Goal: Task Accomplishment & Management: Complete application form

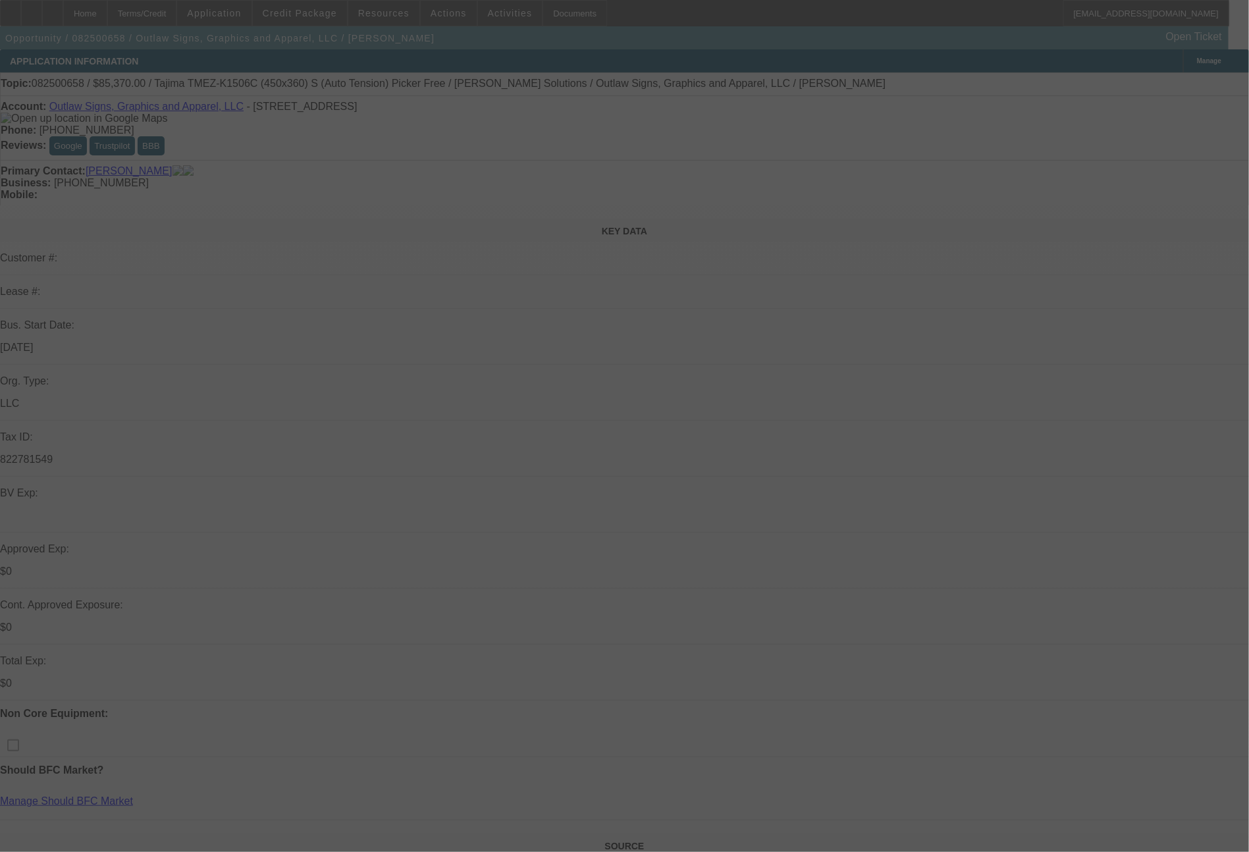
select select "0"
select select "6"
select select "0"
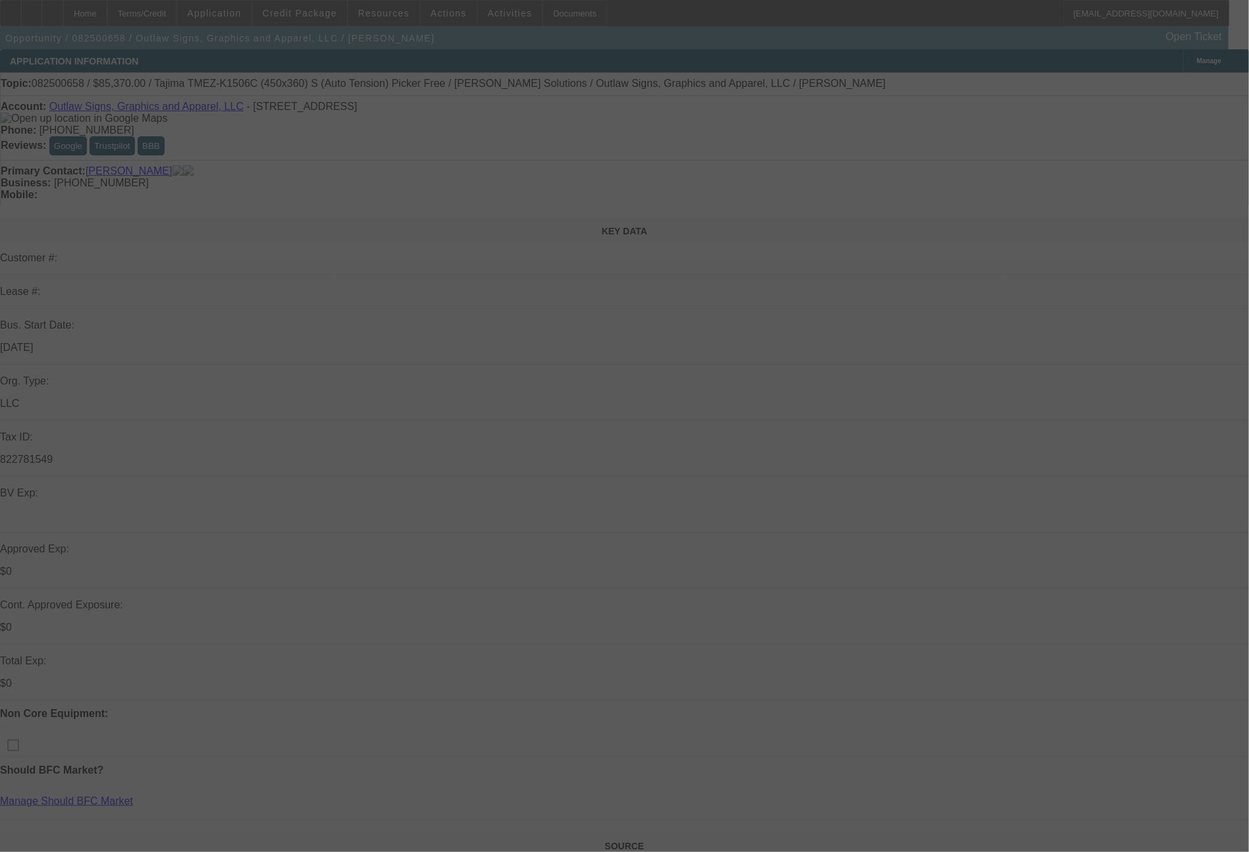
select select "0"
select select "6"
select select "0"
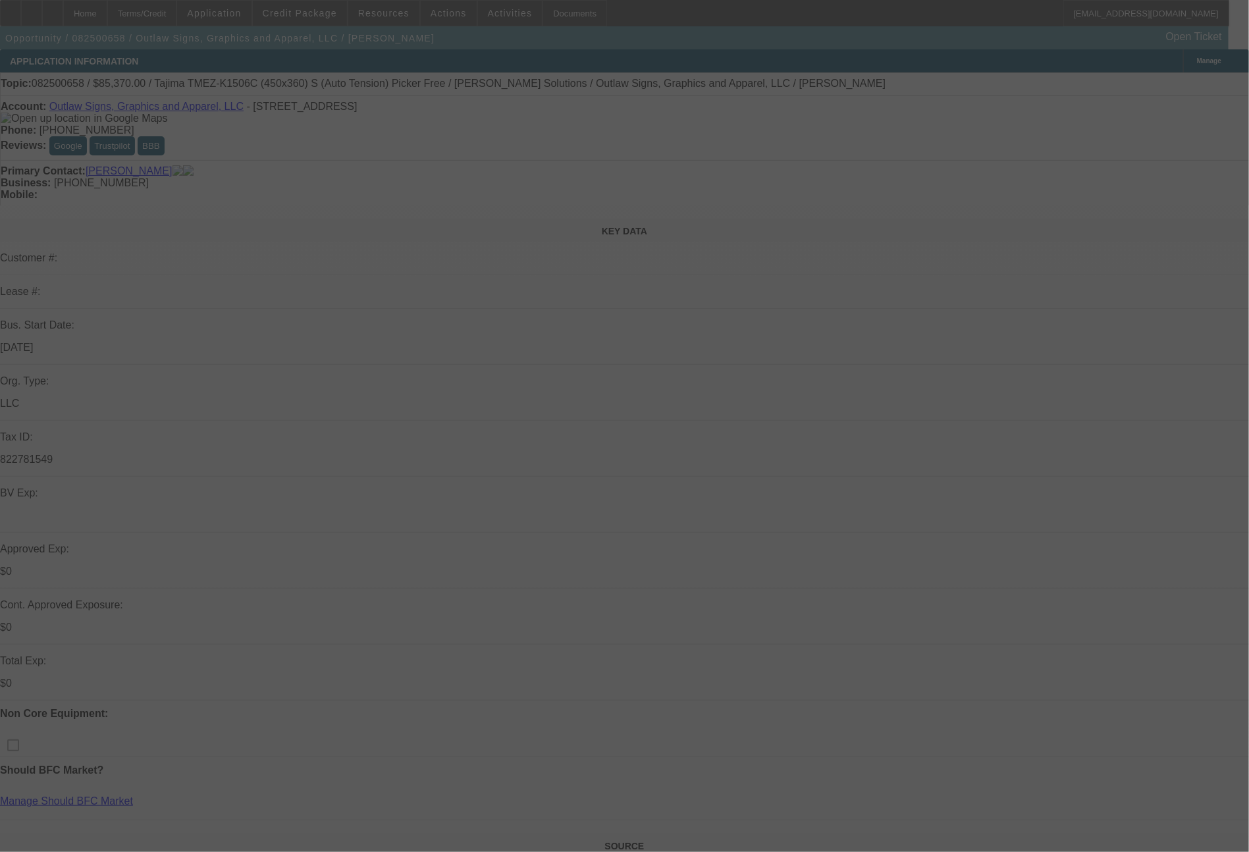
select select "0"
select select "6"
select select "0"
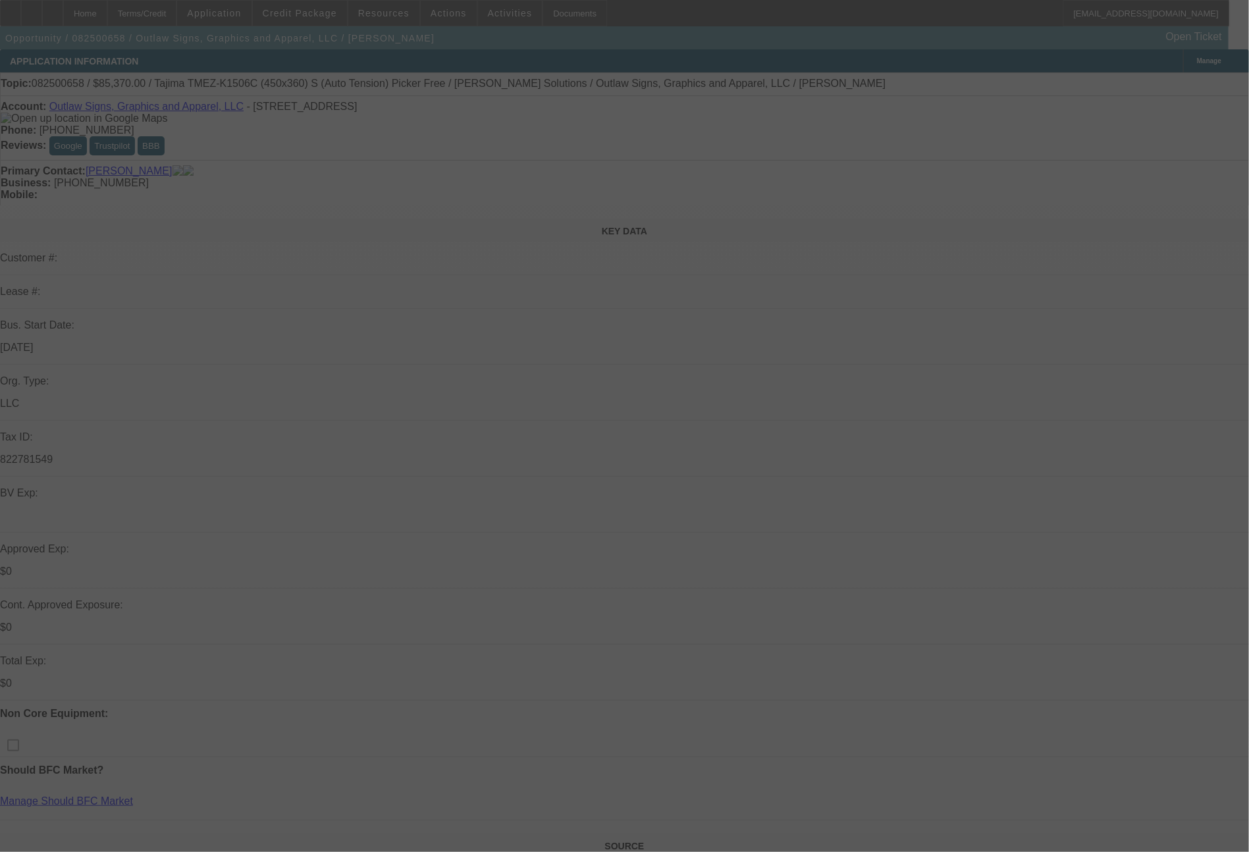
select select "6"
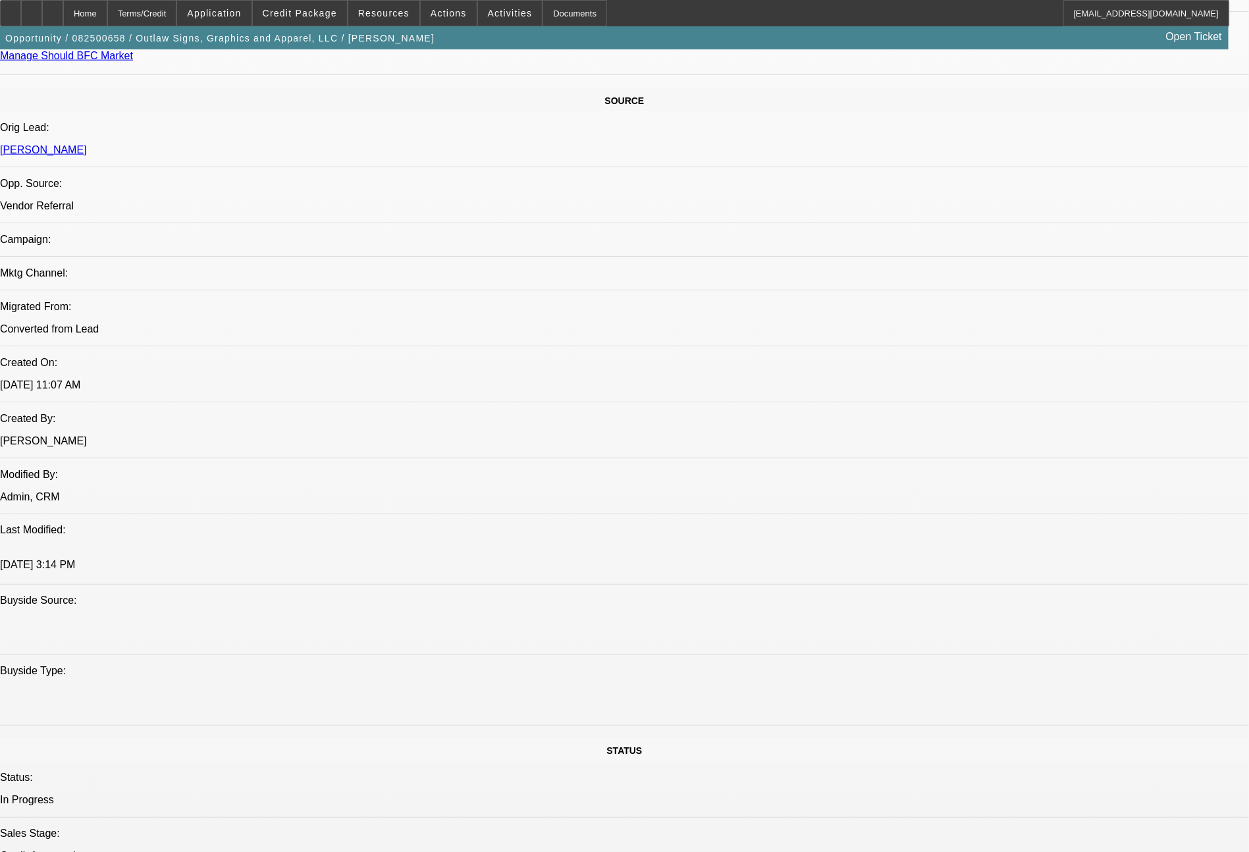
scroll to position [1491, 0]
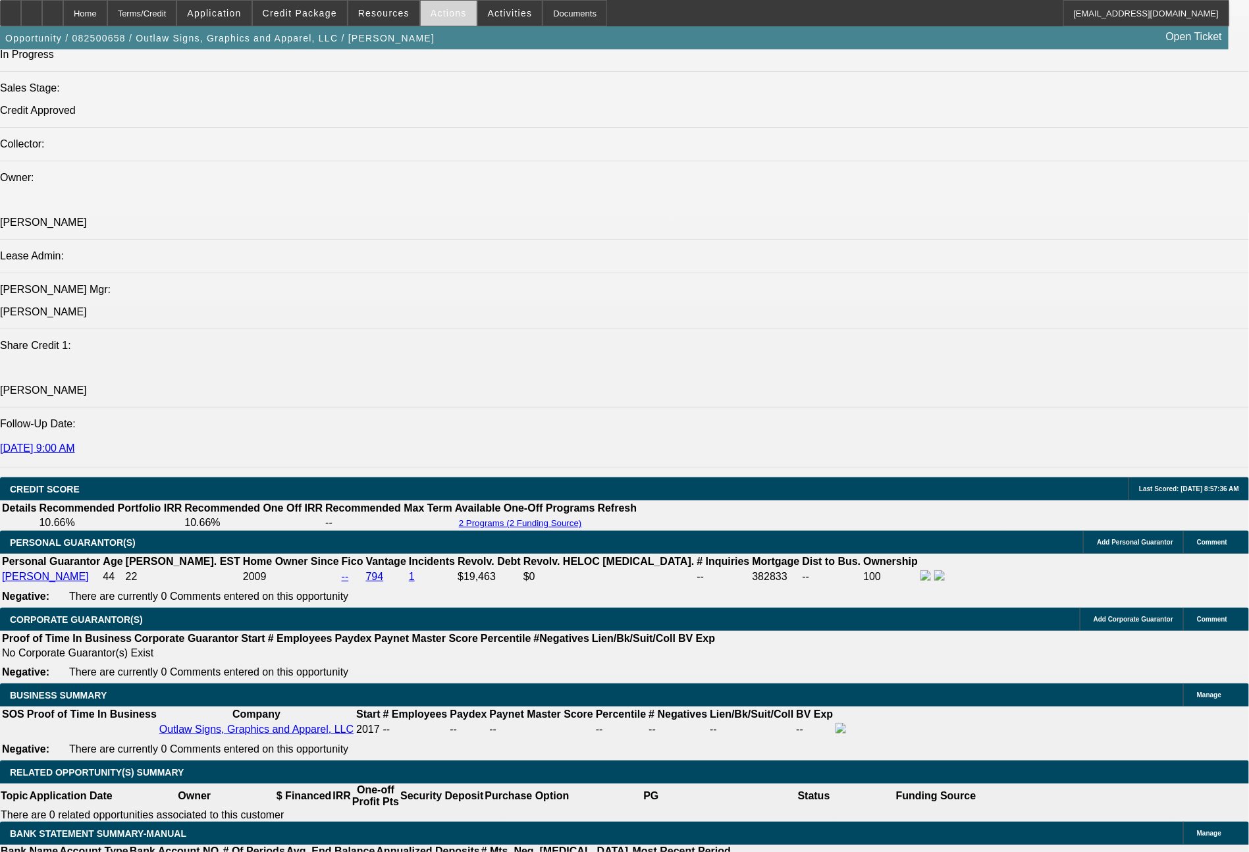
click at [456, 11] on span "Actions" at bounding box center [449, 13] width 36 height 11
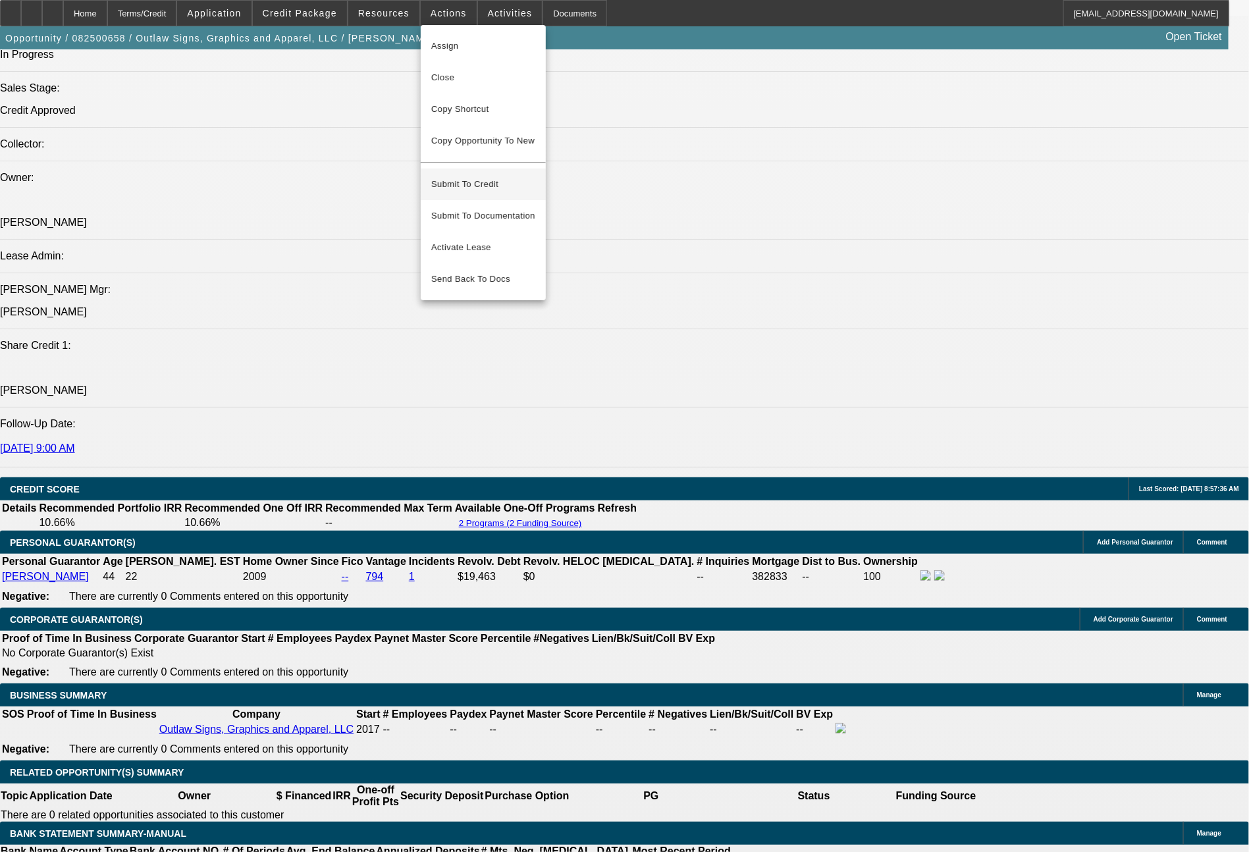
click at [488, 178] on span "Submit To Credit" at bounding box center [483, 184] width 104 height 16
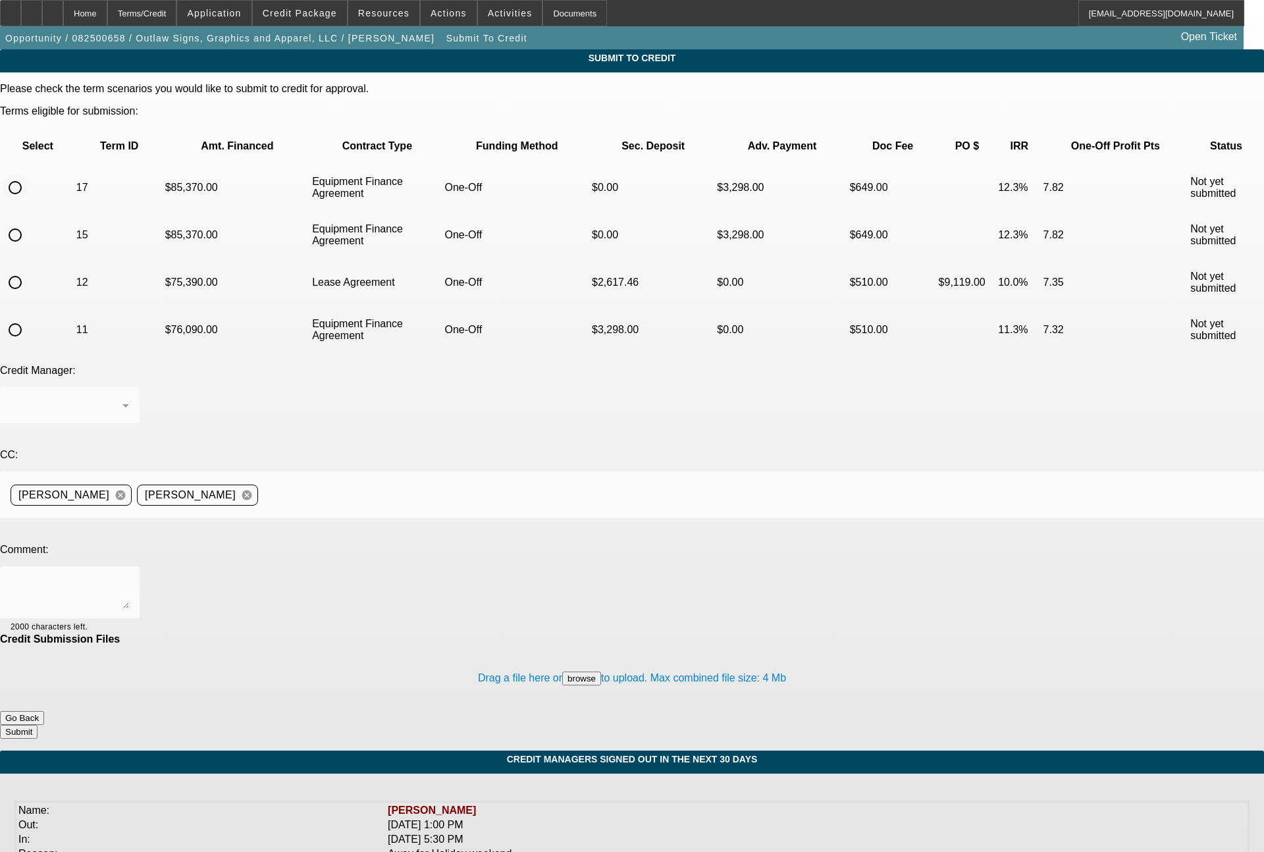
click at [28, 174] on input "radio" at bounding box center [15, 187] width 26 height 26
radio input "true"
click at [129, 577] on textarea at bounding box center [70, 593] width 119 height 32
click at [562, 672] on button "browse" at bounding box center [581, 679] width 39 height 14
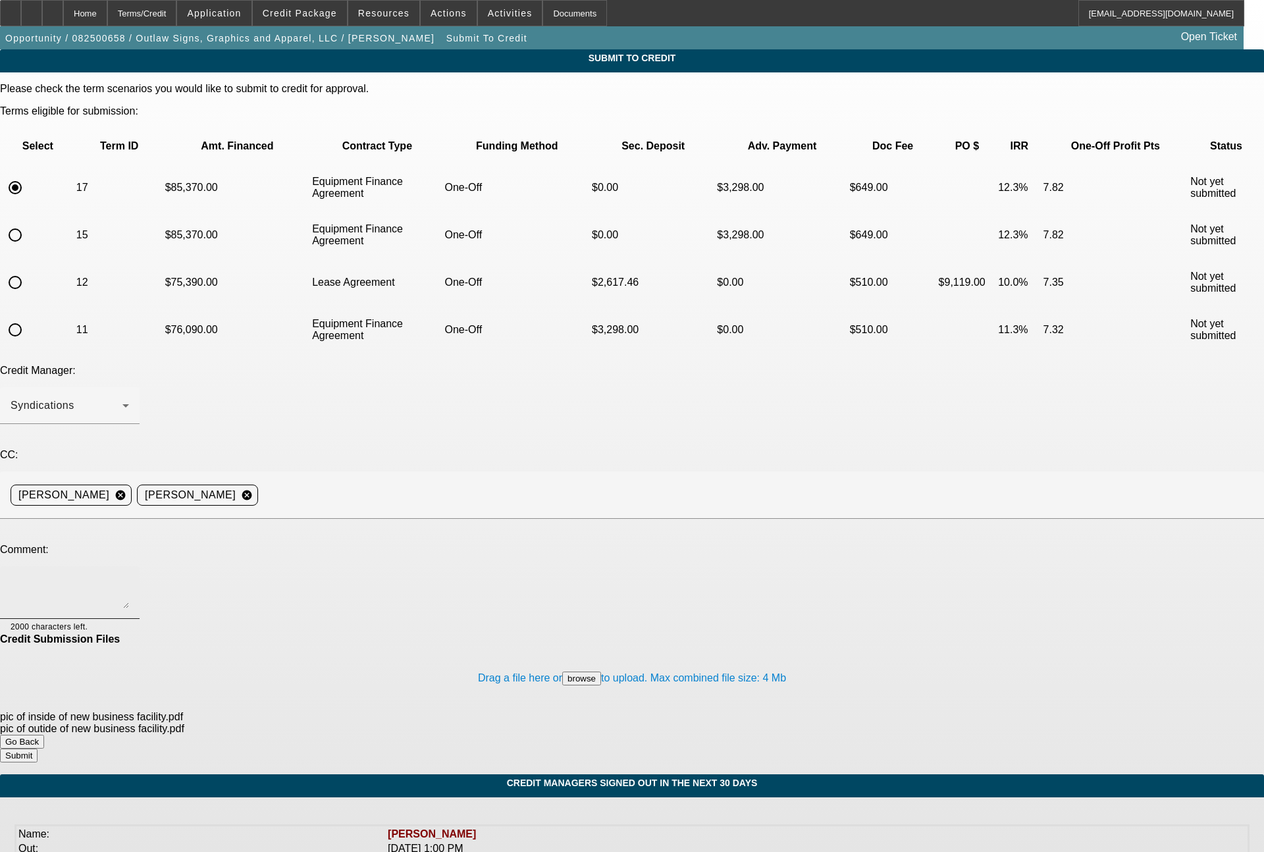
click at [129, 577] on textarea at bounding box center [70, 593] width 119 height 32
type textarea "A"
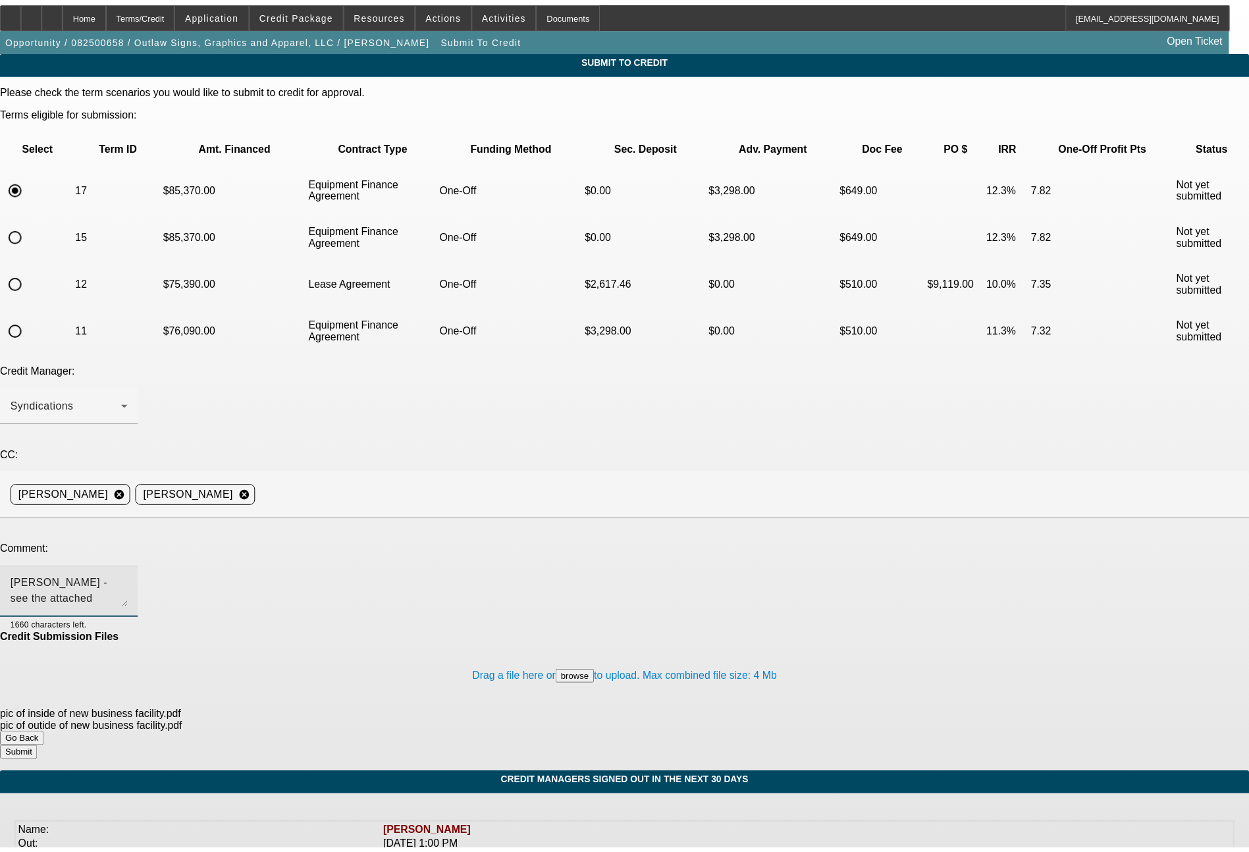
scroll to position [13, 0]
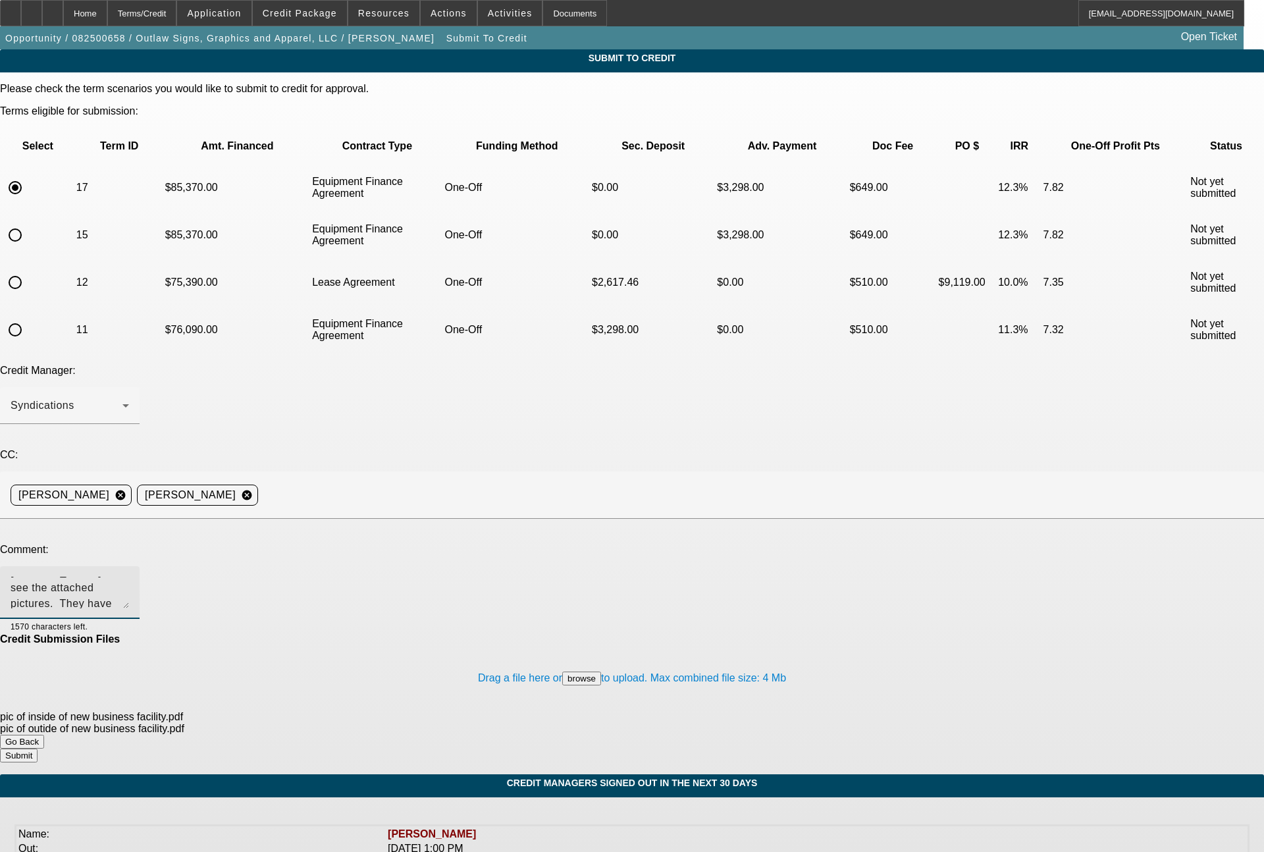
click at [129, 577] on textarea "Zach - see the attached pictures. They have just moved their operation into thi…" at bounding box center [70, 593] width 119 height 32
type textarea "Zach - see the attached pictures. They have just moved their operation into thi…"
click at [38, 749] on button "Submit" at bounding box center [19, 756] width 38 height 14
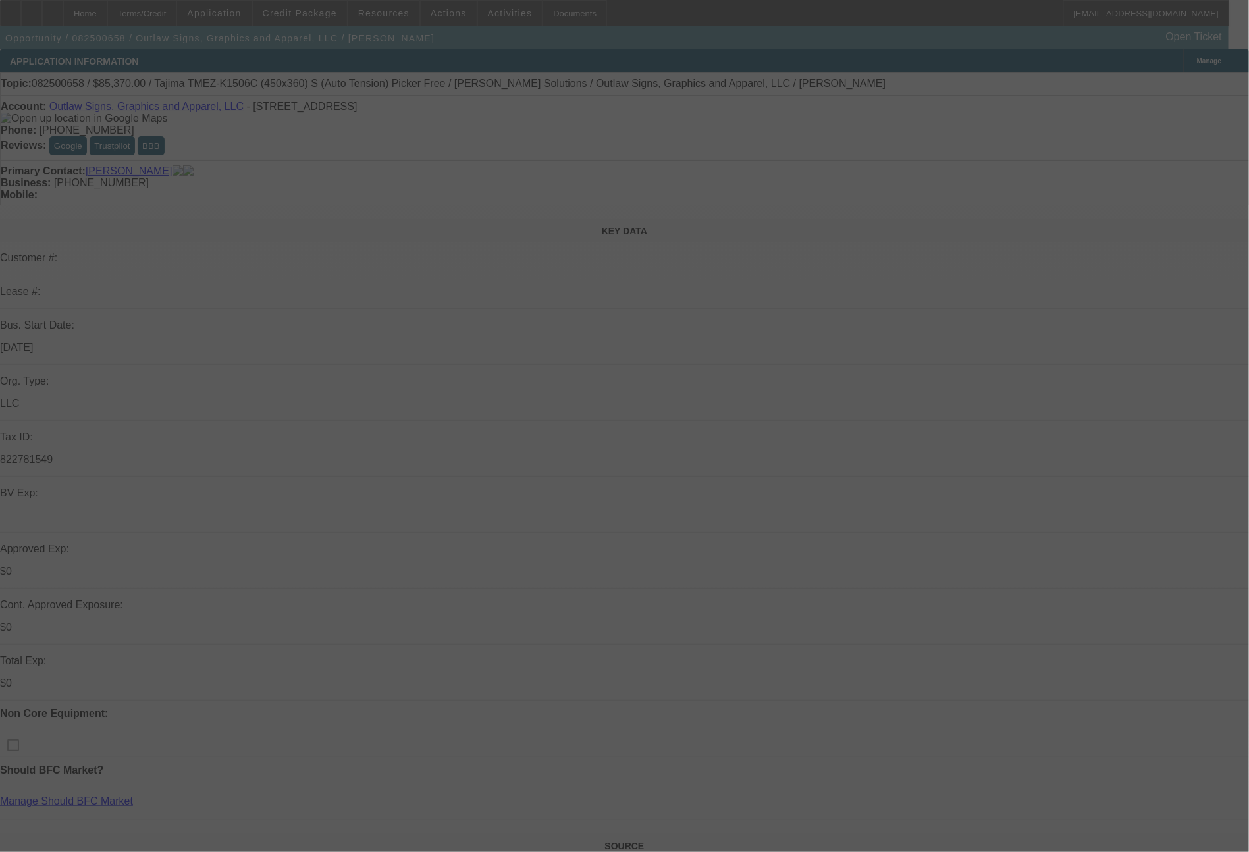
select select "0"
select select "6"
select select "0"
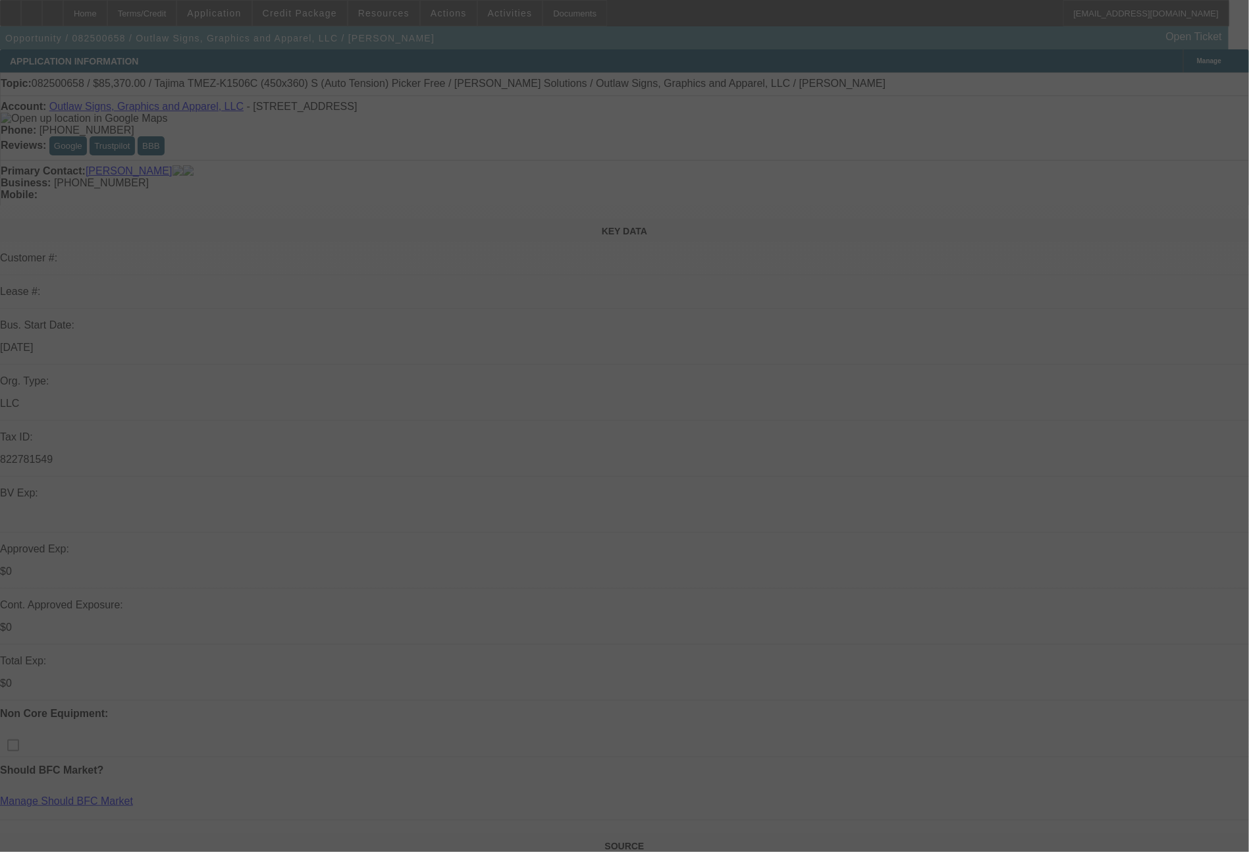
select select "0"
select select "6"
select select "0"
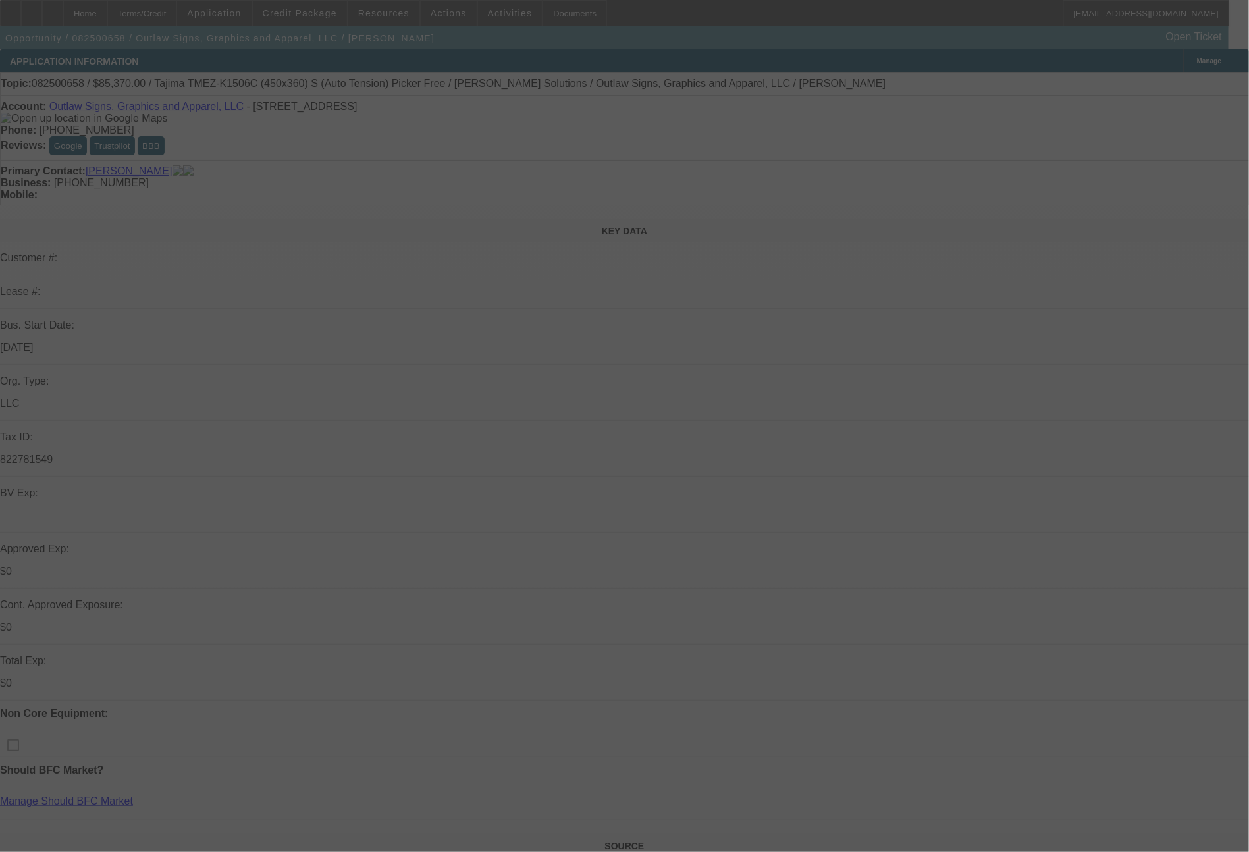
select select "0"
select select "6"
select select "0"
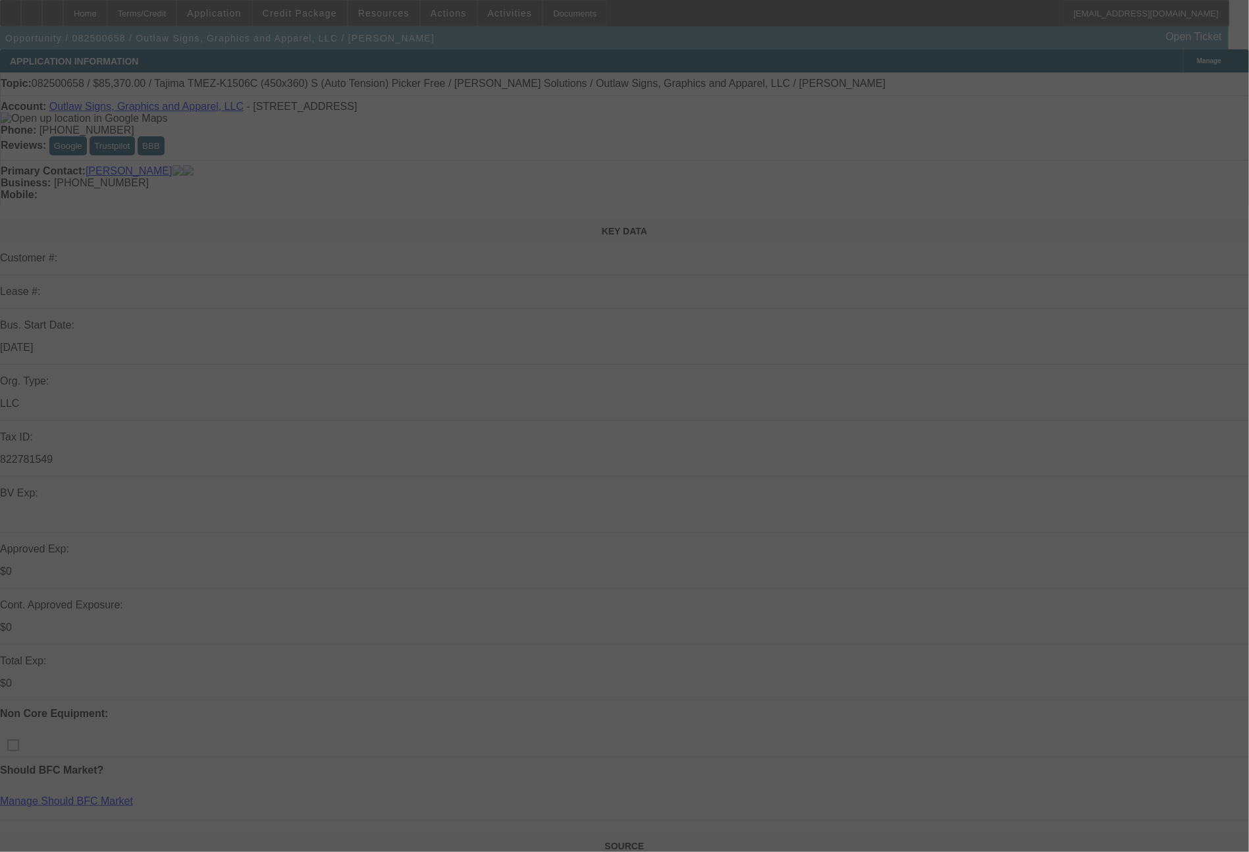
select select "6"
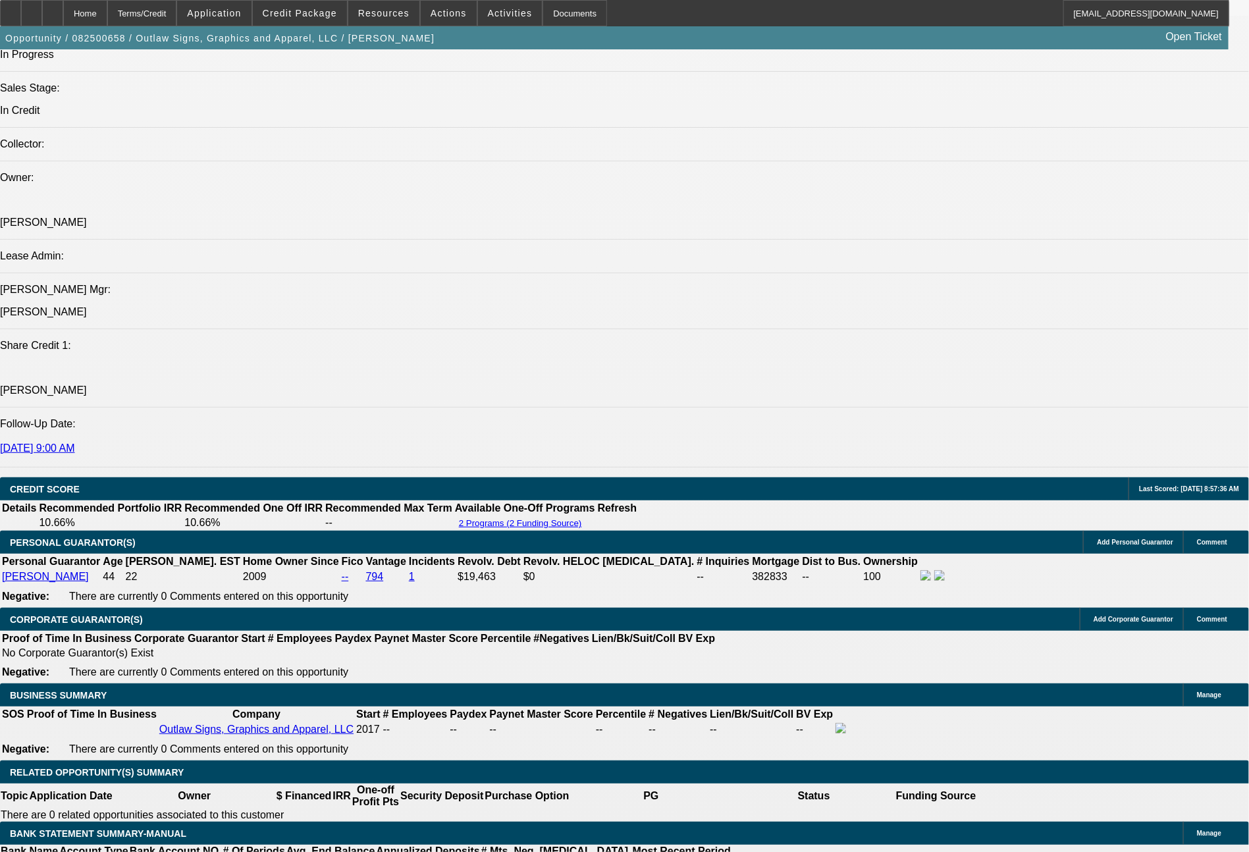
scroll to position [2236, 0]
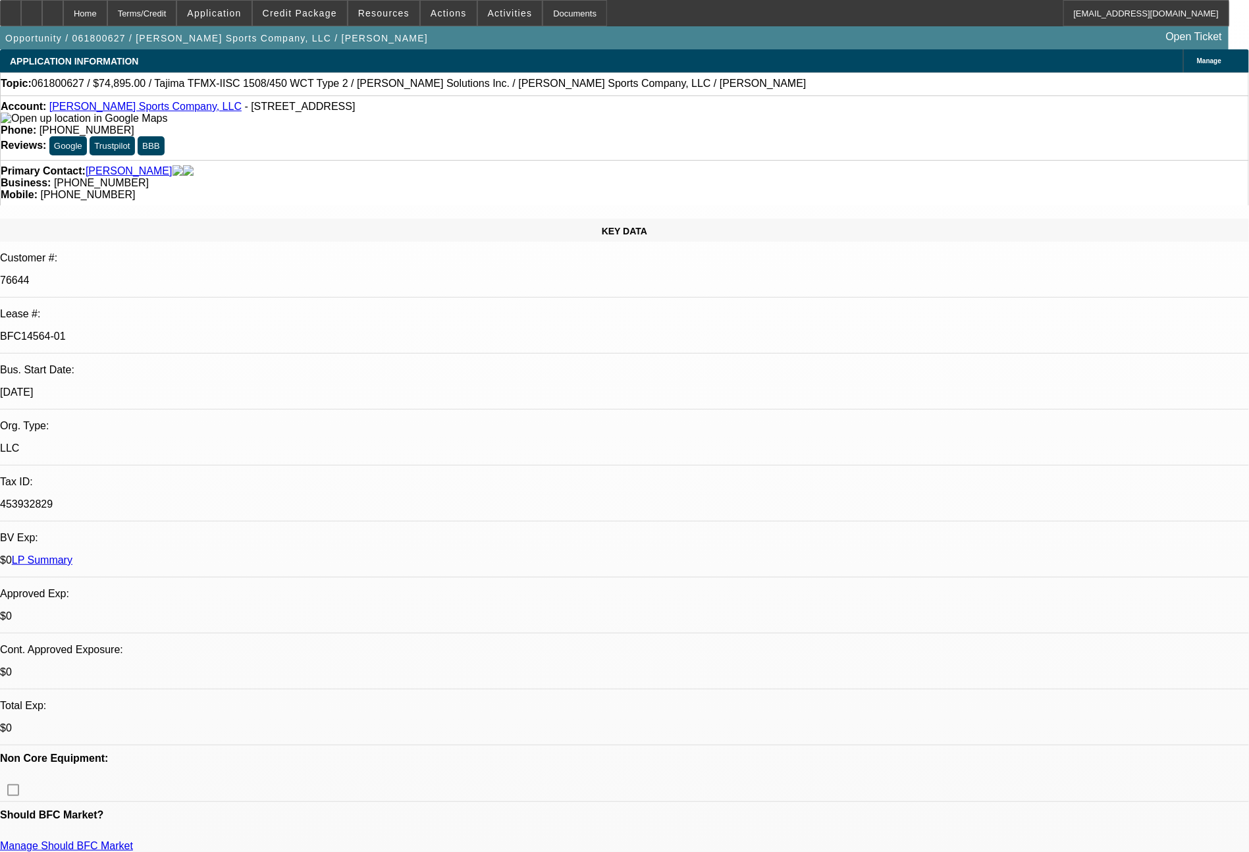
select select "0"
select select "2"
select select "0"
select select "2"
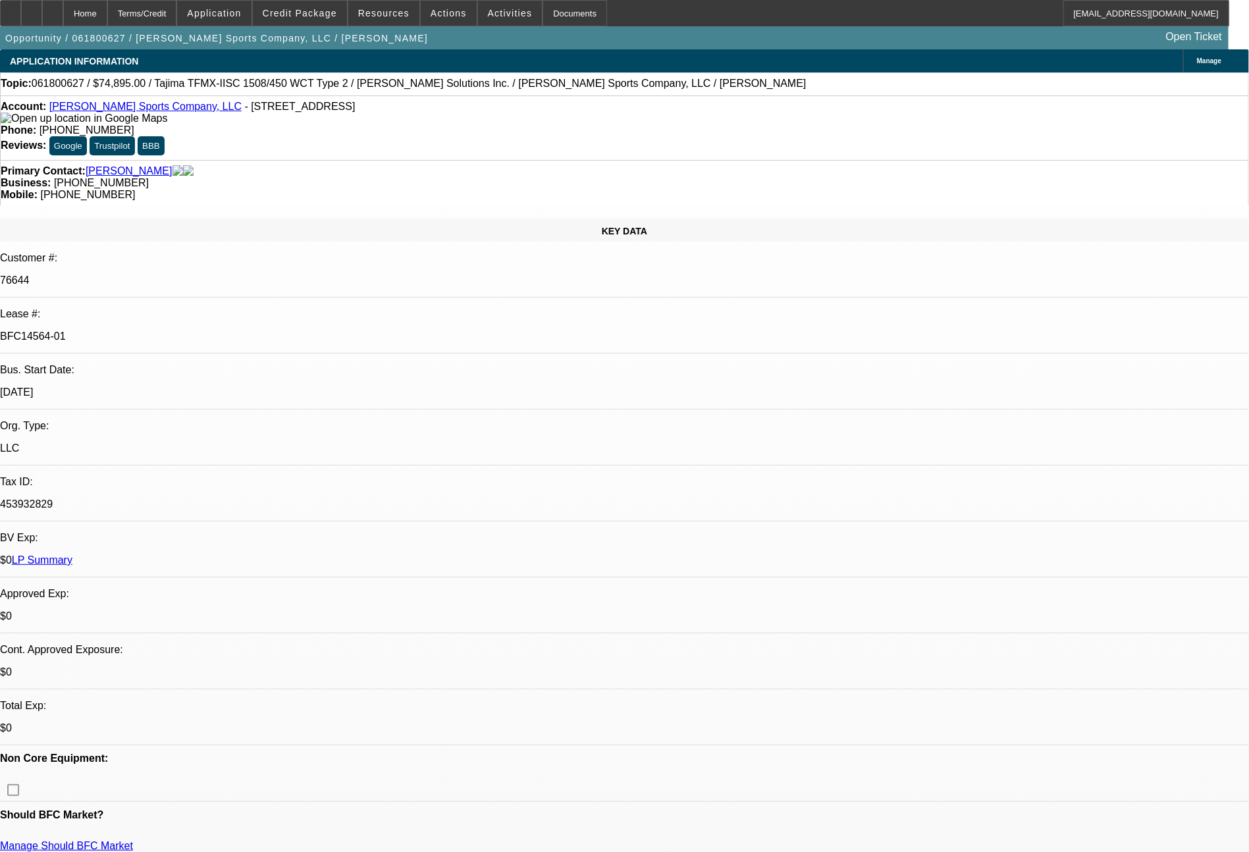
select select "0"
select select "2"
select select "0"
select select "2"
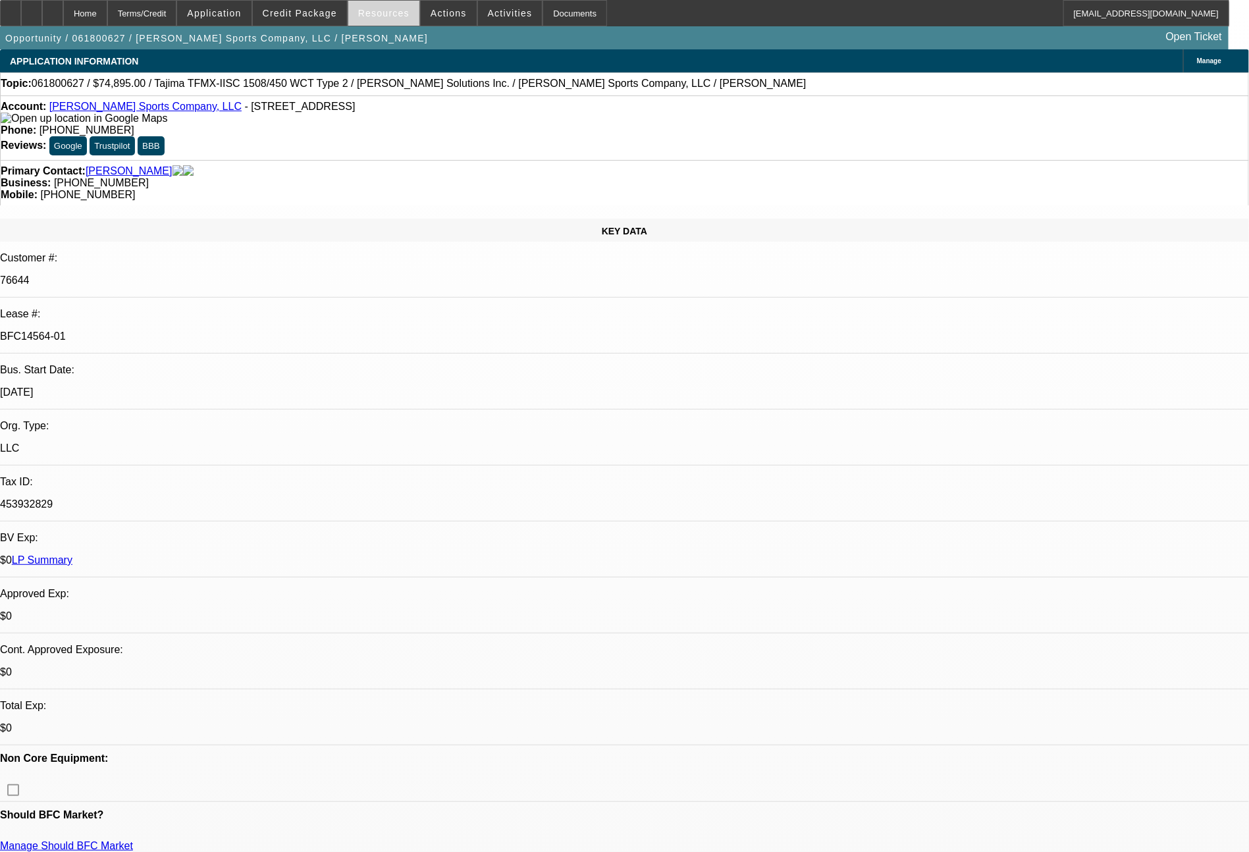
click at [388, 14] on span "Resources" at bounding box center [383, 13] width 51 height 11
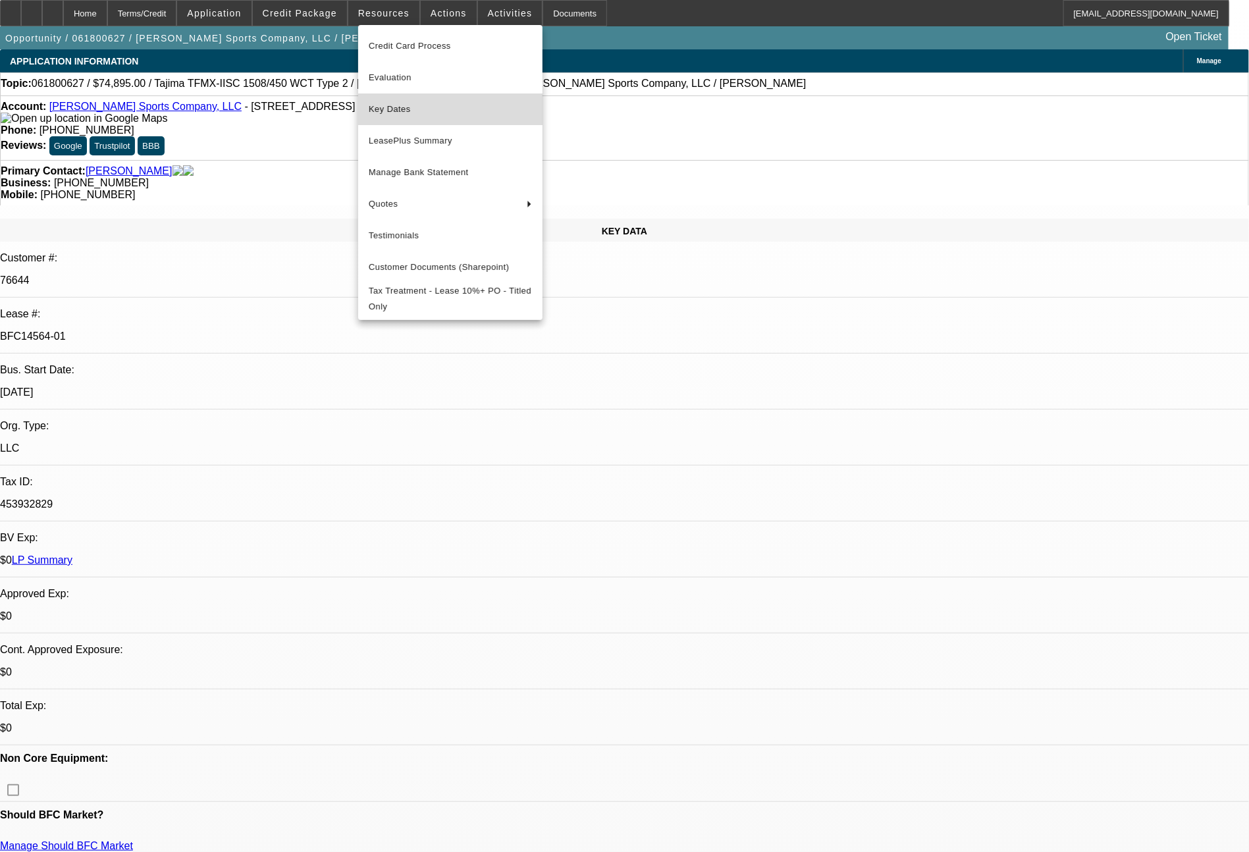
click at [401, 103] on span "Key Dates" at bounding box center [450, 109] width 163 height 16
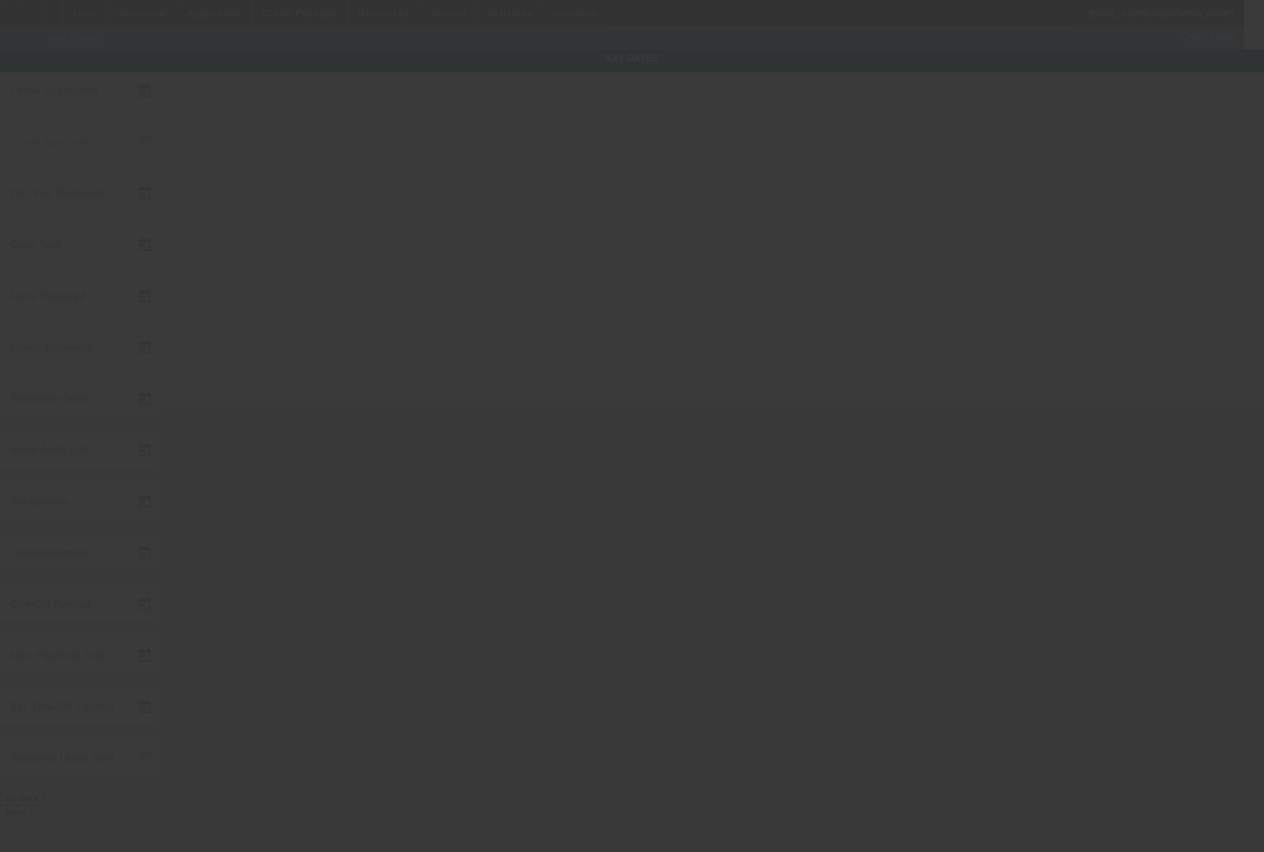
type input "6/20/2018"
type input "6/22/2018"
type input "7/17/2018"
type input "6/25/2018"
type input "6/26/2018"
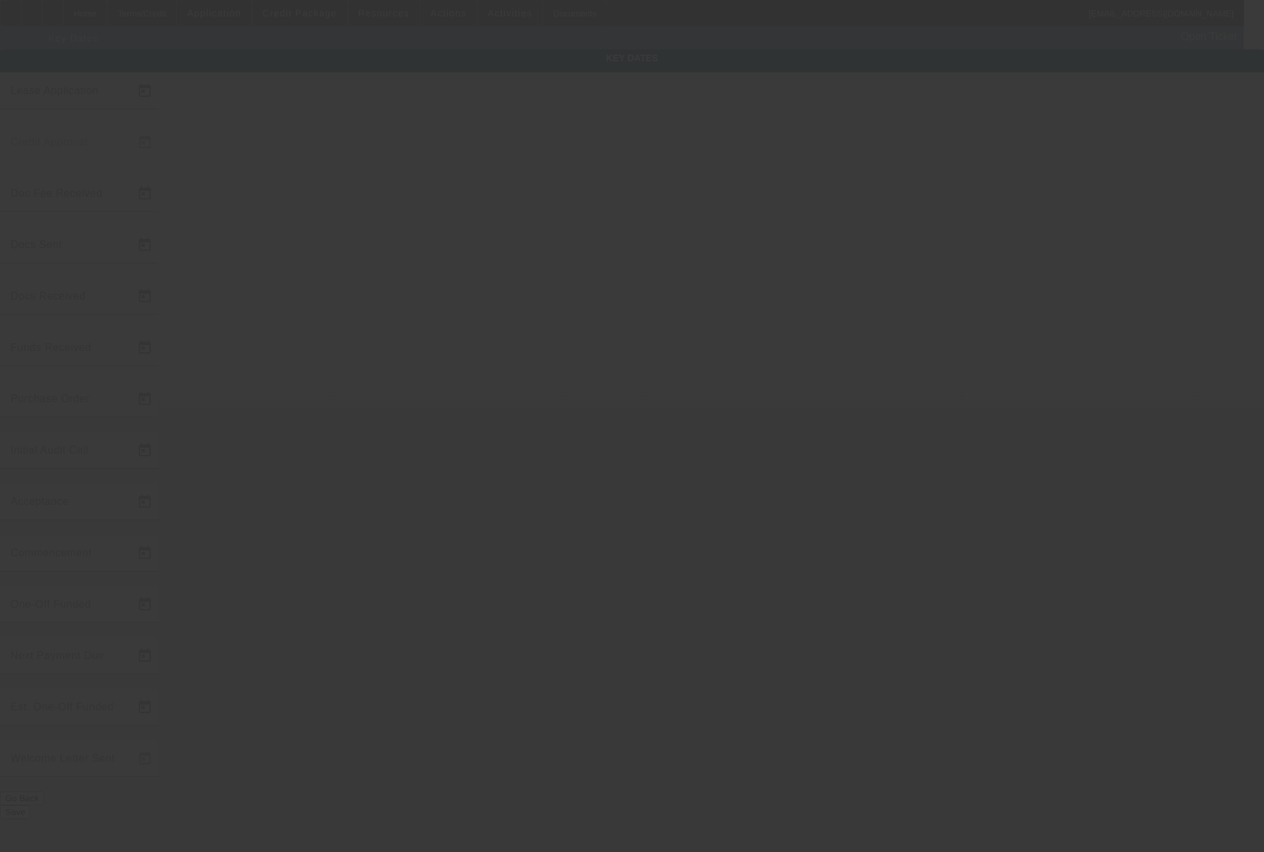
type input "7/17/2018"
type input "6/26/2018"
type input "7/17/2018"
type input "8/1/2018"
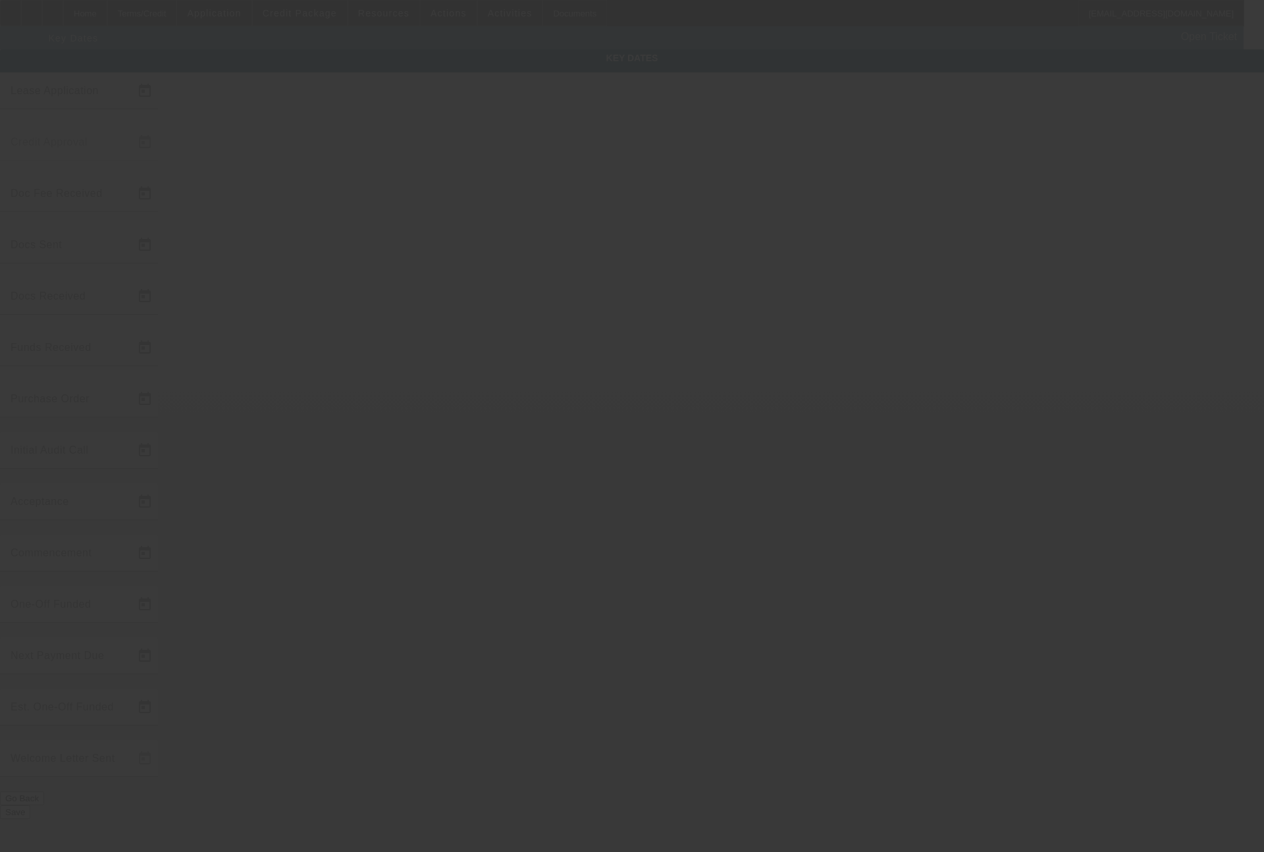
type input "9/1/2018"
type input "7/18/2018"
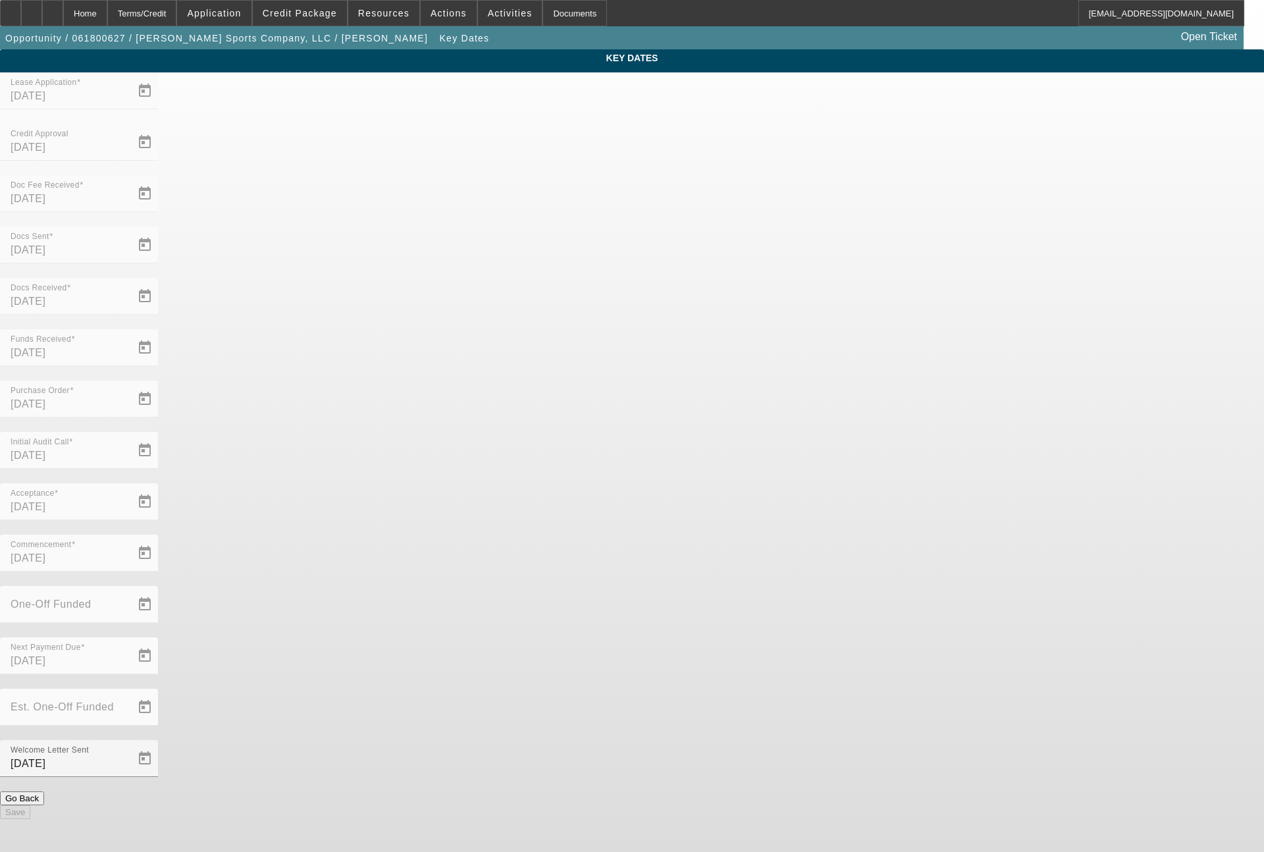
click at [177, 14] on div "Terms/Credit" at bounding box center [142, 13] width 70 height 26
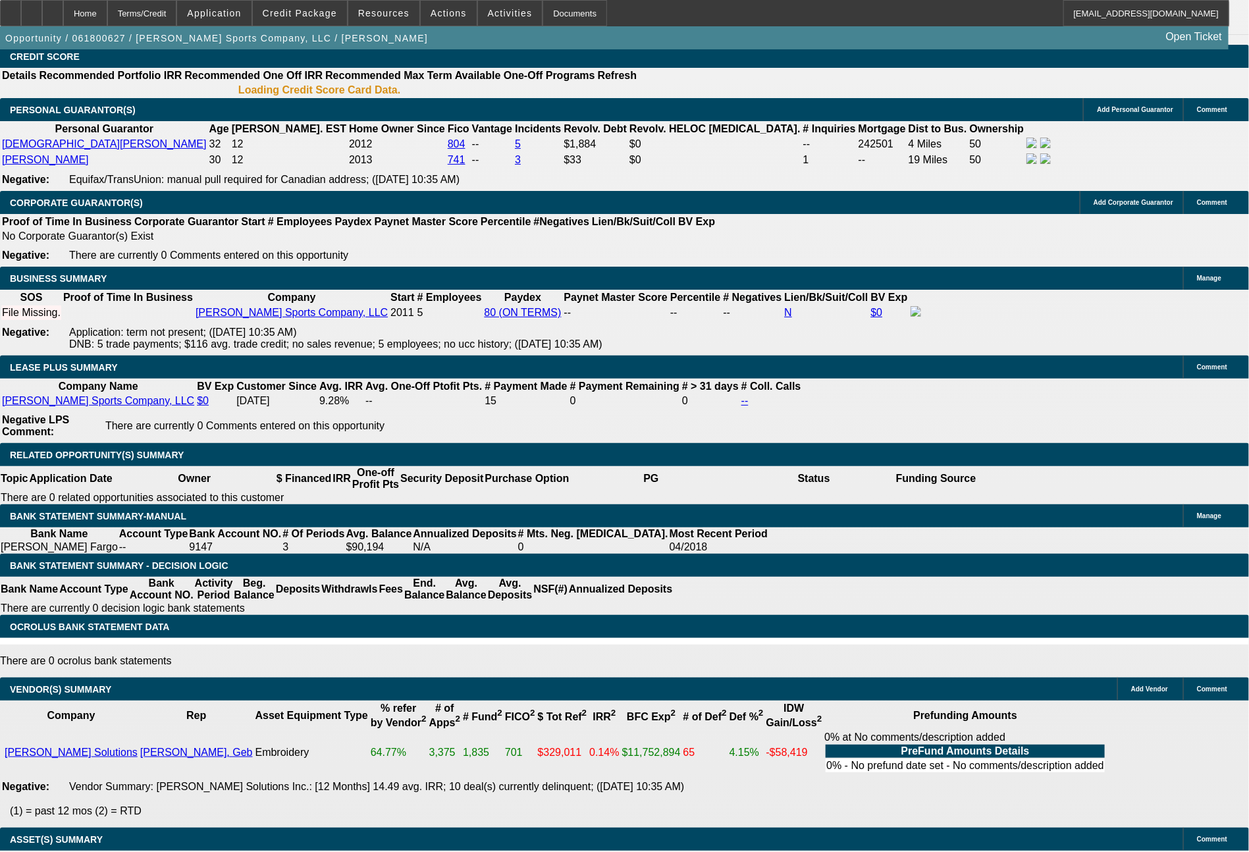
select select "0"
select select "2"
select select "0"
select select "2"
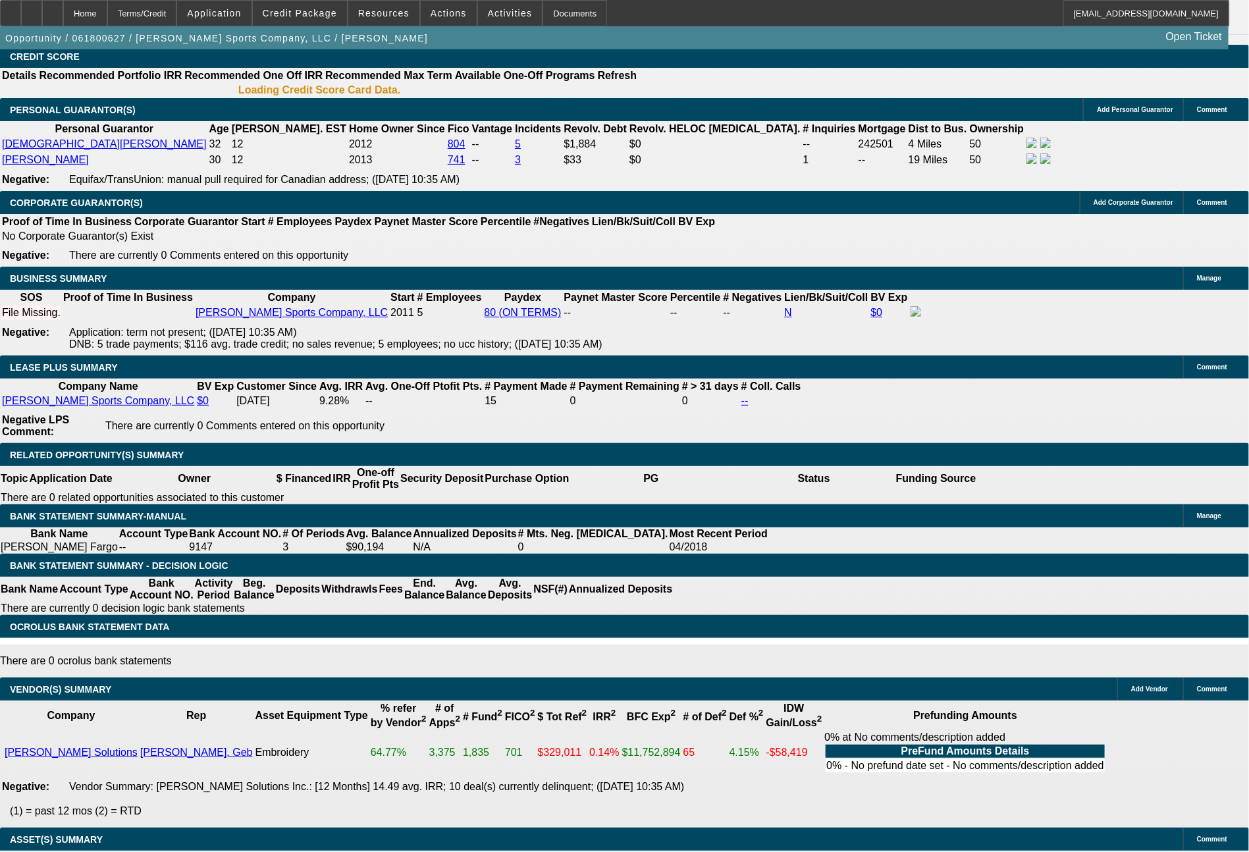
select select "0"
select select "2"
select select "0"
select select "2"
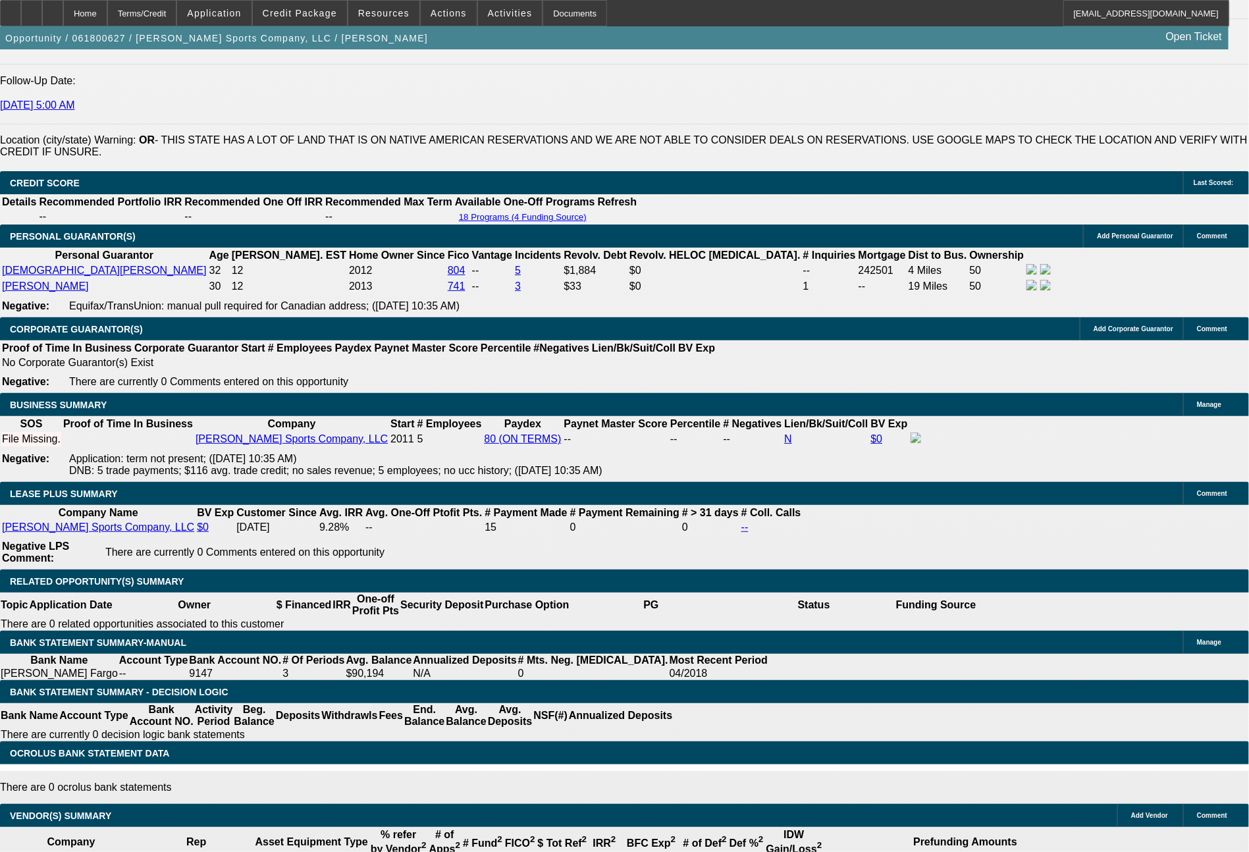
scroll to position [1875, 0]
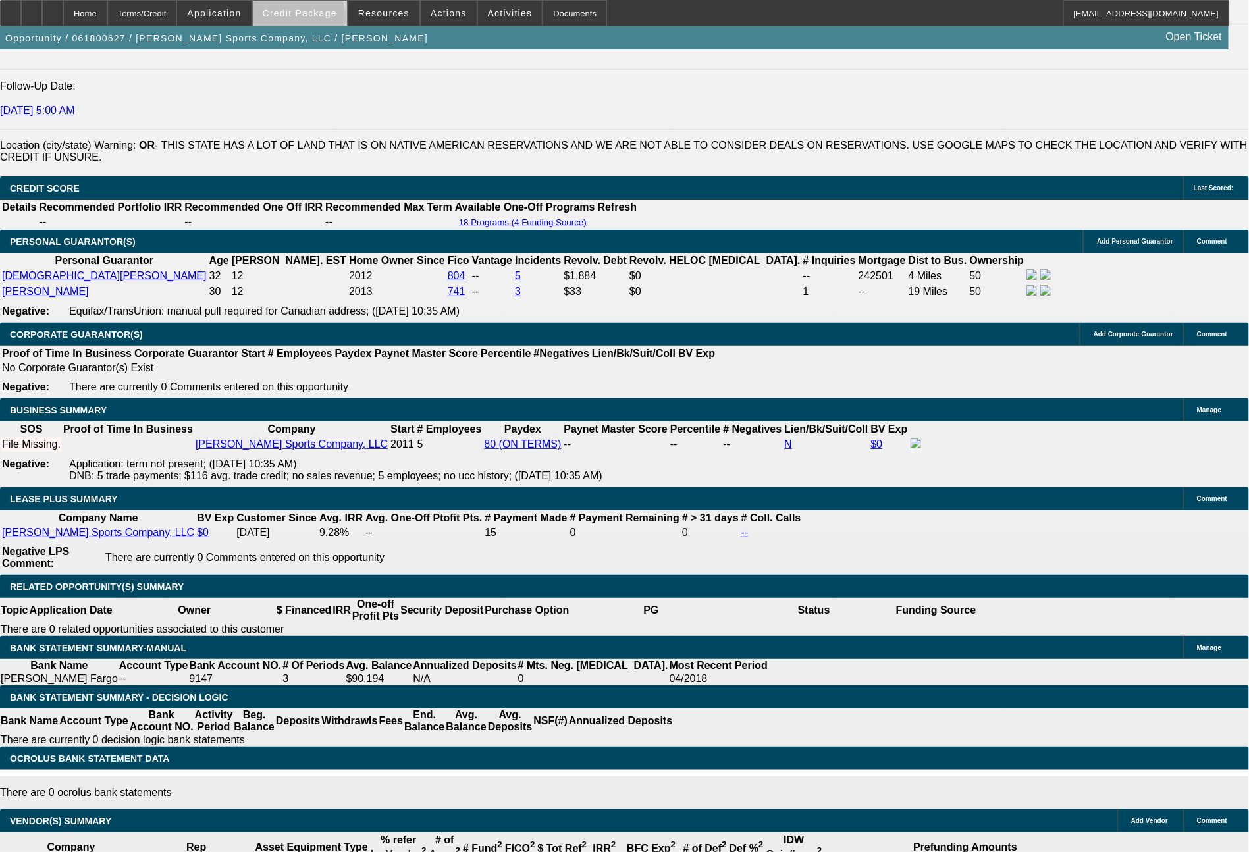
click at [323, 20] on span at bounding box center [300, 13] width 94 height 32
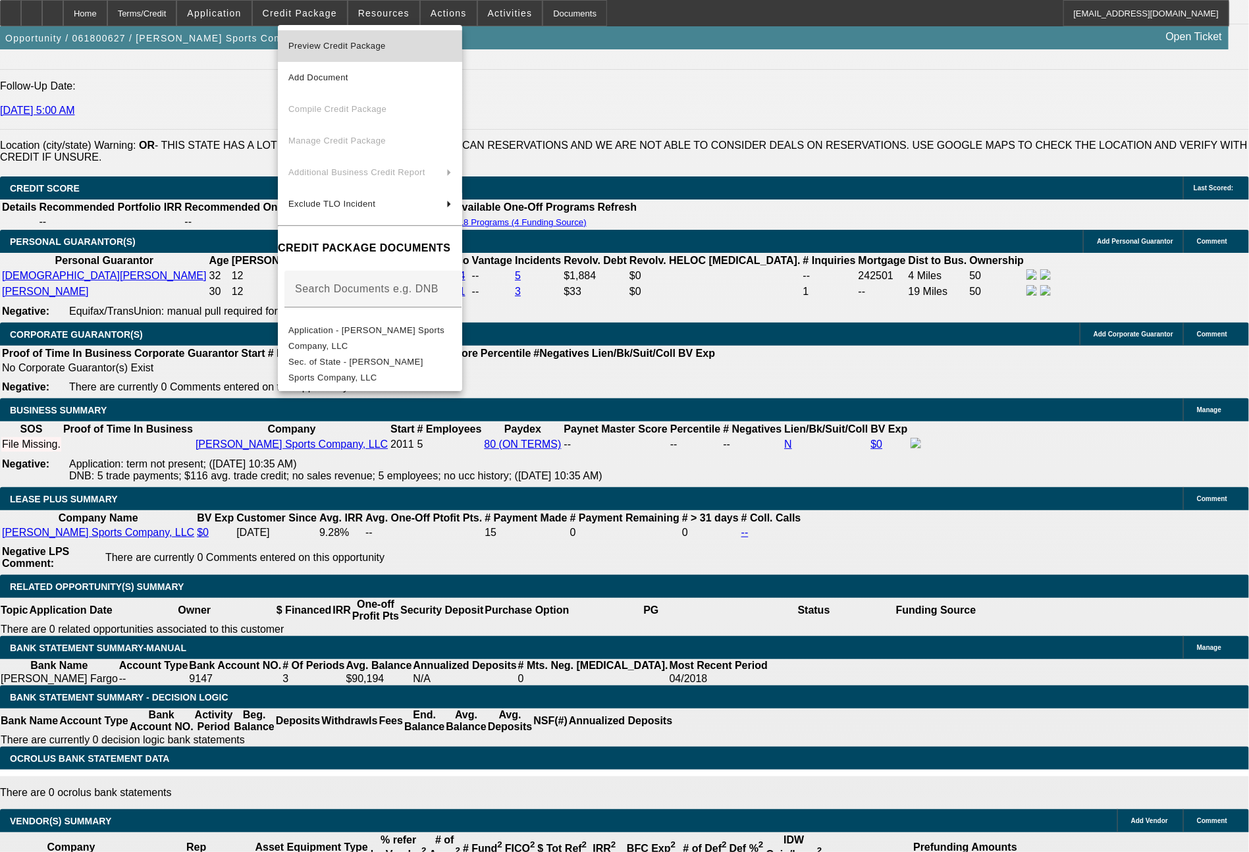
click at [348, 49] on span "Preview Credit Package" at bounding box center [336, 46] width 97 height 10
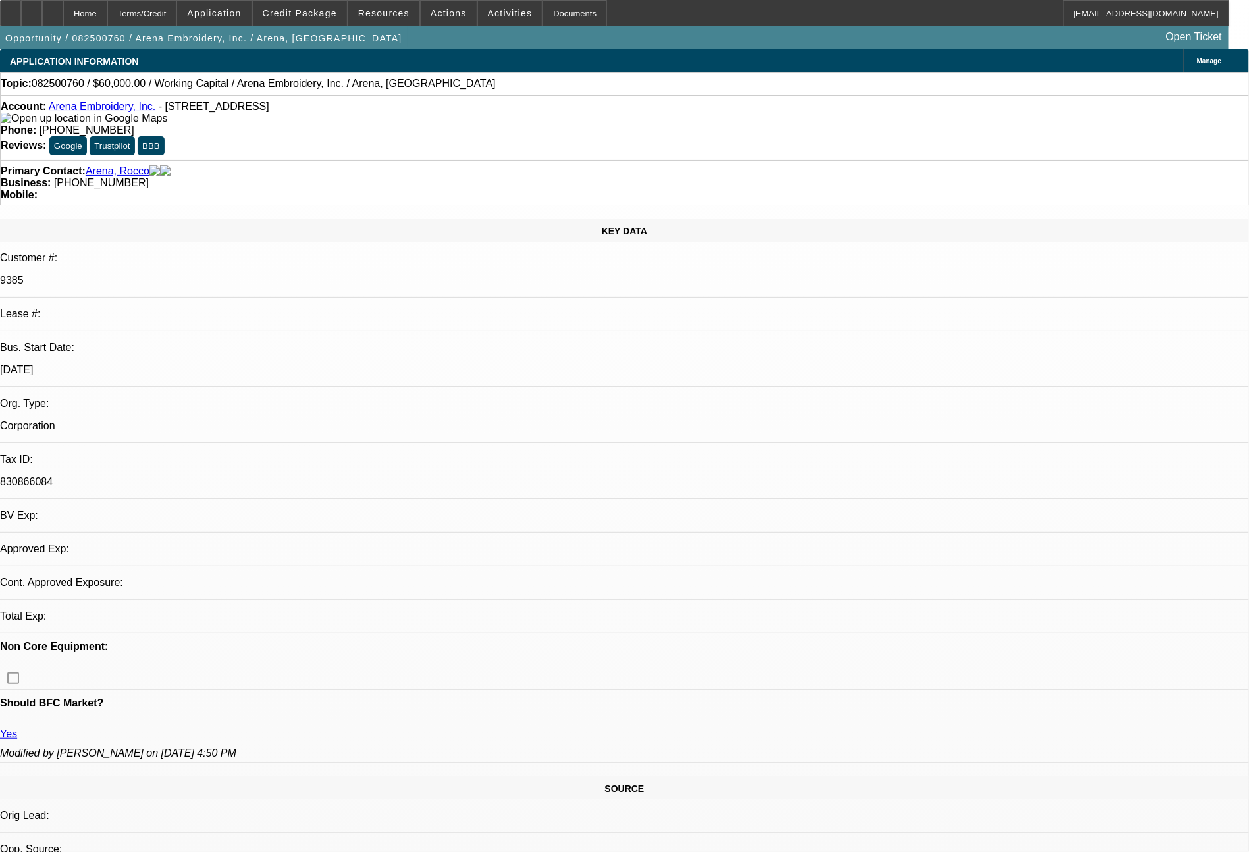
select select "0"
select select "2"
select select "0"
select select "4"
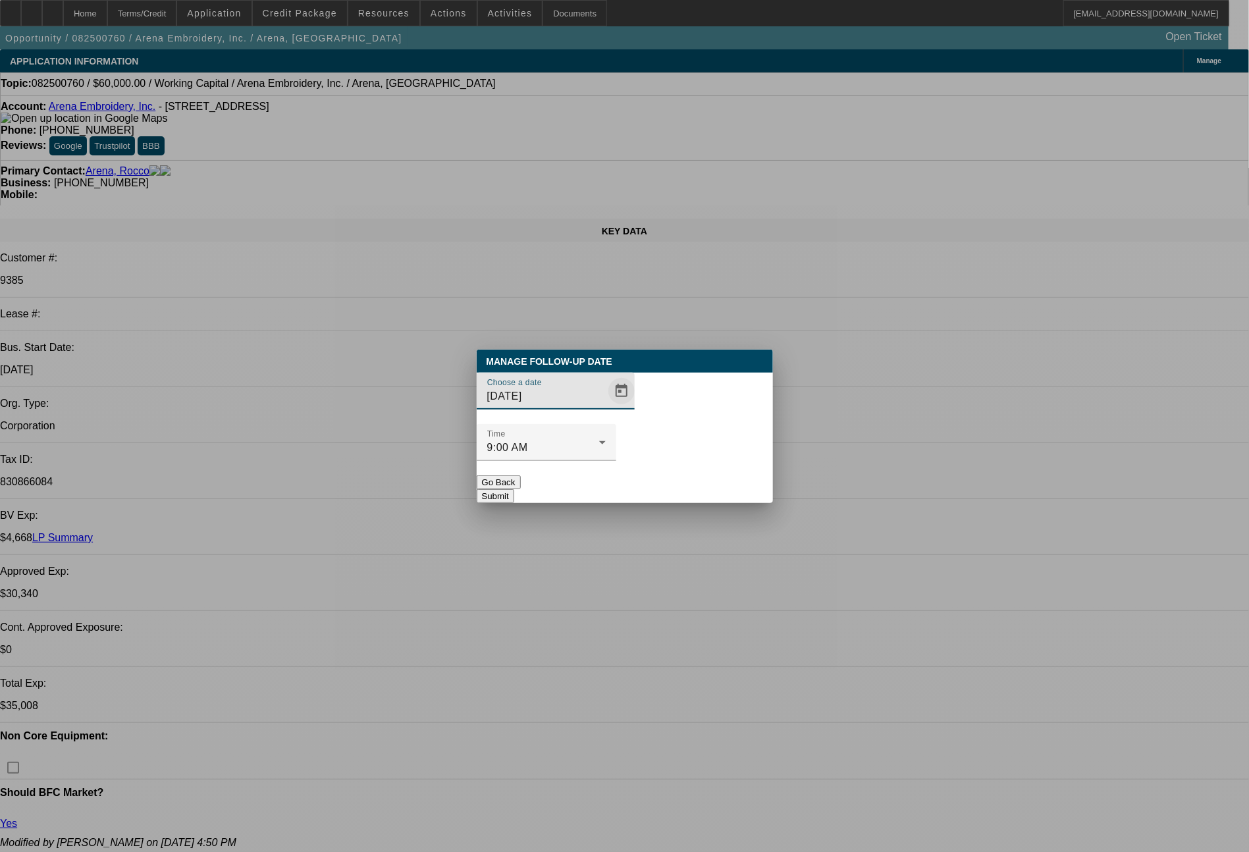
click at [606, 407] on span "Open calendar" at bounding box center [622, 391] width 32 height 32
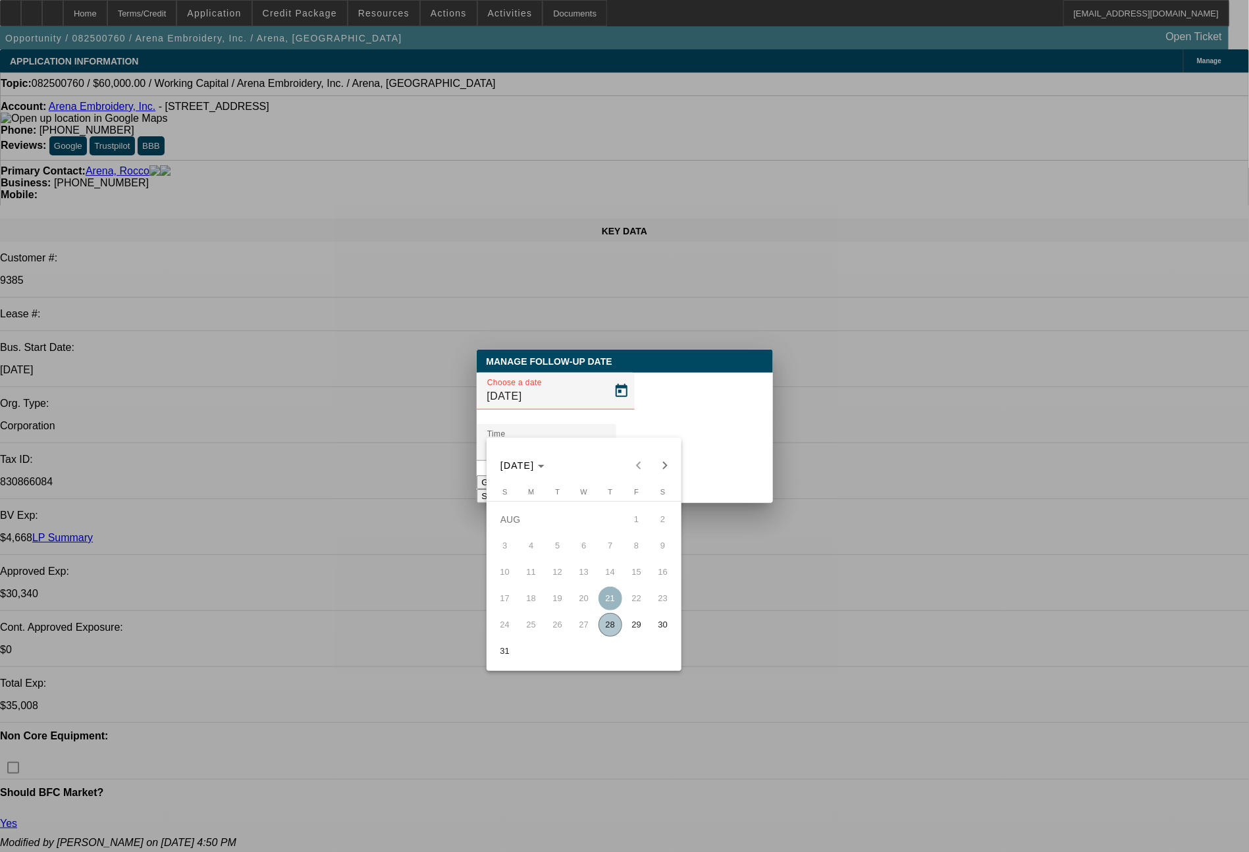
drag, startPoint x: 636, startPoint y: 626, endPoint x: 658, endPoint y: 577, distance: 53.9
click at [637, 627] on span "29" at bounding box center [637, 625] width 24 height 24
type input "8/29/2025"
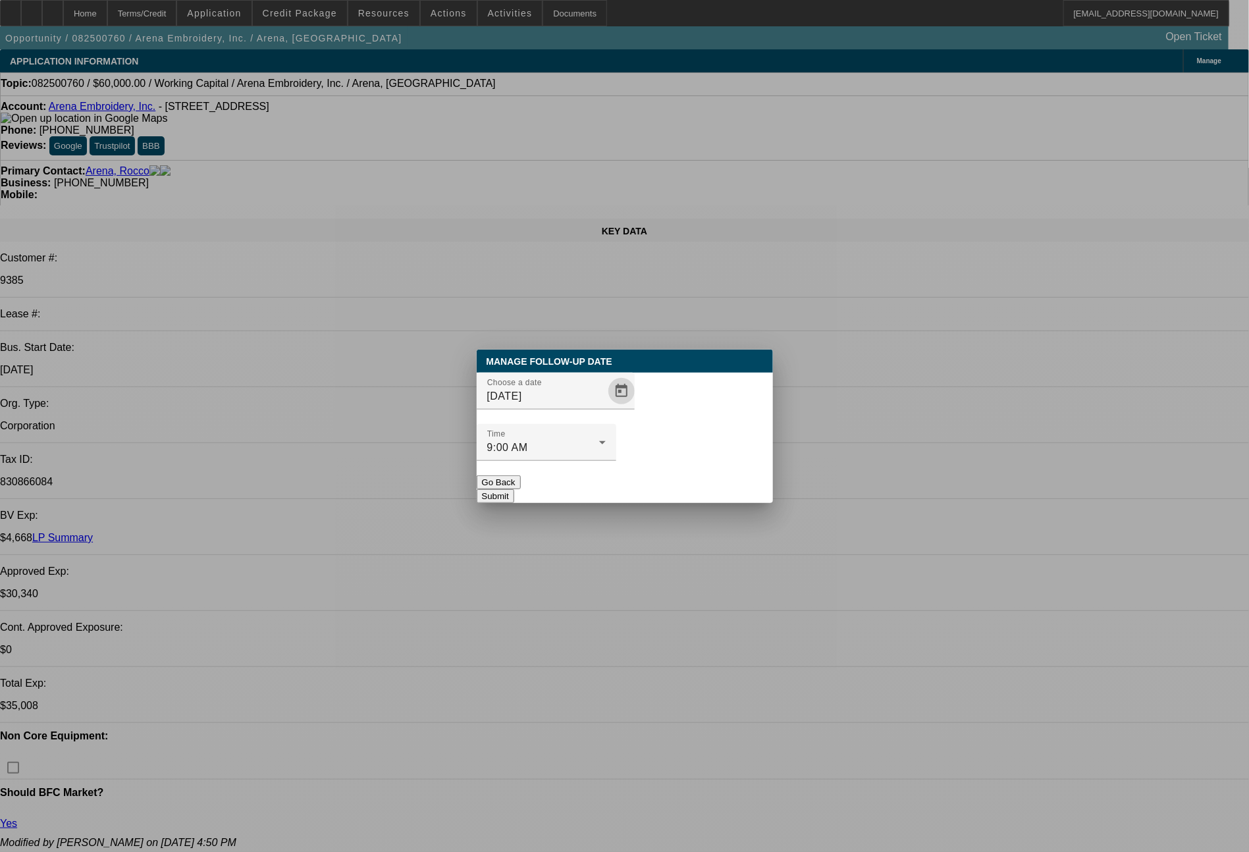
click at [514, 489] on button "Submit" at bounding box center [496, 496] width 38 height 14
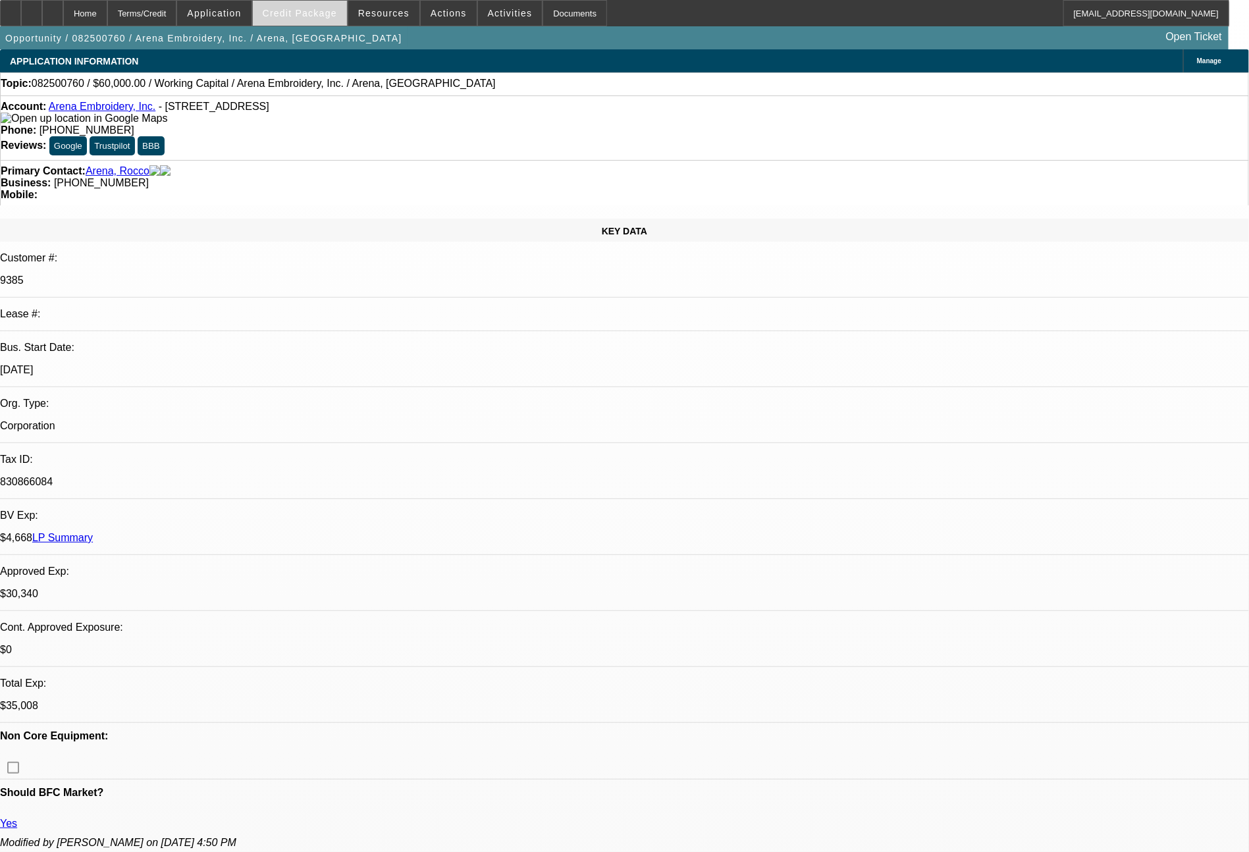
click at [321, 13] on span "Credit Package" at bounding box center [300, 13] width 74 height 11
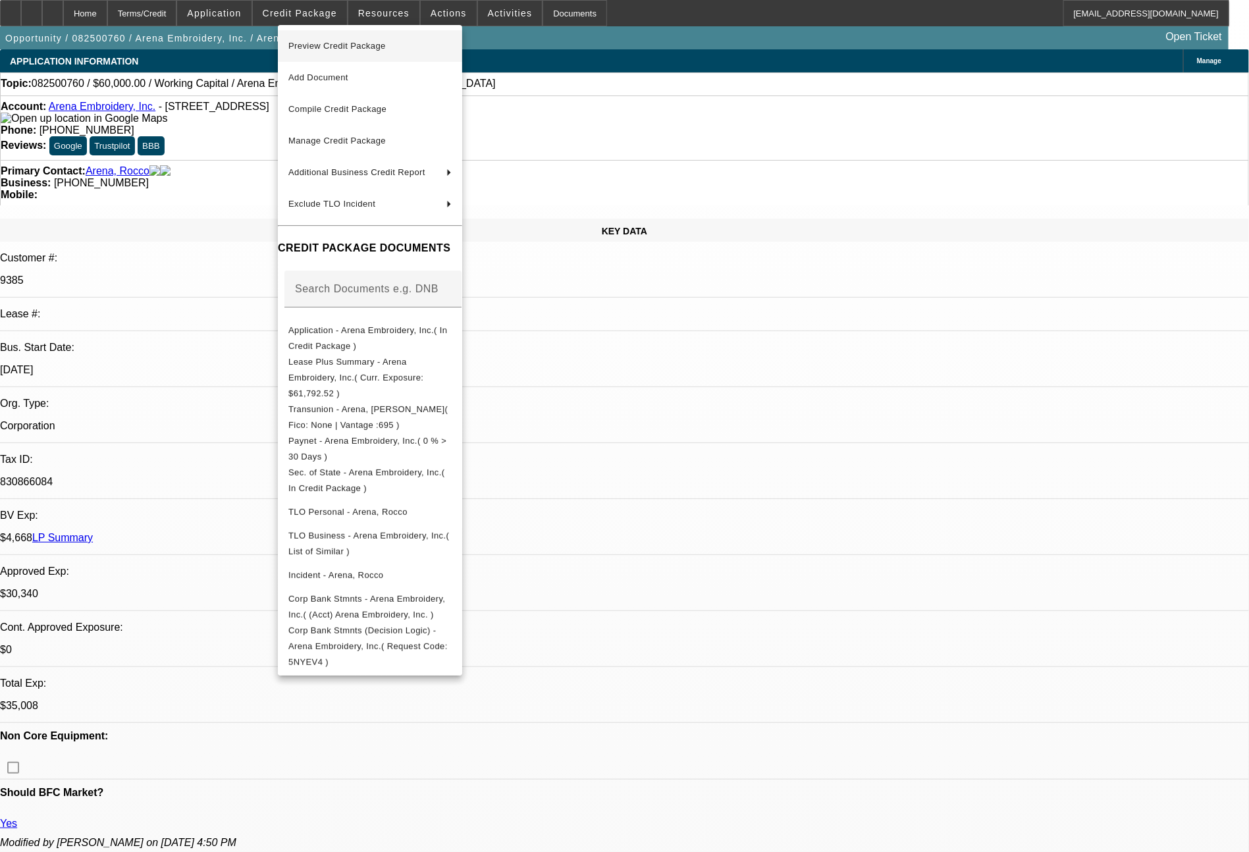
click at [382, 48] on span "Preview Credit Package" at bounding box center [336, 46] width 97 height 10
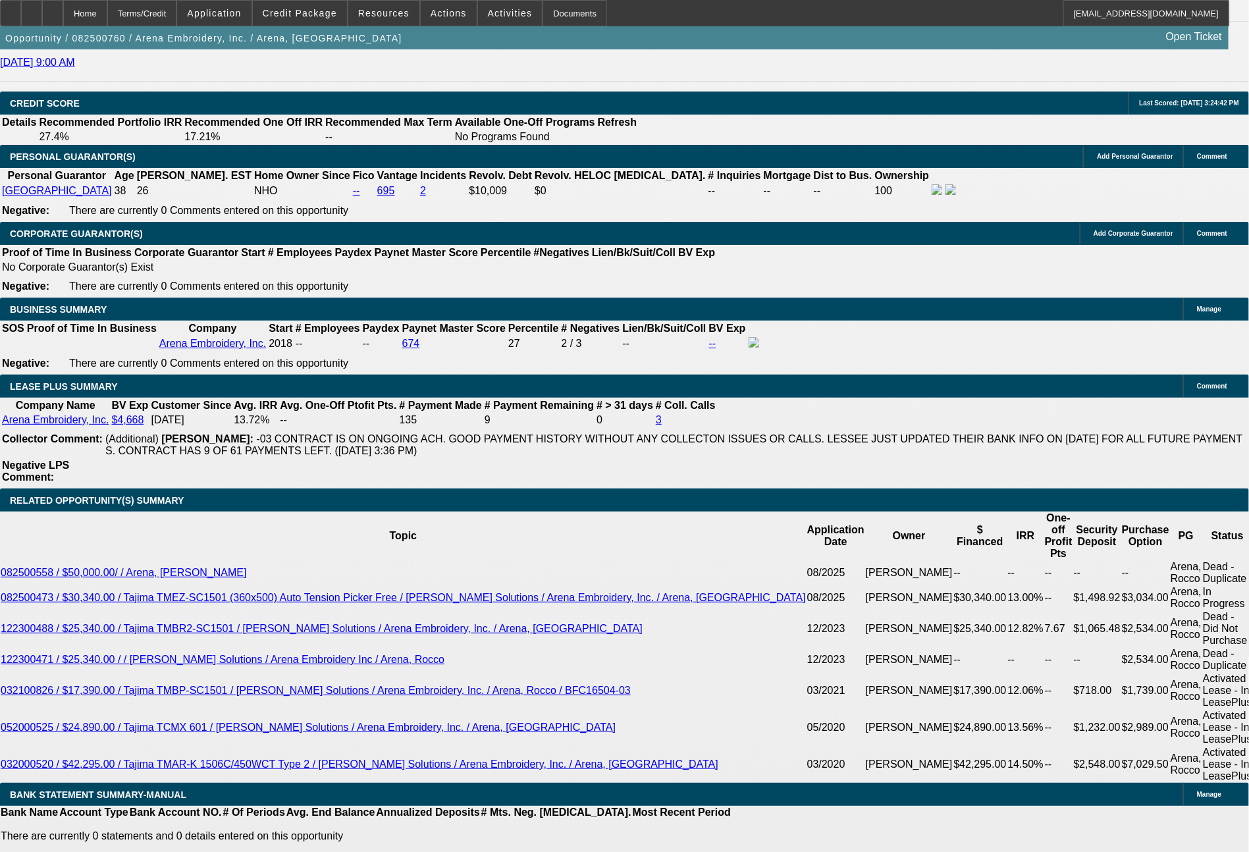
scroll to position [1965, 0]
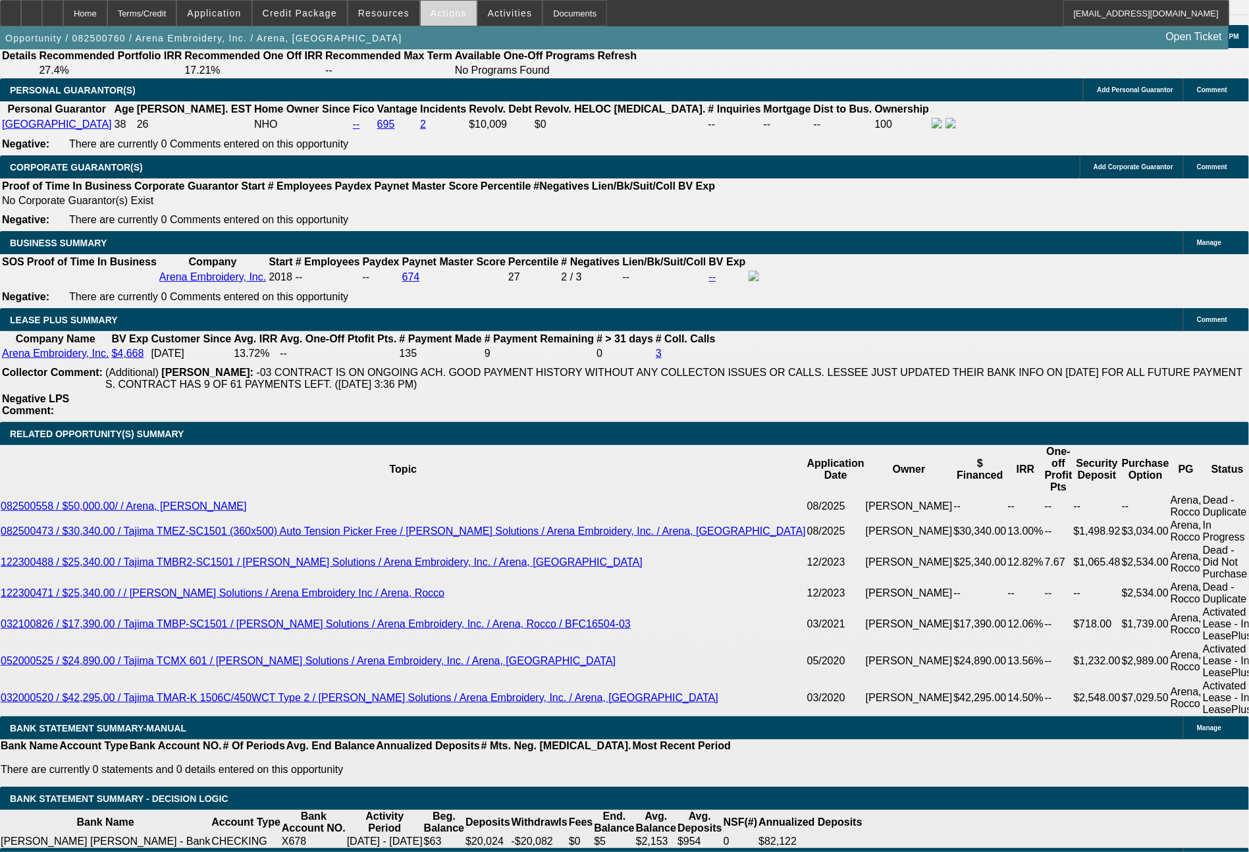
click at [442, 8] on span "Actions" at bounding box center [449, 13] width 36 height 11
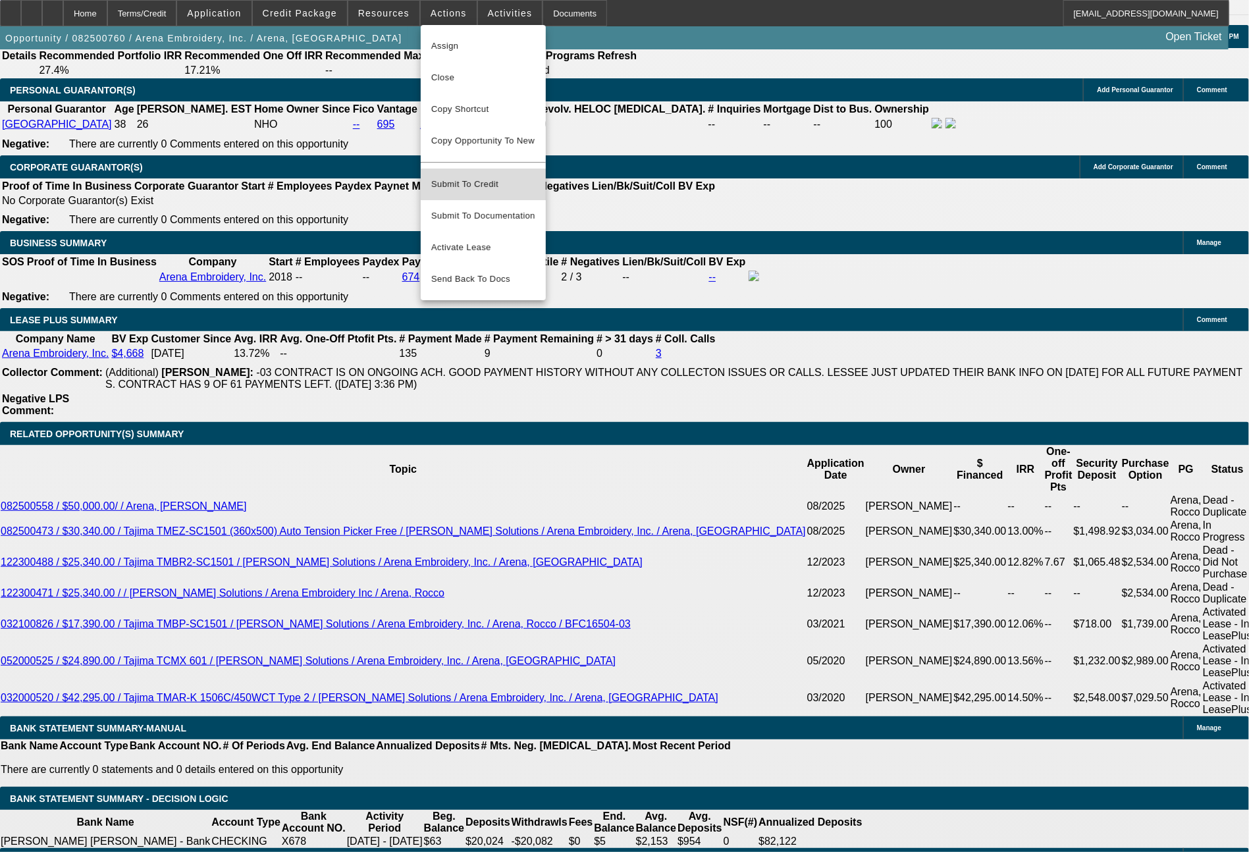
click at [480, 176] on span "Submit To Credit" at bounding box center [483, 184] width 104 height 16
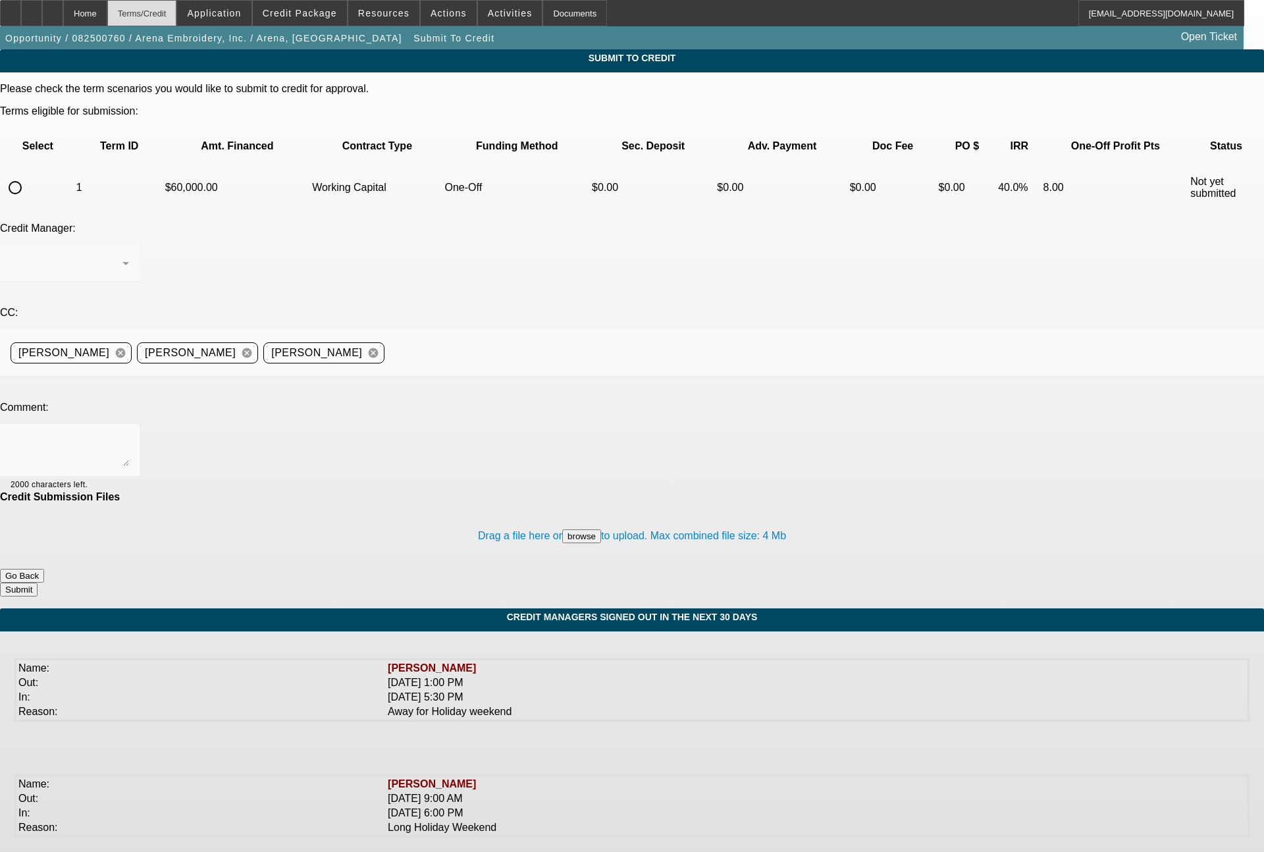
click at [177, 18] on div "Terms/Credit" at bounding box center [142, 13] width 70 height 26
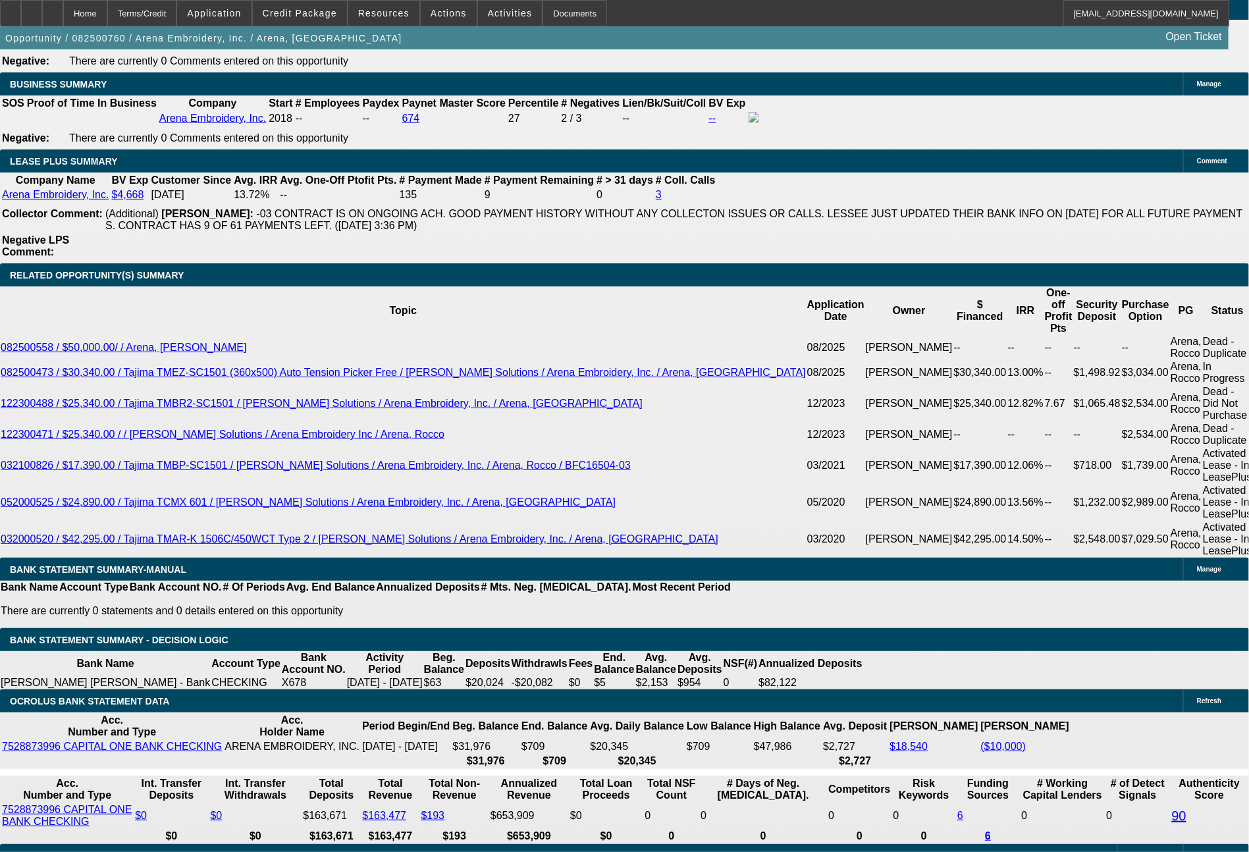
select select "0"
select select "2"
select select "0"
select select "4"
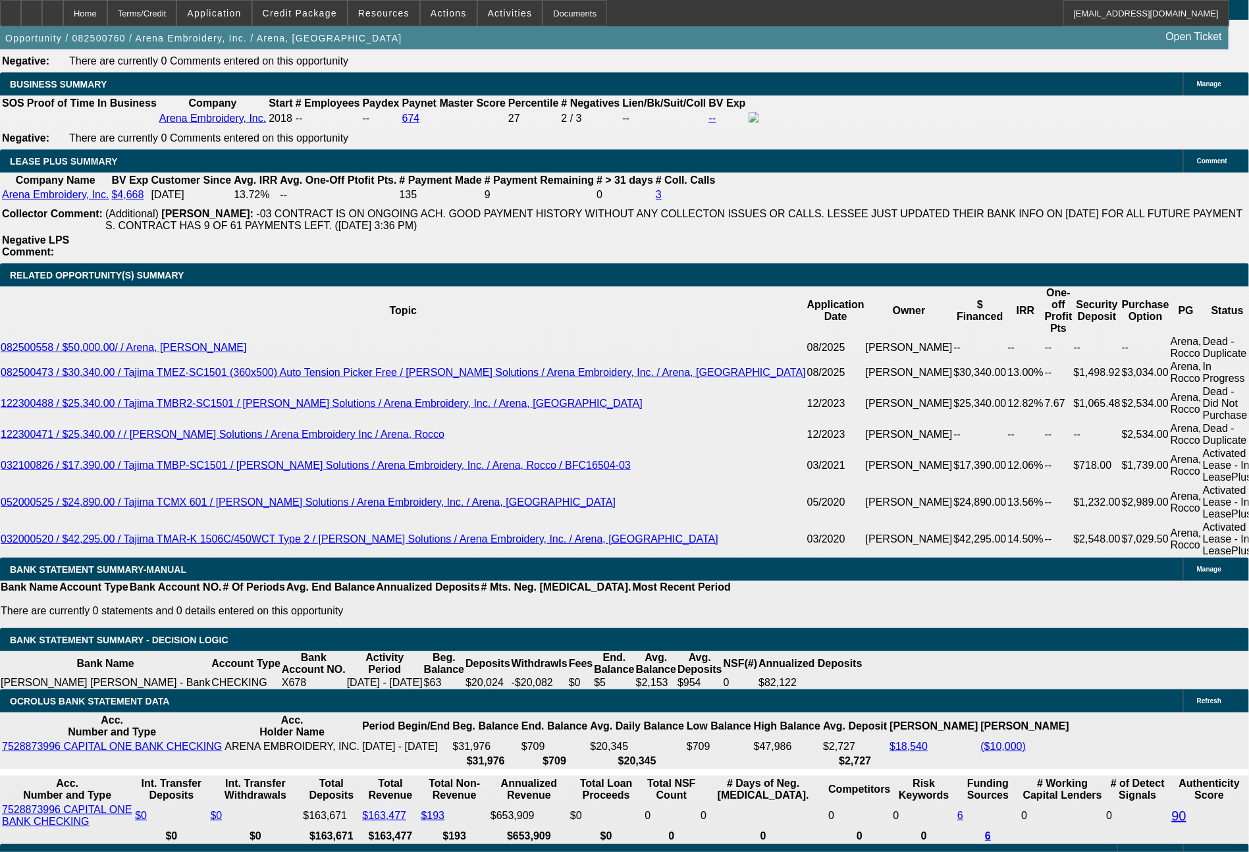
scroll to position [2117, 0]
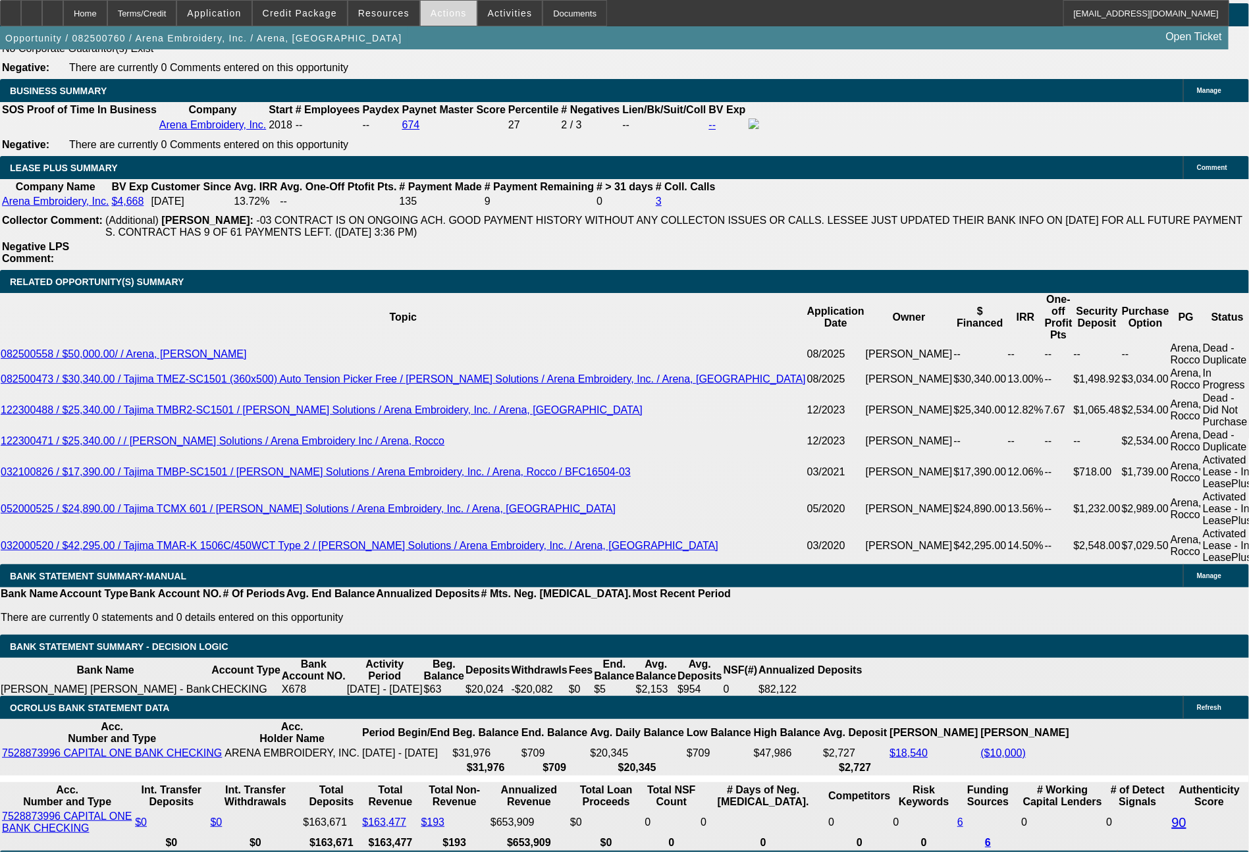
click at [451, 16] on span "Actions" at bounding box center [449, 13] width 36 height 11
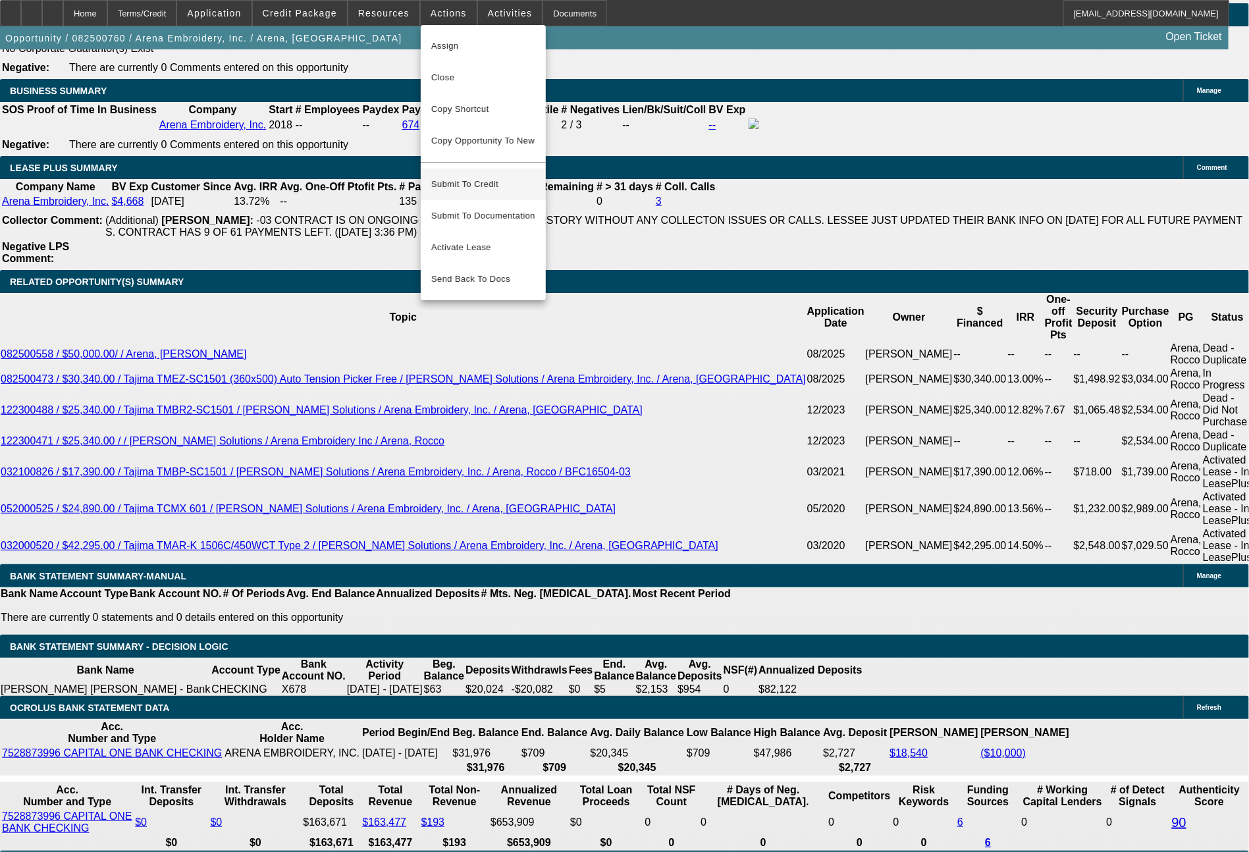
click at [481, 178] on span "Submit To Credit" at bounding box center [483, 184] width 104 height 16
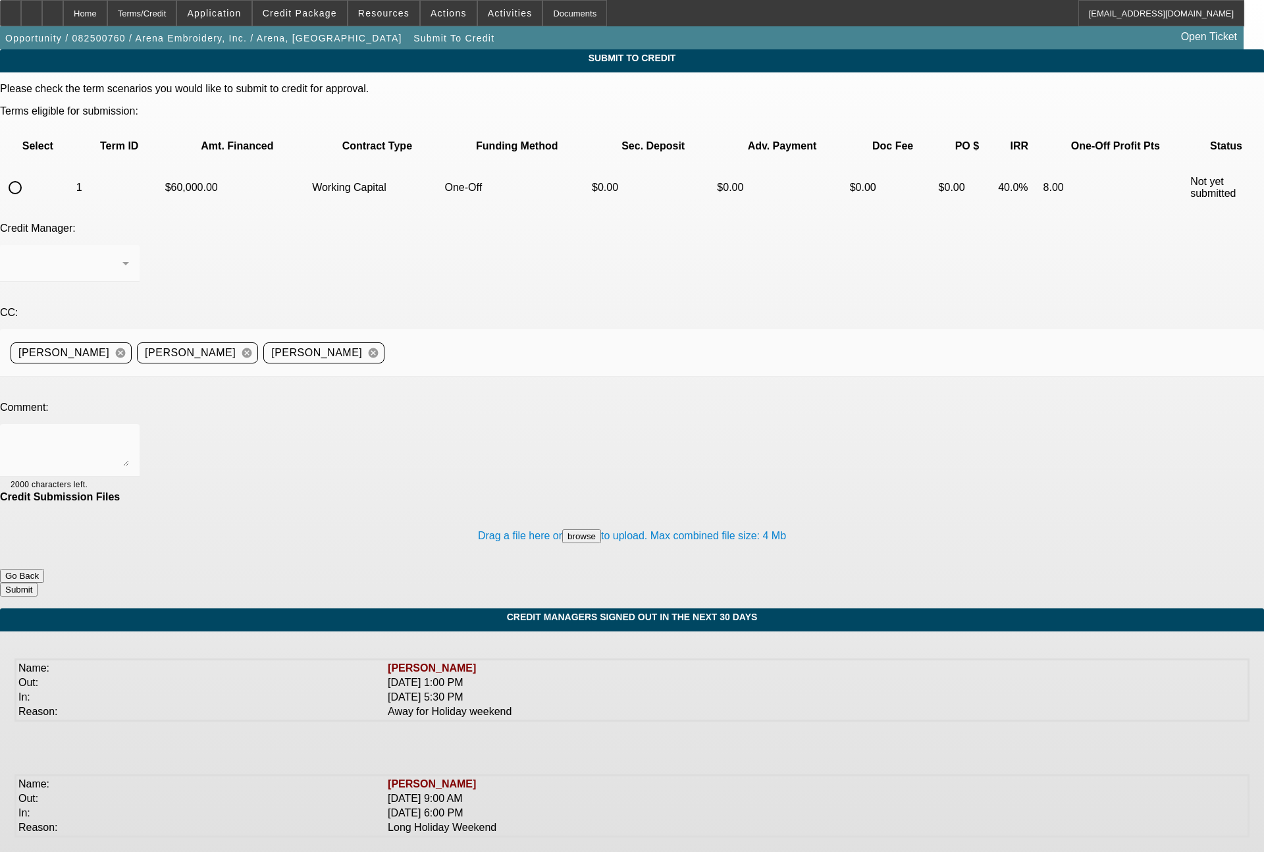
click at [28, 174] on input "radio" at bounding box center [15, 187] width 26 height 26
radio input "true"
click at [129, 435] on textarea at bounding box center [70, 451] width 119 height 32
type textarea "p"
type textarea "Working Capital request, please send to CPC, thanks"
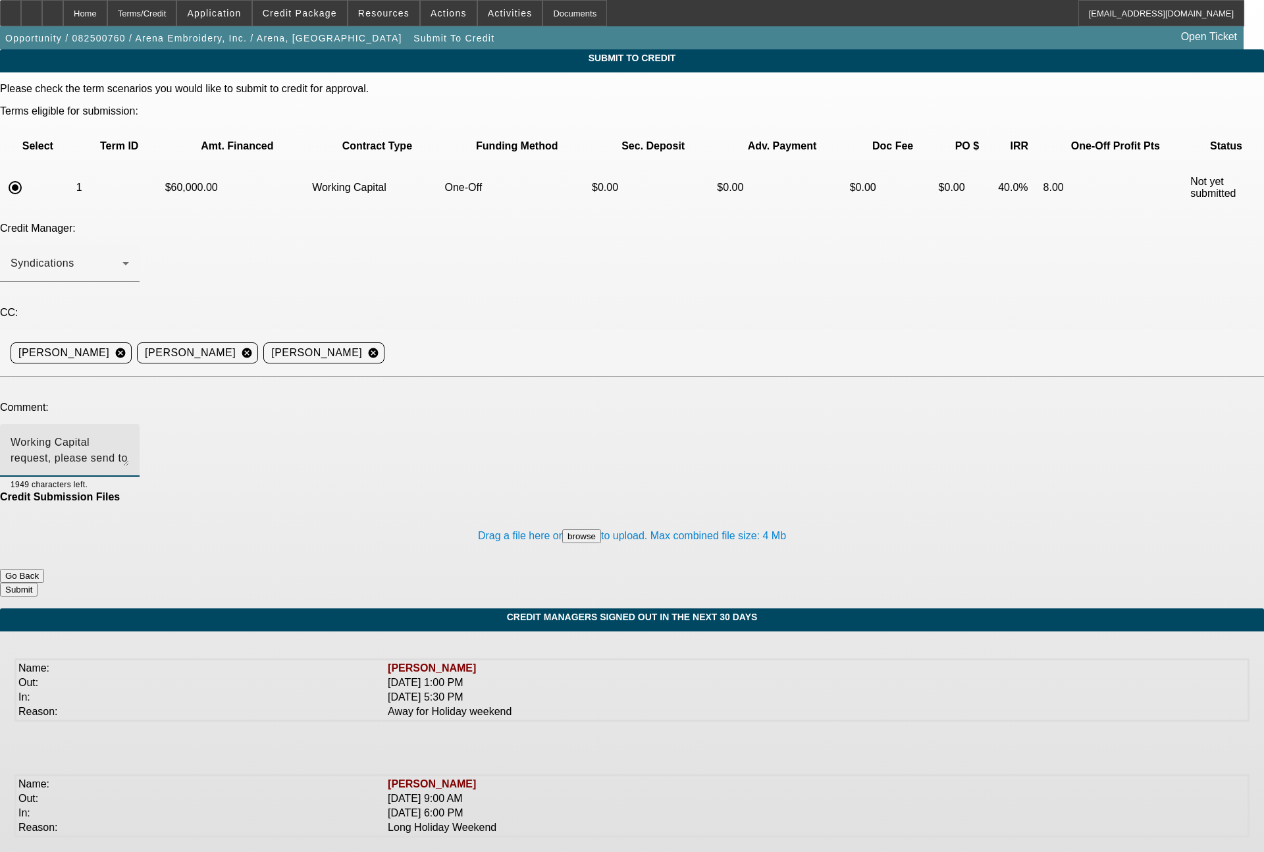
click at [38, 583] on button "Submit" at bounding box center [19, 590] width 38 height 14
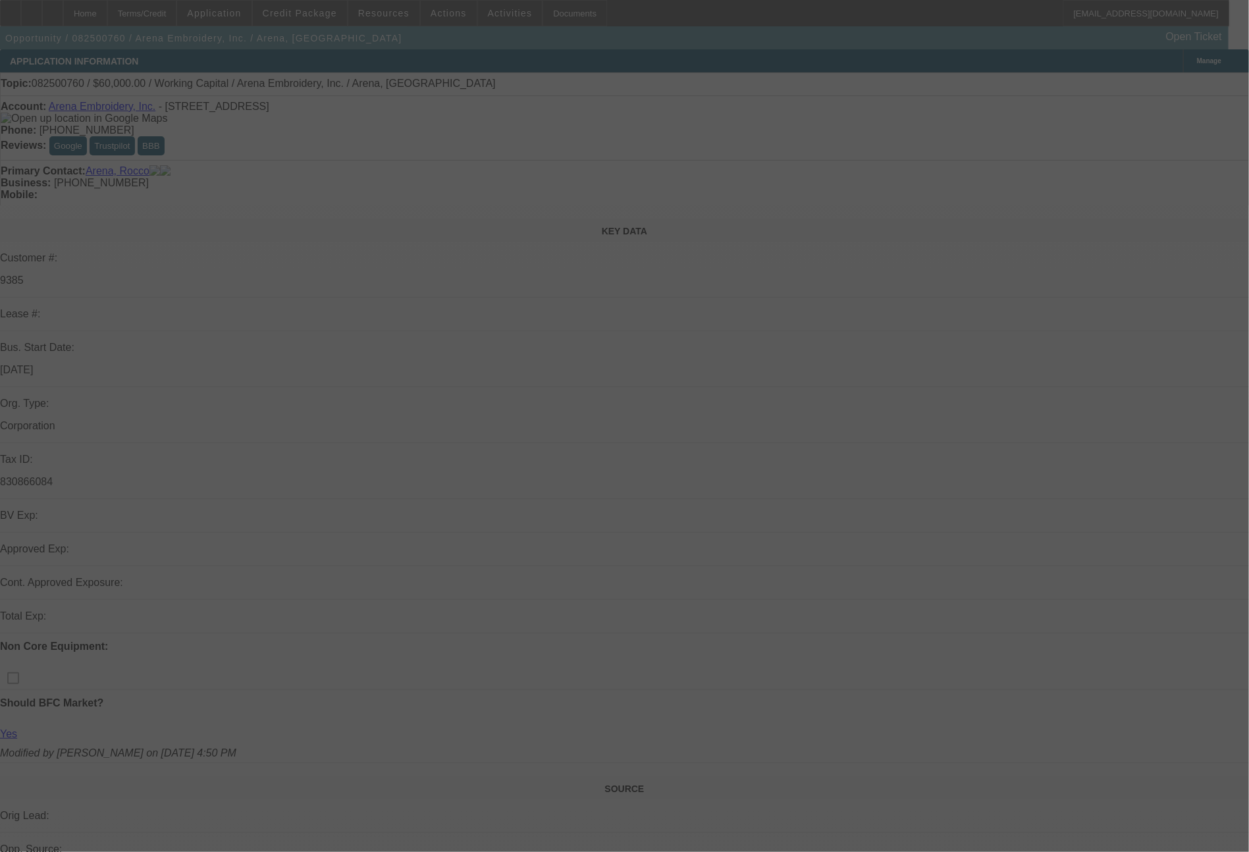
select select "0"
select select "2"
select select "0"
select select "4"
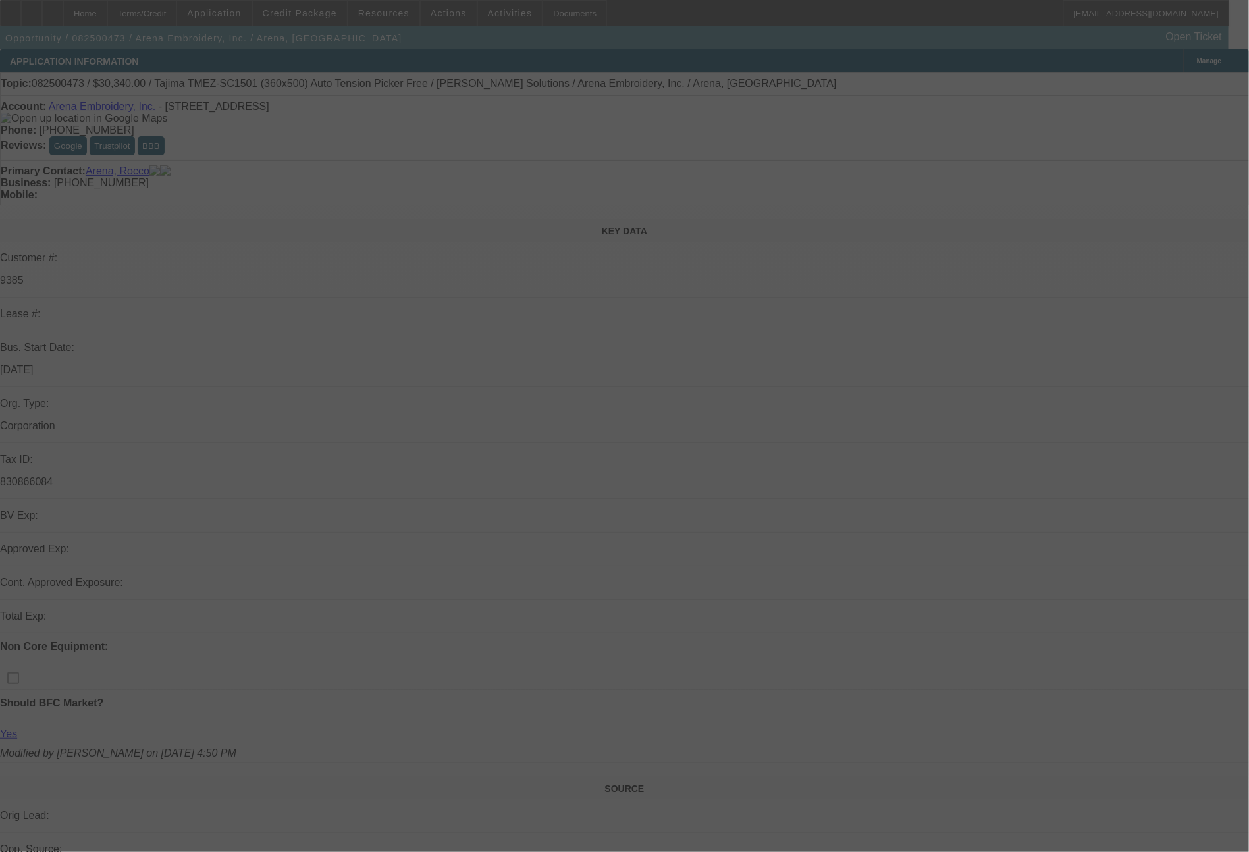
select select "0"
select select "2"
select select "0.1"
select select "4"
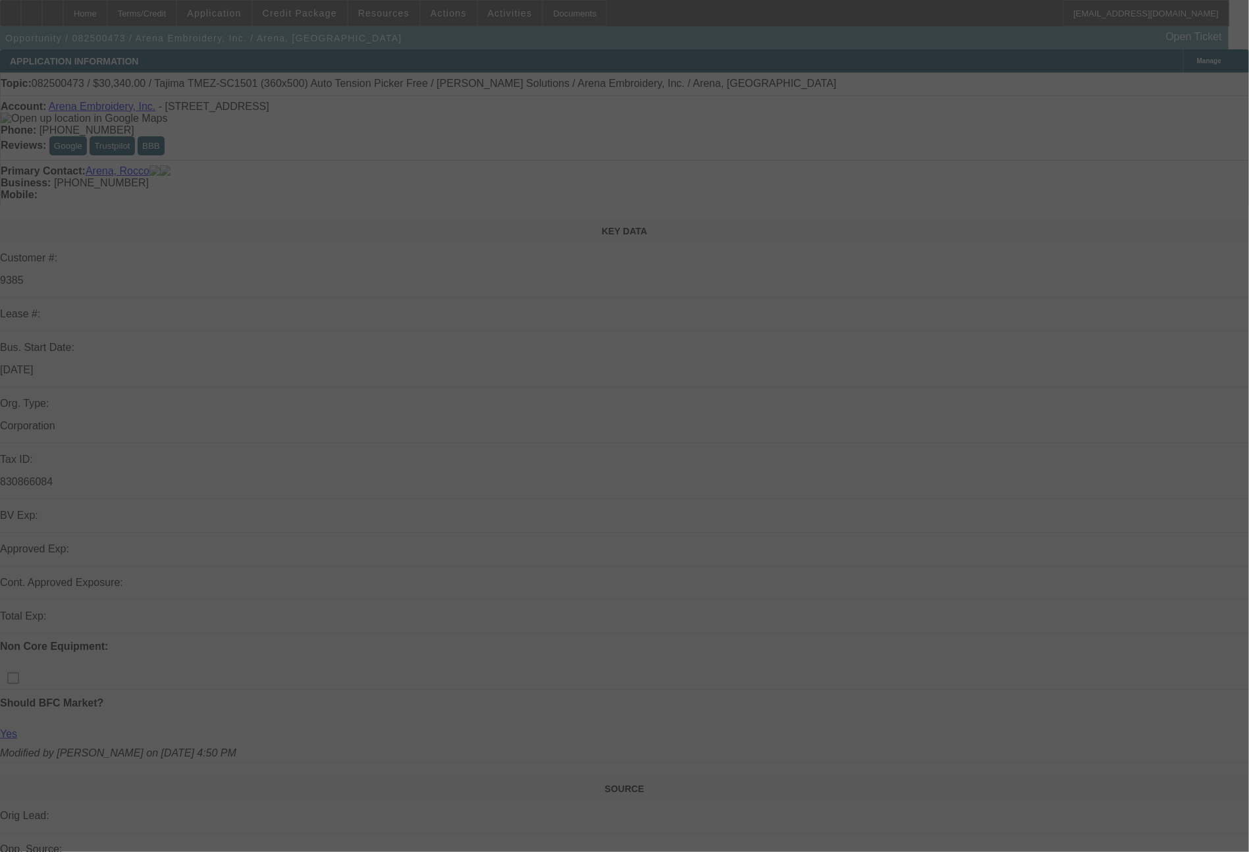
select select "0"
select select "2"
select select "0.1"
select select "4"
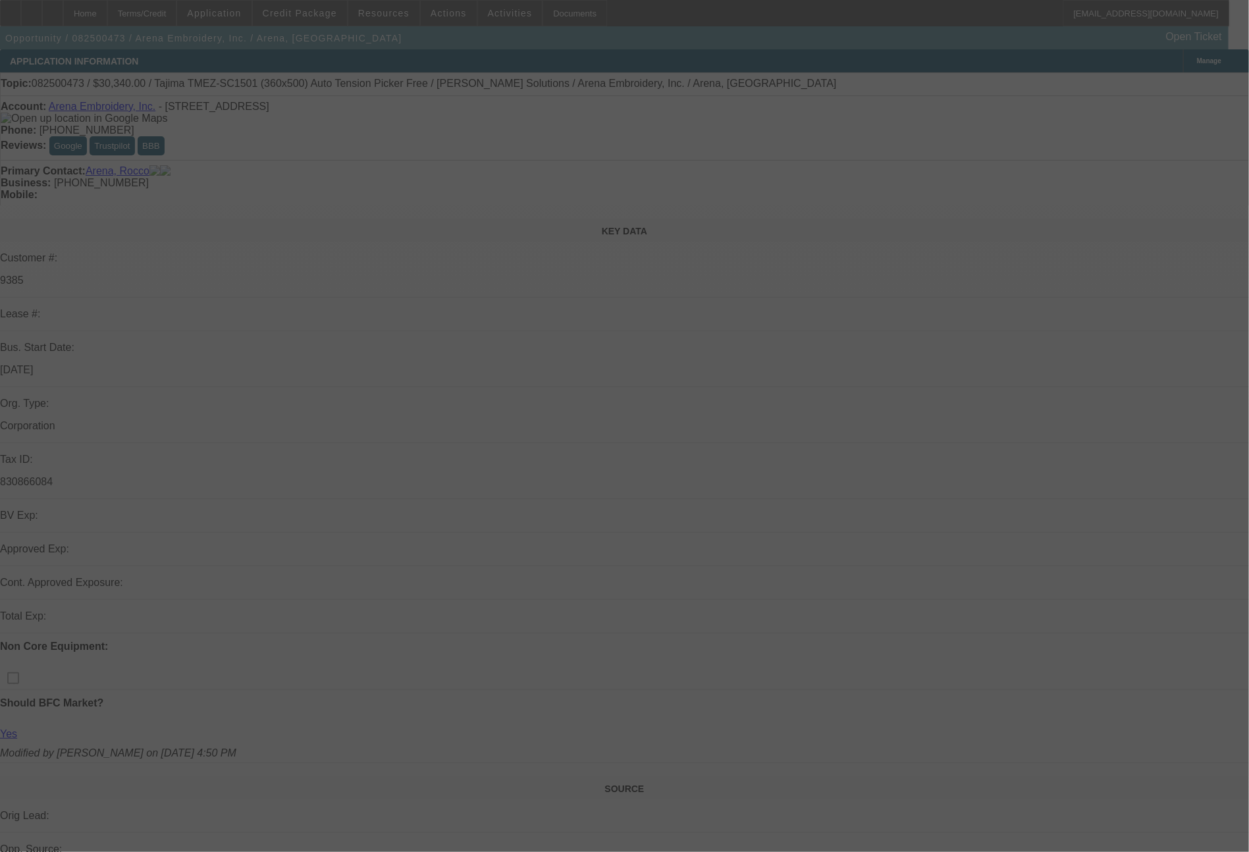
select select "0"
select select "2"
select select "0.1"
select select "4"
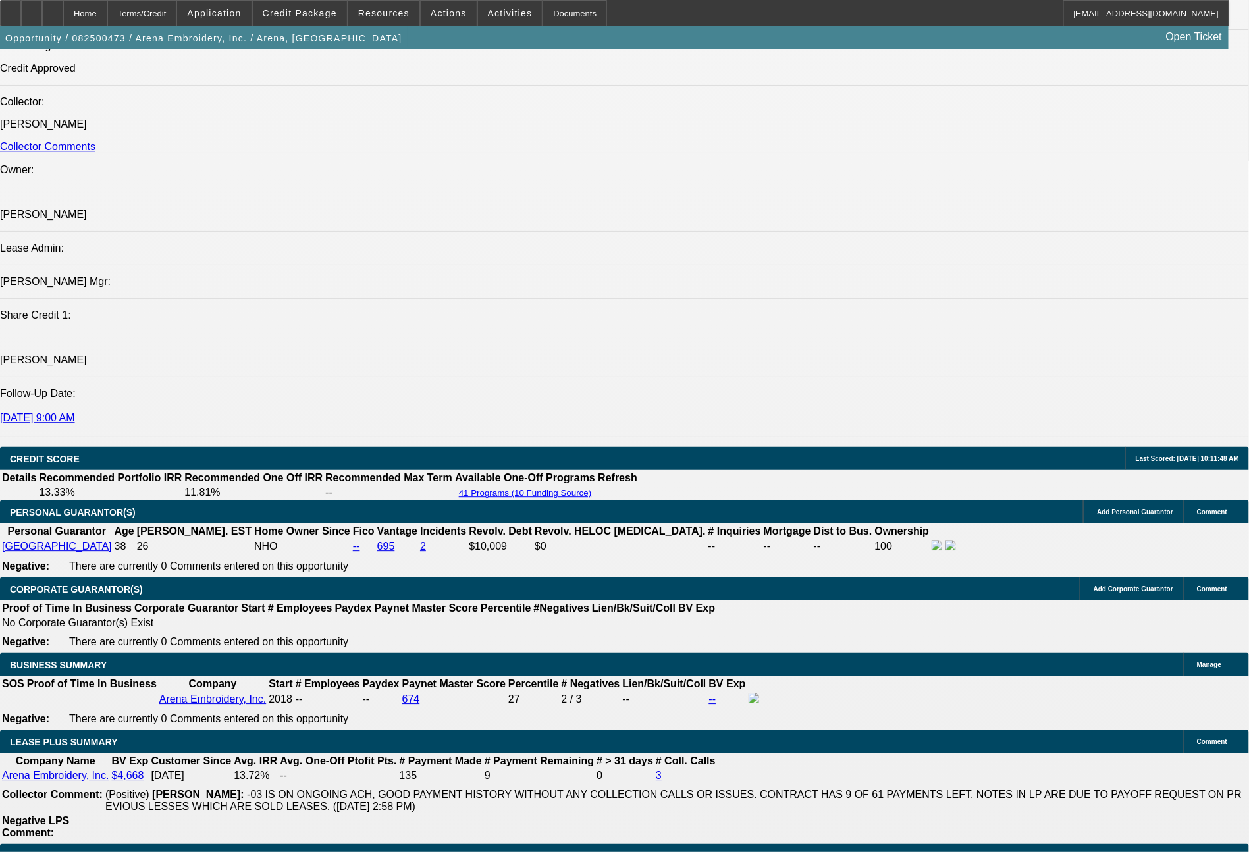
scroll to position [1531, 0]
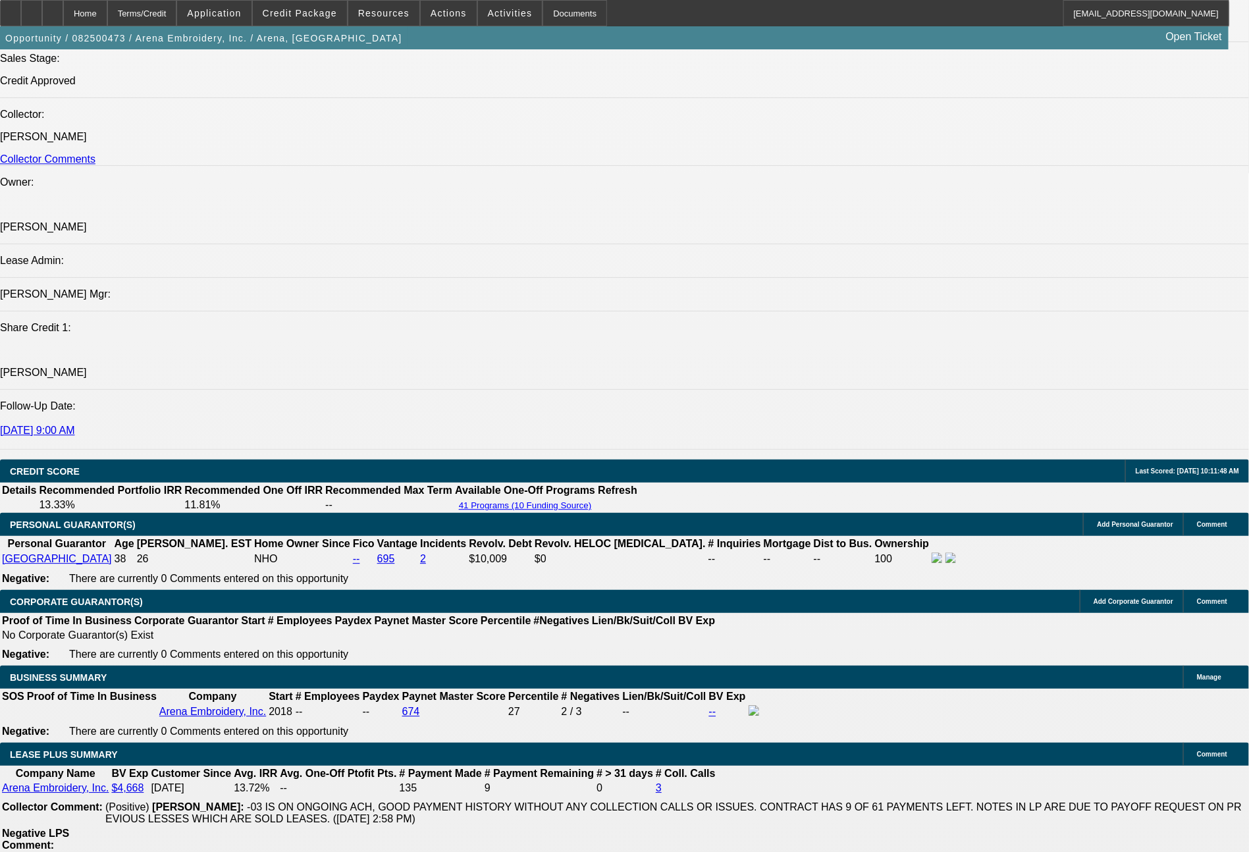
drag, startPoint x: 257, startPoint y: 616, endPoint x: 99, endPoint y: 568, distance: 166.0
copy div "Rocco Arena is/has been the sole owner of Arena Embroidery Inc, located in Broo…"
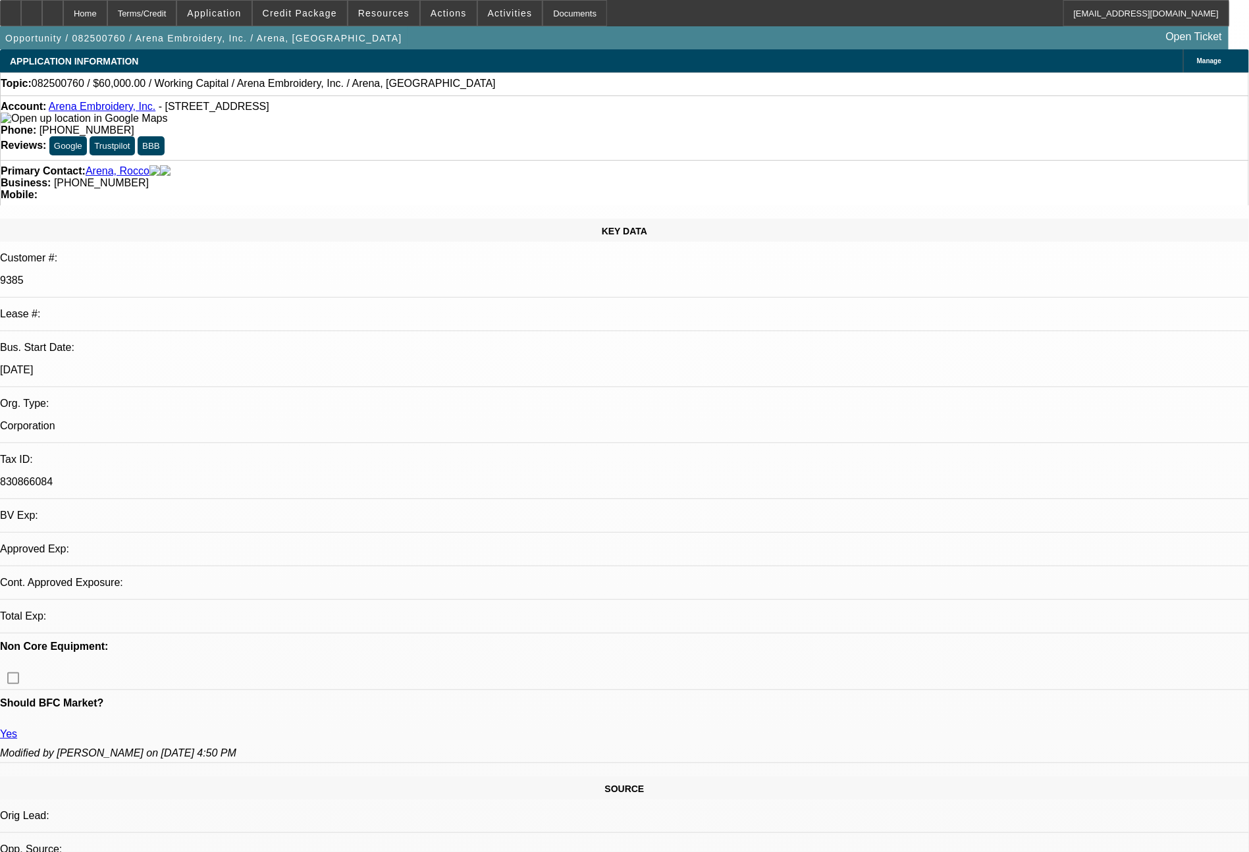
select select "0"
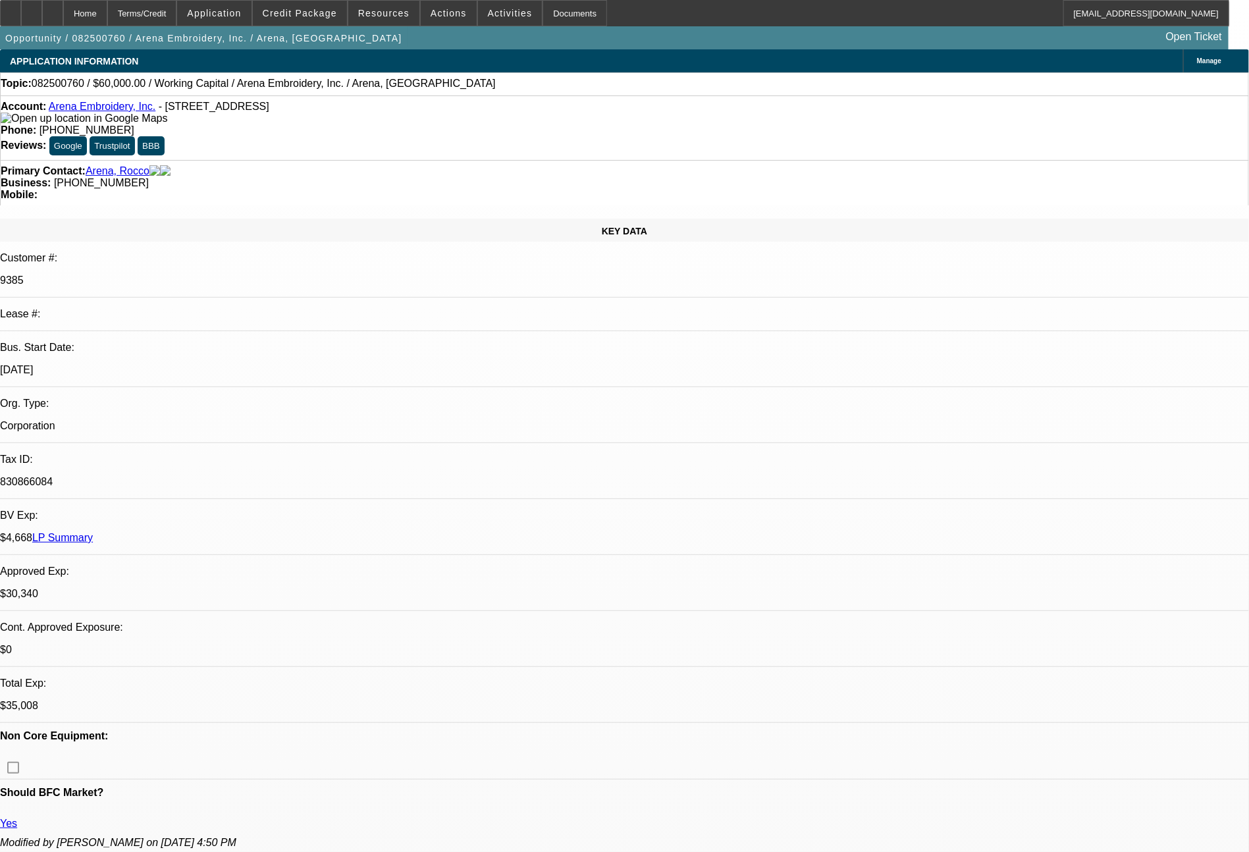
select select "1"
select select "2"
select select "4"
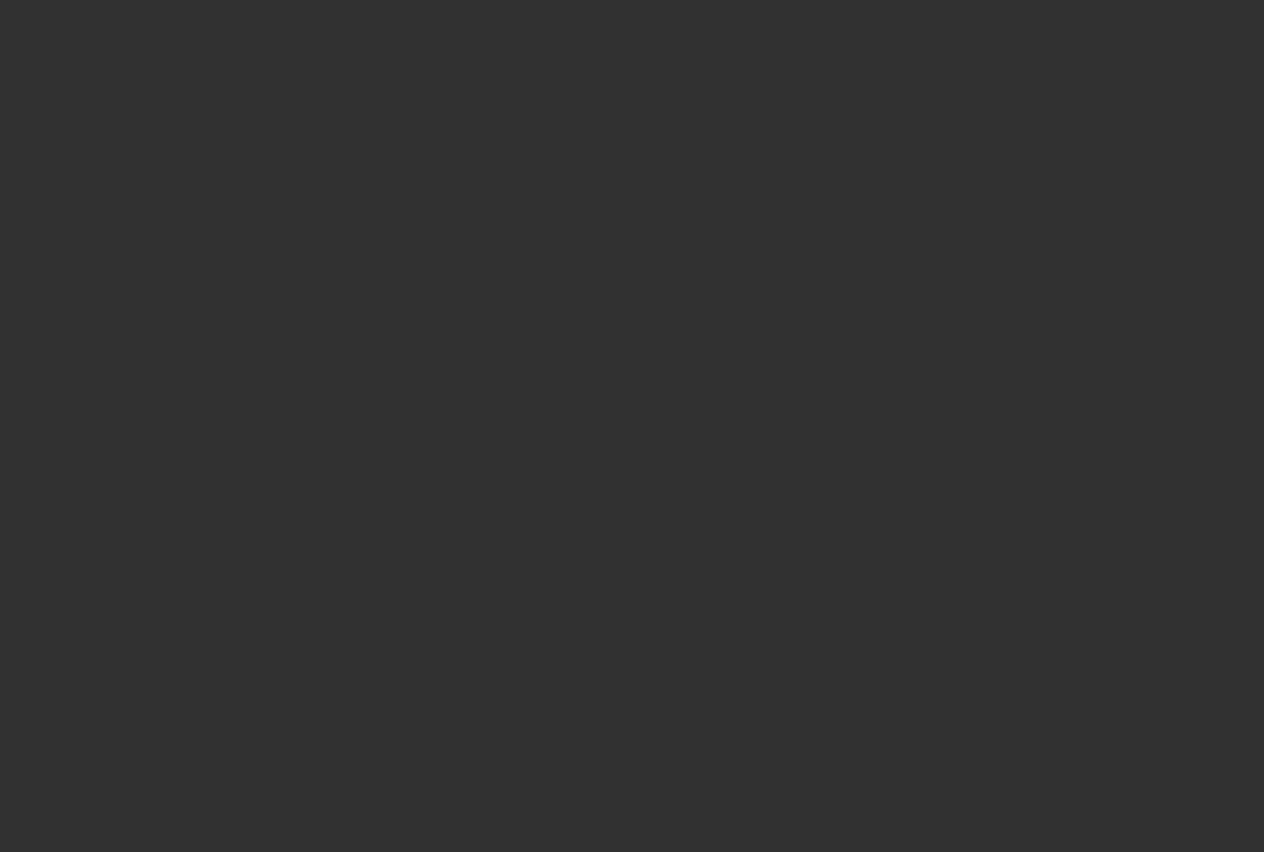
select select "0"
select select "2"
select select "0"
select select "4"
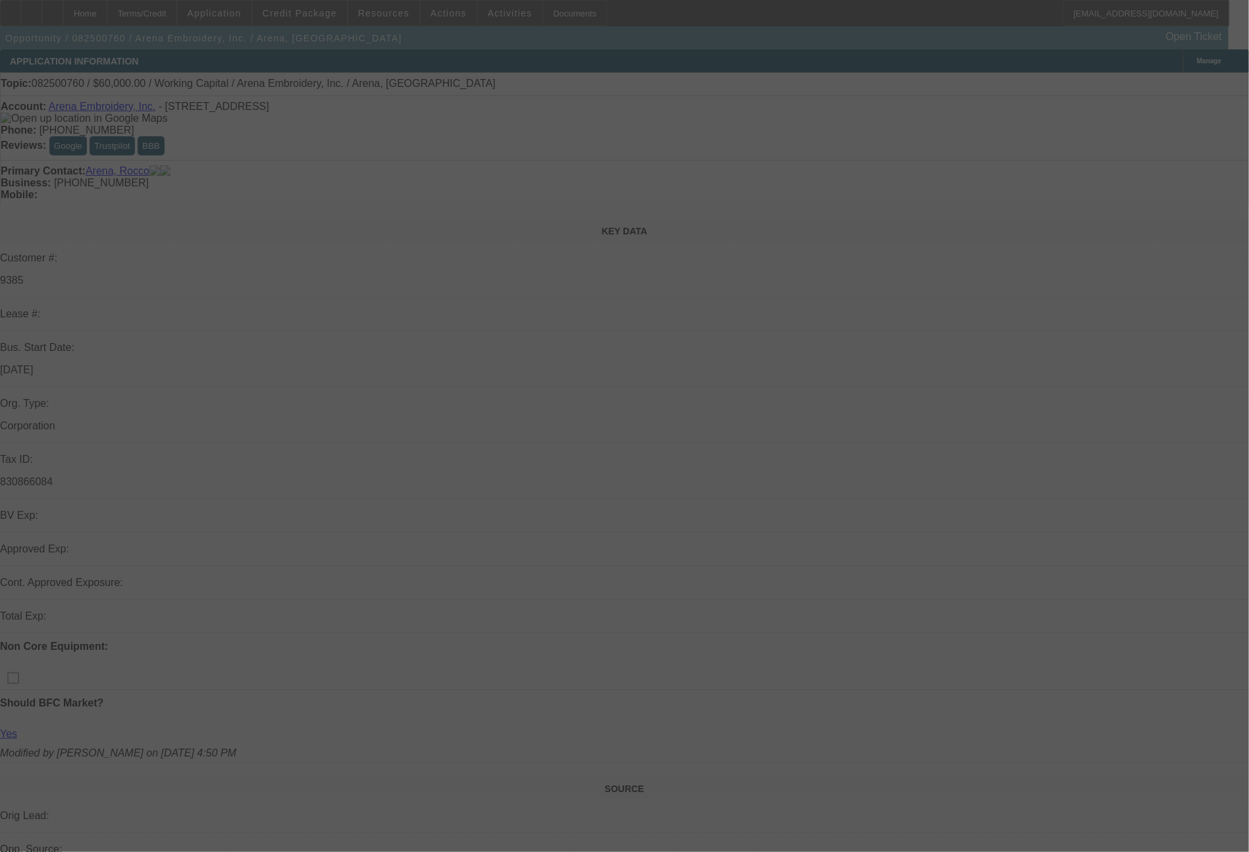
select select "0"
select select "2"
select select "0"
select select "4"
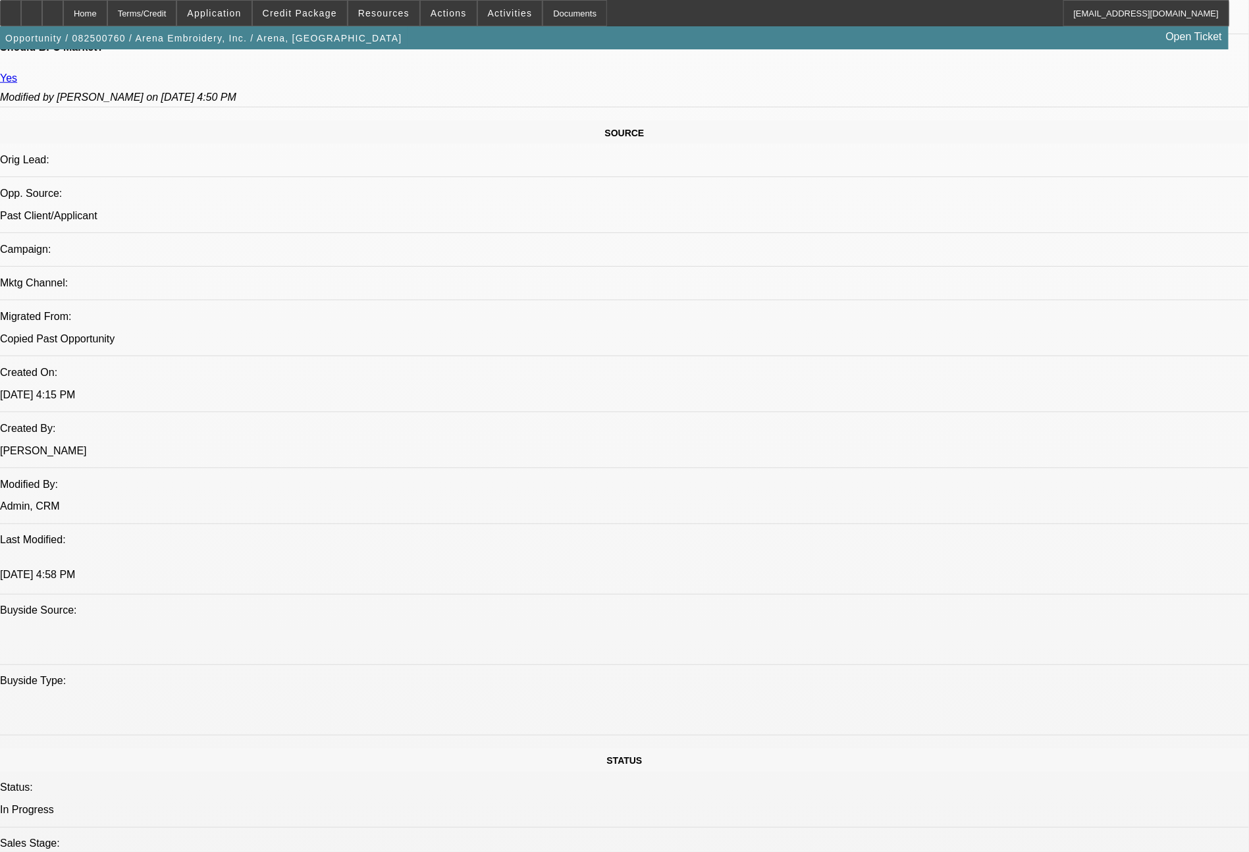
scroll to position [1491, 0]
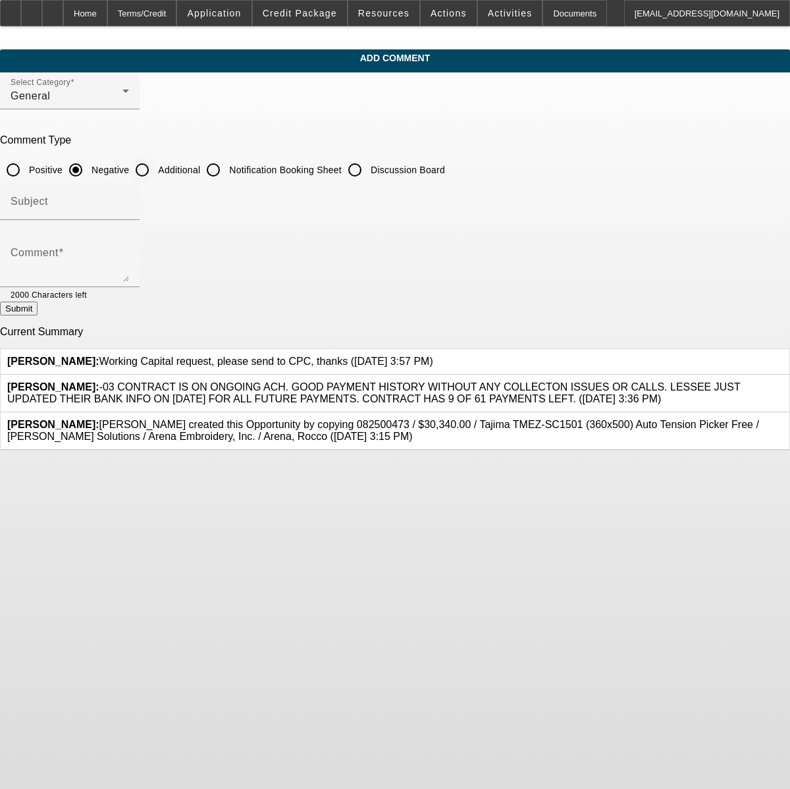
click at [155, 176] on input "Additional" at bounding box center [142, 170] width 26 height 26
radio input "true"
click at [129, 269] on textarea "Comment" at bounding box center [70, 266] width 119 height 32
paste textarea "Rocco Arena is/has been the sole owner of Arena Embroidery Inc, located in Broo…"
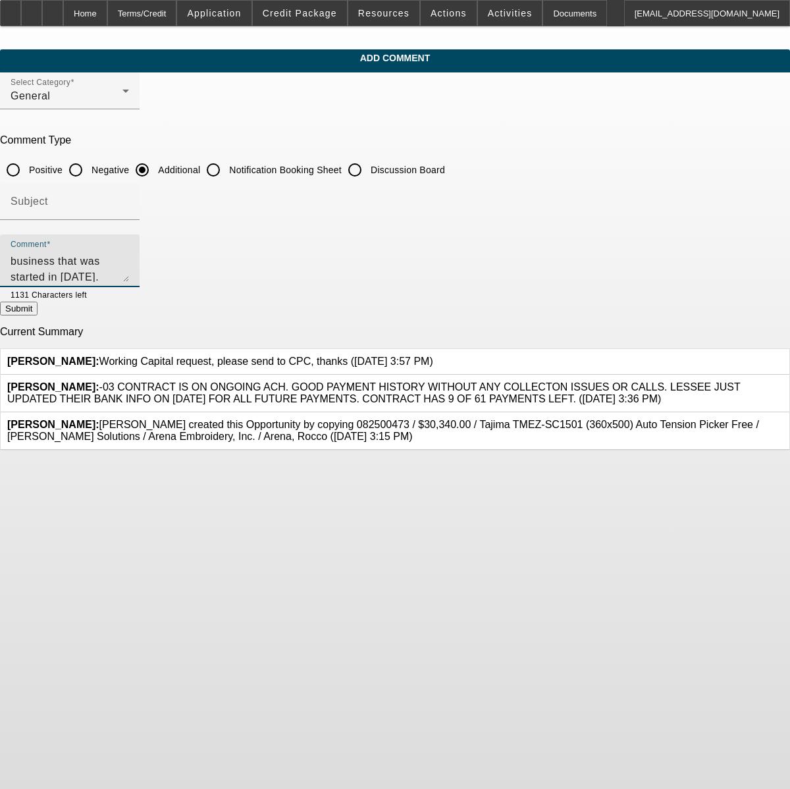
click at [129, 277] on textarea "Rocco Arena is/has been the sole owner of Arena Embroidery Inc, located in Broo…" at bounding box center [70, 266] width 119 height 32
click at [129, 265] on textarea "Rocco Arena is/has been the sole owner of Arena Embroidery Inc, located in Broo…" at bounding box center [70, 266] width 119 height 32
click at [129, 277] on textarea "Rocco Arena is/has been the sole owner of Arena Embroidery Inc, located in Broo…" at bounding box center [70, 266] width 119 height 32
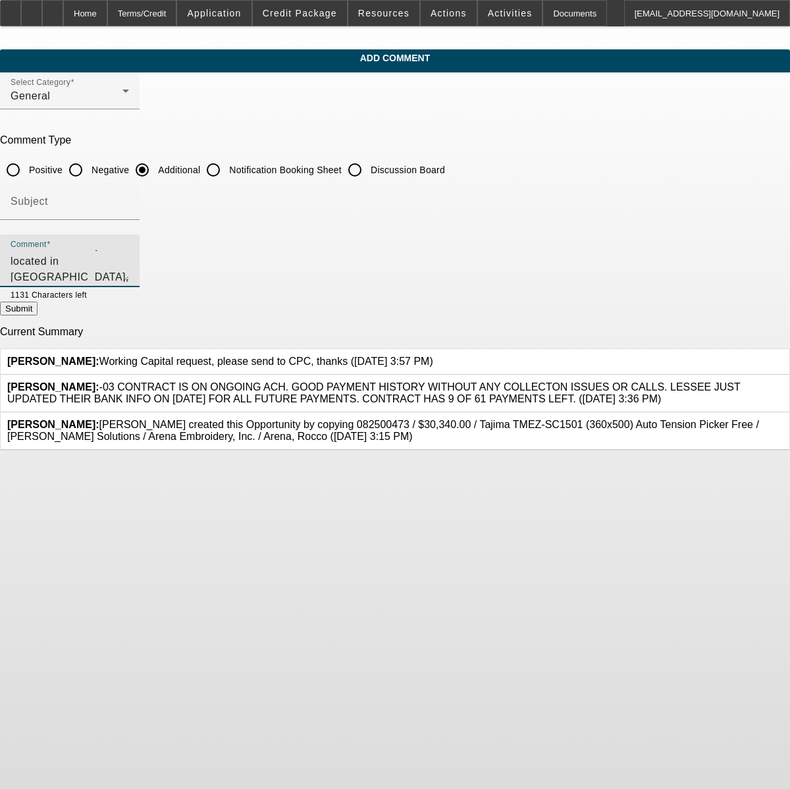
scroll to position [92, 0]
click at [129, 279] on textarea "Rocco Arena is/has been the sole owner of Arena Embroidery Inc, located in Broo…" at bounding box center [70, 266] width 119 height 32
type textarea "Rocco Arena is/has been the sole owner of Arena Embroidery Inc, located in Broo…"
click at [38, 310] on button "Submit" at bounding box center [19, 309] width 38 height 14
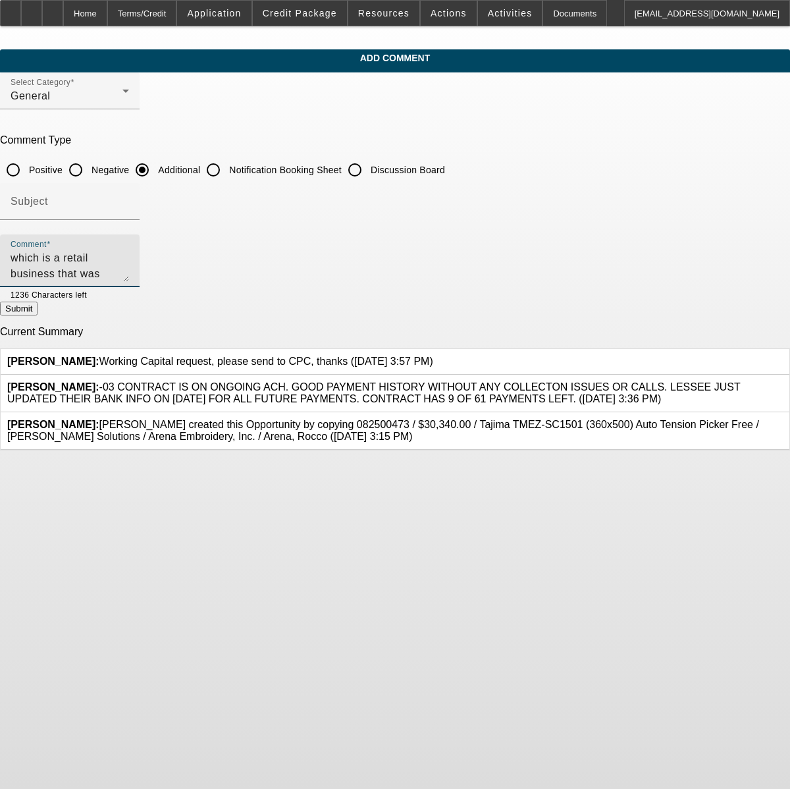
radio input "true"
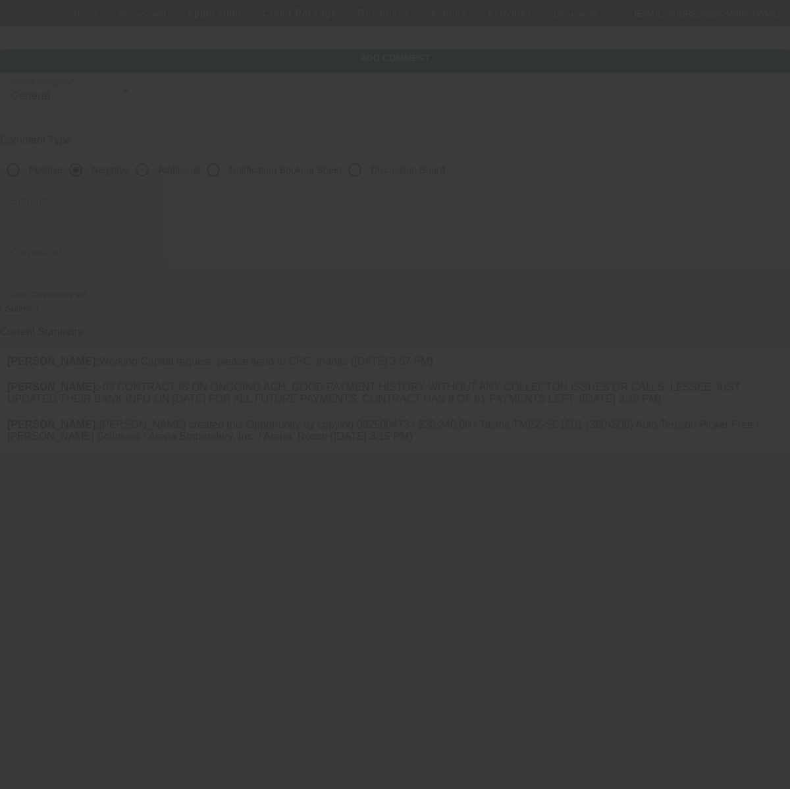
scroll to position [0, 0]
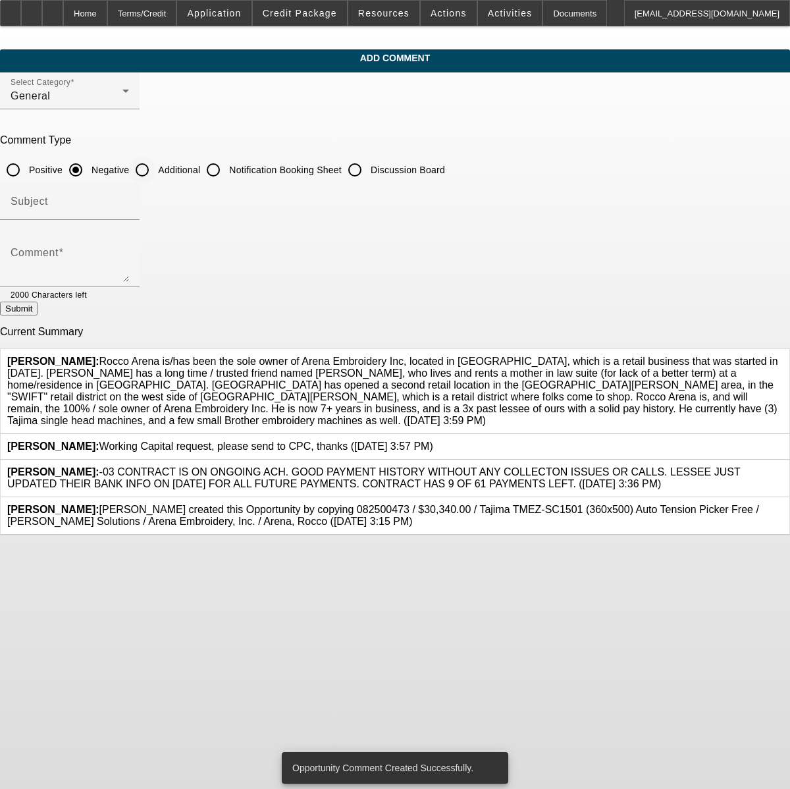
click at [155, 171] on input "Additional" at bounding box center [142, 170] width 26 height 26
radio input "true"
click at [129, 257] on textarea "Comment" at bounding box center [70, 266] width 119 height 32
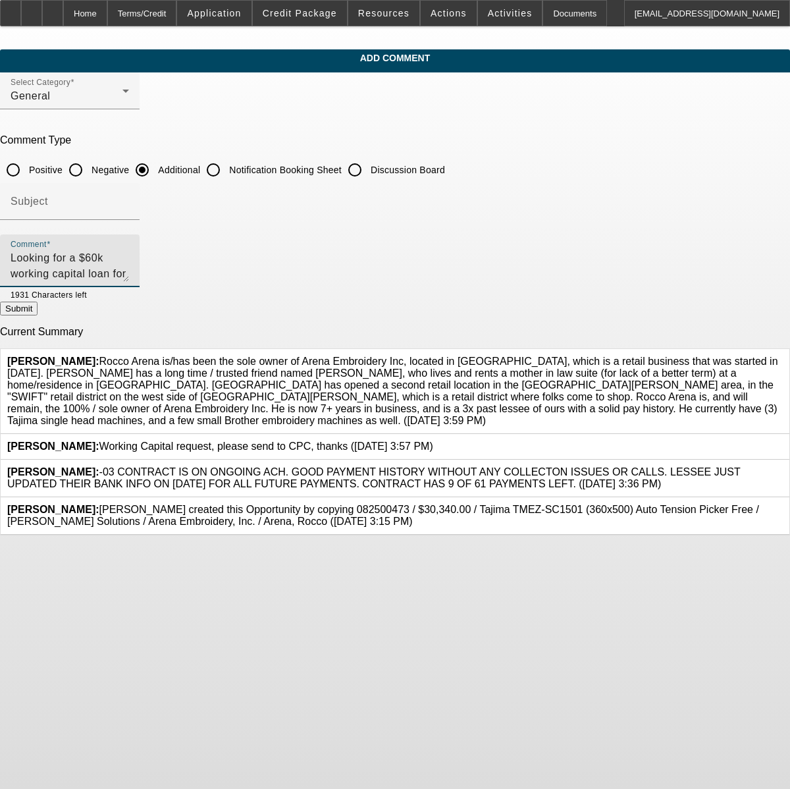
type textarea "Looking for a $60k working capital loan for some short term cash flow"
click at [38, 315] on button "Submit" at bounding box center [19, 309] width 38 height 14
radio input "true"
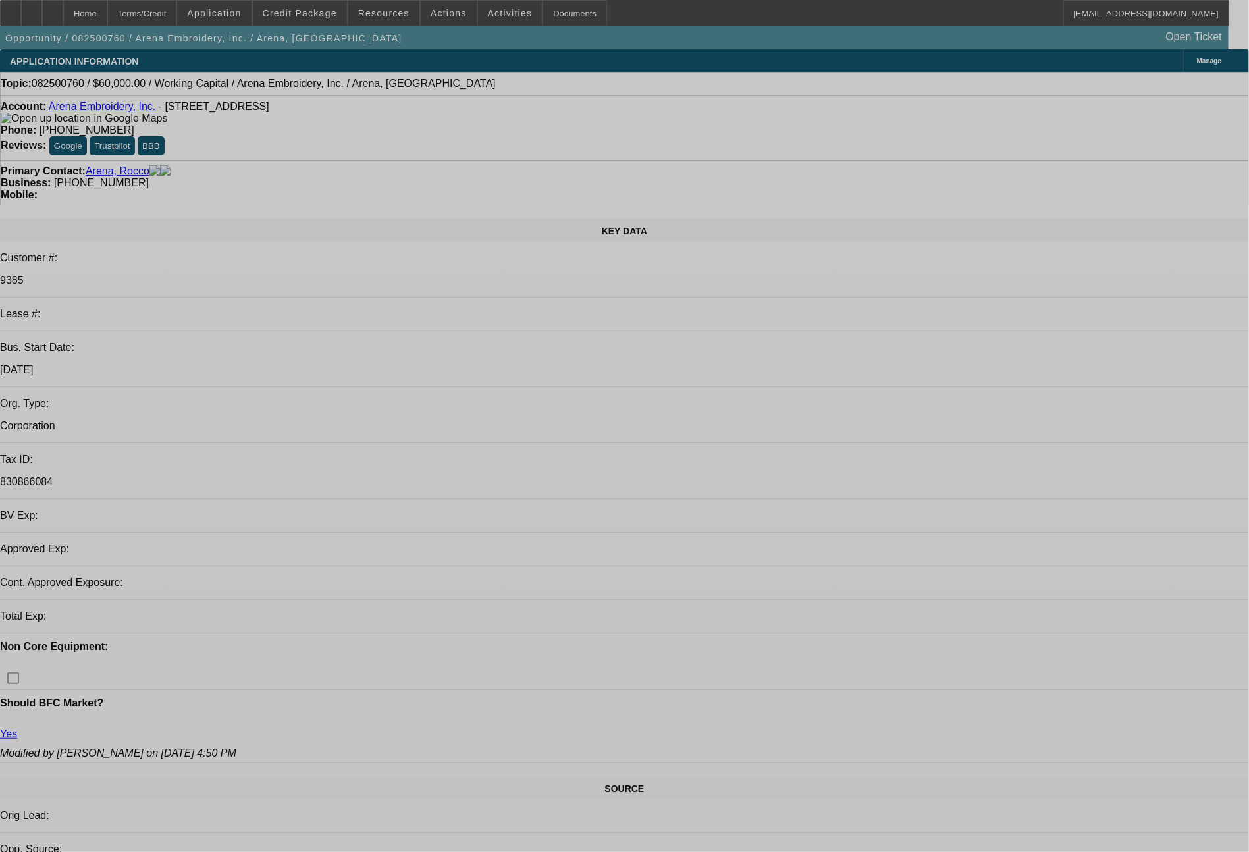
select select "0"
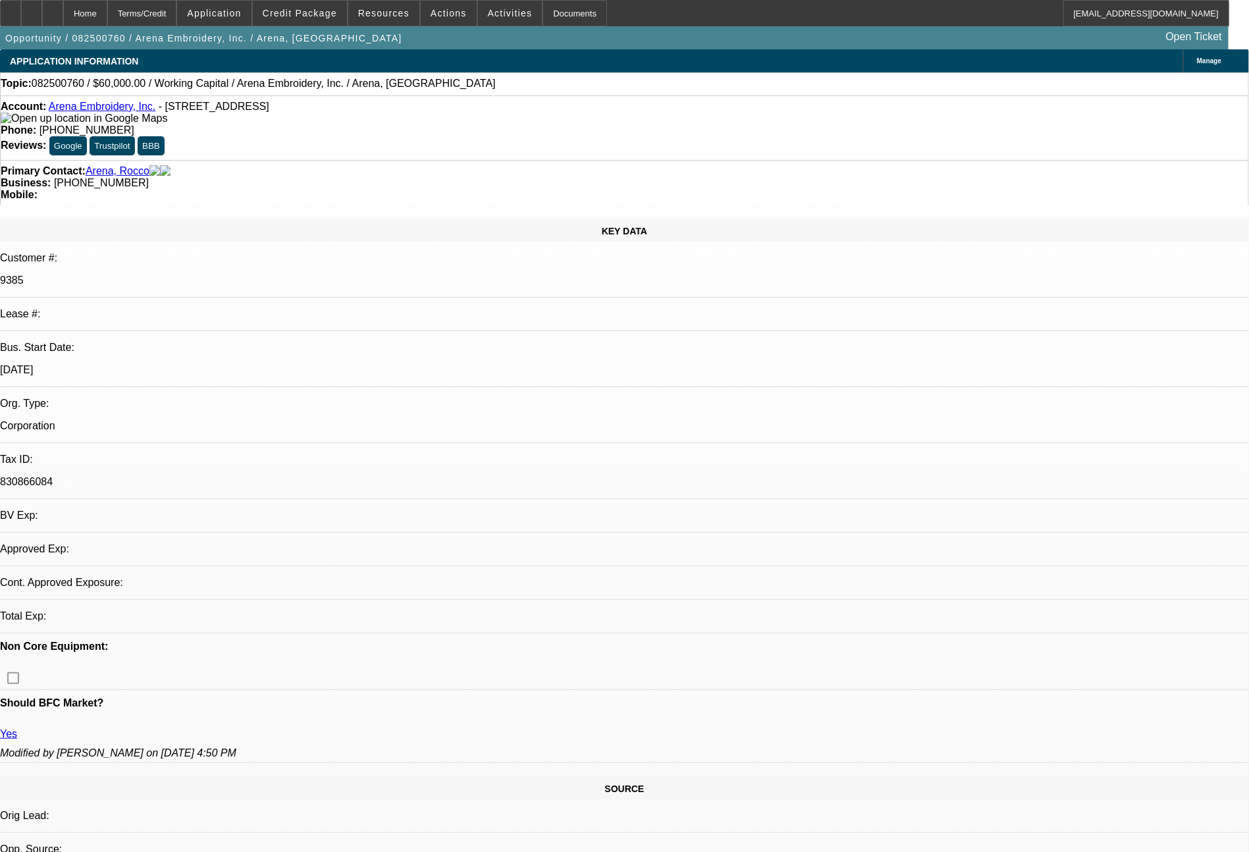
select select "0"
select select "2"
select select "0"
select select "4"
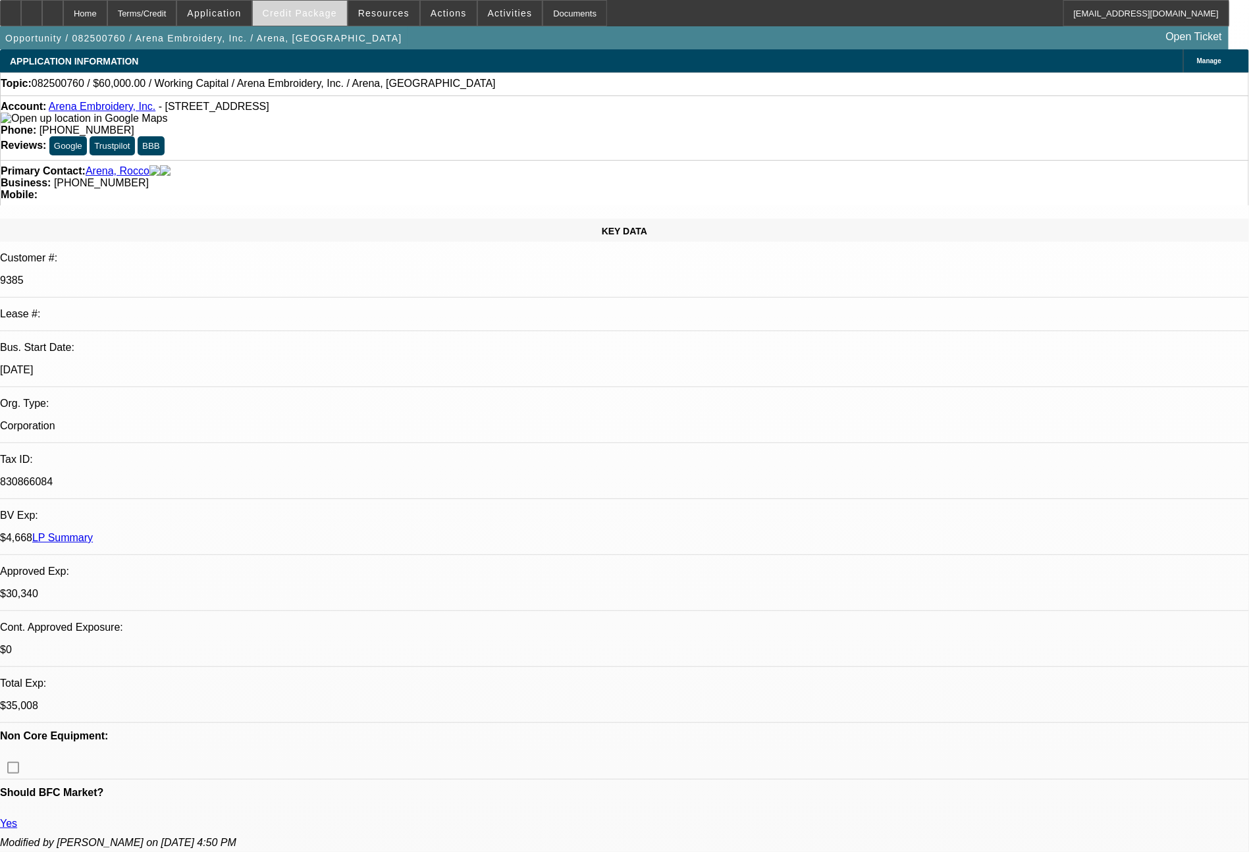
click at [311, 10] on span "Credit Package" at bounding box center [300, 13] width 74 height 11
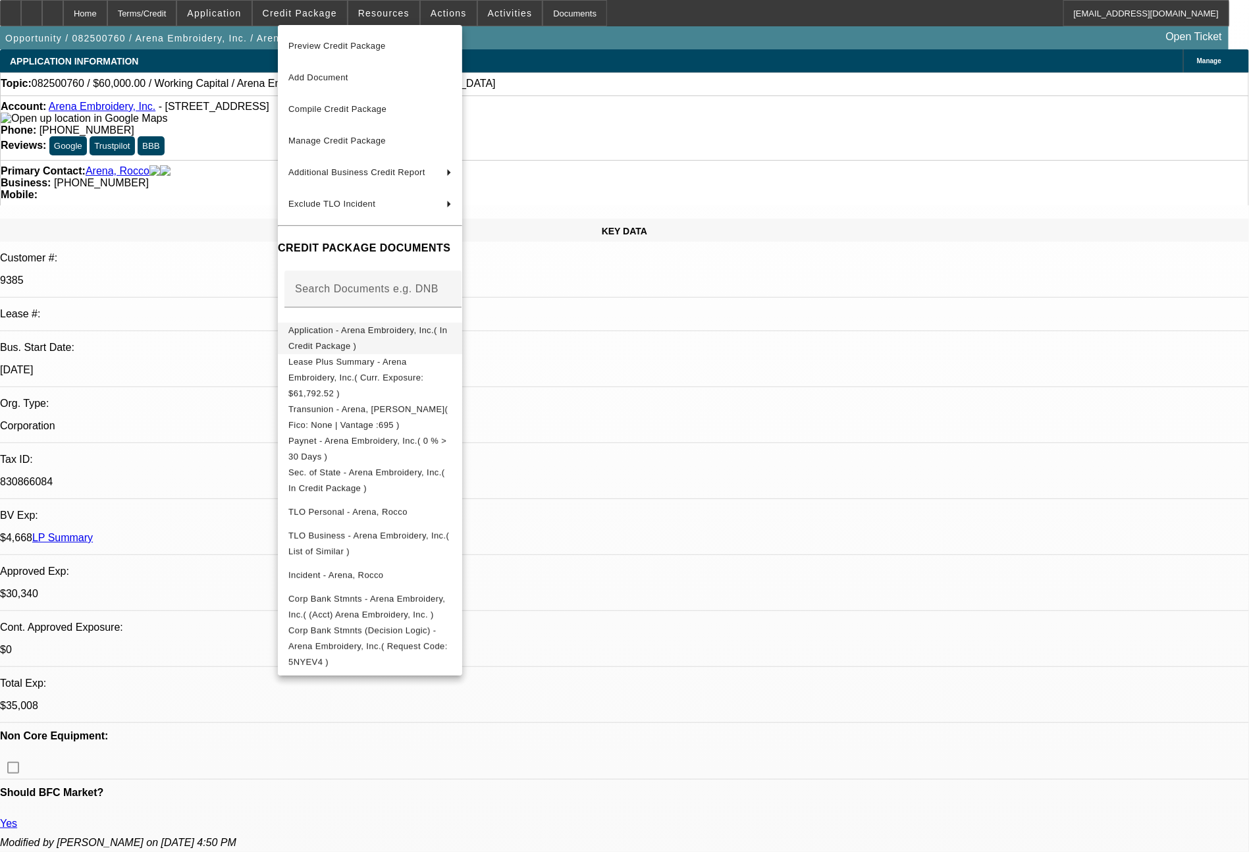
click at [403, 336] on span "Application - Arena Embroidery, Inc.( In Credit Package )" at bounding box center [367, 338] width 159 height 26
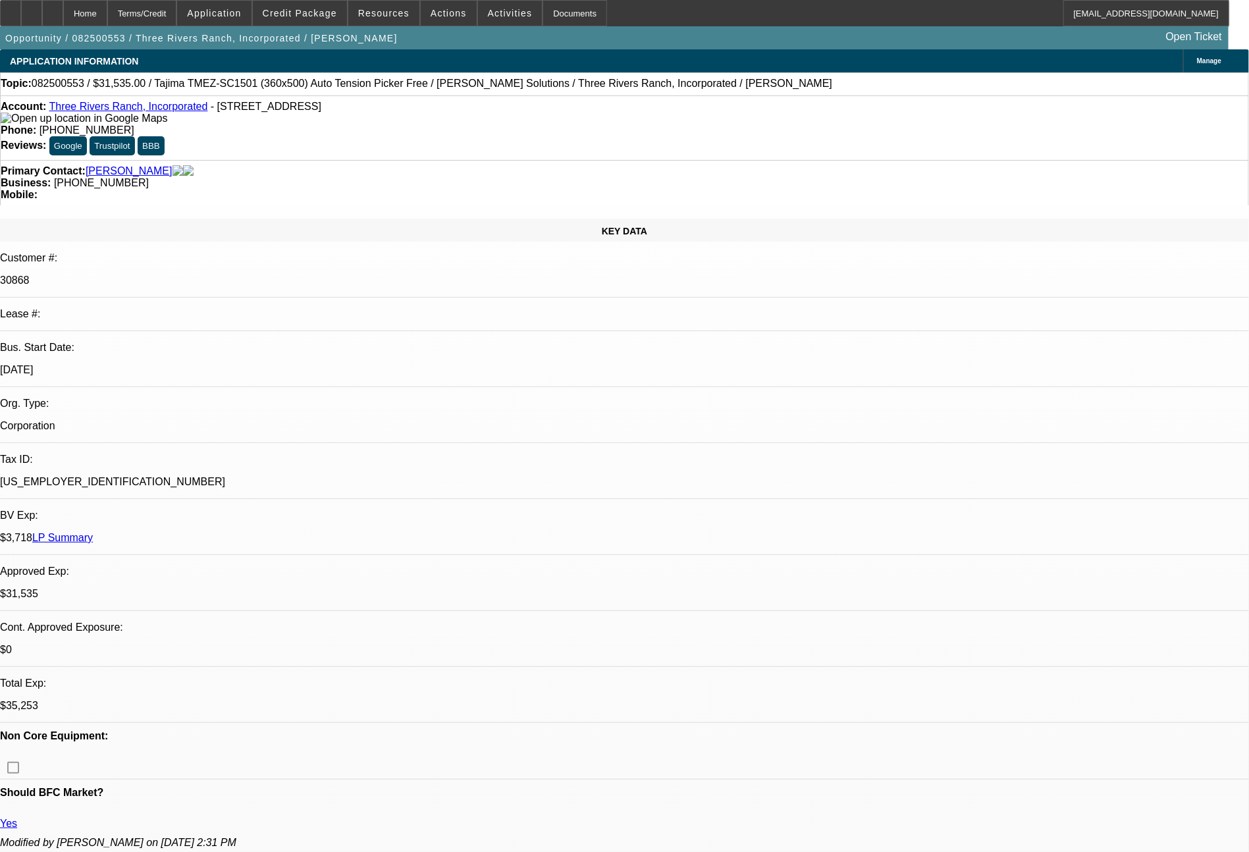
select select "0"
select select "2"
select select "0"
select select "6"
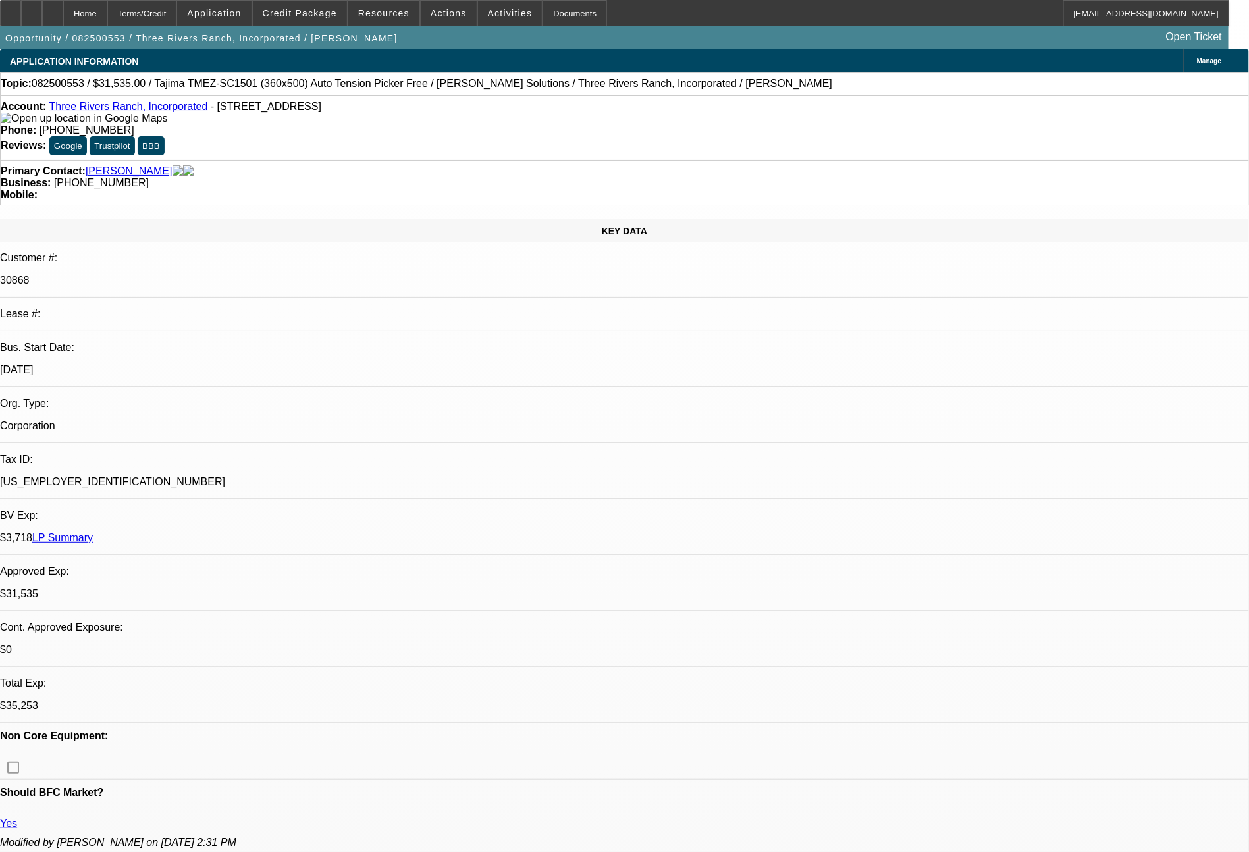
select select "0"
select select "2"
select select "0.1"
select select "4"
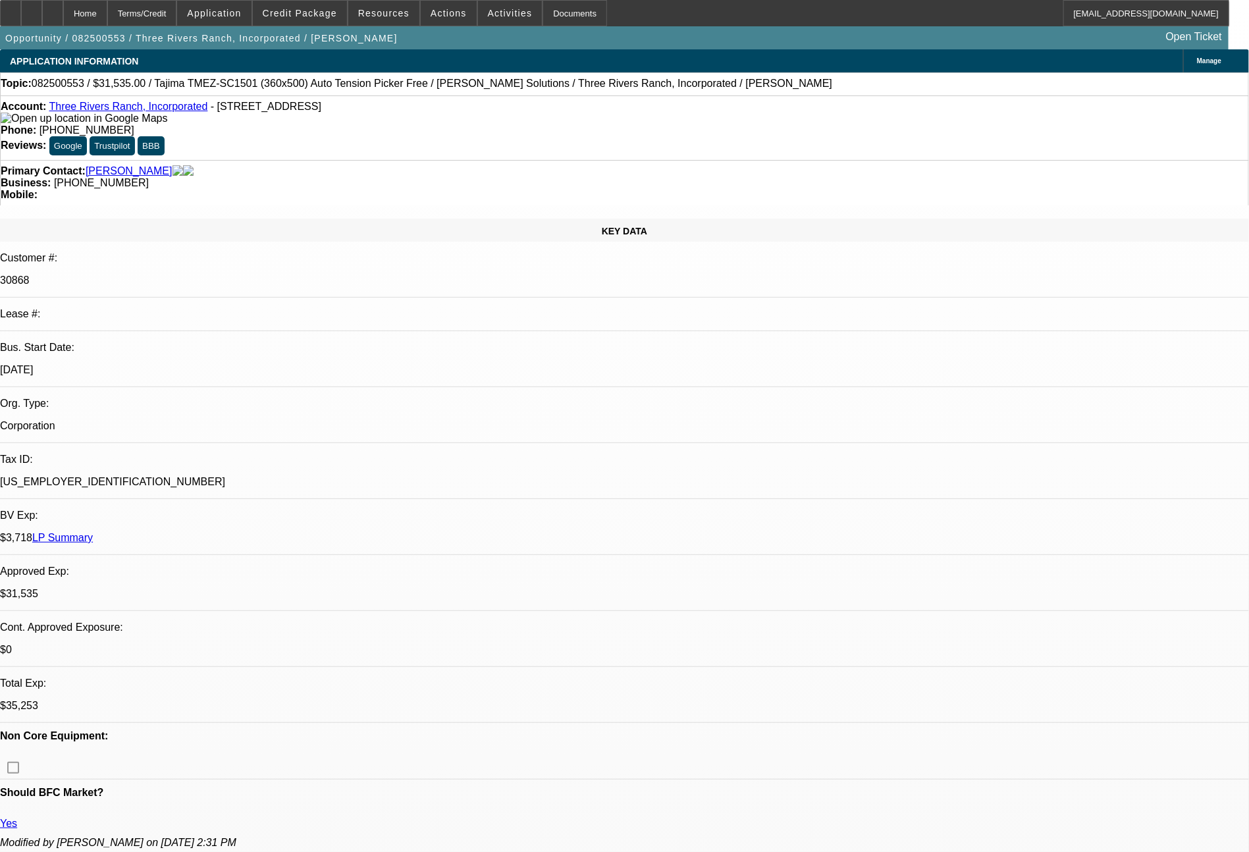
select select "0"
select select "2"
select select "0"
select select "6"
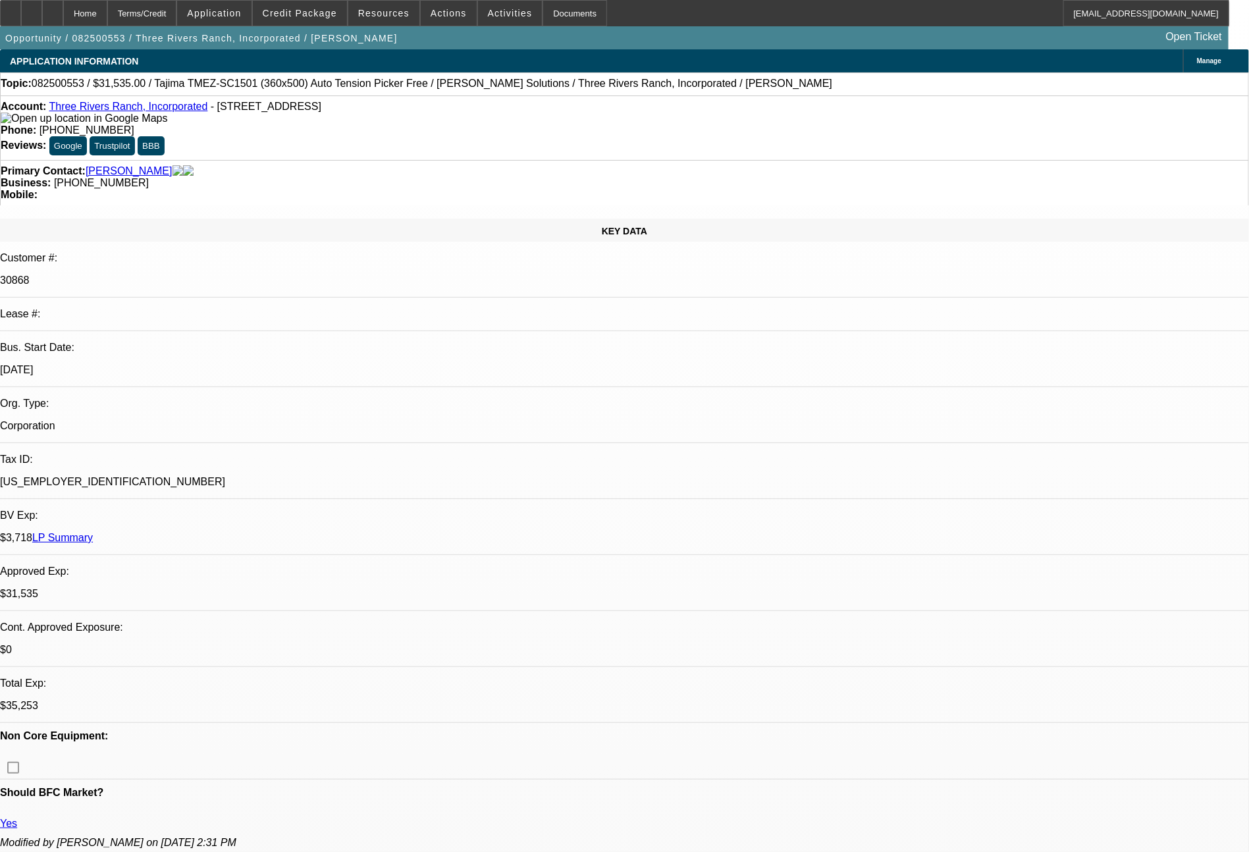
select select "0"
select select "2"
select select "0.1"
select select "4"
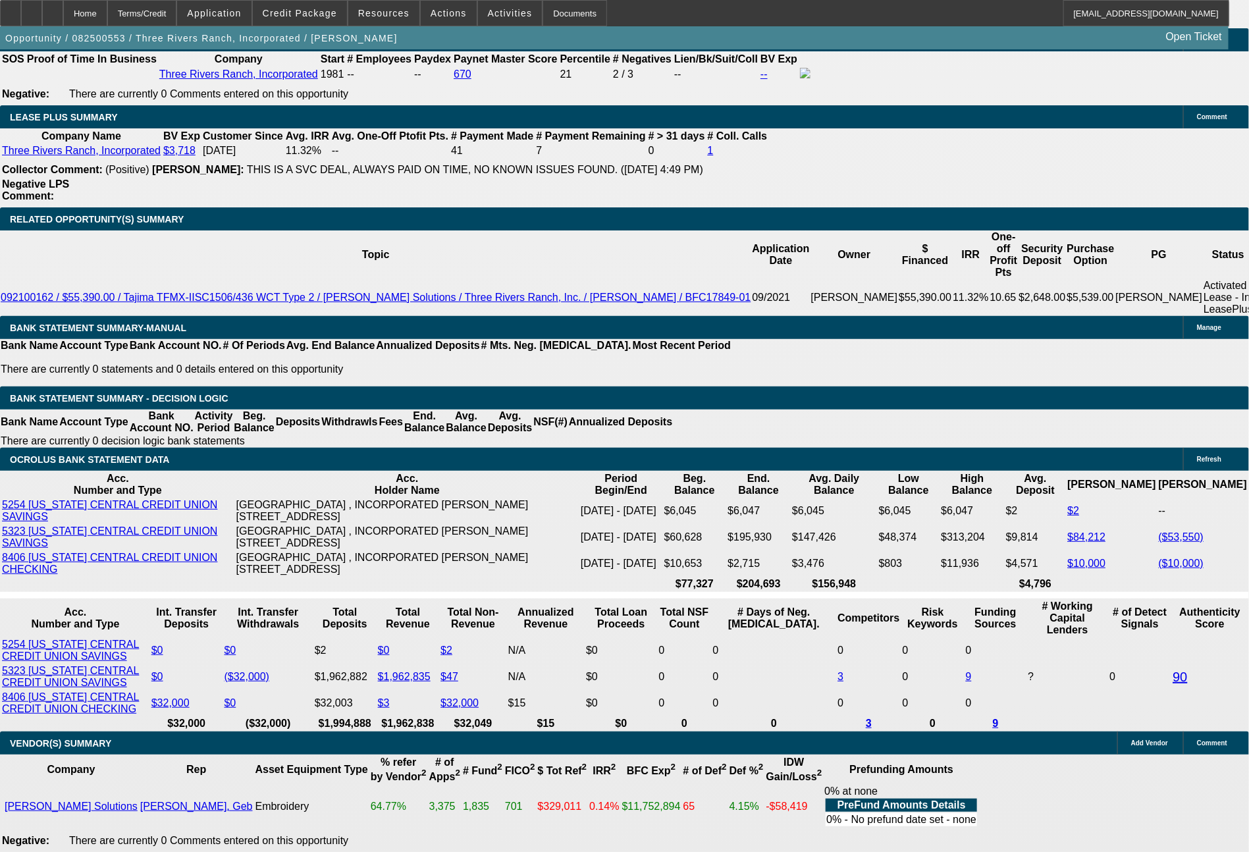
scroll to position [2153, 0]
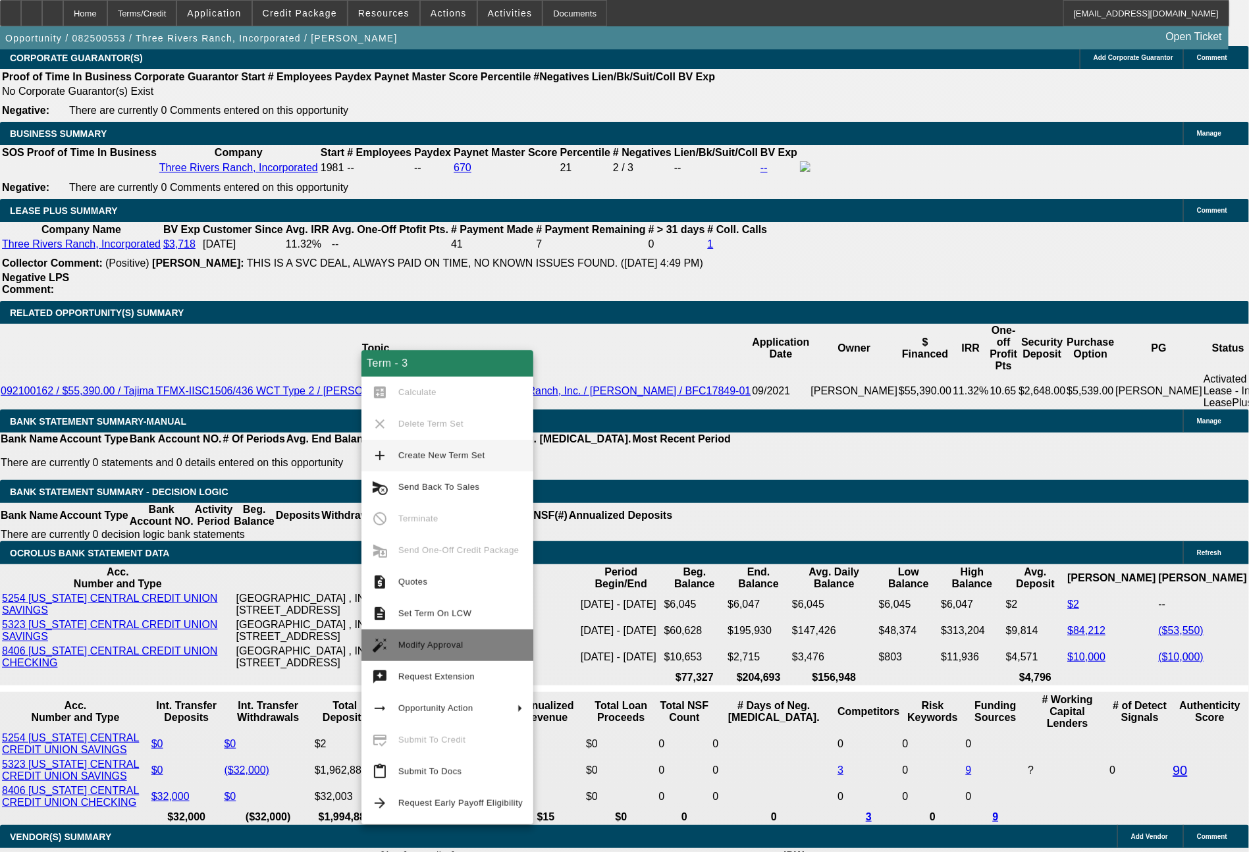
click at [421, 641] on span "Modify Approval" at bounding box center [430, 645] width 65 height 10
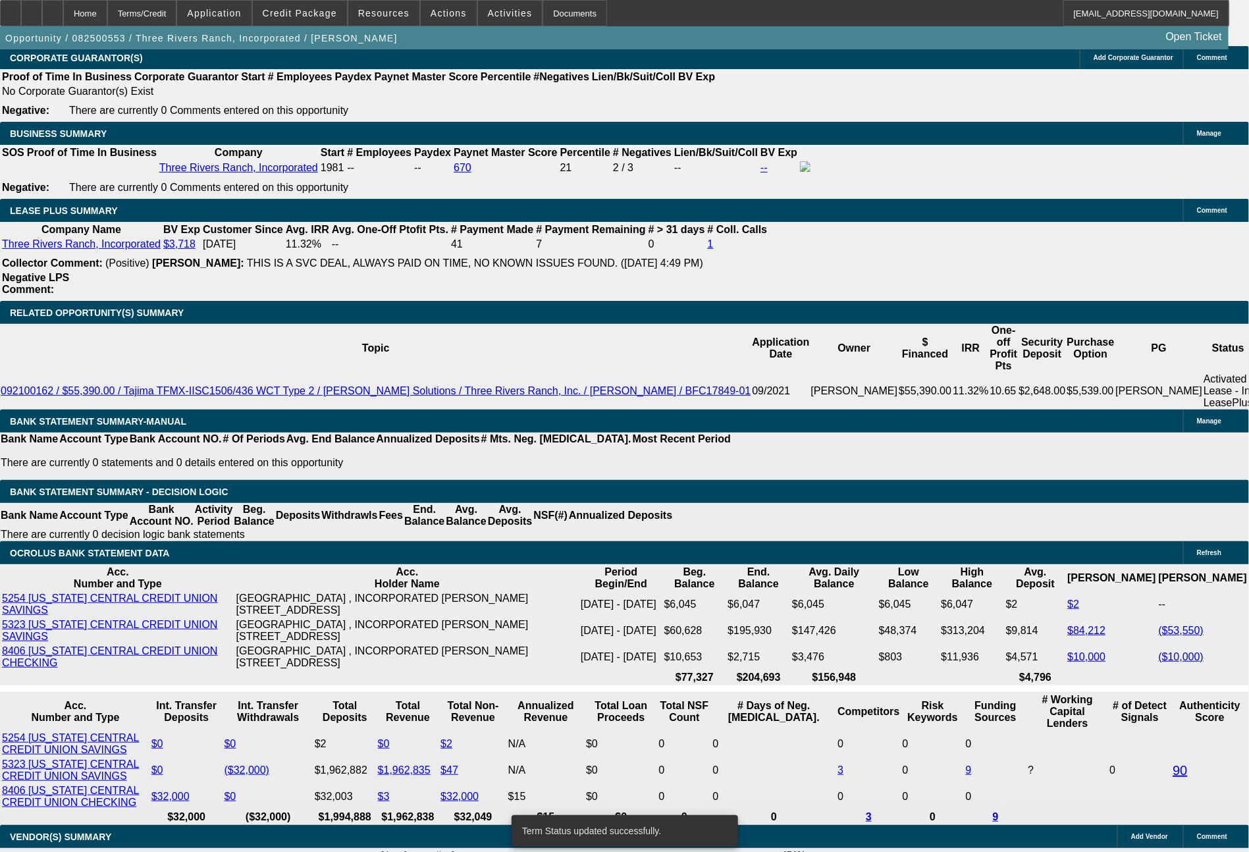
select select "0"
select select "2"
select select "0.1"
select select "4"
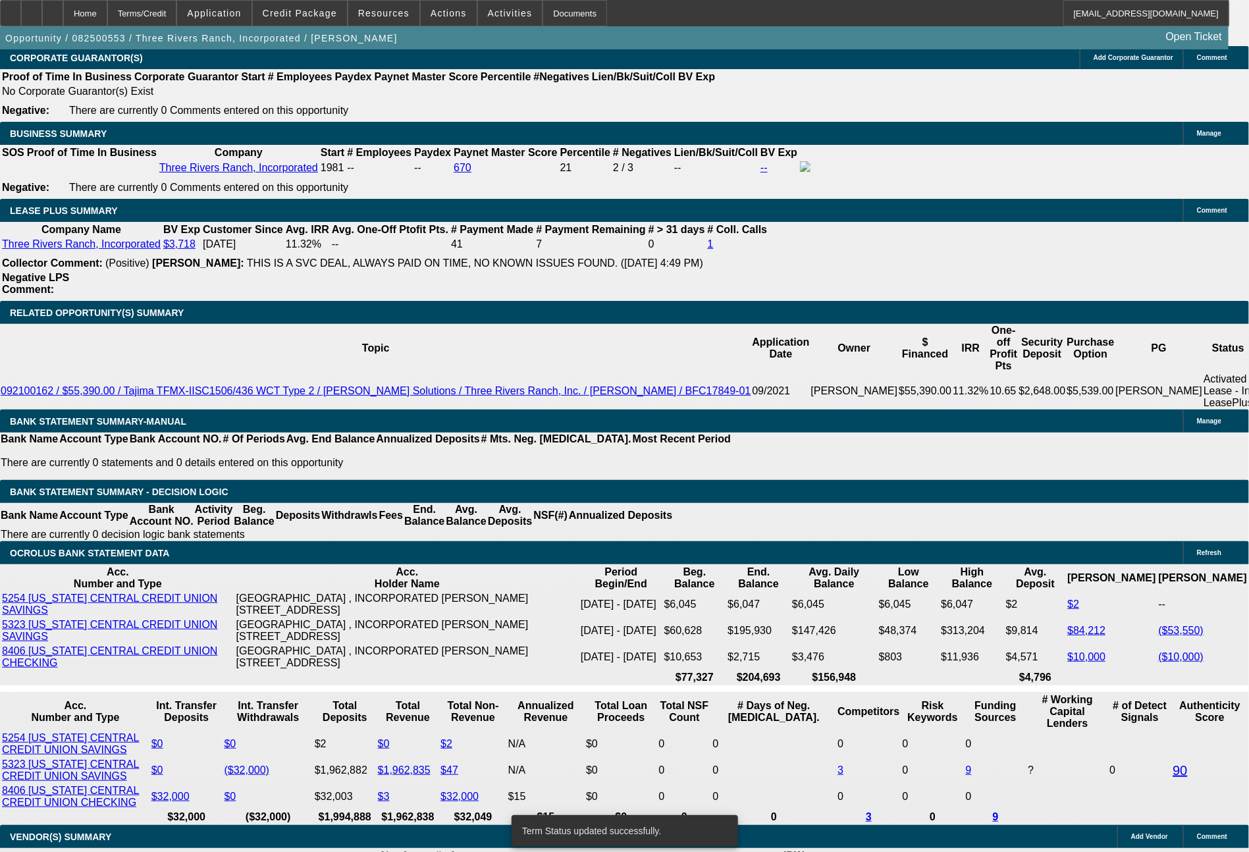
select select "0"
select select "2"
select select "0"
select select "6"
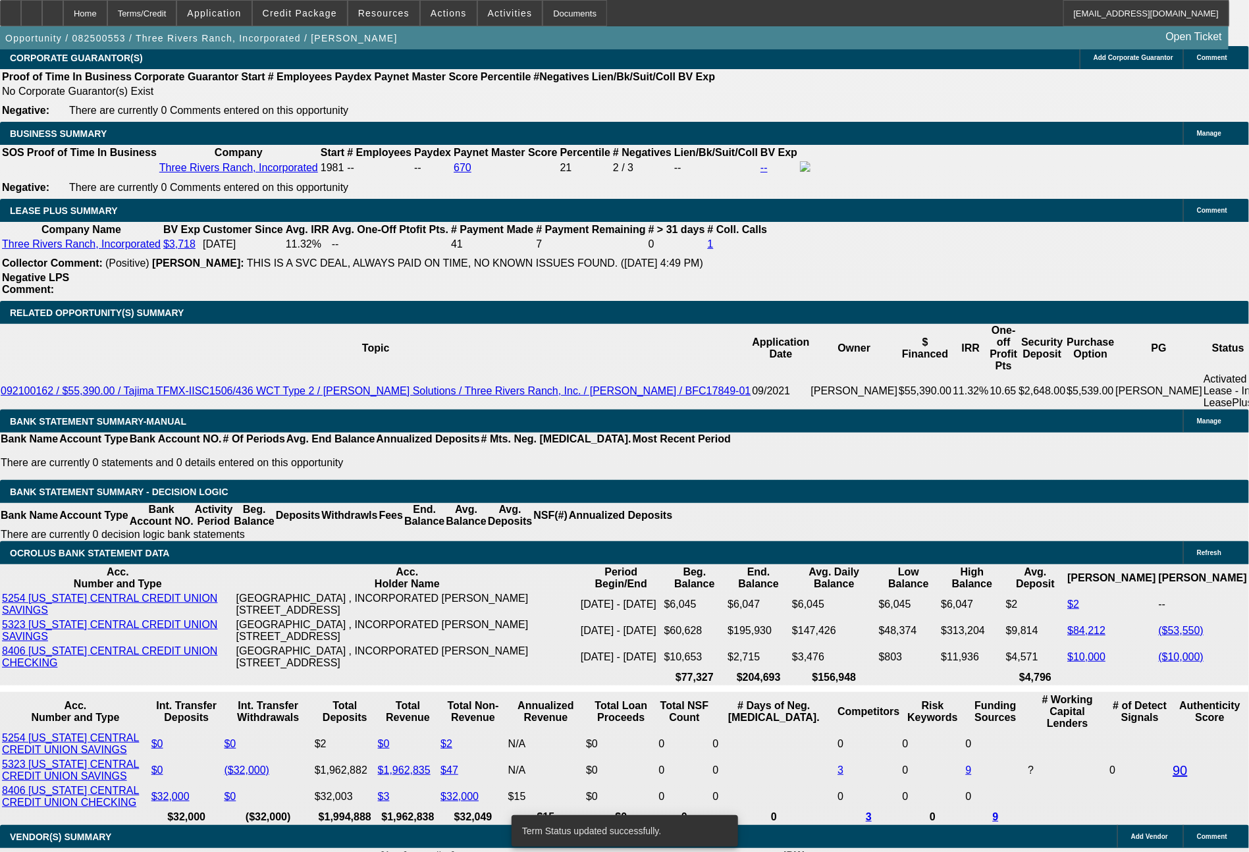
select select "0"
select select "2"
select select "0.1"
select select "4"
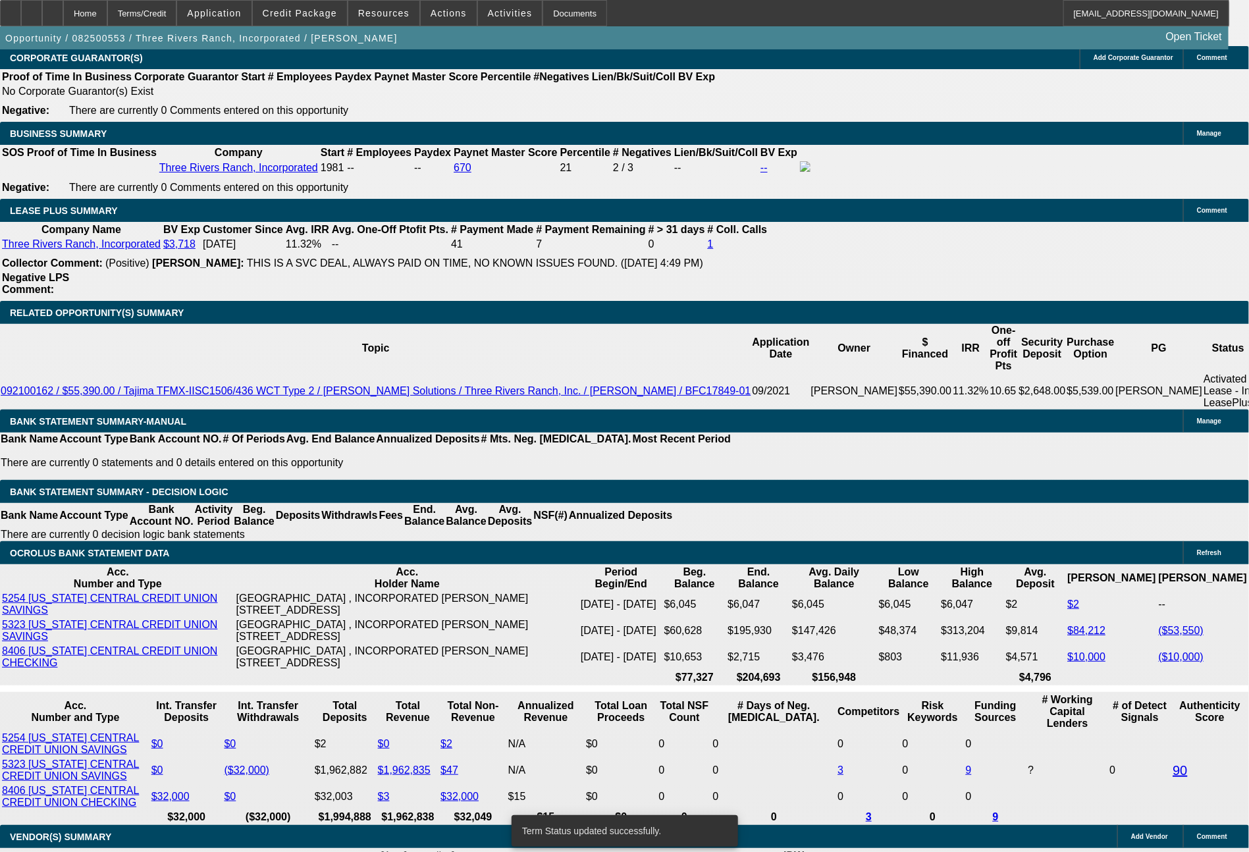
select select "0"
select select "2"
select select "0"
select select "6"
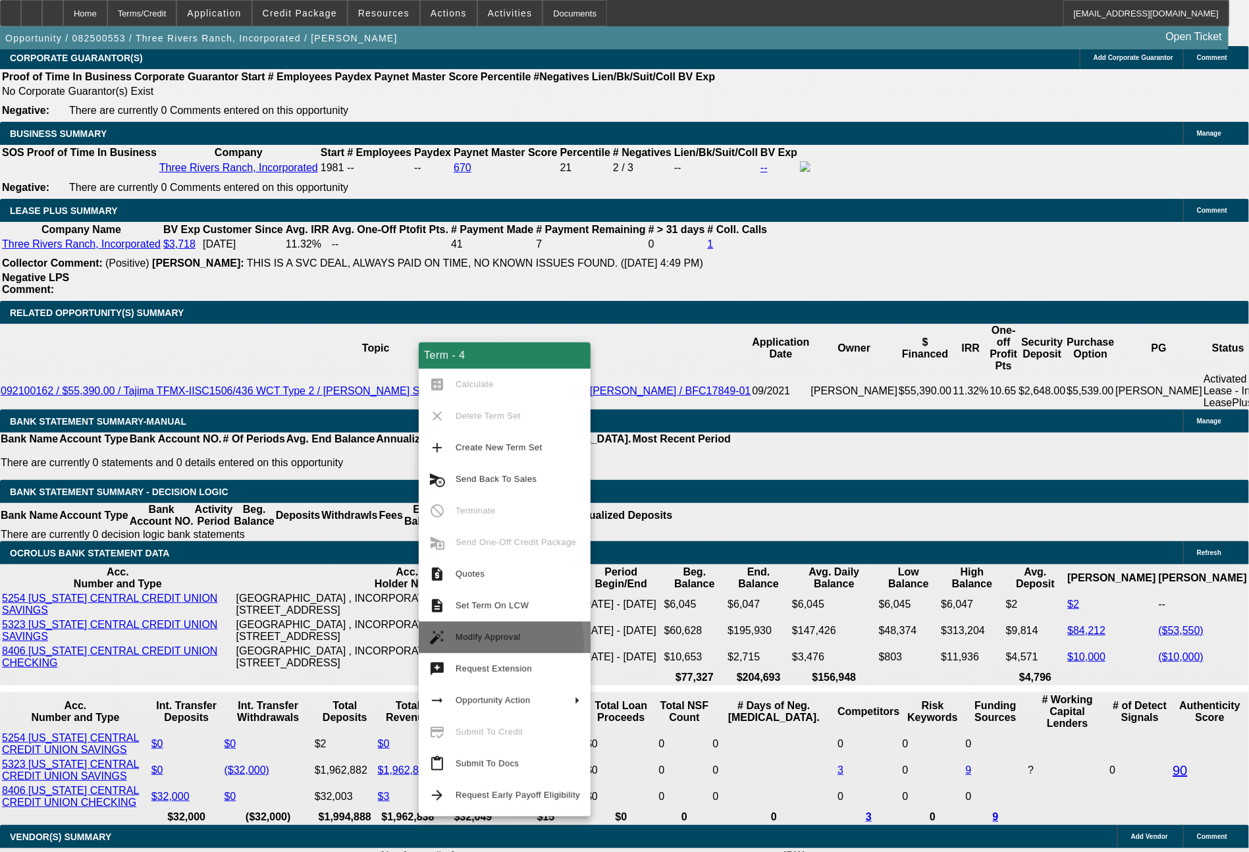
click at [492, 642] on span "Modify Approval" at bounding box center [488, 637] width 65 height 10
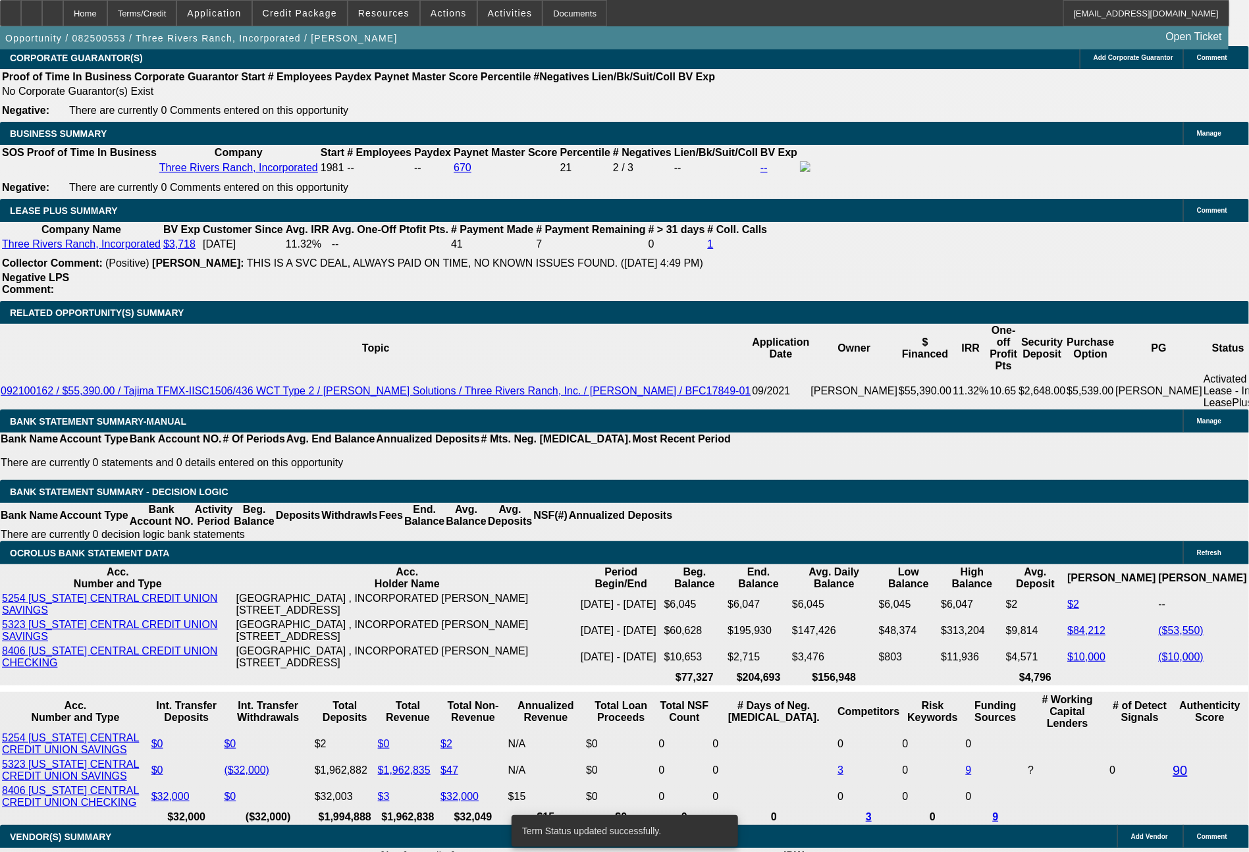
select select "0"
select select "2"
select select "0"
select select "6"
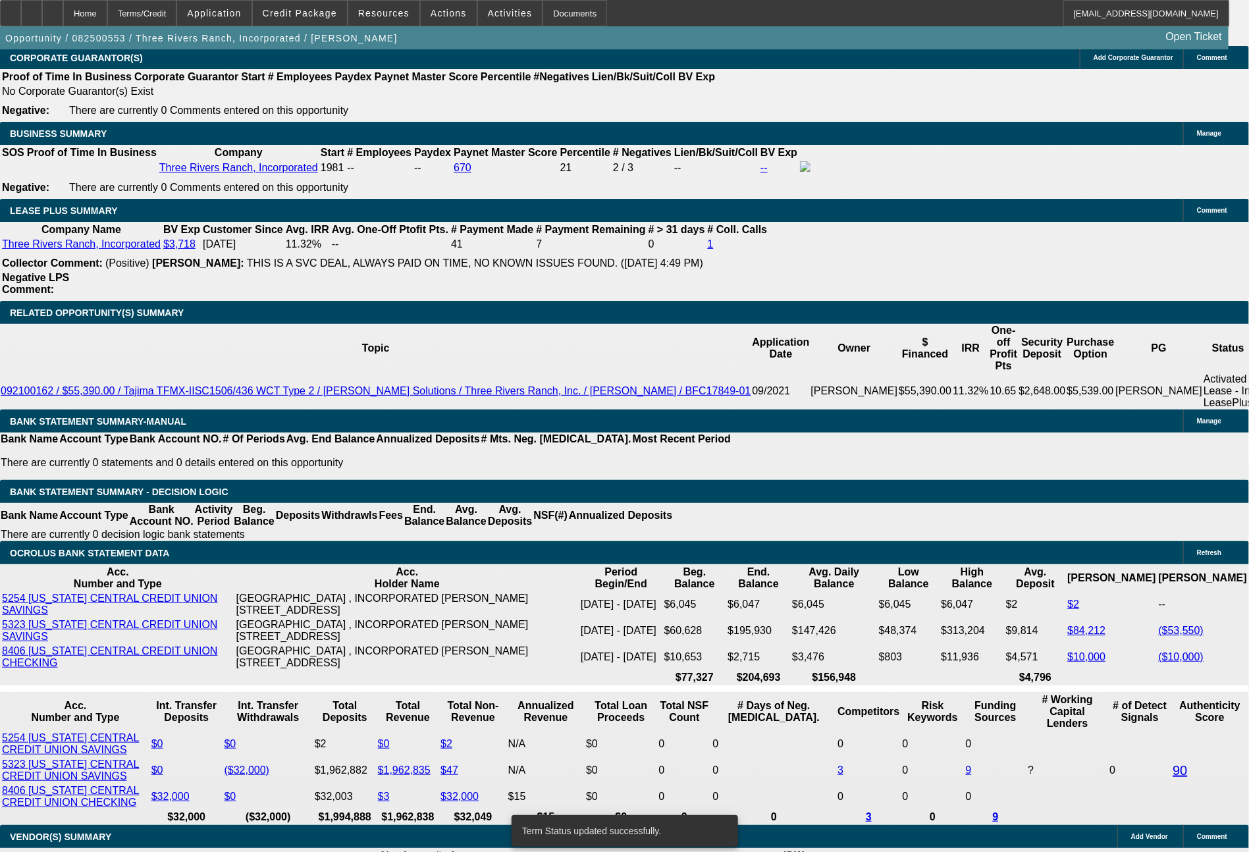
select select "0"
select select "2"
select select "0.1"
select select "4"
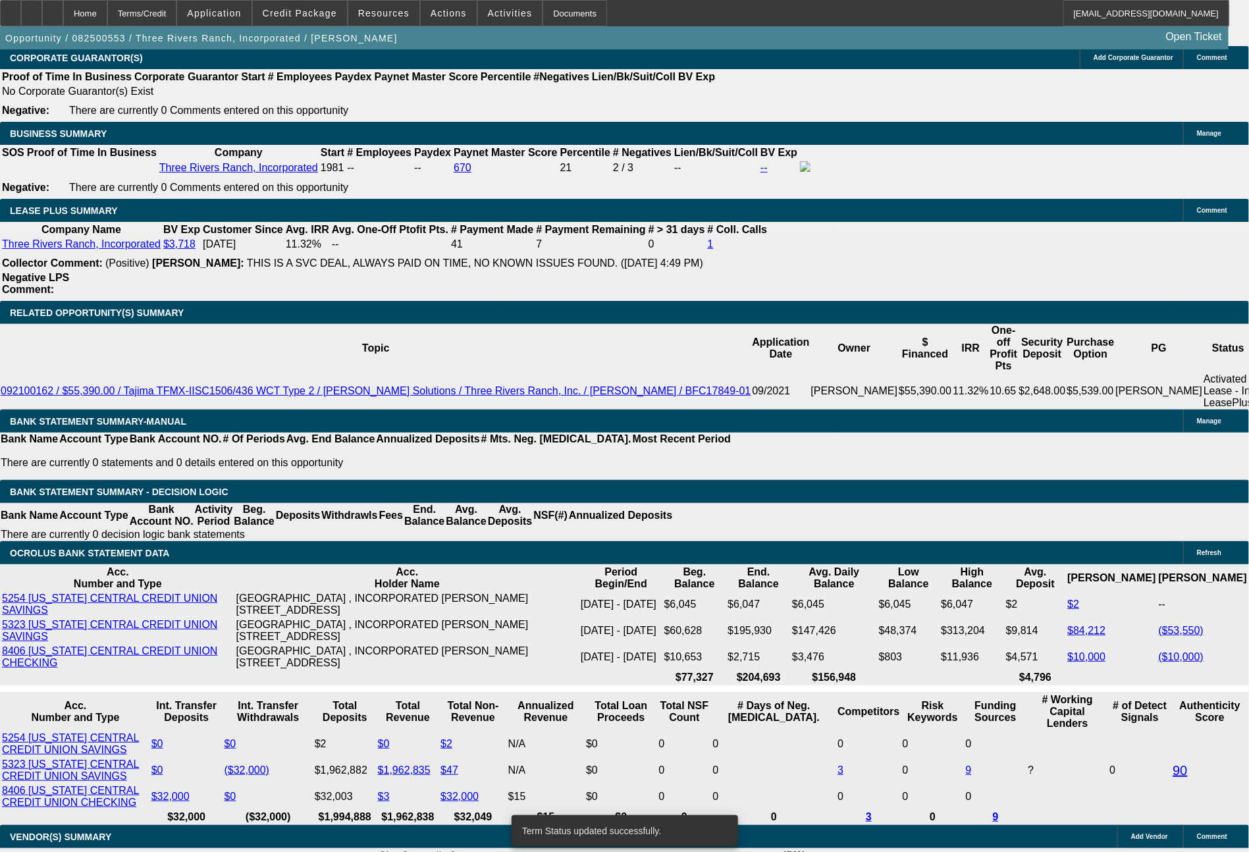
select select "0"
select select "2"
select select "0"
select select "6"
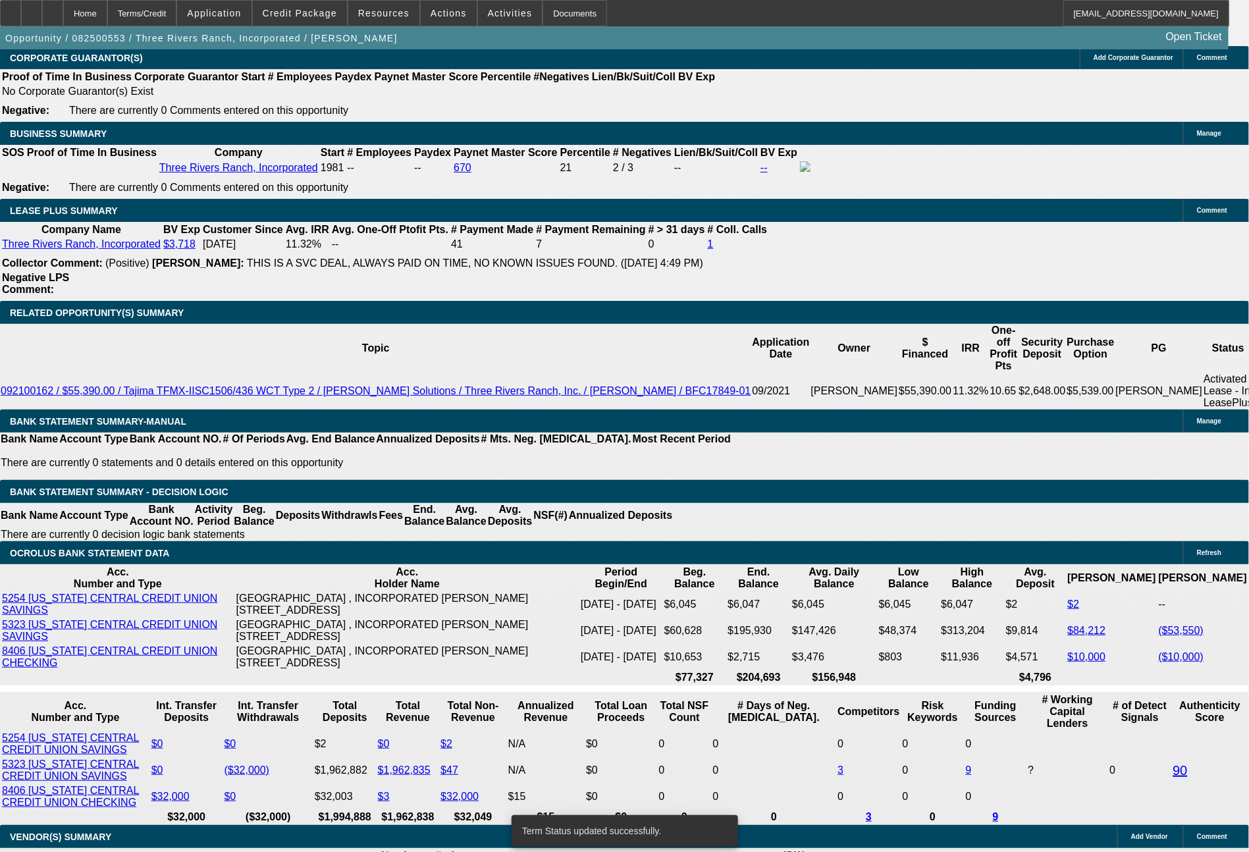
select select "0"
select select "2"
select select "0.1"
select select "4"
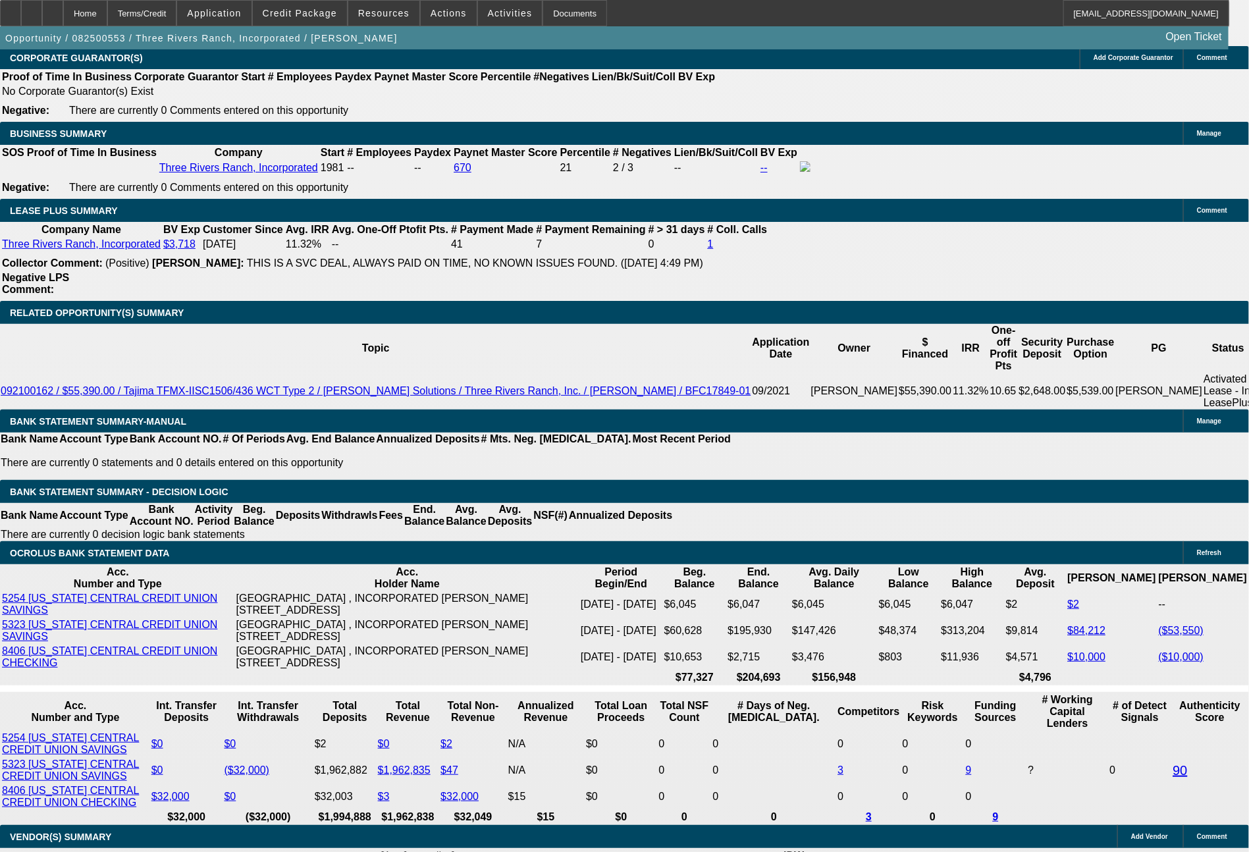
drag, startPoint x: 369, startPoint y: 515, endPoint x: 439, endPoint y: 515, distance: 69.8
type input "647"
type input "$1,294.00"
type input "UNKNOWN"
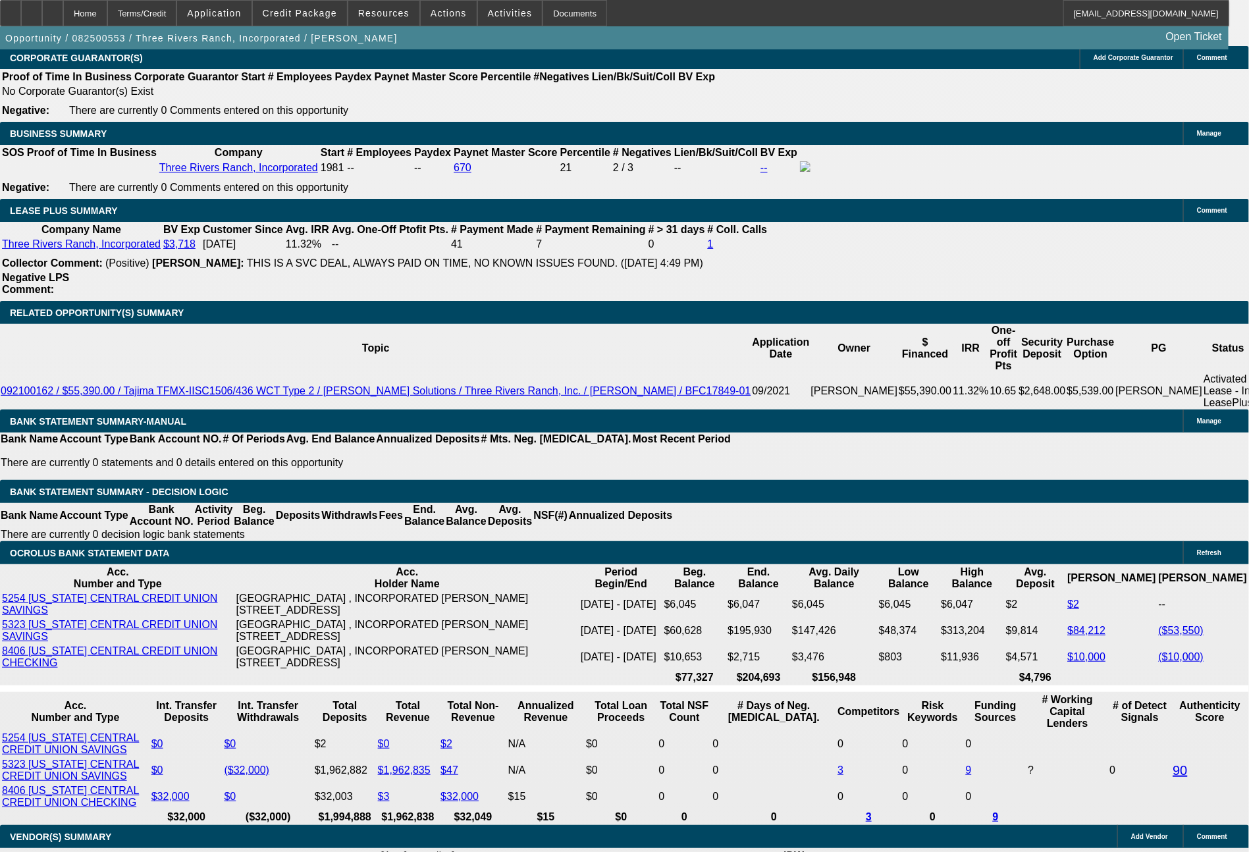
type input "8.5"
type input "64"
type input "$128.00"
type input "649"
type input "$1,298.00"
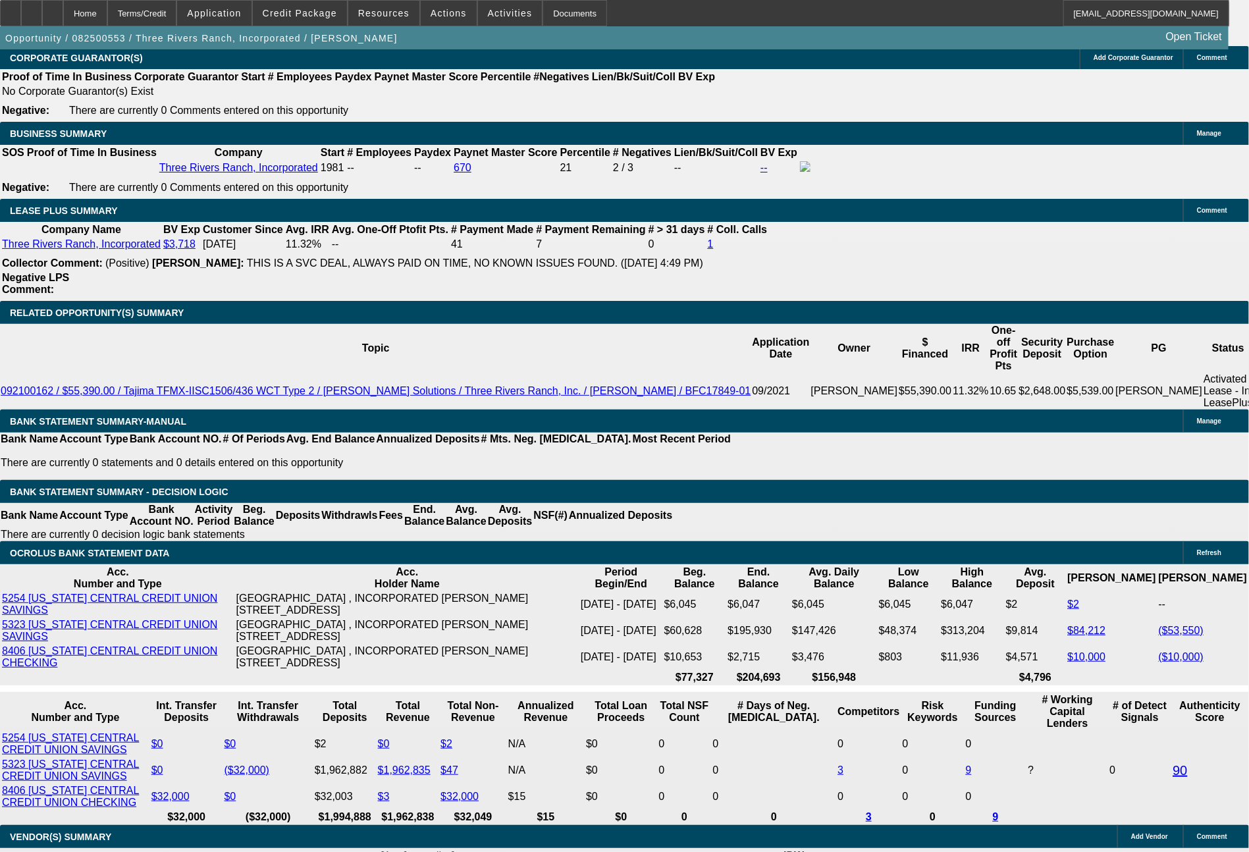
type input "8.6"
type input "6491"
type input "$12,982.00"
type input "247"
type input "64913"
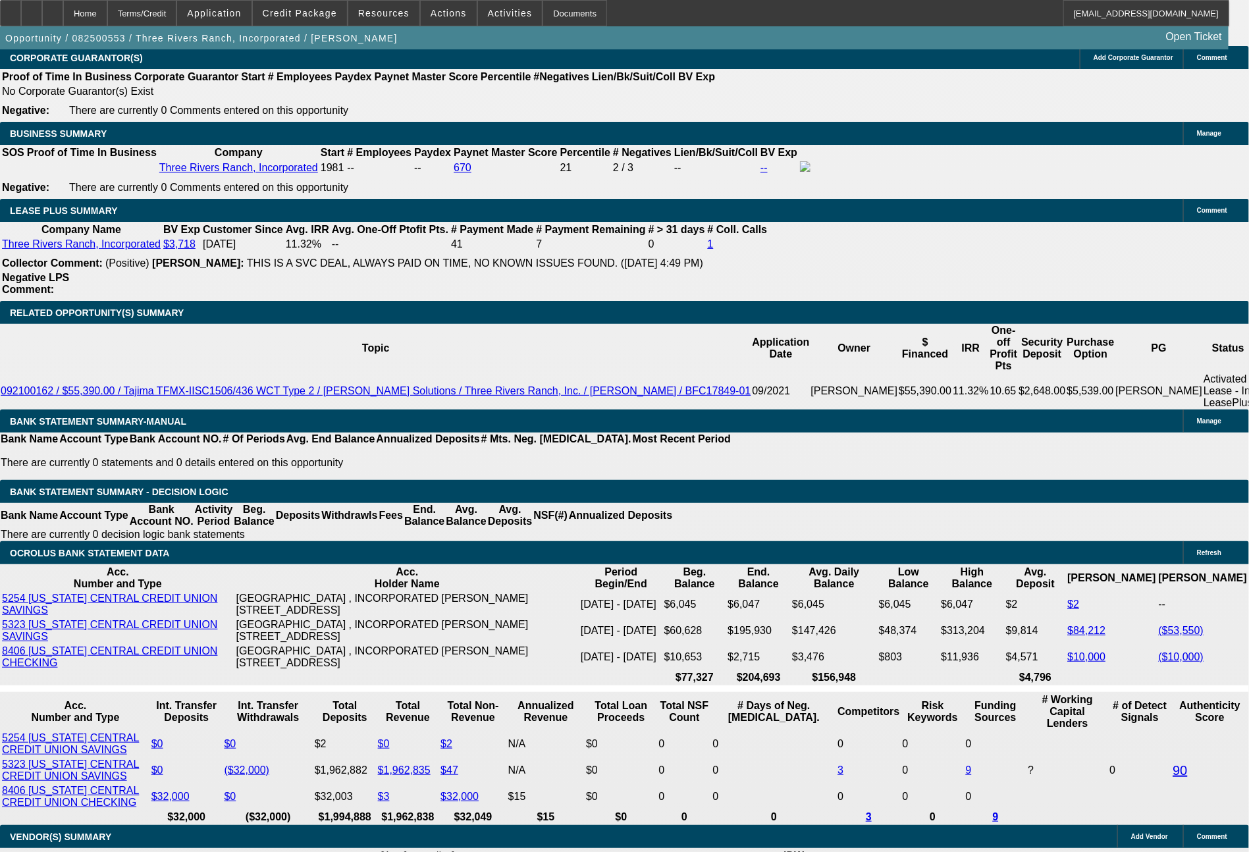
type input "$129,826.00"
type input "6491"
type input "$12,982.00"
type input "247"
type input "649"
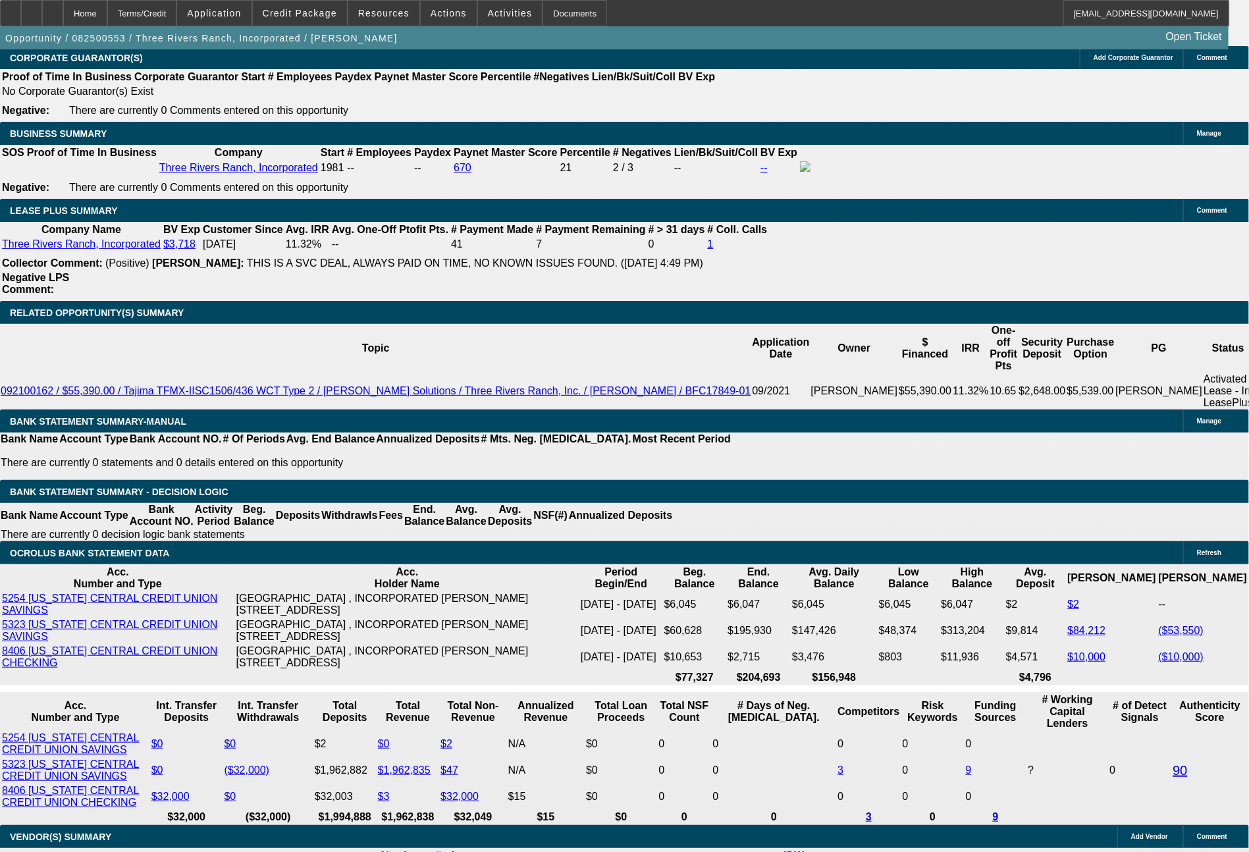
type input "$1,298.00"
type input "8.6"
type input "649.1"
type input "$1,298.32"
type input "649.1"
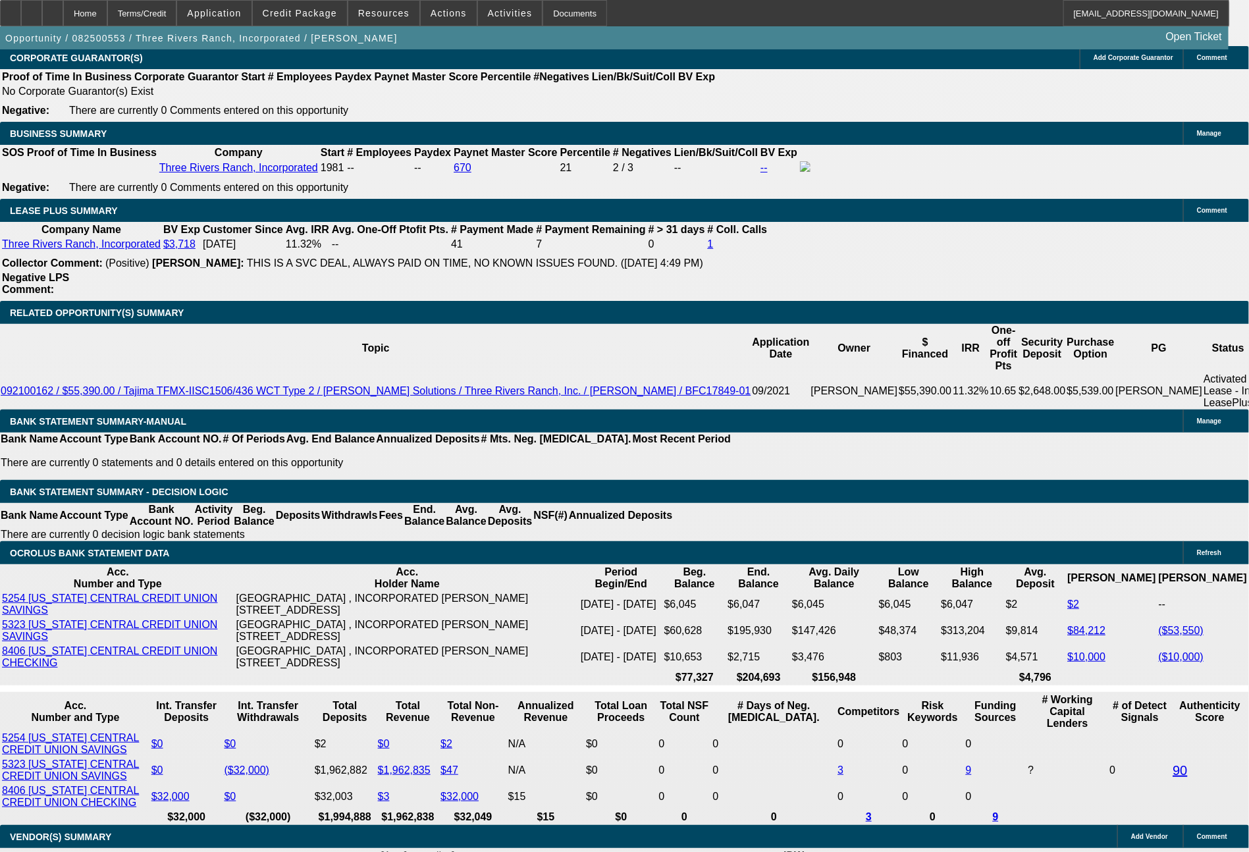
type input "$1,298.20"
type input "649."
type input "$1,298.00"
type input "649.9"
type input "$1,299.80"
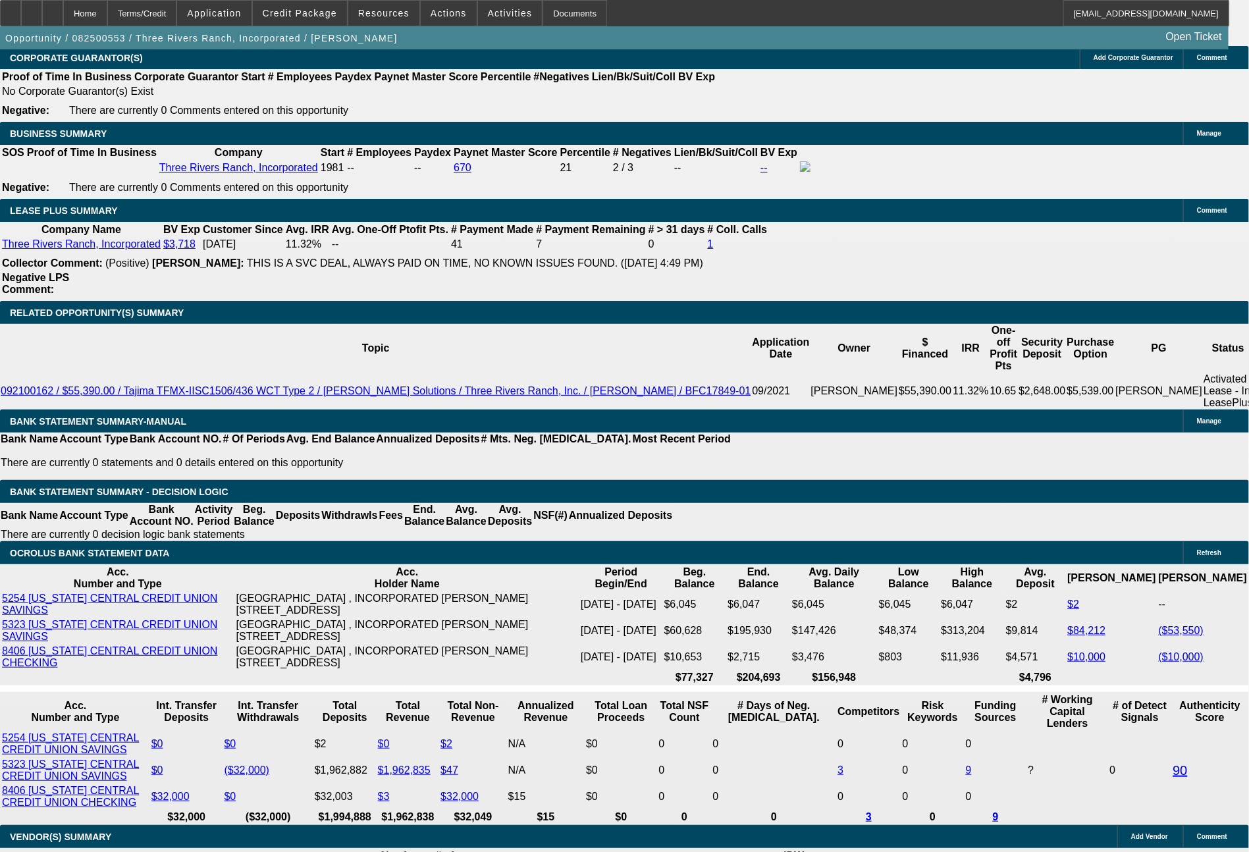
type input "8.7"
type input "649.97"
type input "$1,299.94"
type input "$649.97"
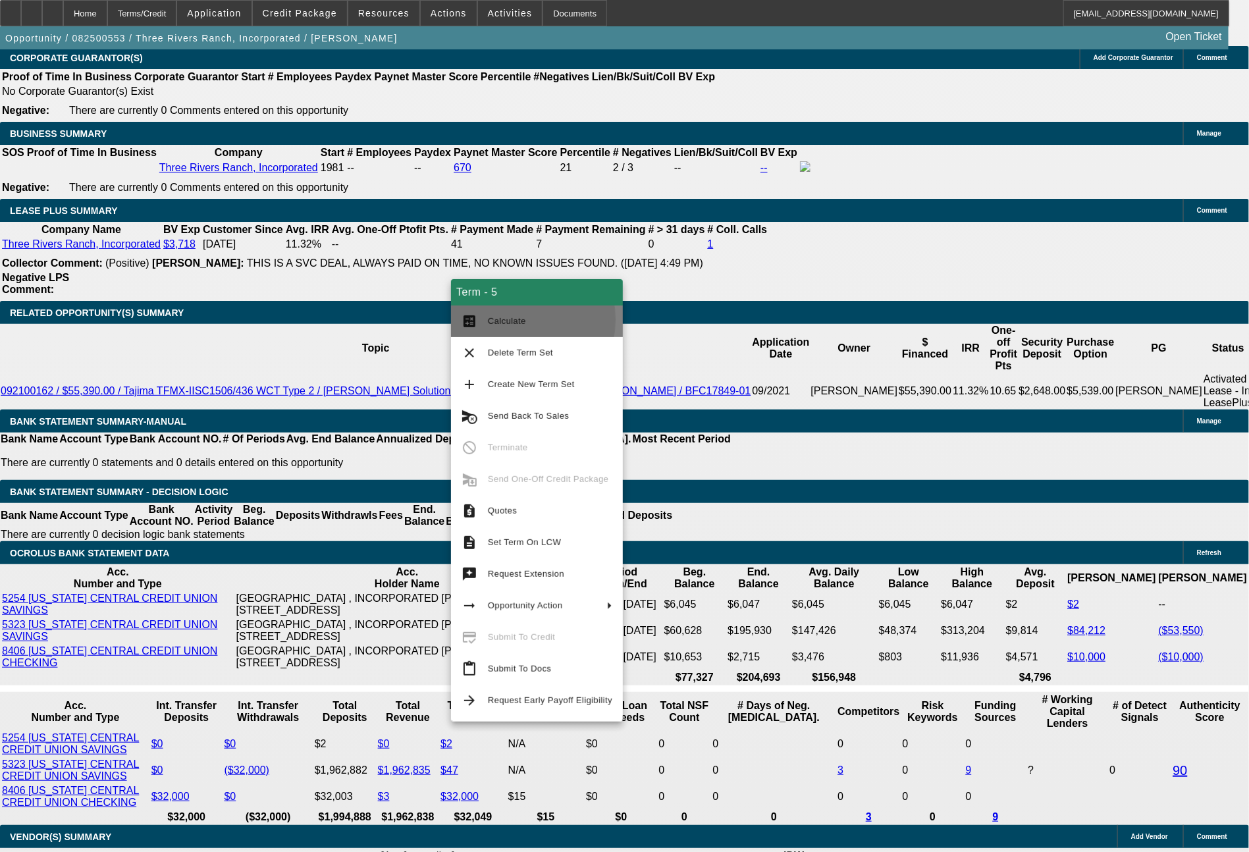
click at [504, 320] on span "Calculate" at bounding box center [507, 321] width 38 height 10
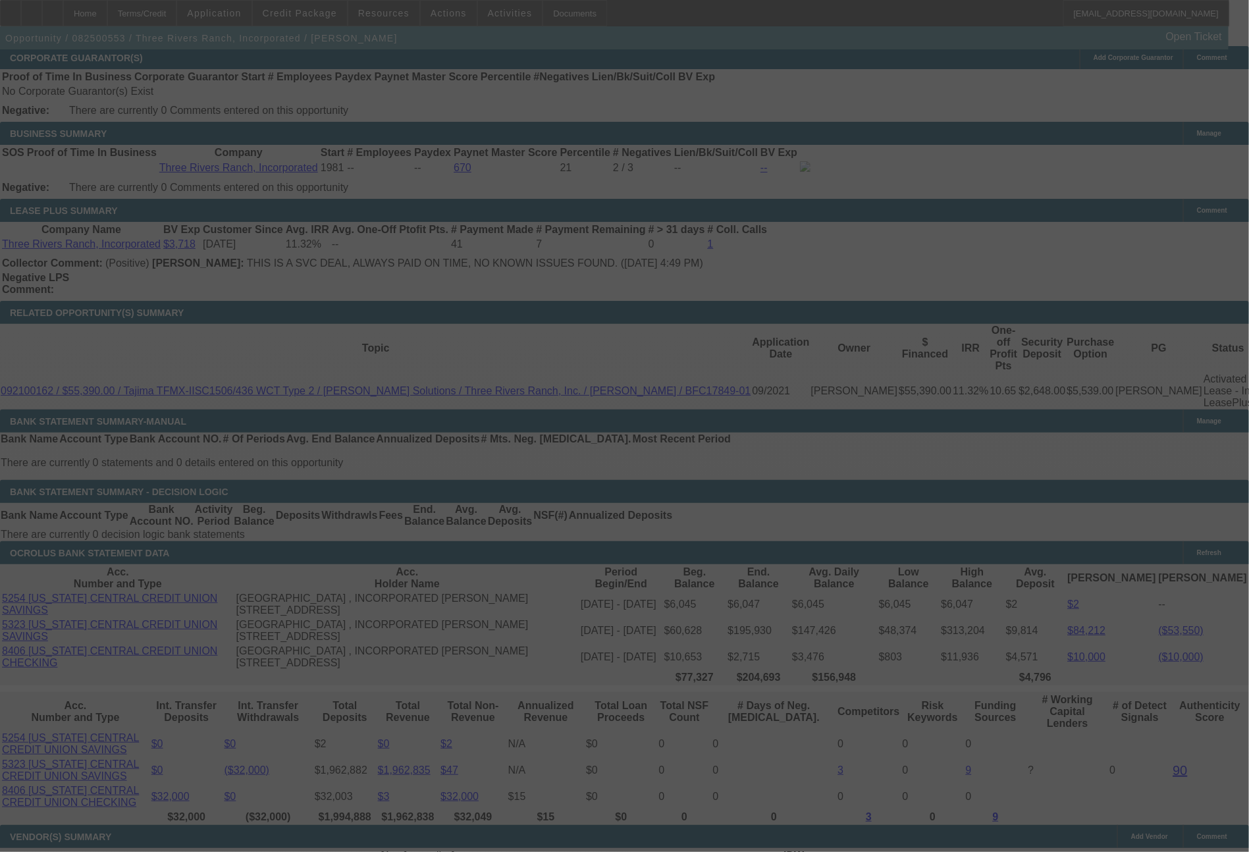
select select "0"
select select "2"
select select "0.1"
select select "4"
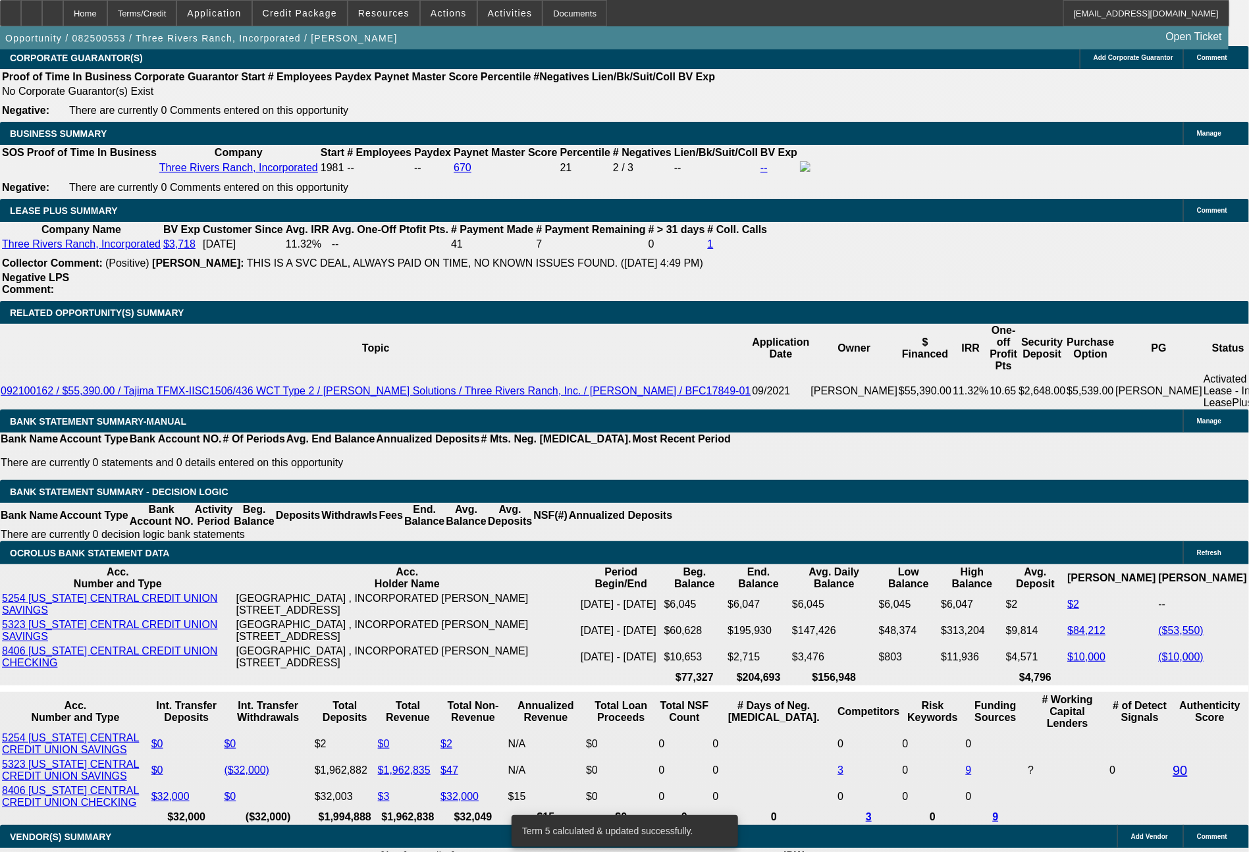
drag, startPoint x: 206, startPoint y: 512, endPoint x: 251, endPoint y: 512, distance: 45.4
type input "6"
type input "$12.00"
type input "UNKNOWN"
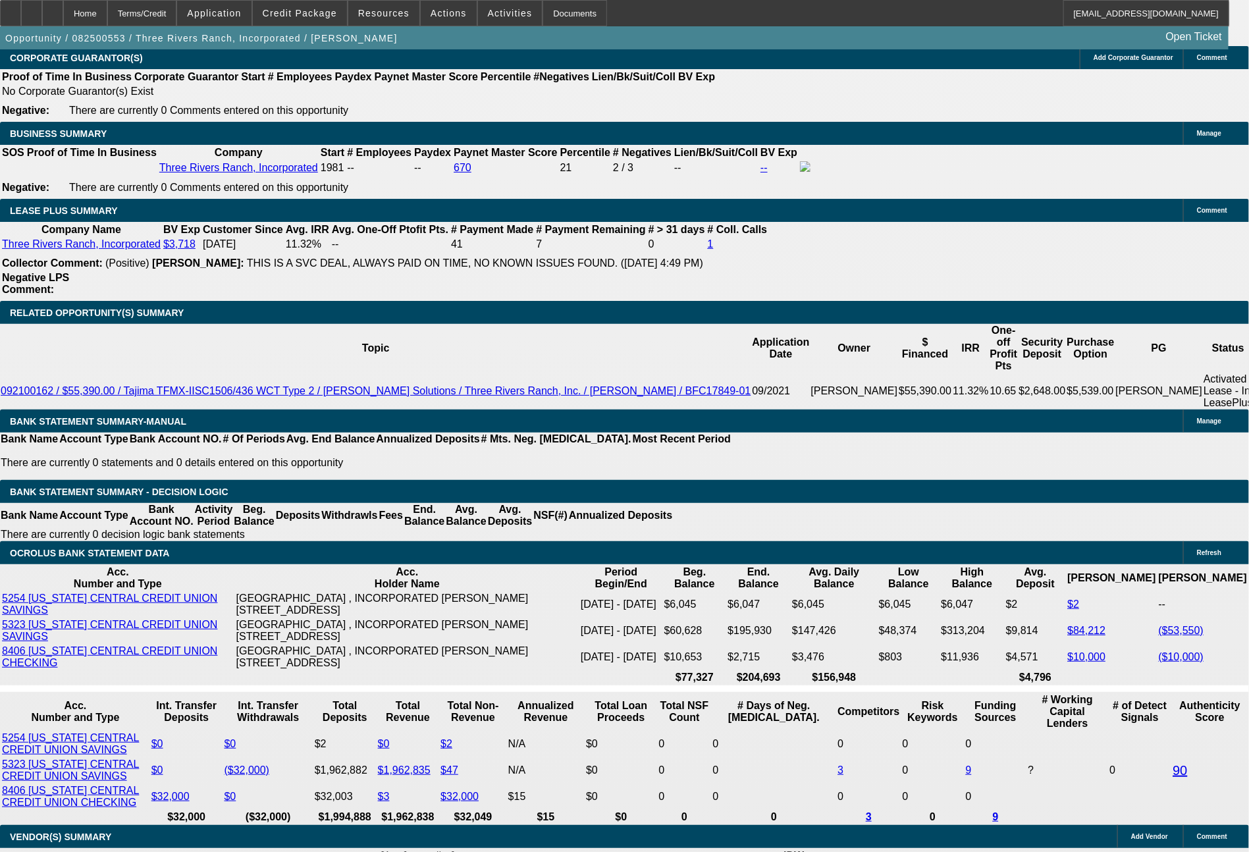
type input "689"
type input "$1,378.00"
type input "11.2"
type input "689.4"
type input "$1,378.80"
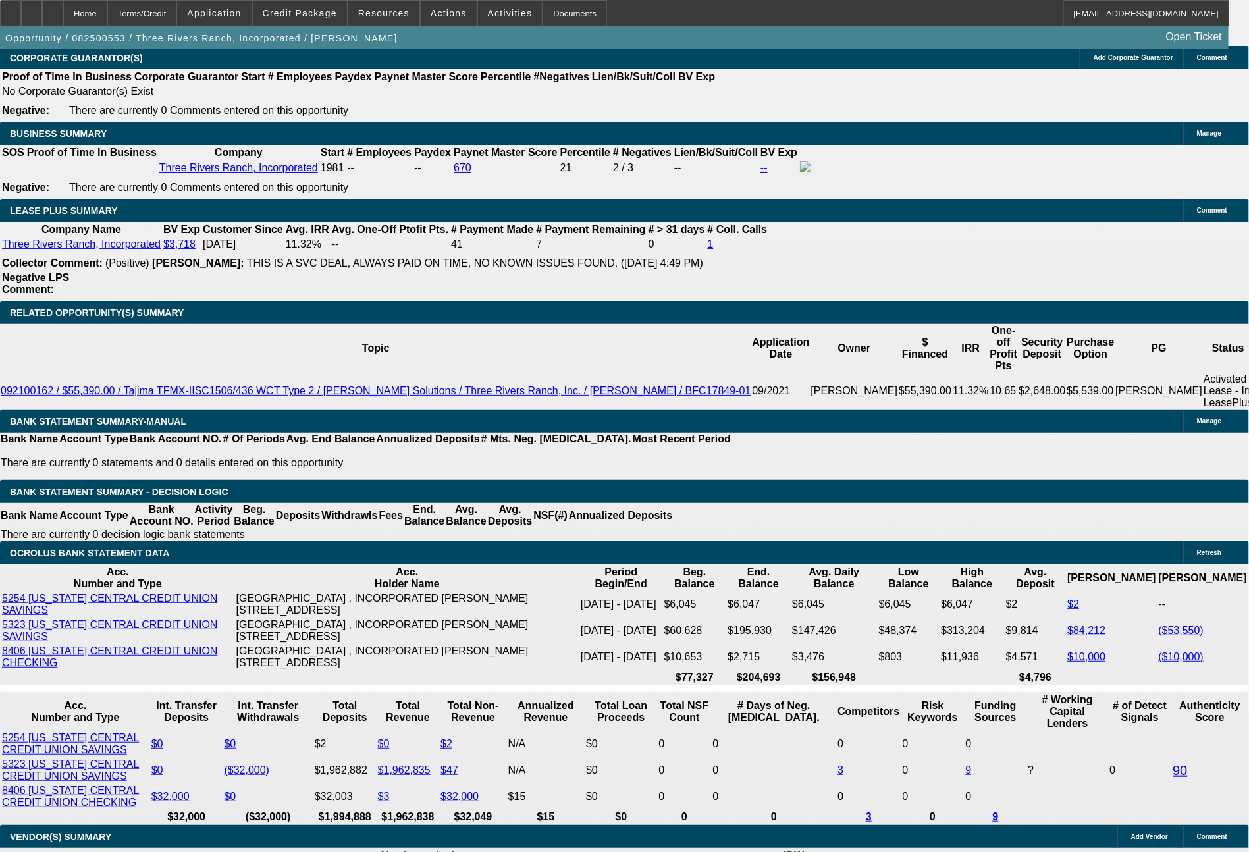
type input "689.43"
type input "$1,378.86"
type input "$689.43"
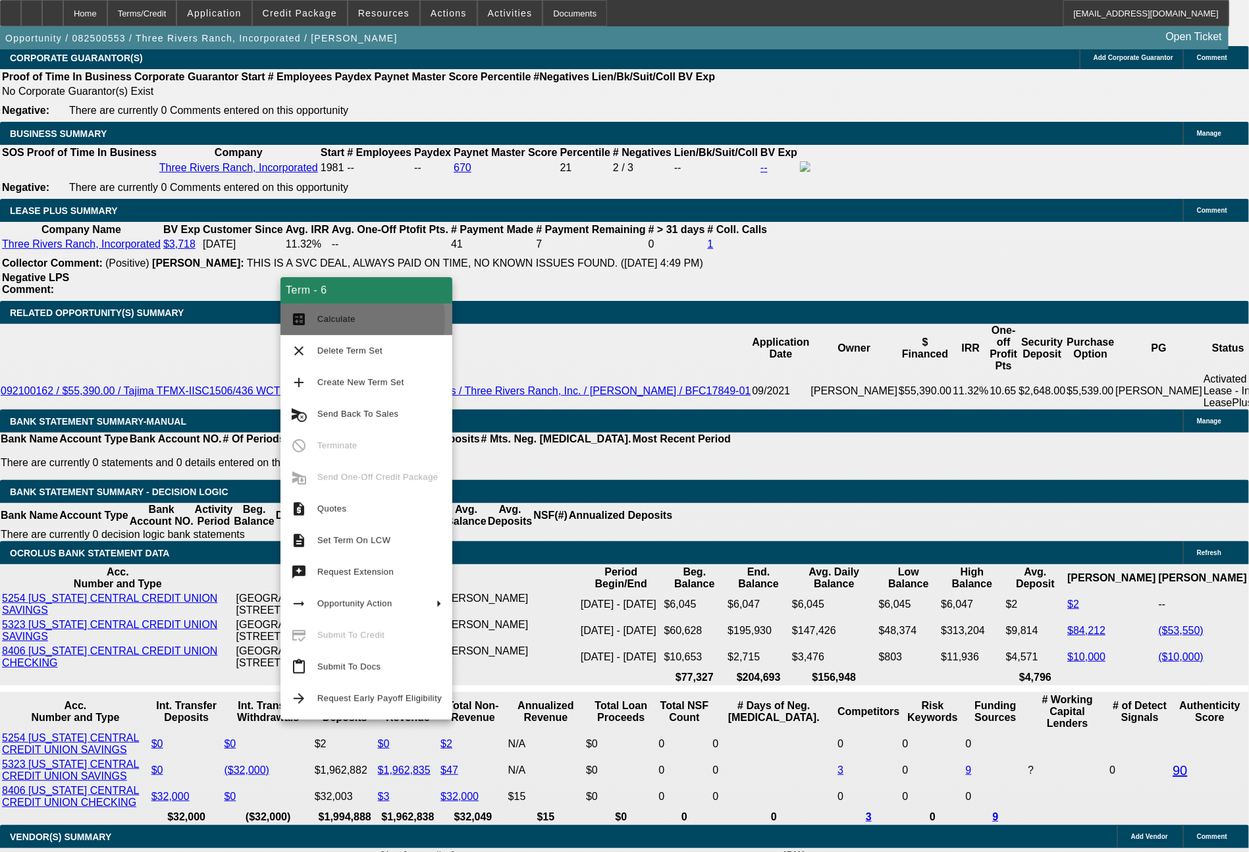
click at [338, 320] on span "Calculate" at bounding box center [336, 319] width 38 height 10
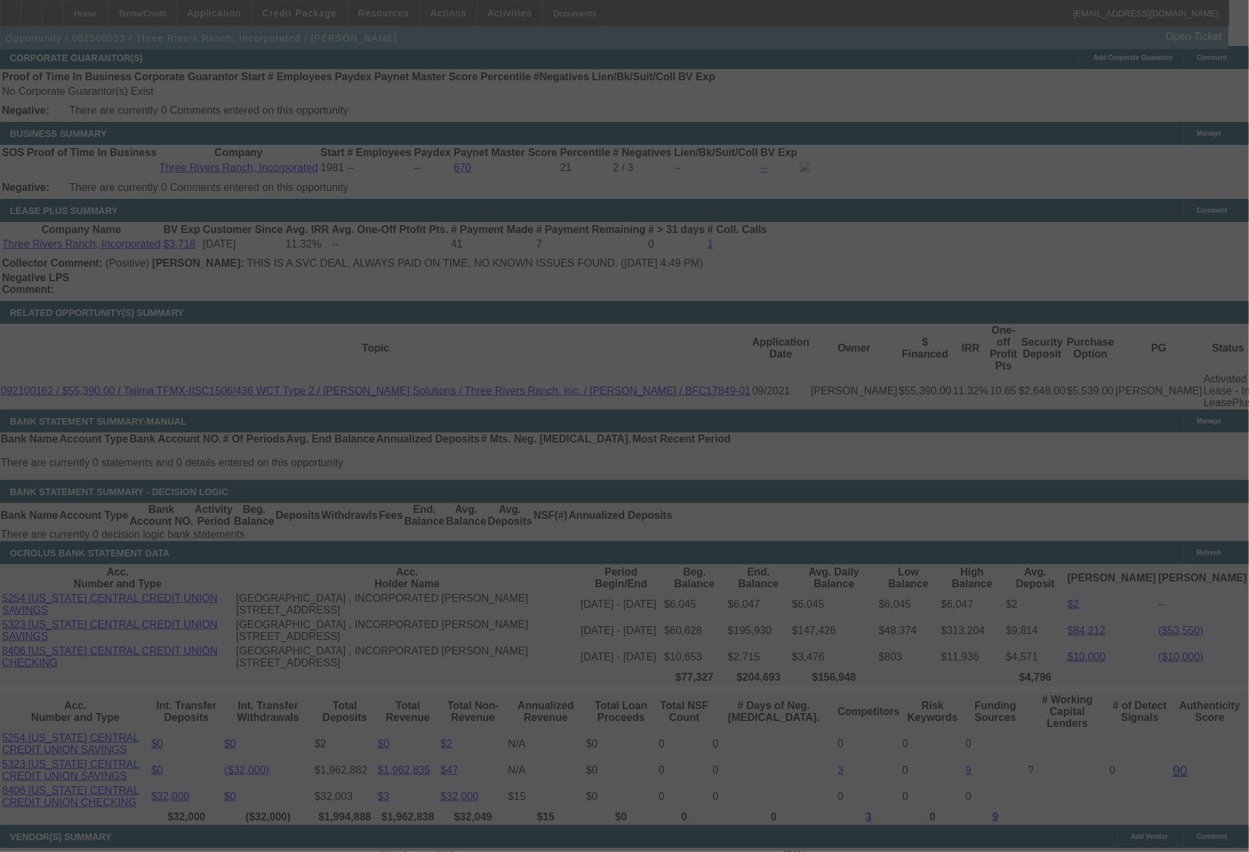
select select "0"
select select "2"
select select "0"
select select "6"
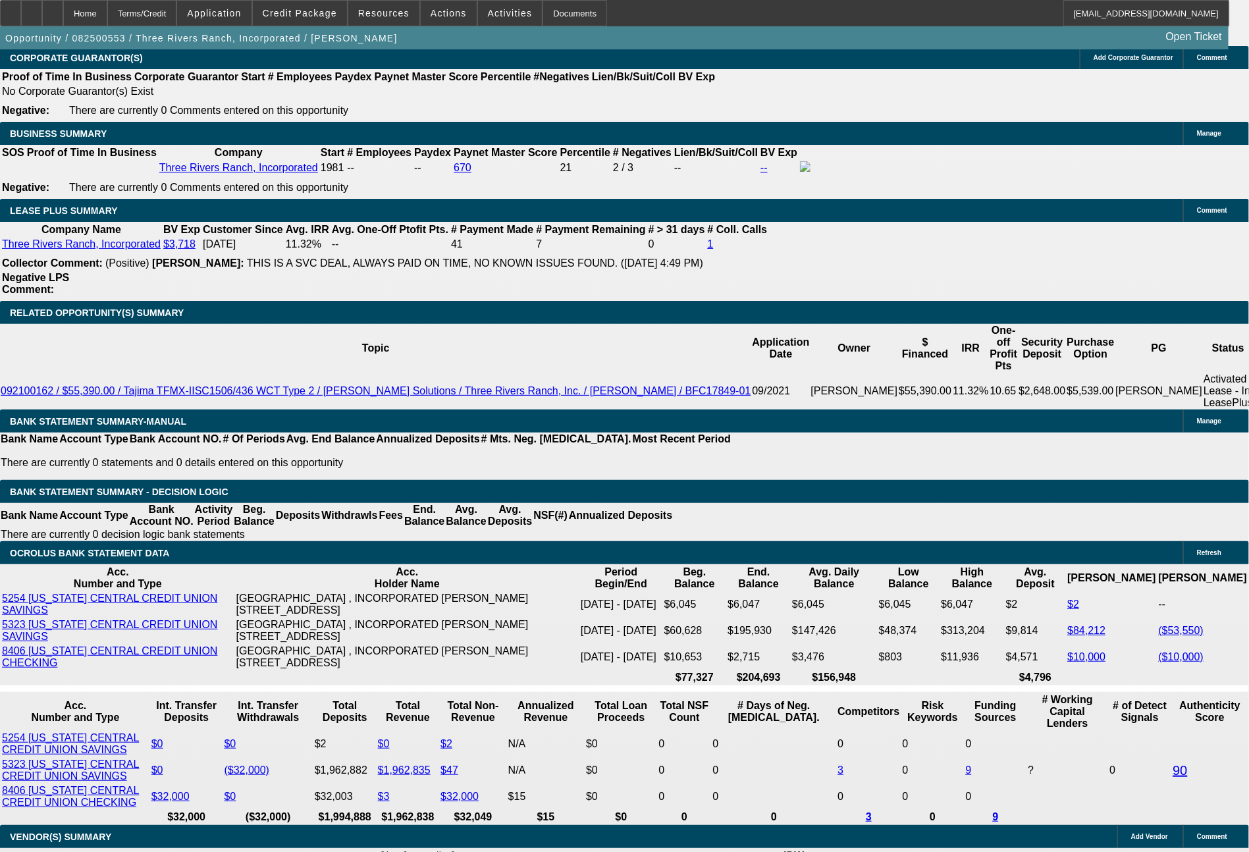
drag, startPoint x: 192, startPoint y: 506, endPoint x: 281, endPoint y: 518, distance: 89.8
type input "691"
type input "$138.00"
type input "UNKNOWN"
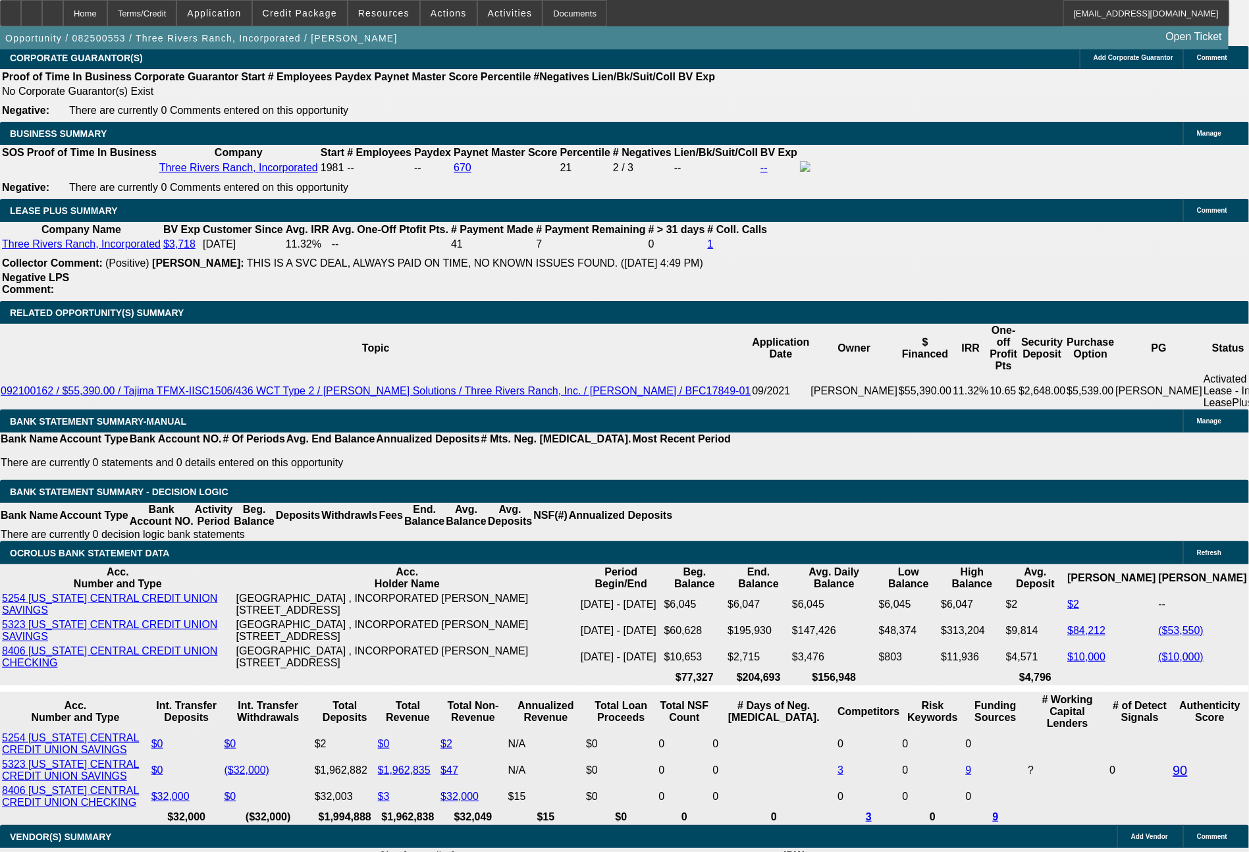
type input "11.3"
type input "$1,382.00"
type input "691.4"
type input "11.4"
type input "$1,382.80"
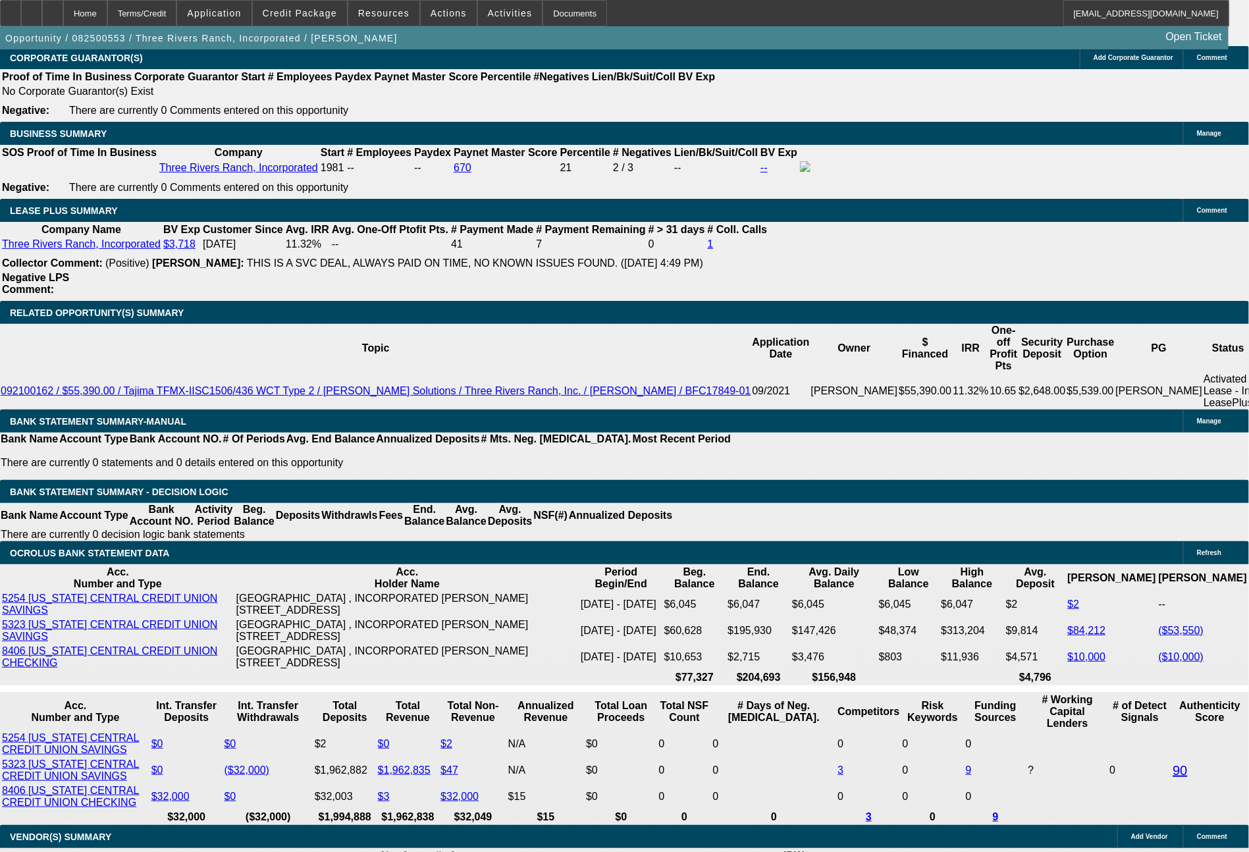
type input "691.43"
type input "$1,382.86"
type input "$691.43"
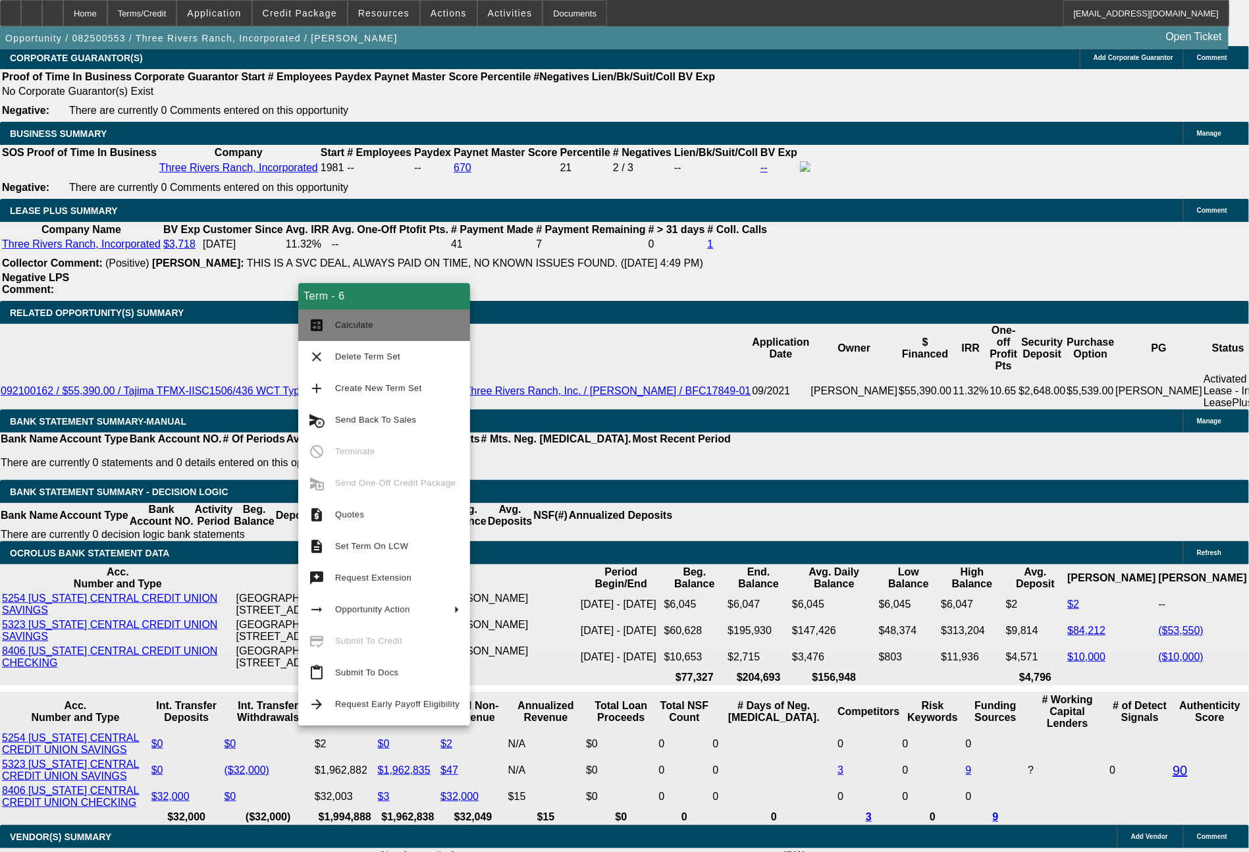
click at [385, 318] on span "Calculate" at bounding box center [397, 325] width 124 height 16
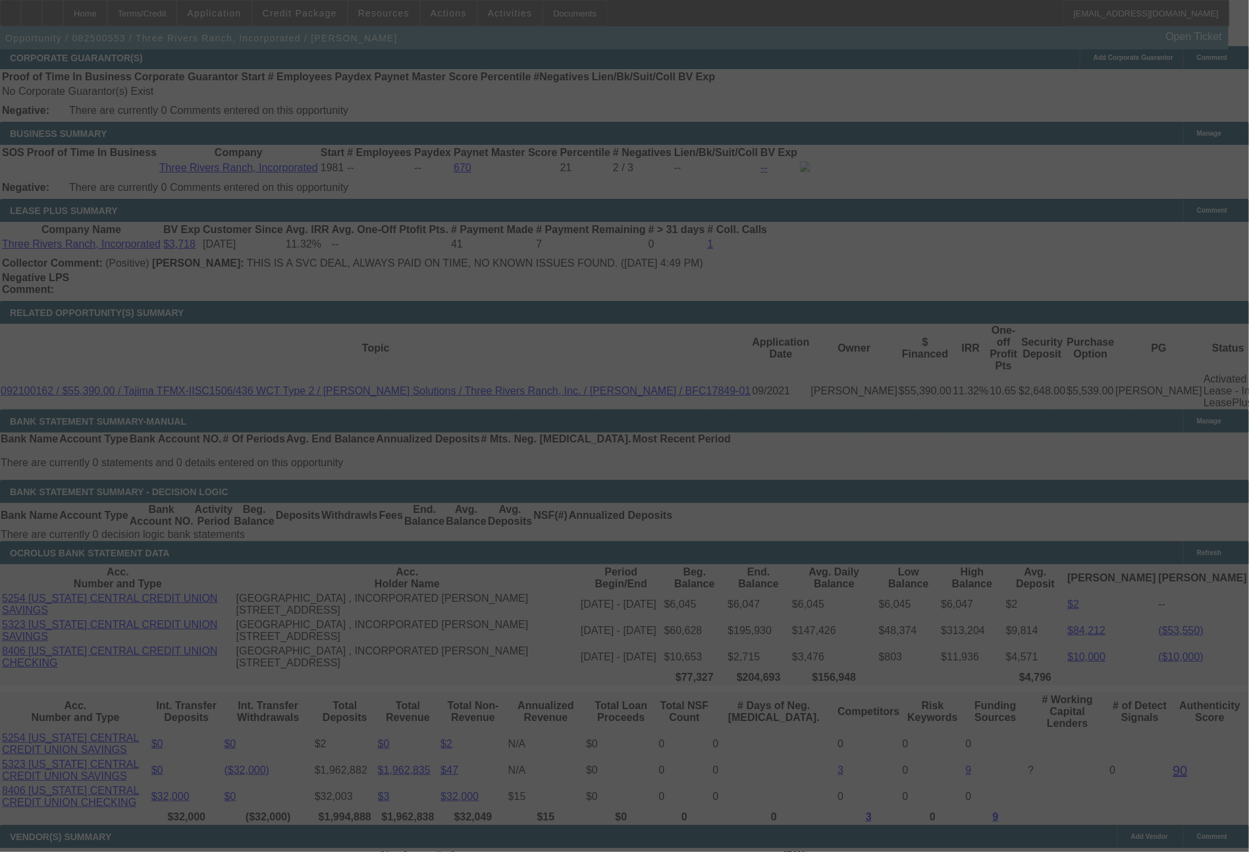
select select "0"
select select "2"
select select "0"
select select "6"
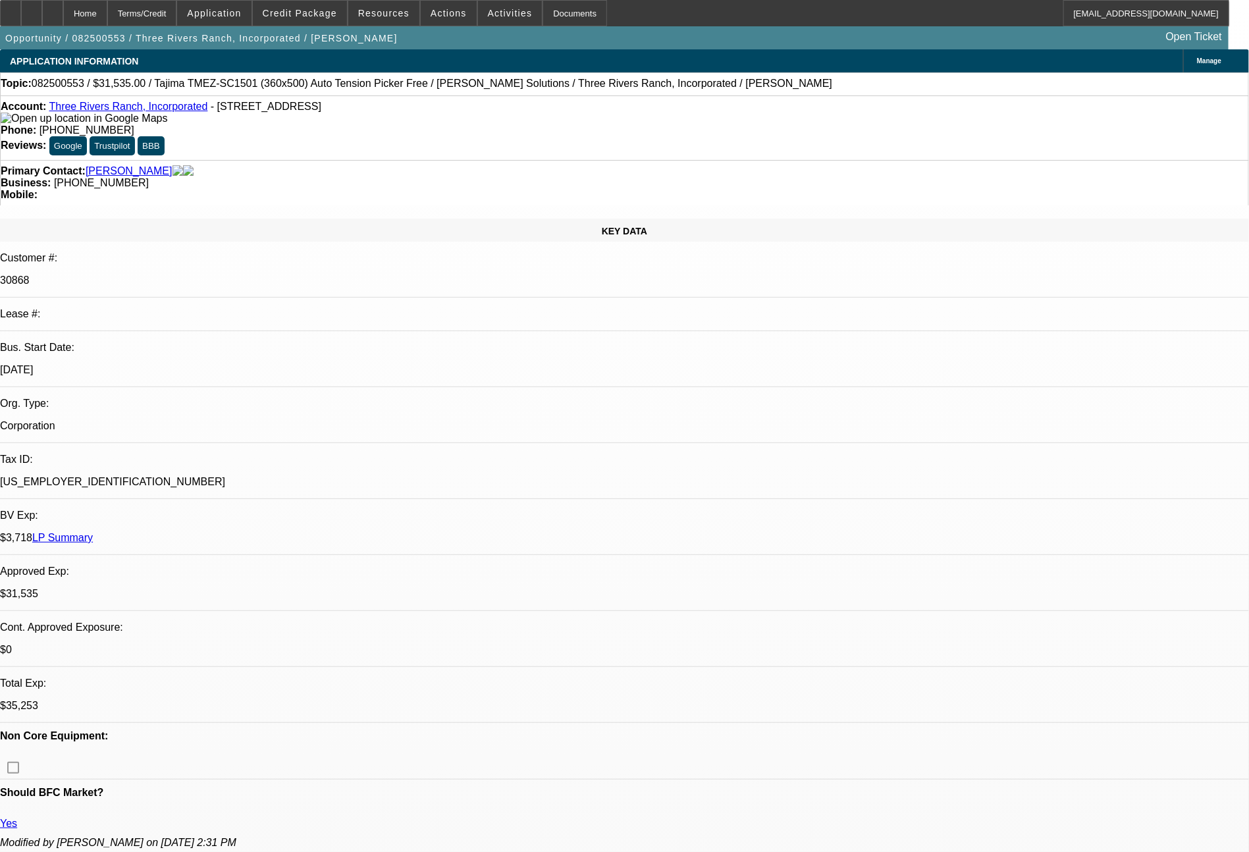
select select "0"
select select "2"
select select "0"
select select "6"
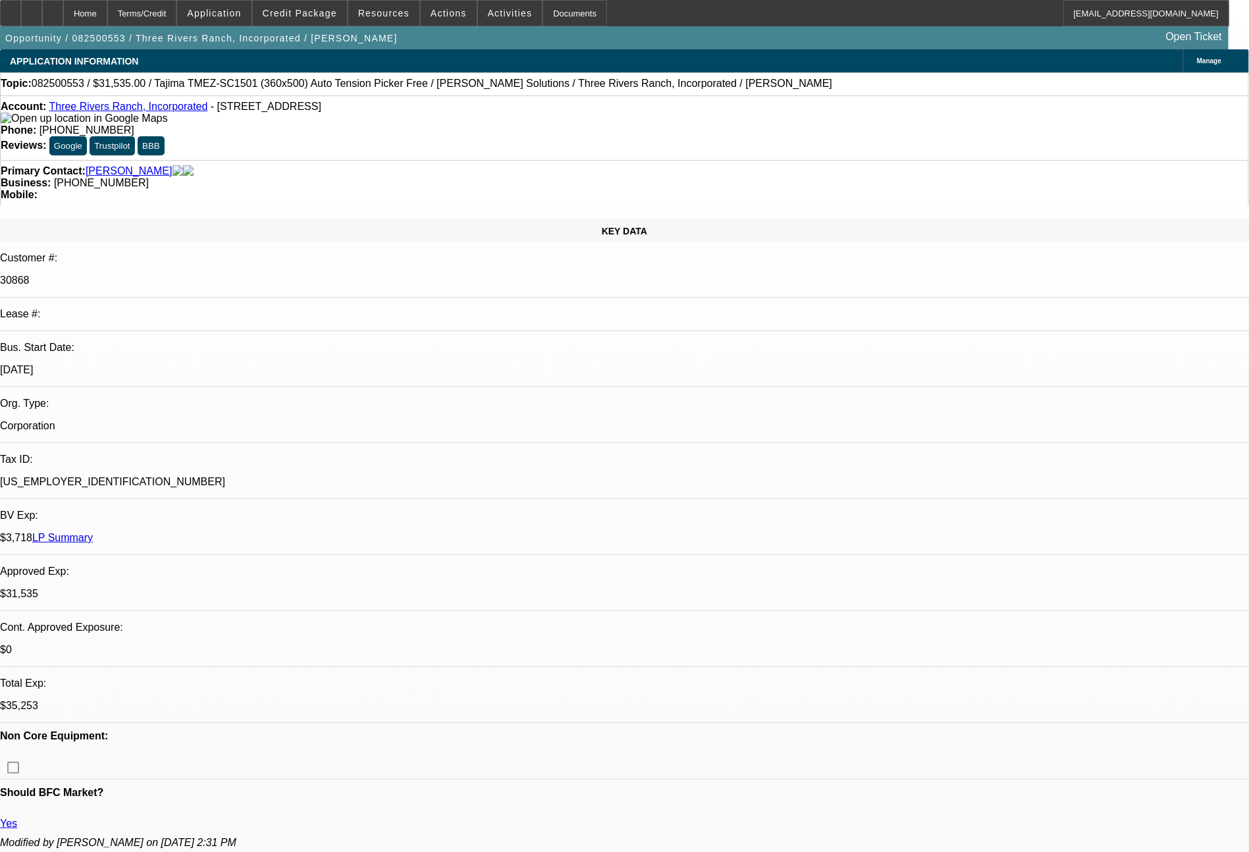
select select "0"
select select "2"
select select "0.1"
select select "4"
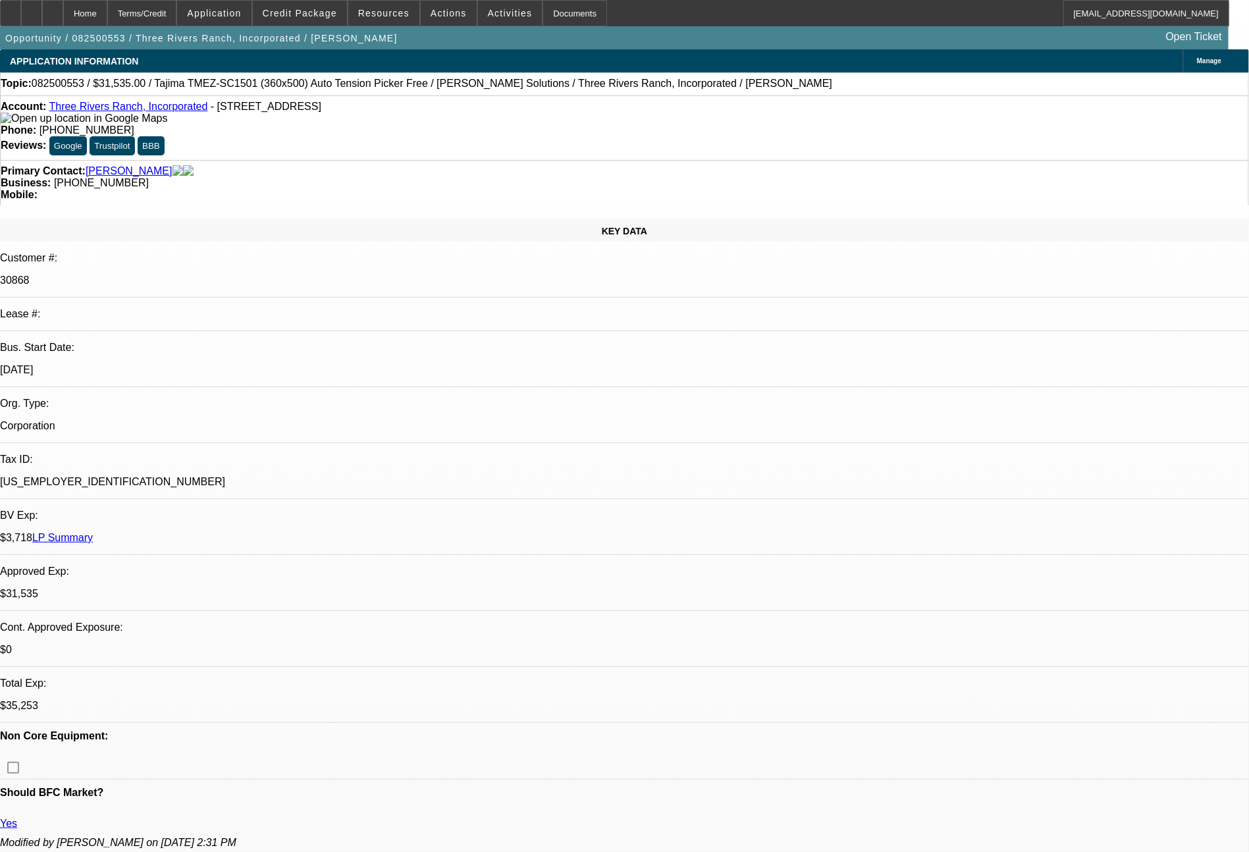
select select "0"
select select "2"
select select "0"
select select "6"
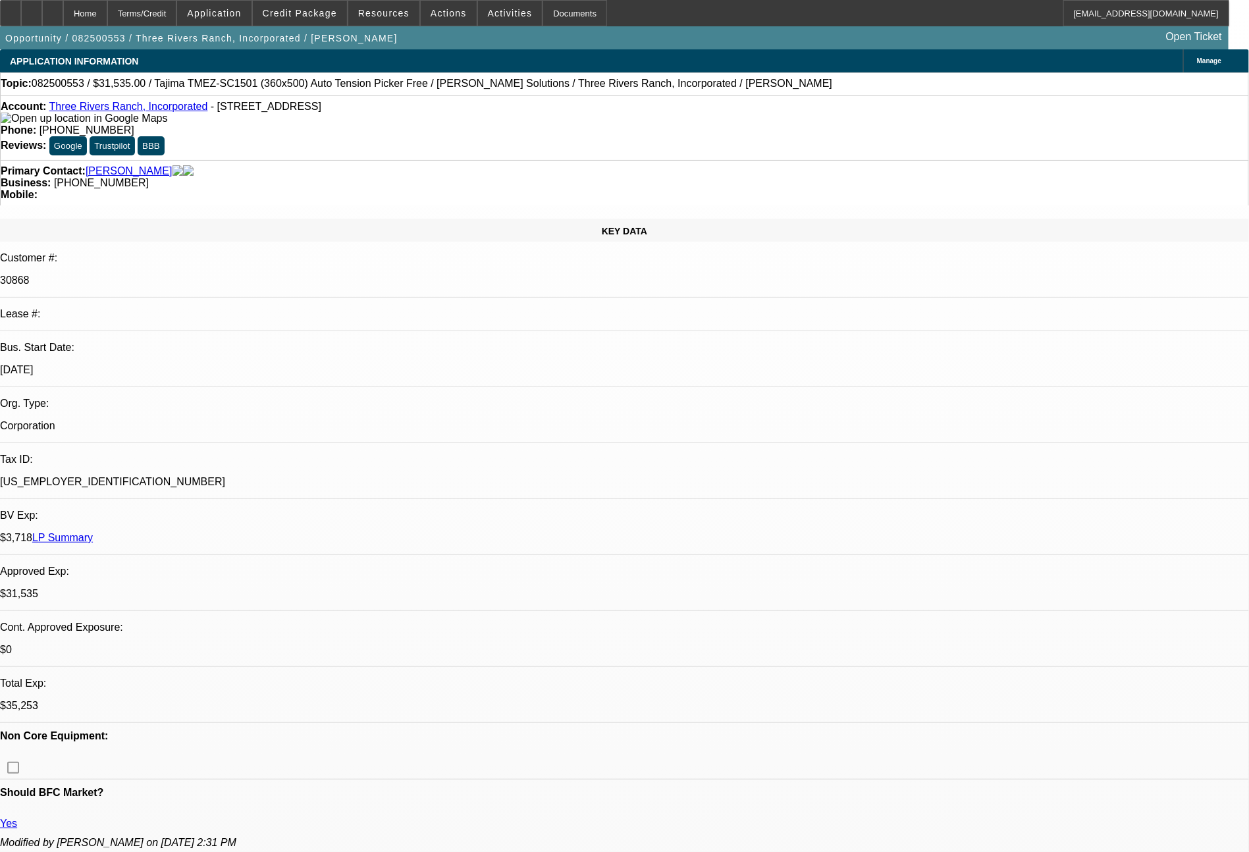
select select "0"
select select "2"
select select "0.1"
select select "4"
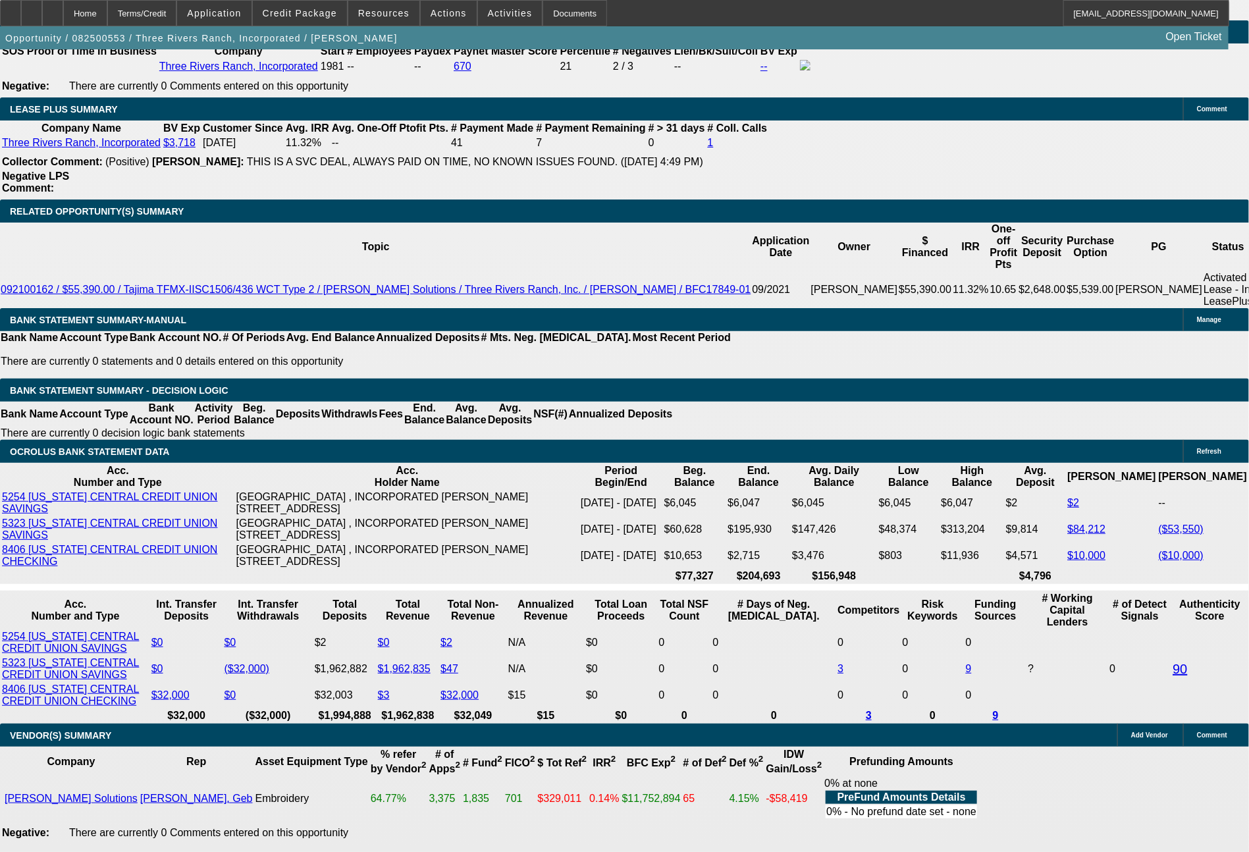
scroll to position [2238, 0]
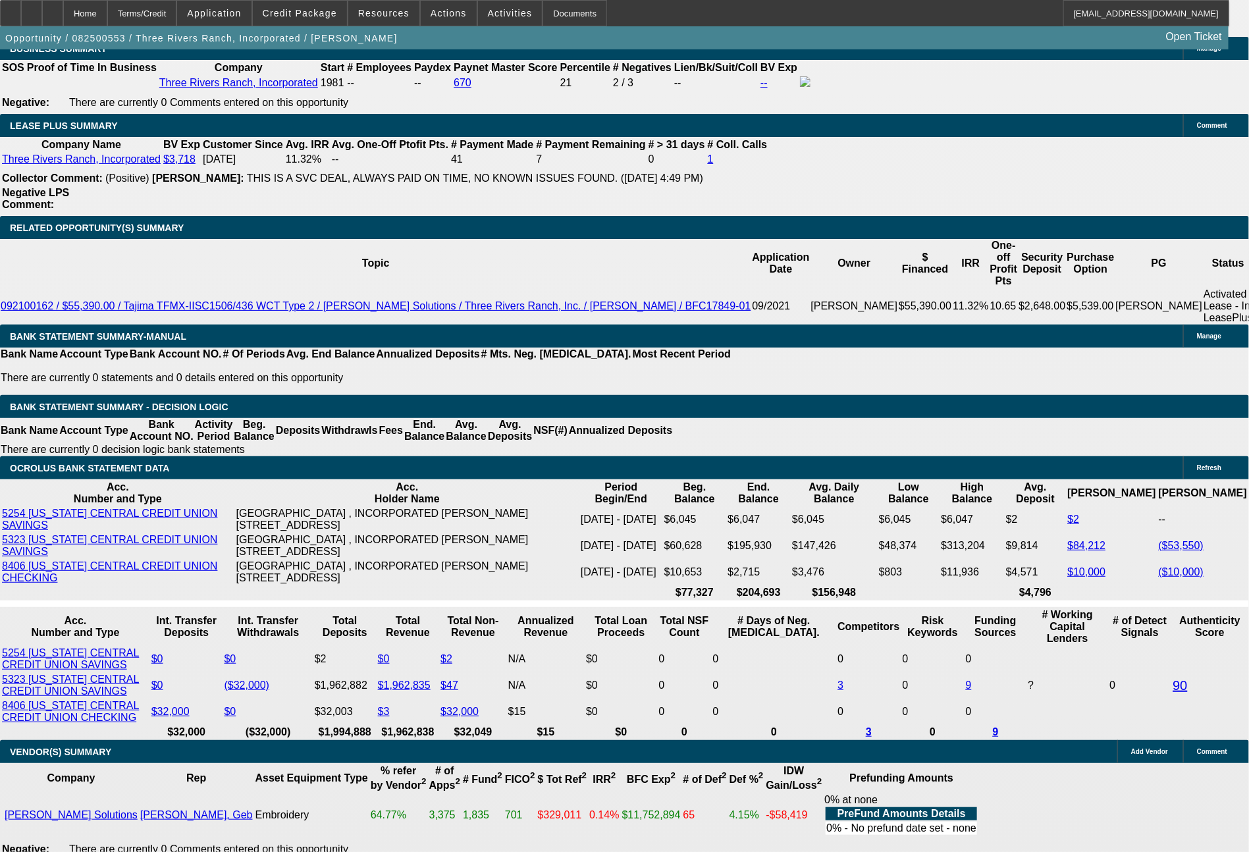
drag, startPoint x: 423, startPoint y: 427, endPoint x: 438, endPoint y: 431, distance: 15.6
type input "UNKNOWN"
type input "48"
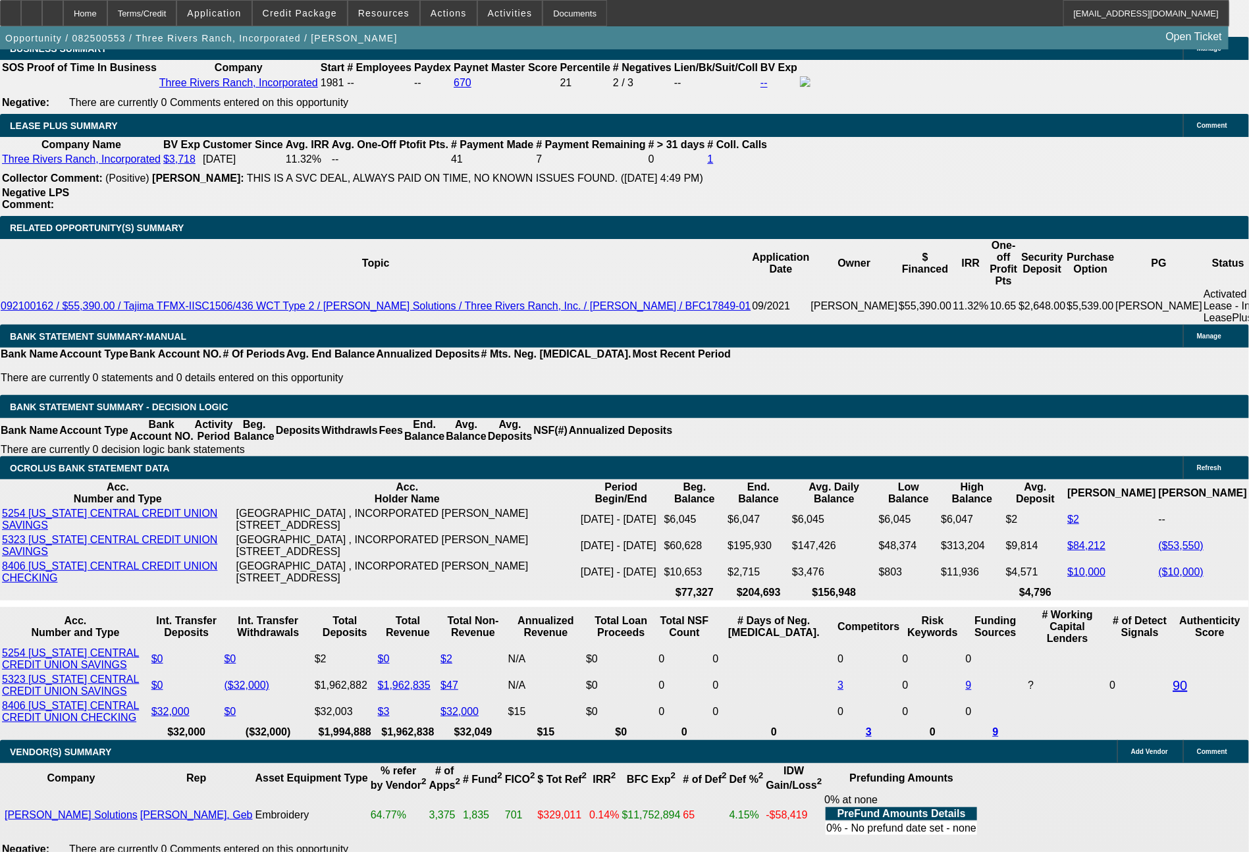
type input "$16,054.18"
type input "$8,027.09"
type input "$1,560.42"
type input "$780.21"
type input "48"
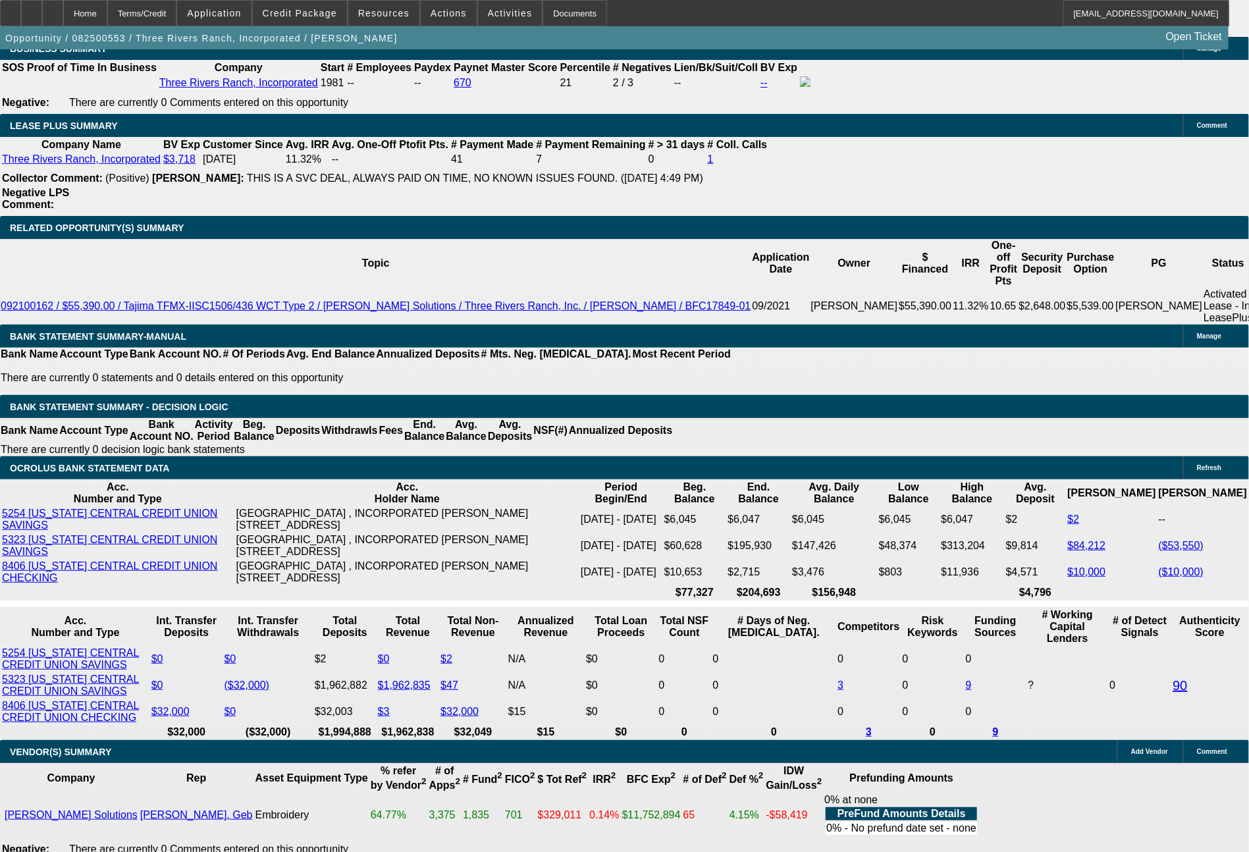
drag, startPoint x: 361, startPoint y: 427, endPoint x: 411, endPoint y: 427, distance: 50.0
type input "77"
type input "$154.00"
type input "774"
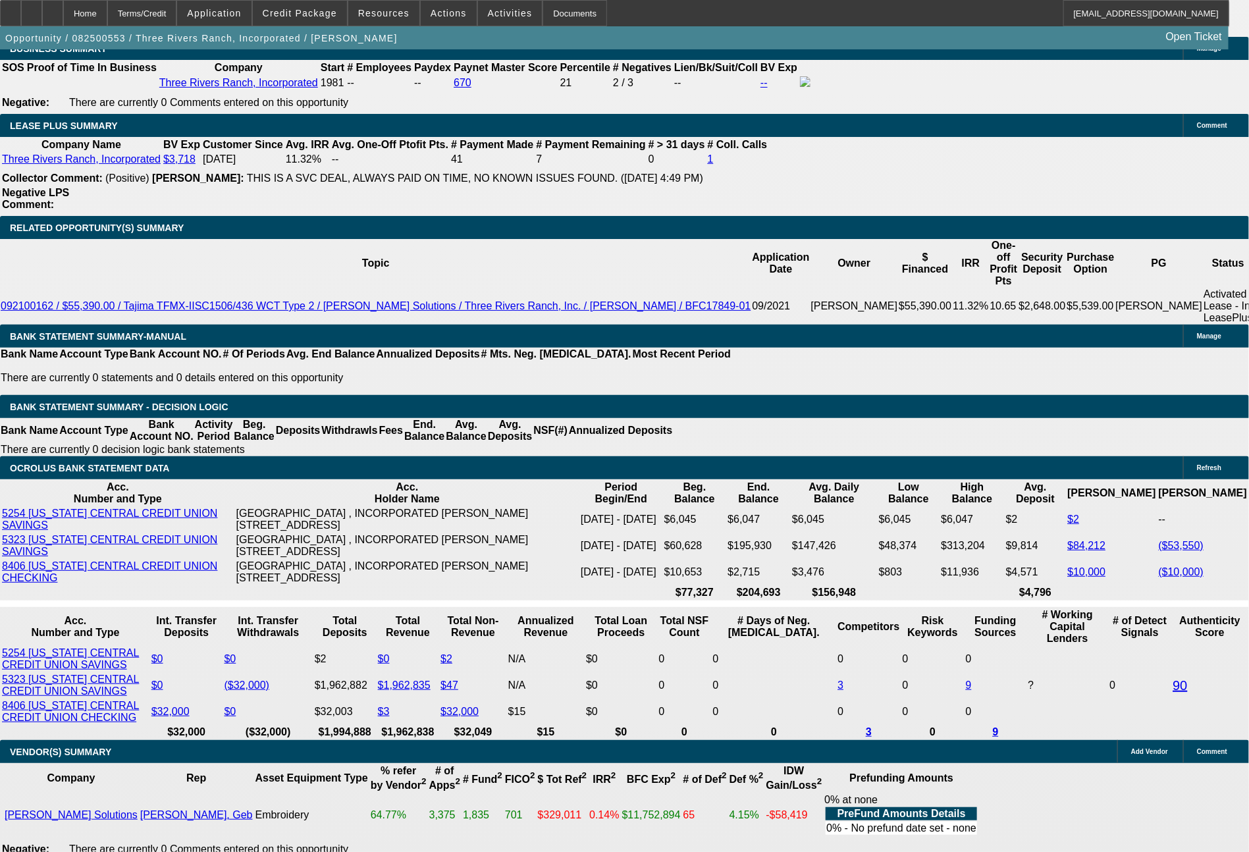
type input "$1,548.00"
type input "8.3"
type input "7742"
type input "$15,484.00"
type input "294.6"
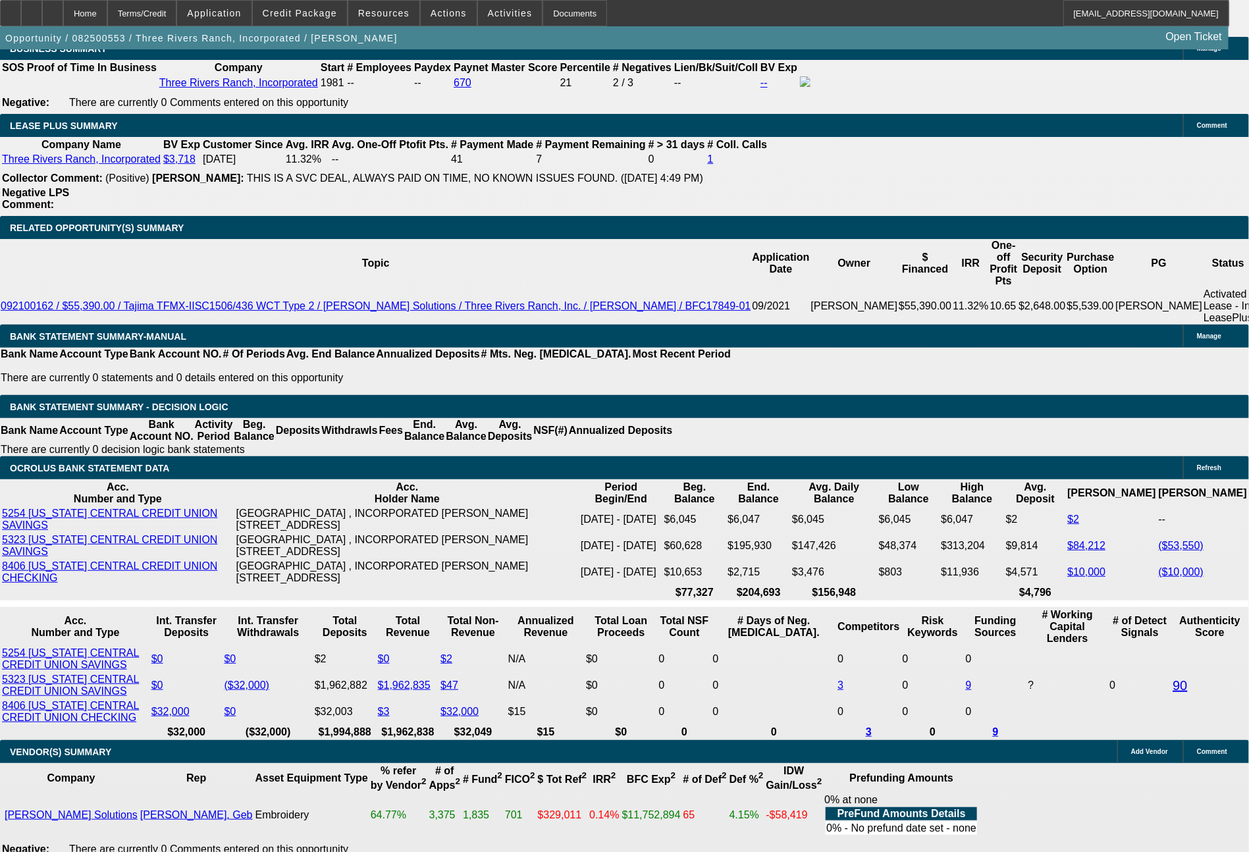
type input "77421"
type input "$154,842.00"
type input "774"
type input "$1,548.00"
type input "8.3"
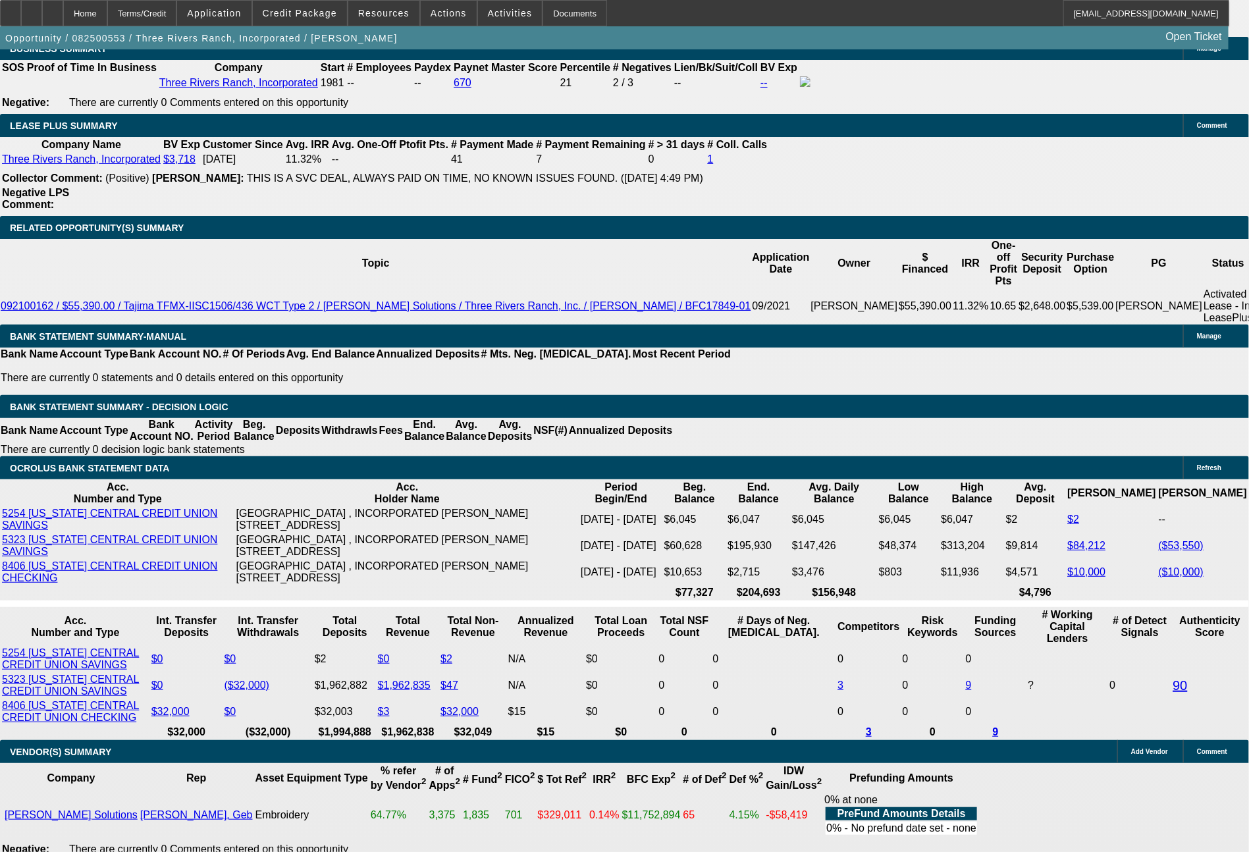
type input "774.21"
type input "$1,548.42"
type input "$774.21"
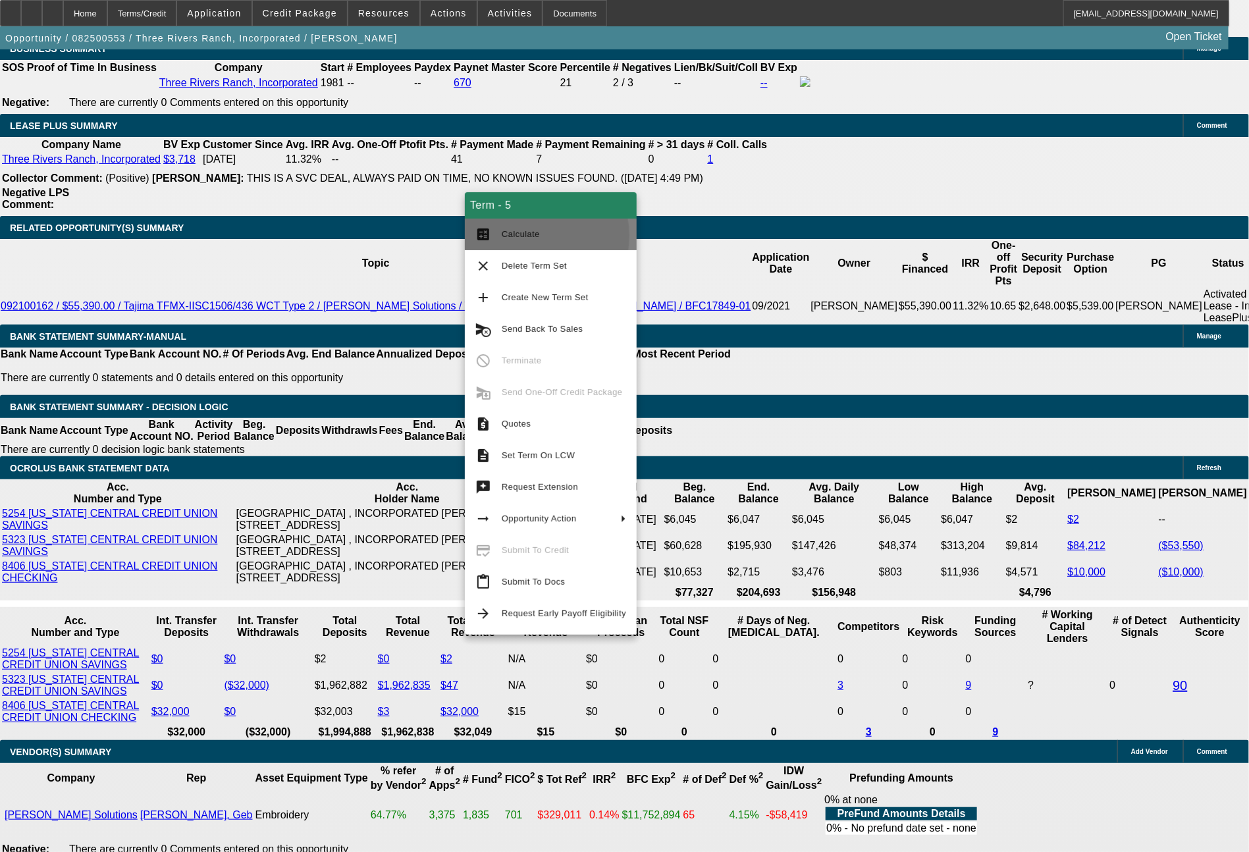
click at [528, 236] on span "Calculate" at bounding box center [521, 234] width 38 height 10
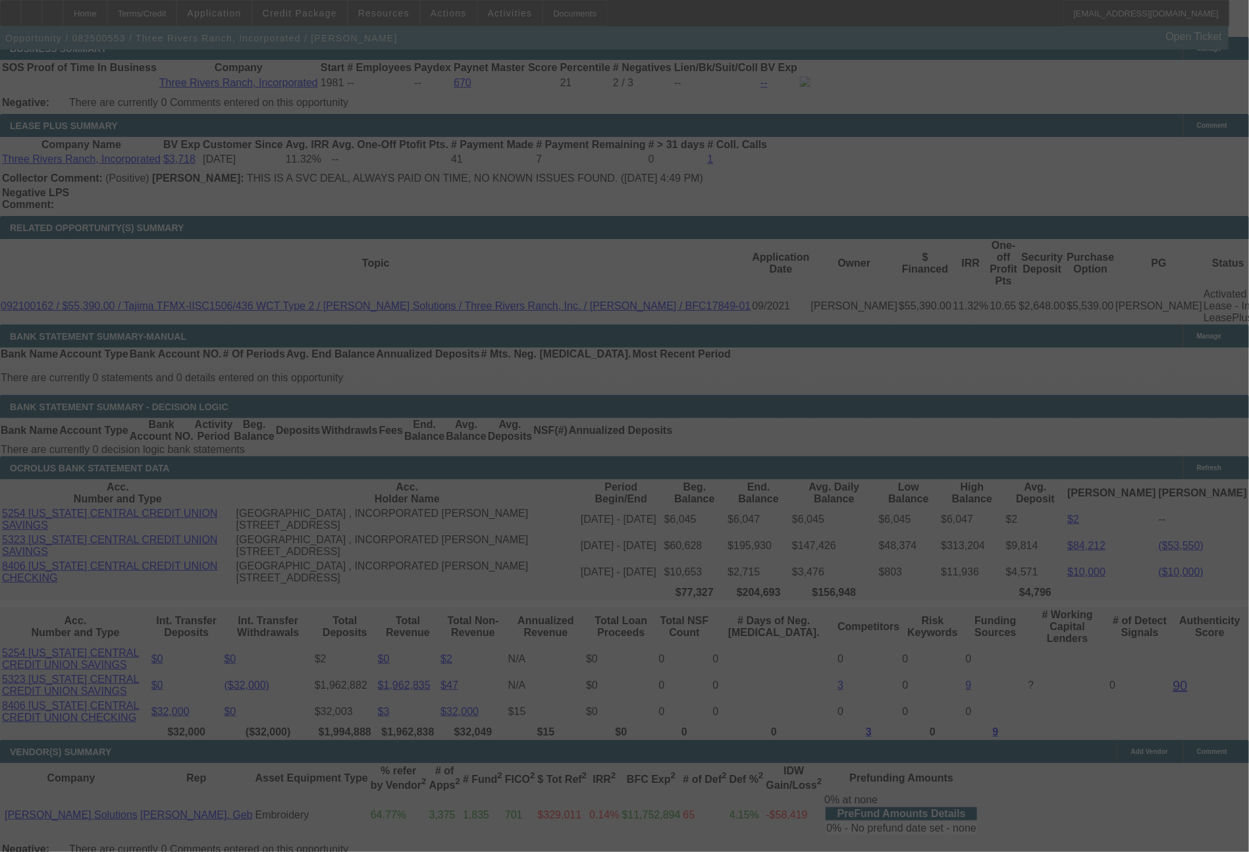
select select "0"
select select "2"
select select "0.1"
select select "4"
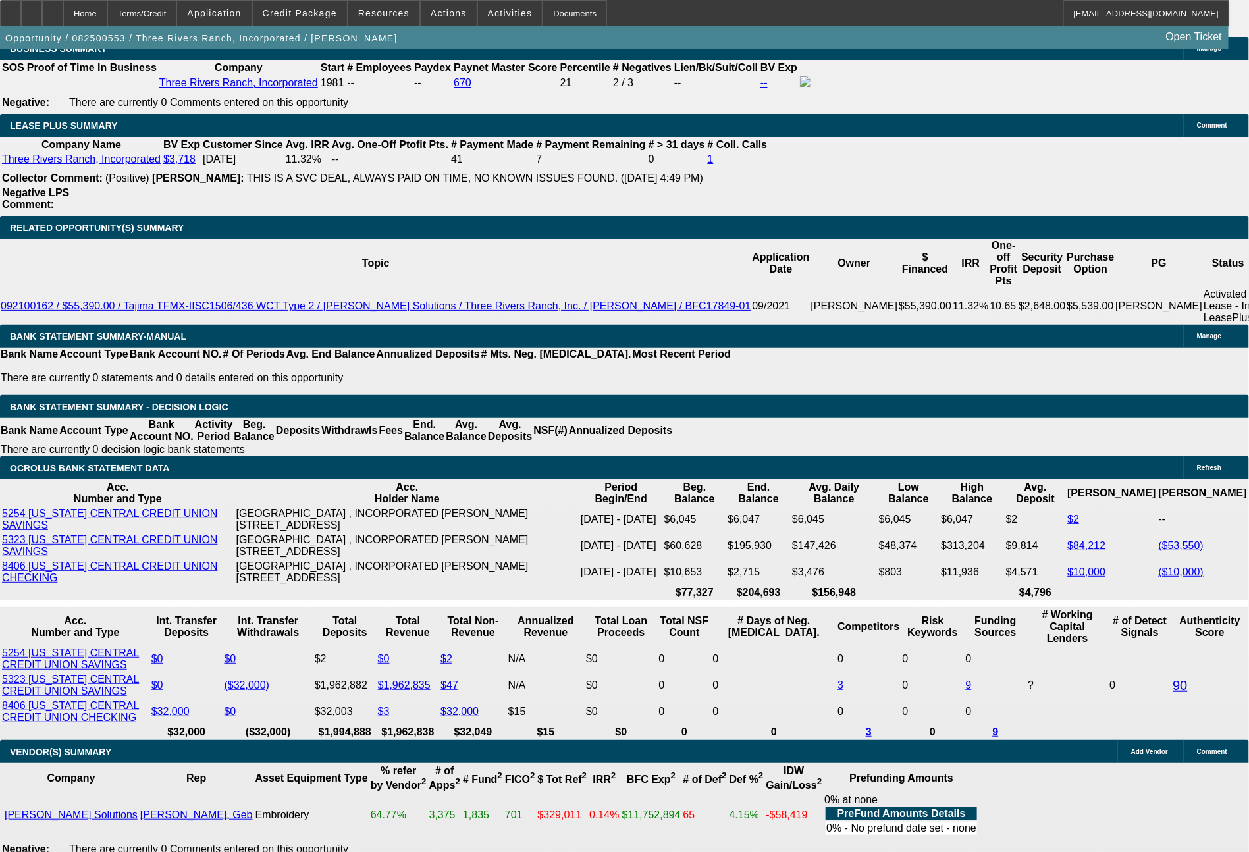
drag, startPoint x: 417, startPoint y: 431, endPoint x: 444, endPoint y: 431, distance: 27.0
type input "UNKNOWN"
type input "6"
type input "$10,767.38"
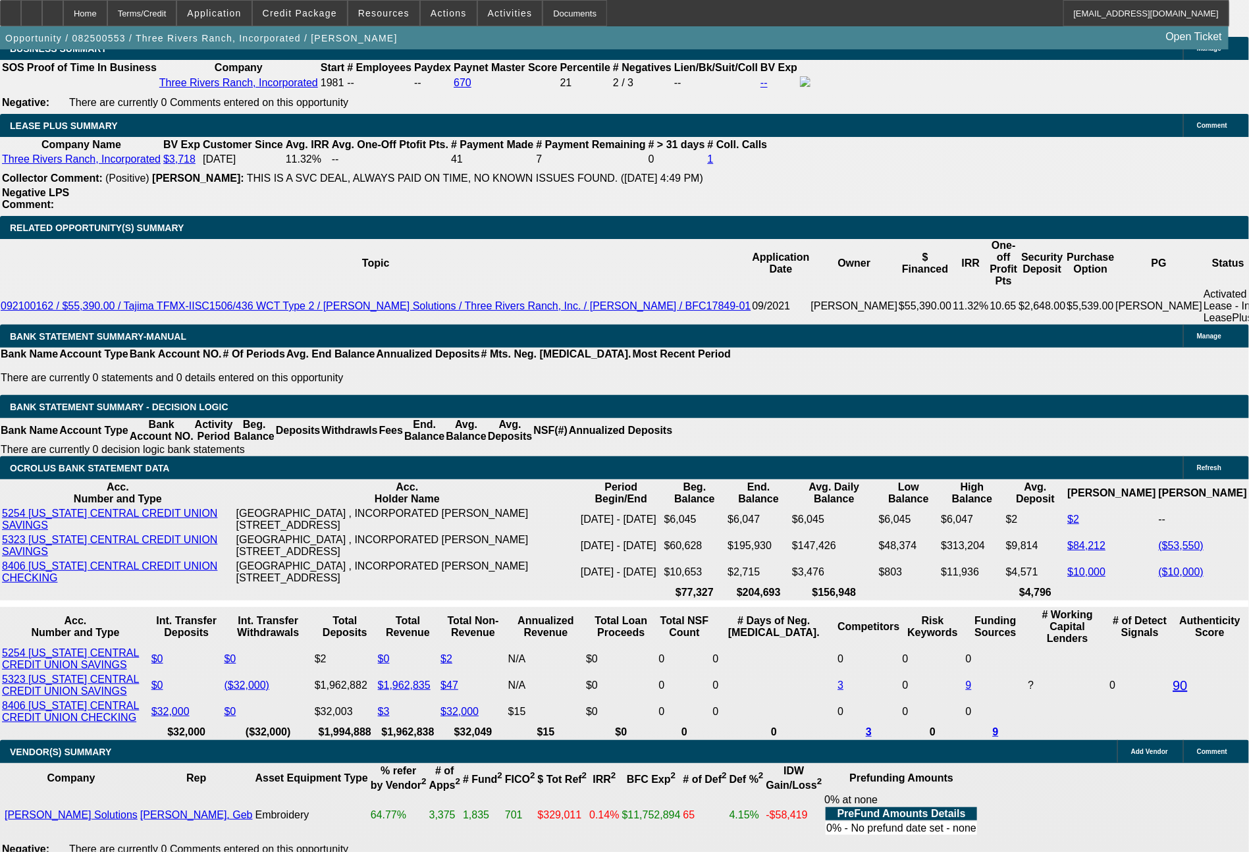
type input "$5,383.69"
type input "60"
type input "$1,287.70"
type input "$643.85"
type input "60"
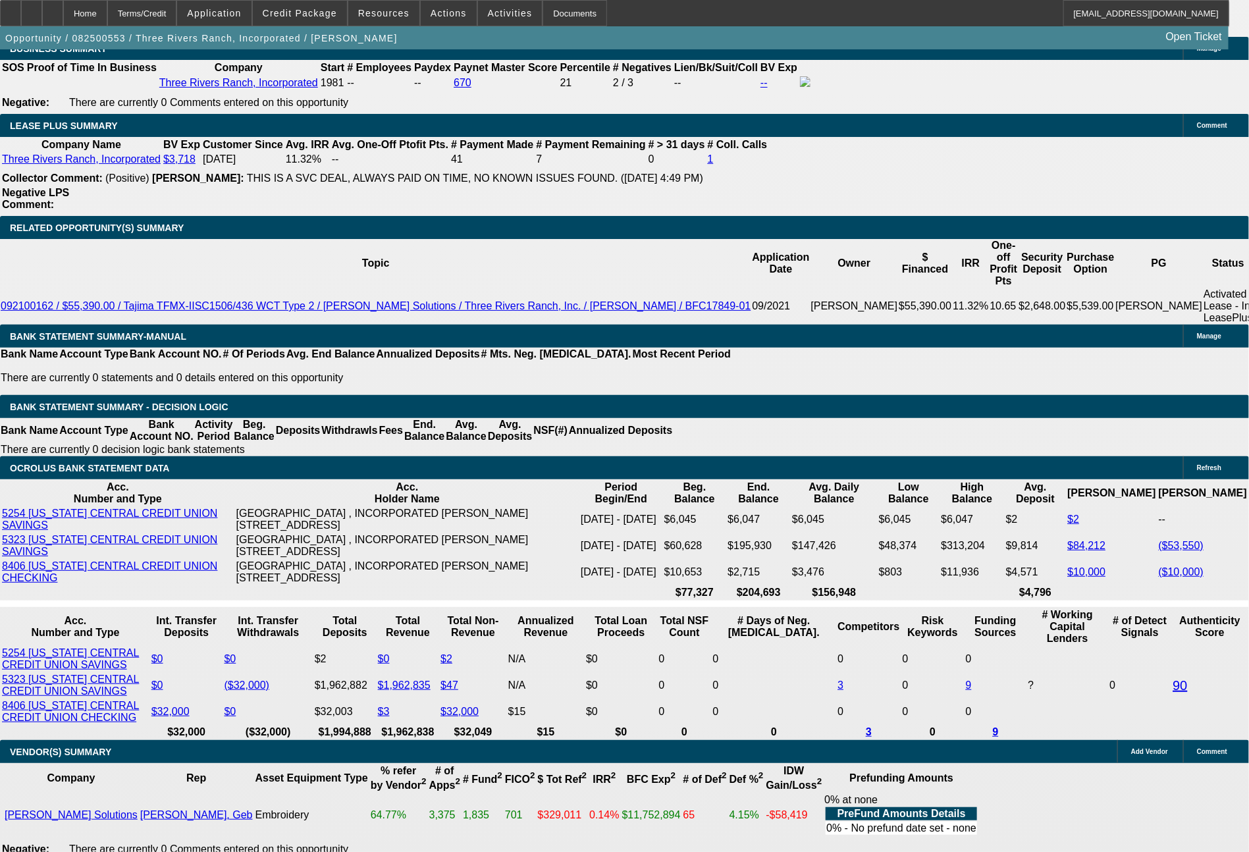
drag, startPoint x: 361, startPoint y: 431, endPoint x: 427, endPoint y: 427, distance: 65.9
type input "6"
type input "$12.00"
type input "649"
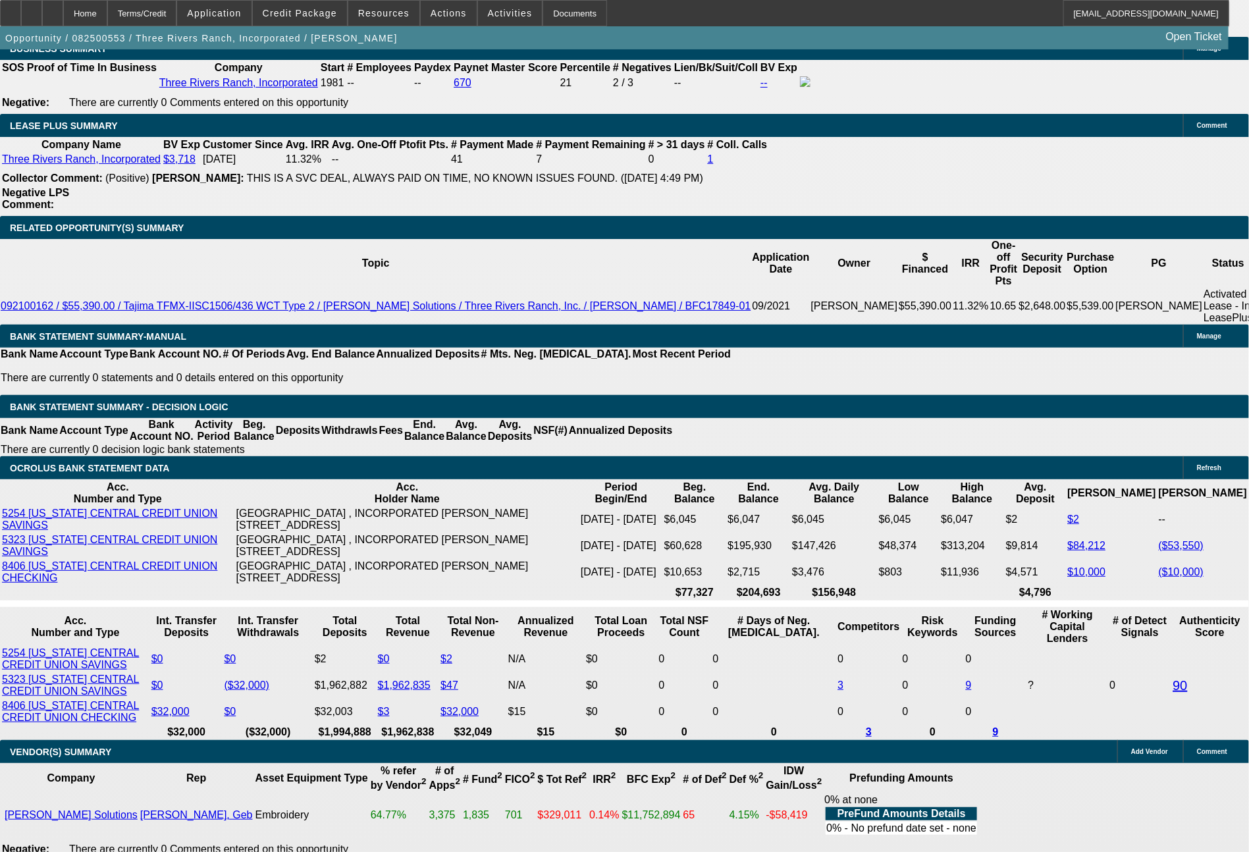
type input "$1,298.00"
type input "8.6"
type input "649.9"
type input "$1,299.80"
type input "8.7"
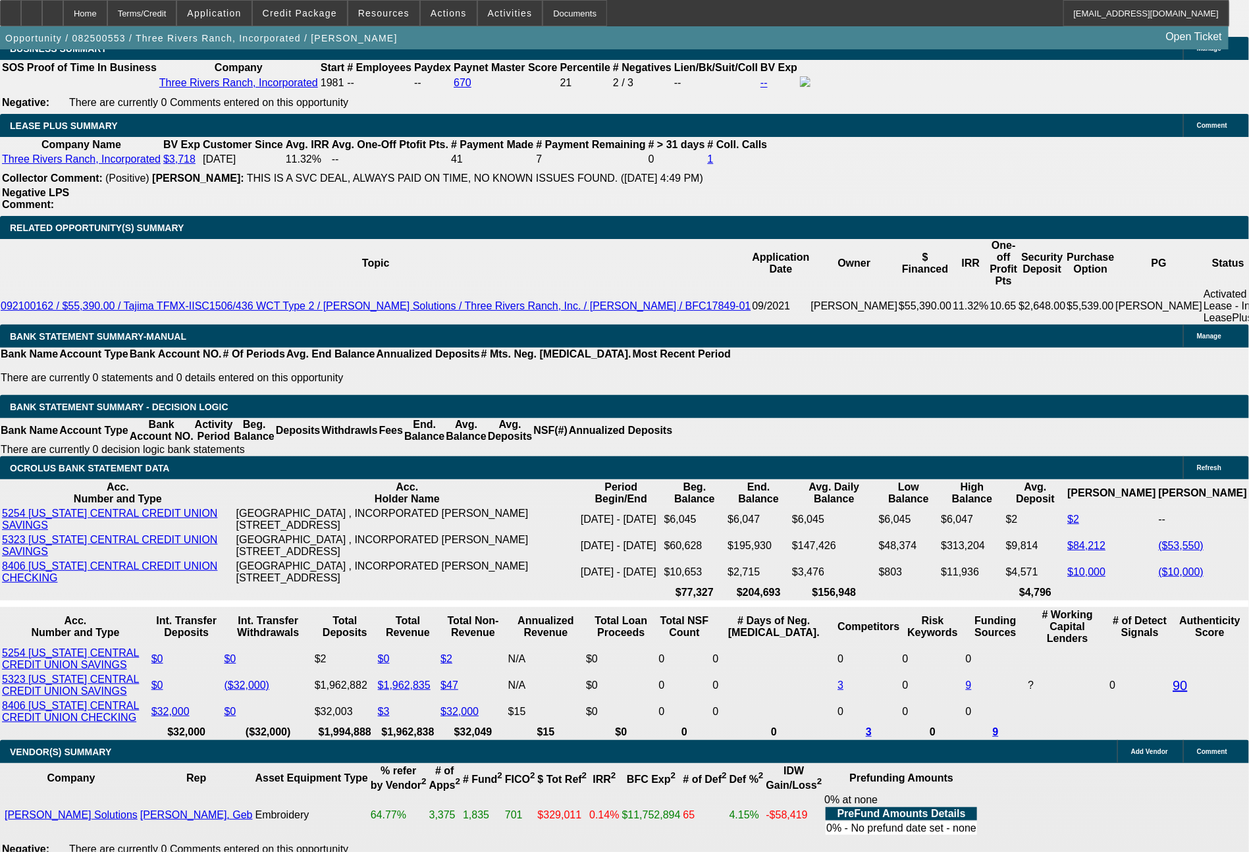
type input "649.97"
type input "$1,299.94"
type input "$649.97"
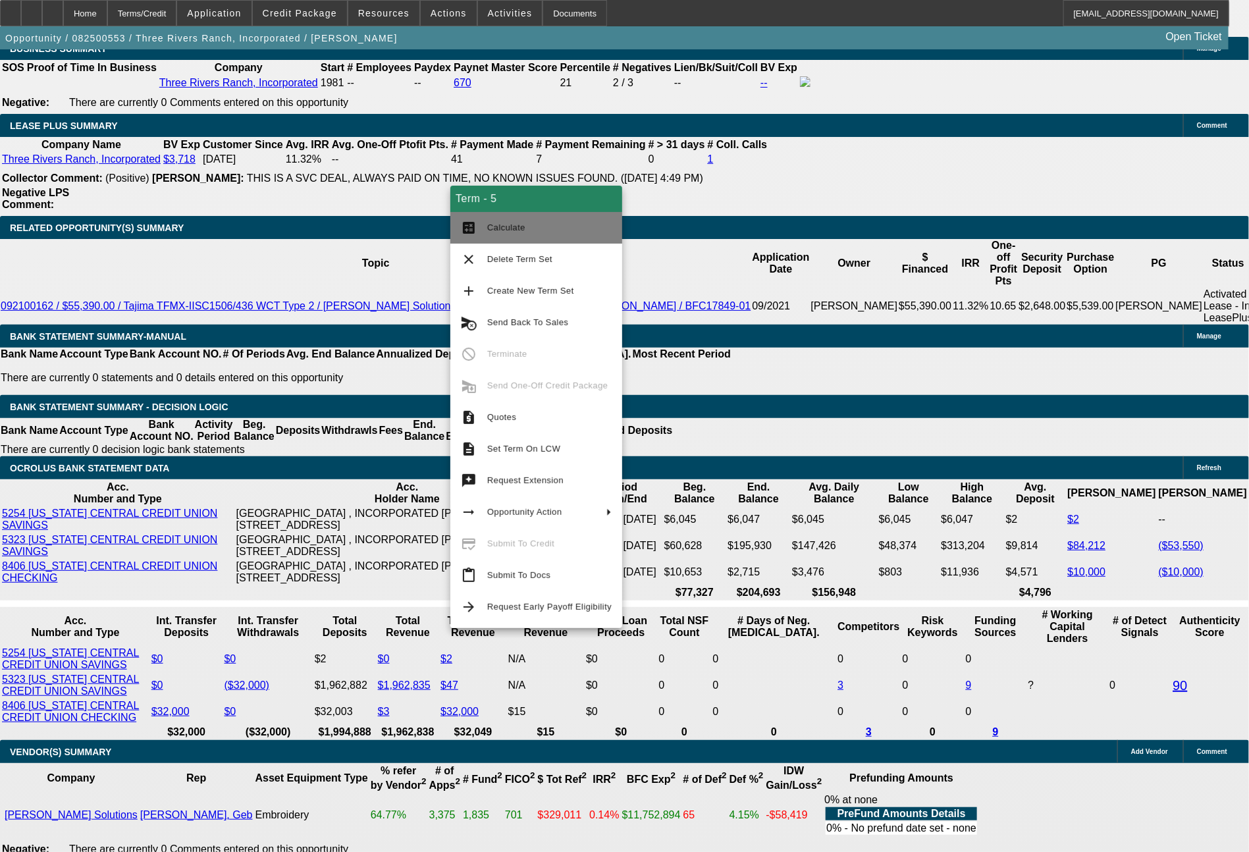
click at [483, 235] on button "calculate Calculate" at bounding box center [536, 228] width 172 height 32
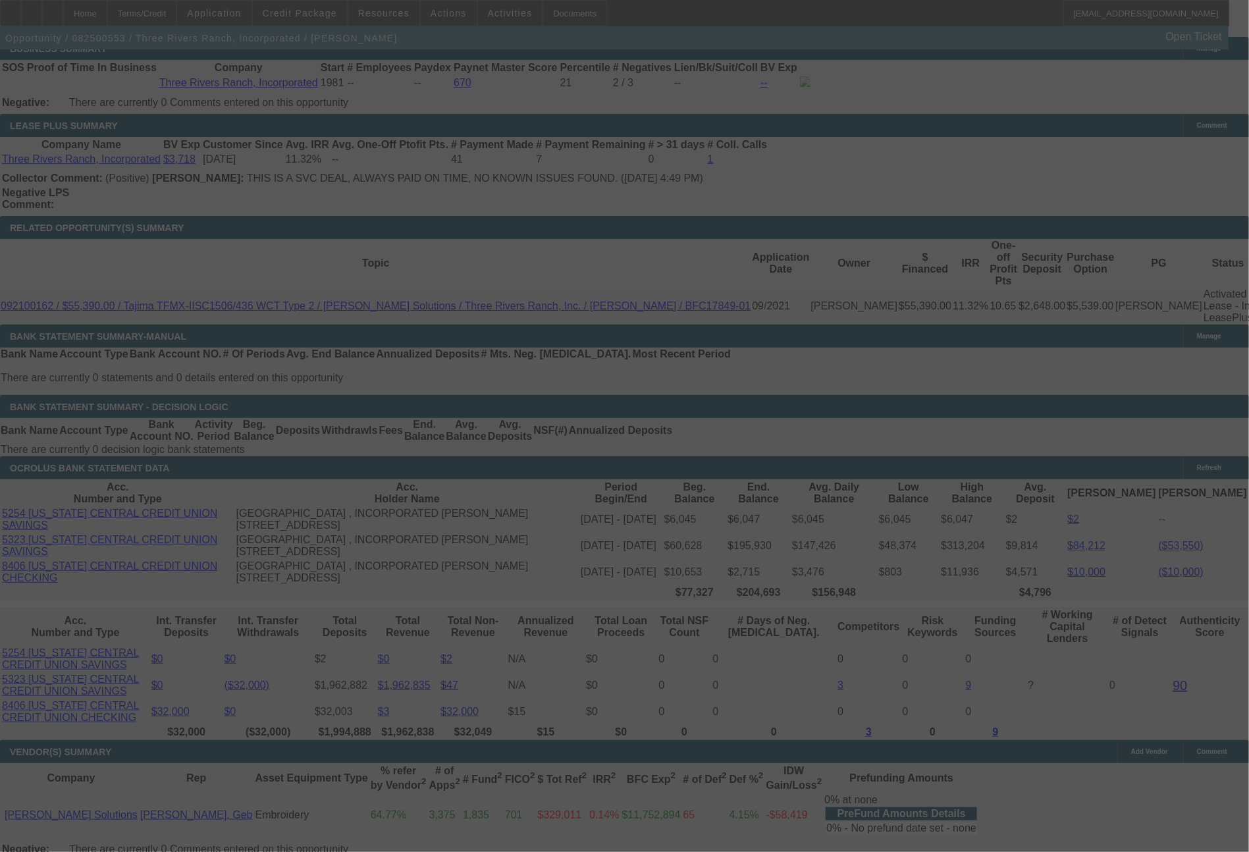
select select "0"
select select "2"
select select "0.1"
select select "4"
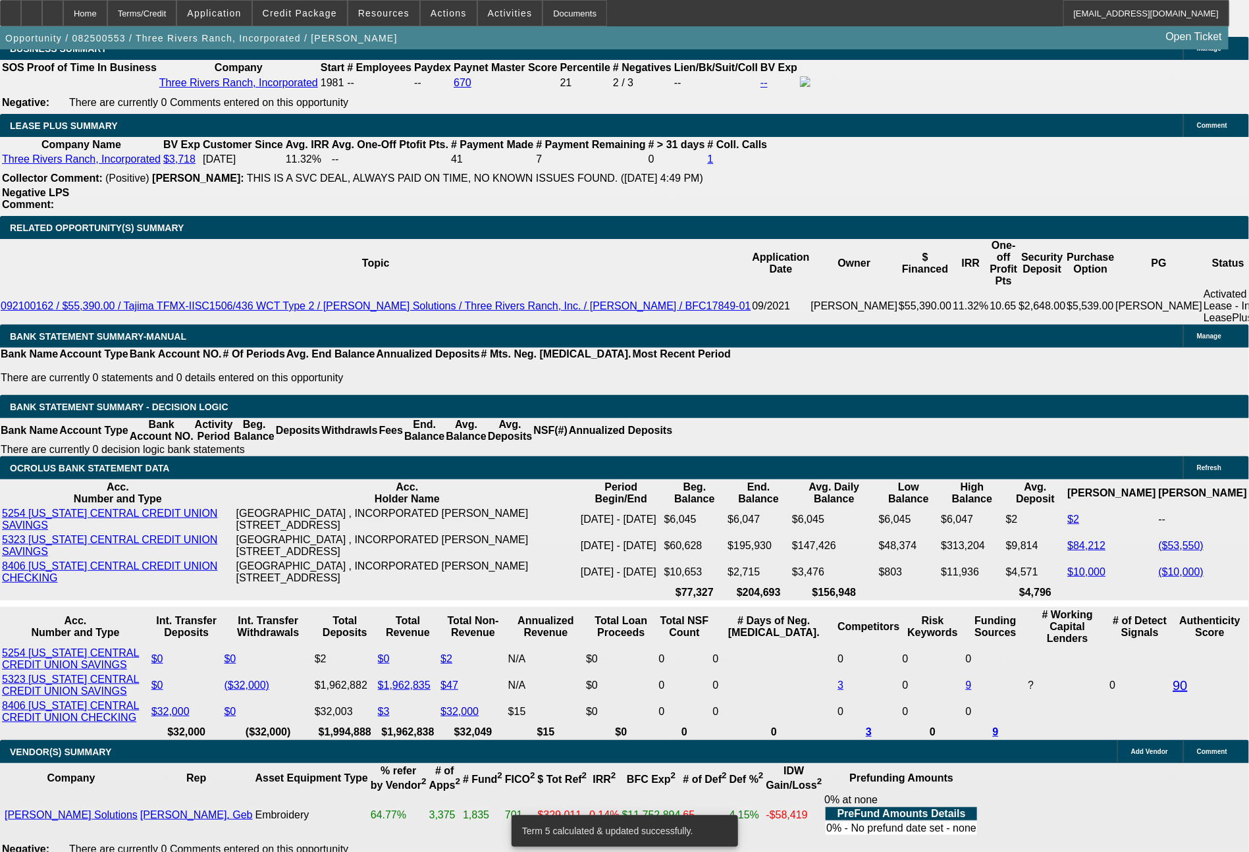
drag, startPoint x: 251, startPoint y: 425, endPoint x: 269, endPoint y: 425, distance: 17.8
type input "4"
type input "UNKNOWN"
type input "$8,071.33"
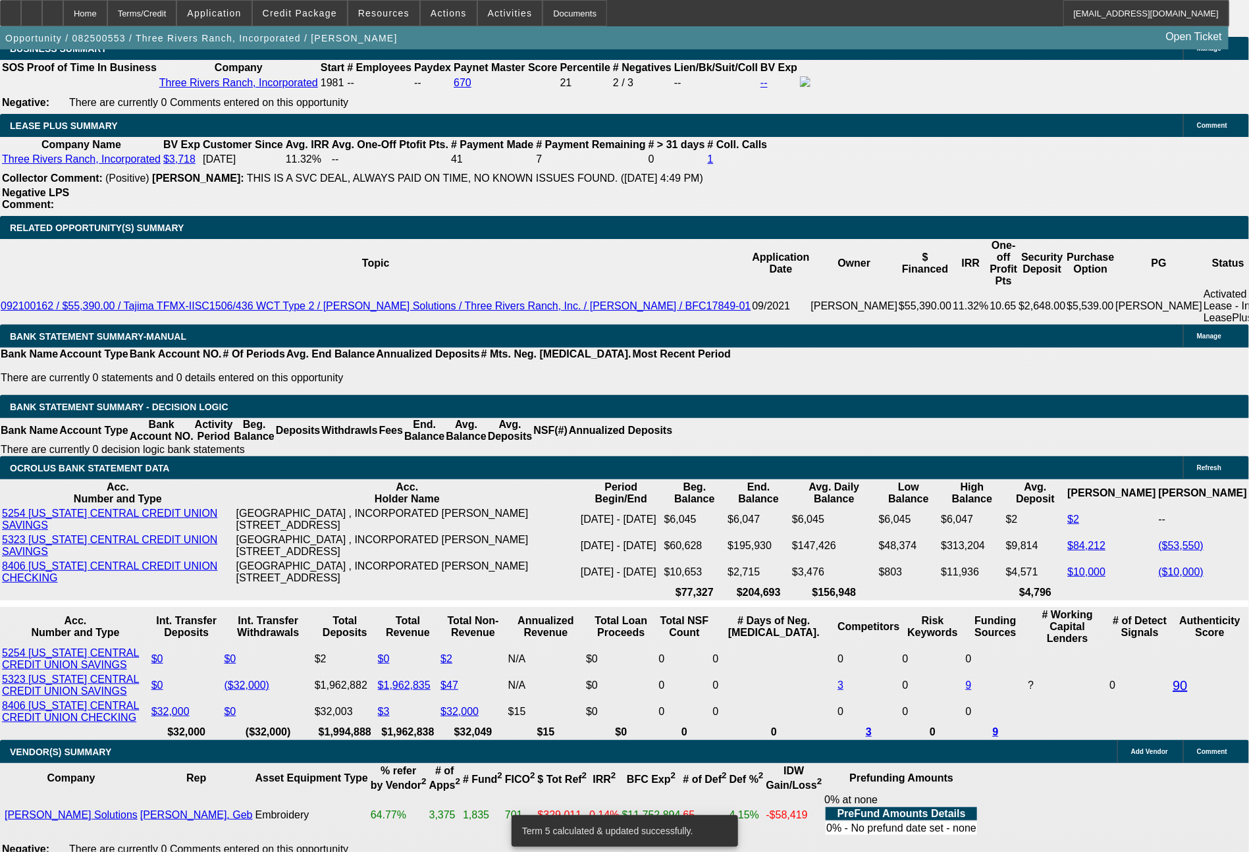
type input "$16,142.66"
type input "48"
type input "$820.67"
type input "$1,641.34"
type input "48"
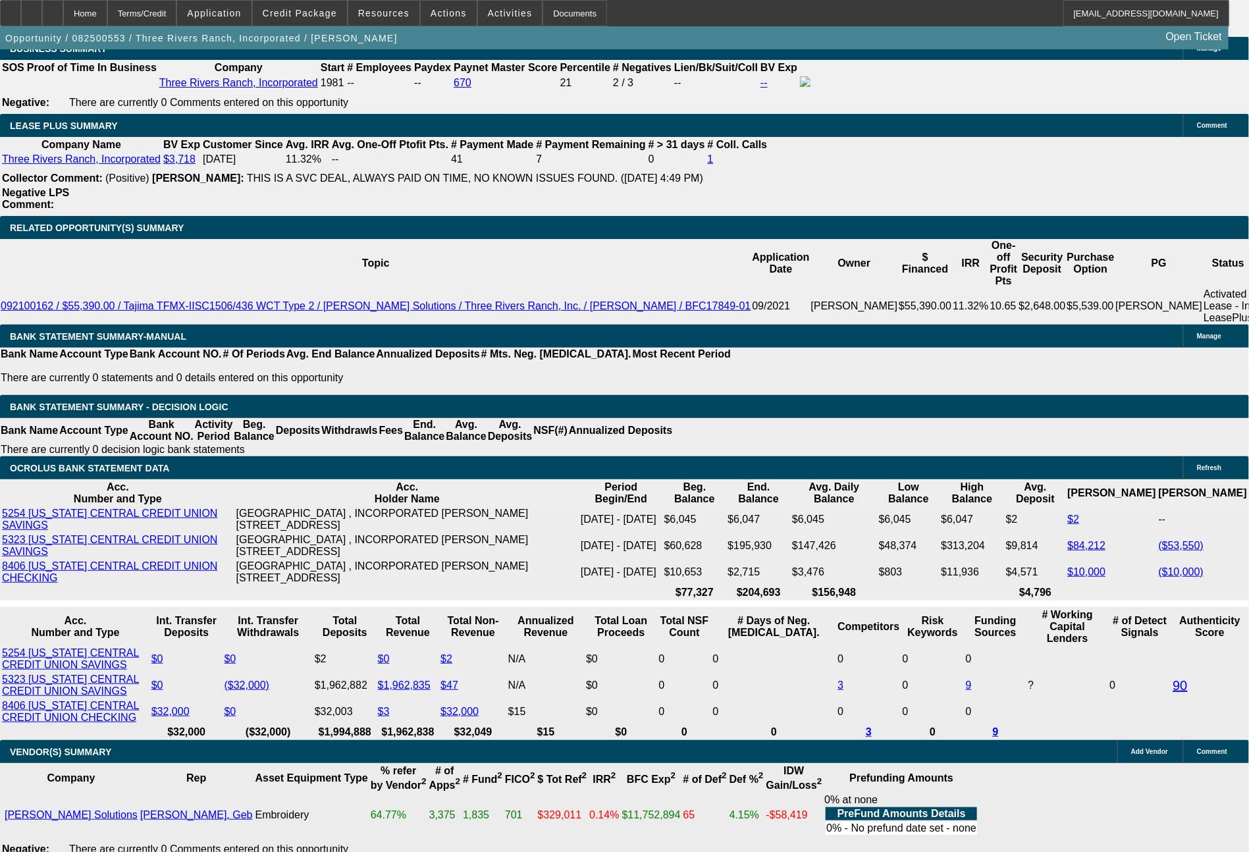
drag, startPoint x: 247, startPoint y: 429, endPoint x: 255, endPoint y: 429, distance: 7.9
type input "8"
type input "$16.00"
type input "826"
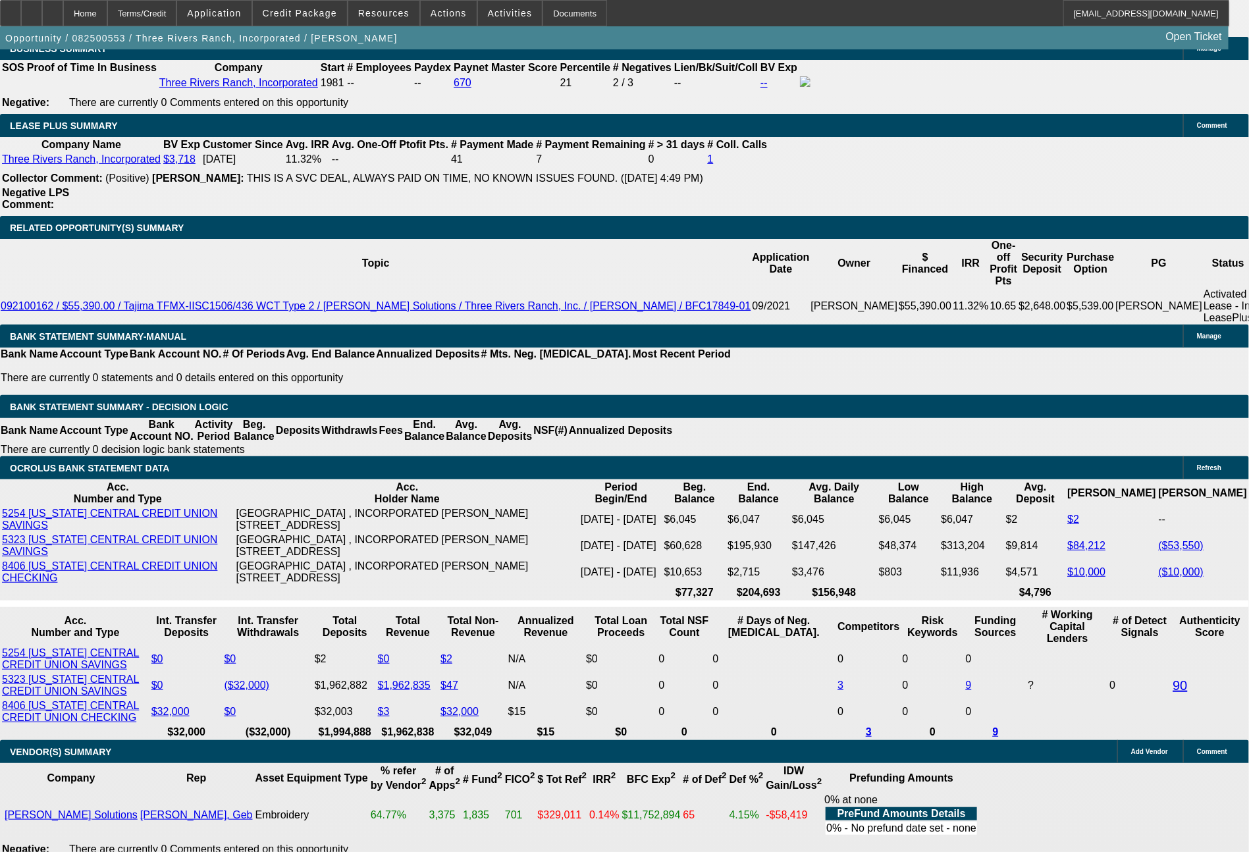
type input "11.7"
type input "$1,652.00"
type input "826.5"
type input "$1,653.00"
type input "826.58"
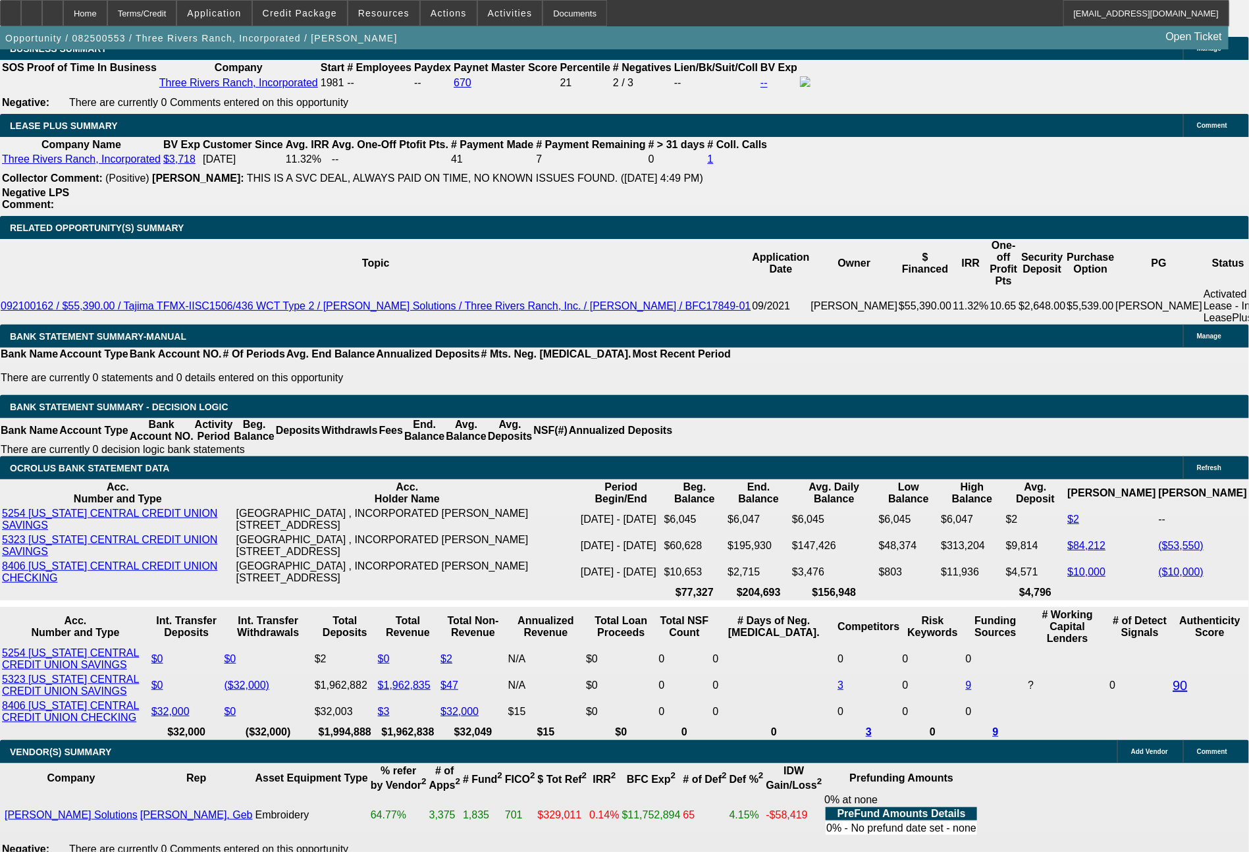
type input "11.8"
type input "$1,653.16"
type input "$826.58"
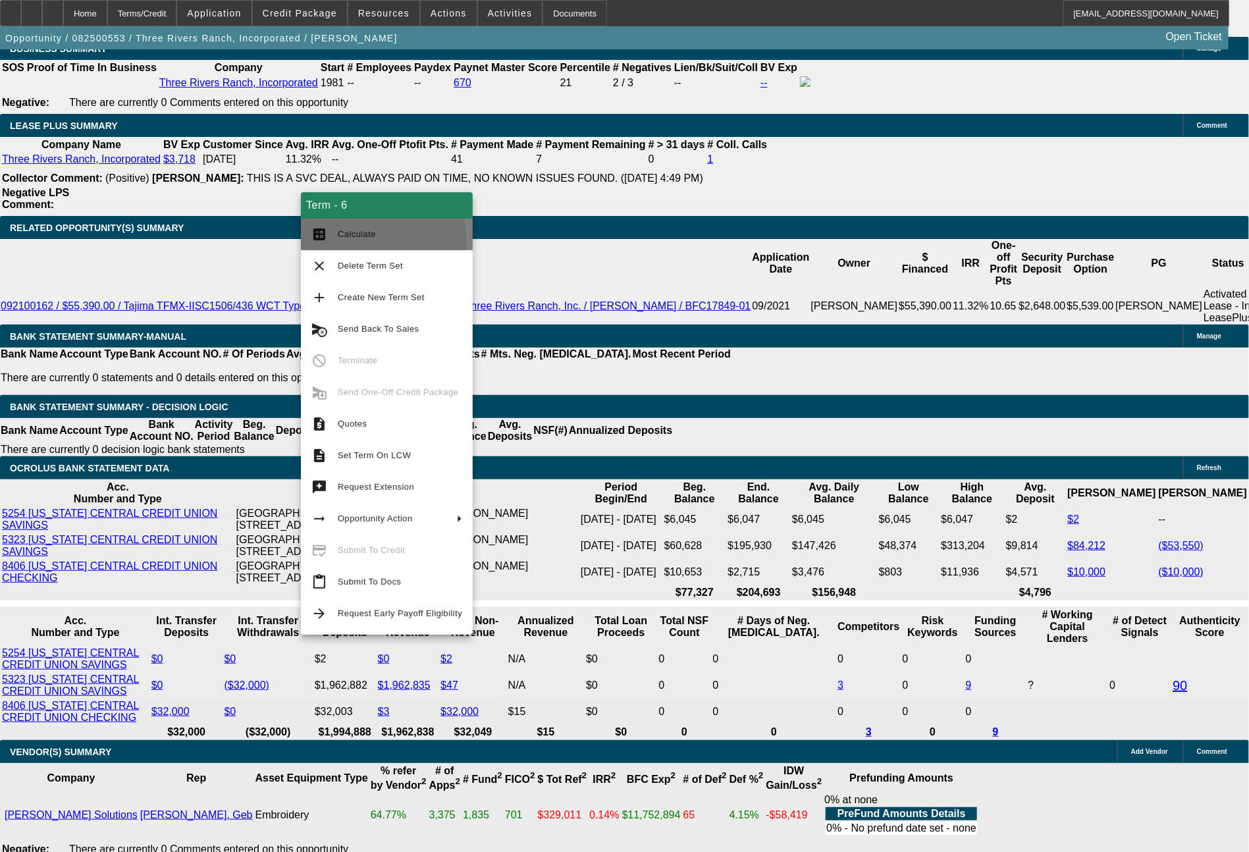
click at [360, 244] on button "calculate Calculate" at bounding box center [387, 235] width 172 height 32
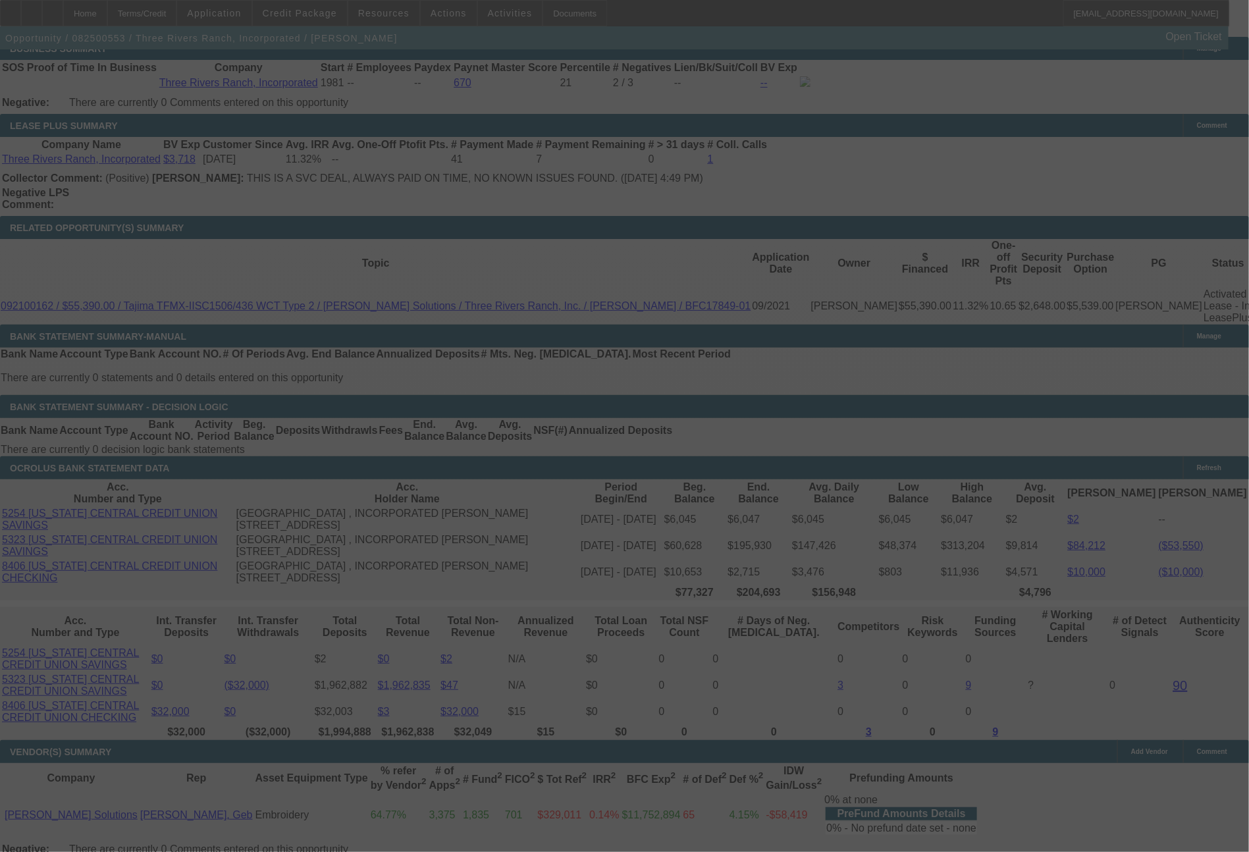
select select "0"
select select "2"
select select "0"
select select "6"
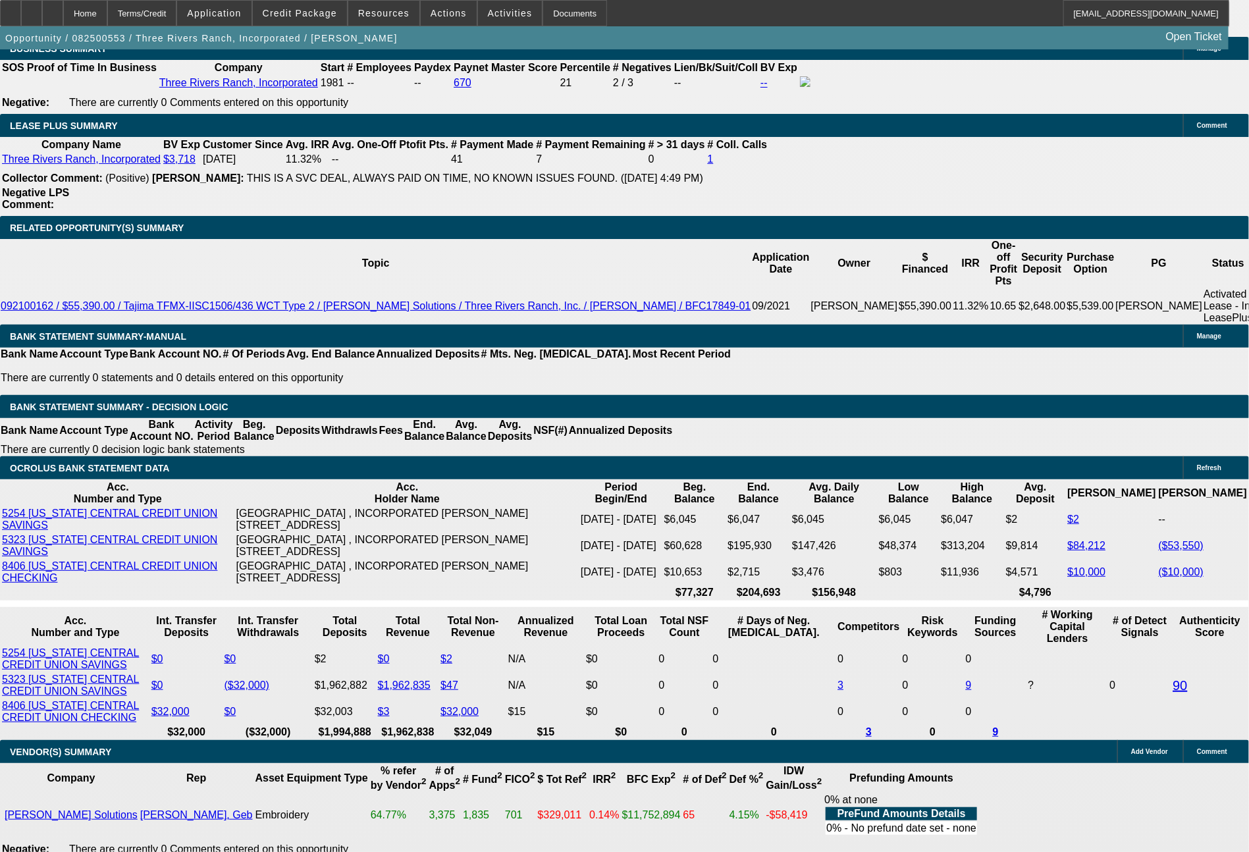
drag, startPoint x: 257, startPoint y: 427, endPoint x: 291, endPoint y: 438, distance: 36.0
type input "UNKNOWN"
type input "6"
type input "$10,874.86"
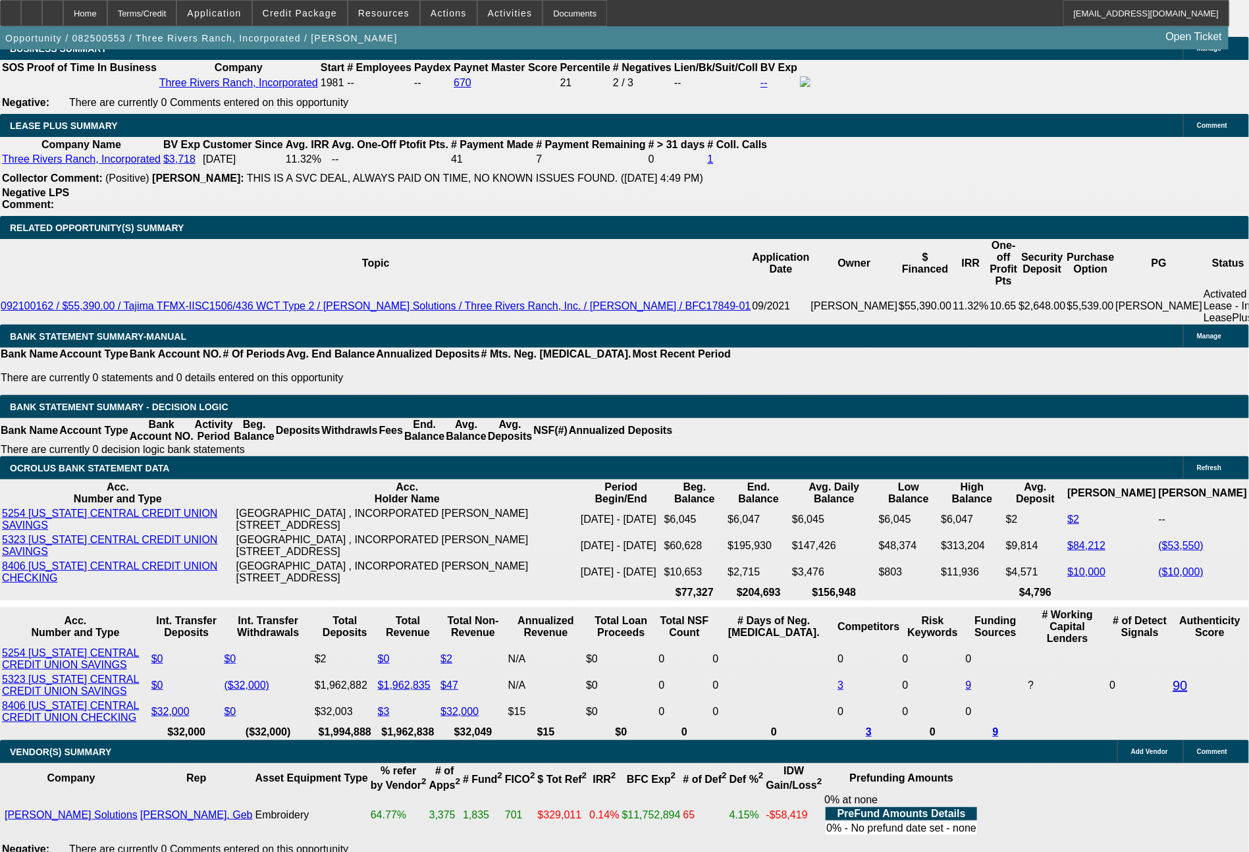
type input "$5,437.43"
type input "60"
type input "$1,395.04"
type input "$697.52"
type input "60"
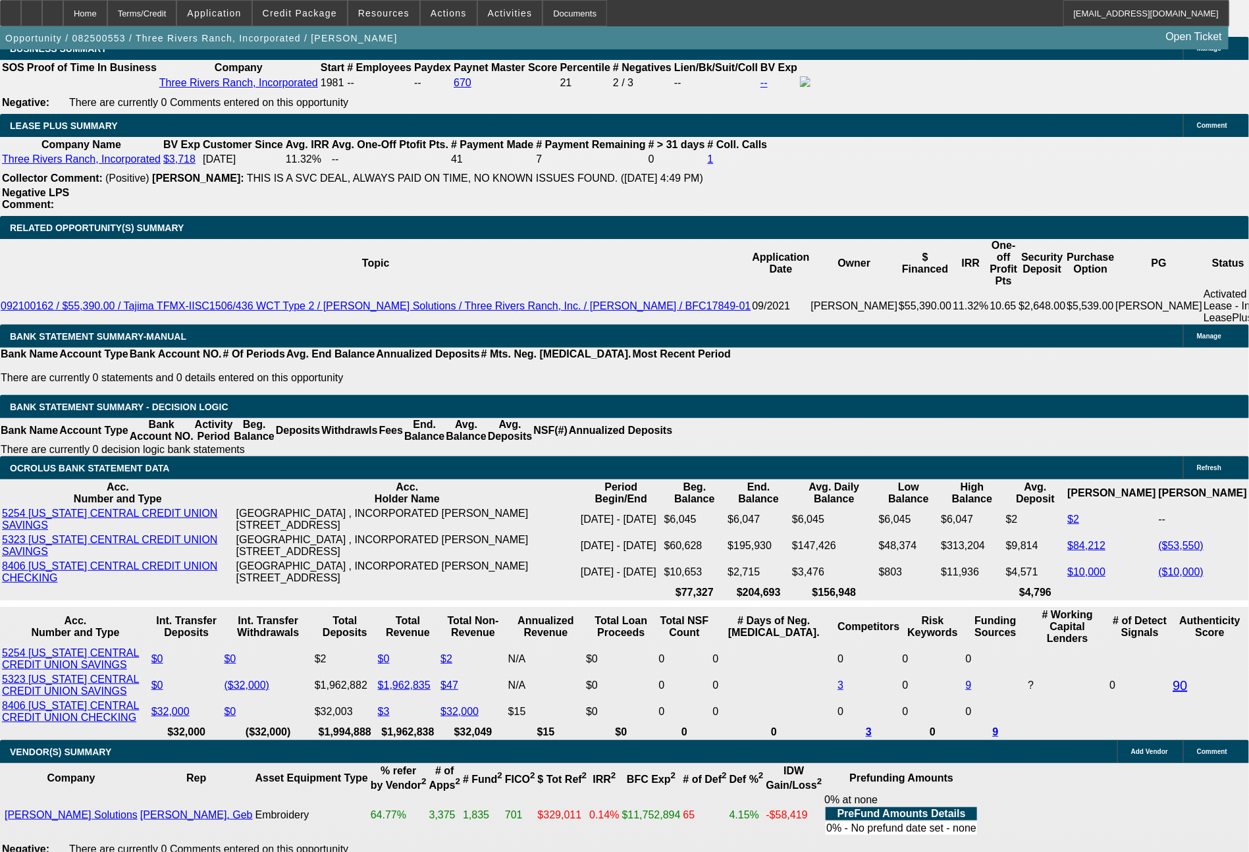
drag, startPoint x: 196, startPoint y: 433, endPoint x: 255, endPoint y: 427, distance: 60.2
type input "69"
type input "$138.00"
type input "691"
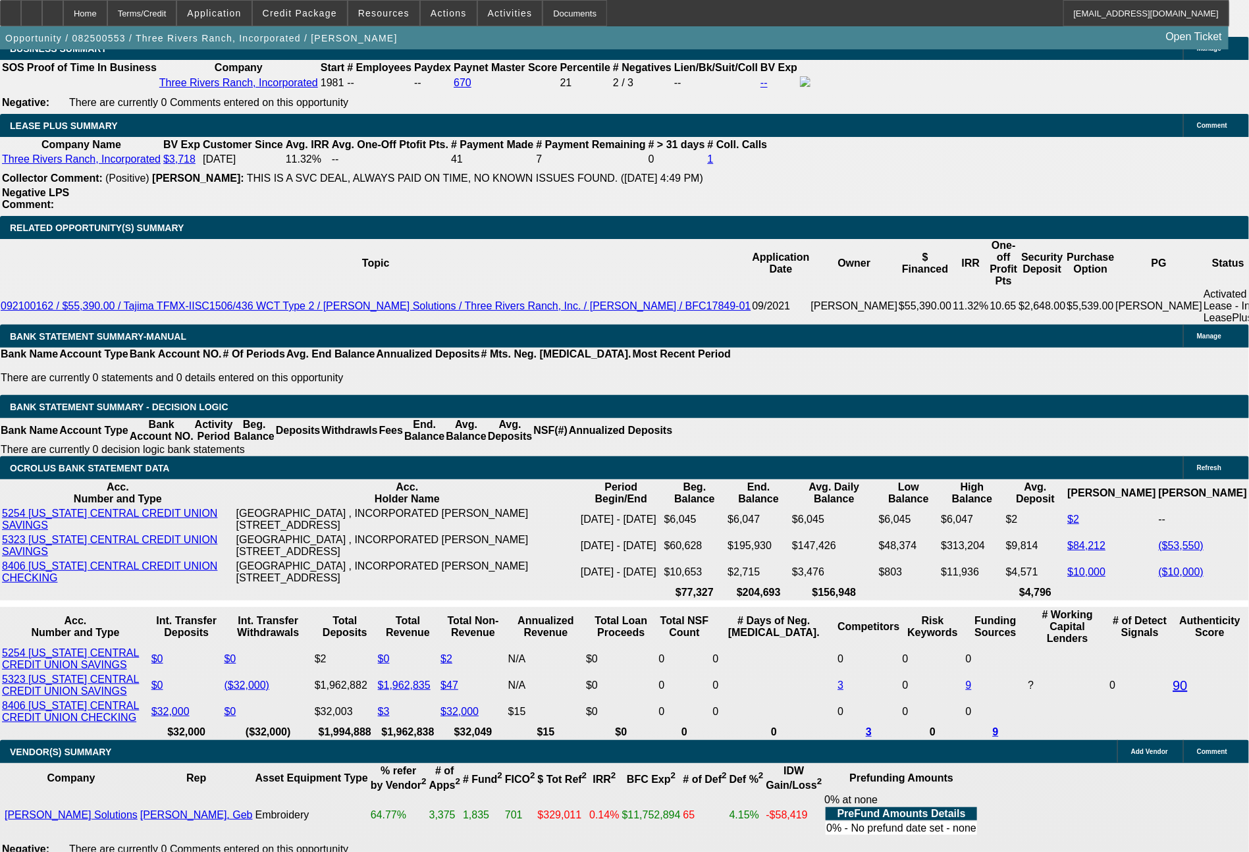
type input "$1,382.00"
type input "11.3"
type input "691.43"
type input "$1,382.86"
type input "11.4"
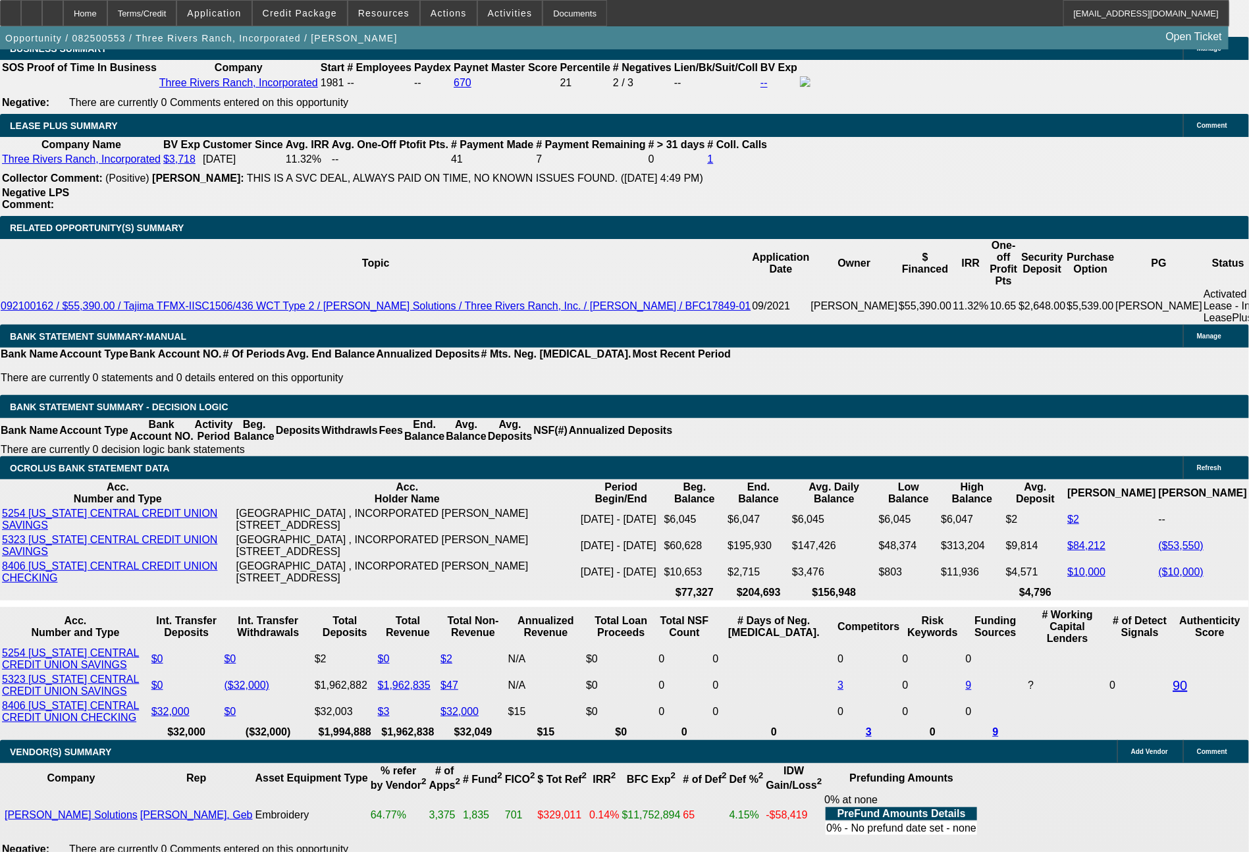
type input "$691.43"
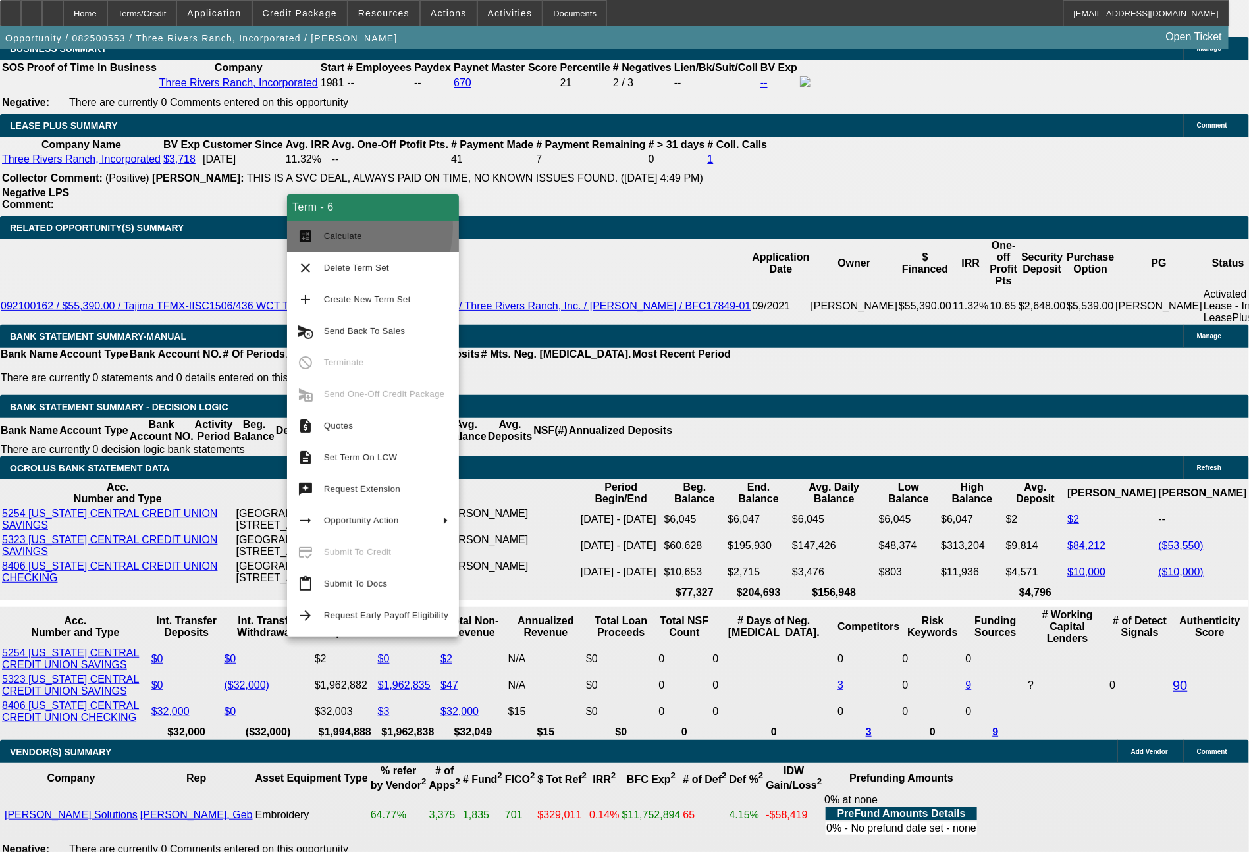
click at [344, 227] on button "calculate Calculate" at bounding box center [373, 237] width 172 height 32
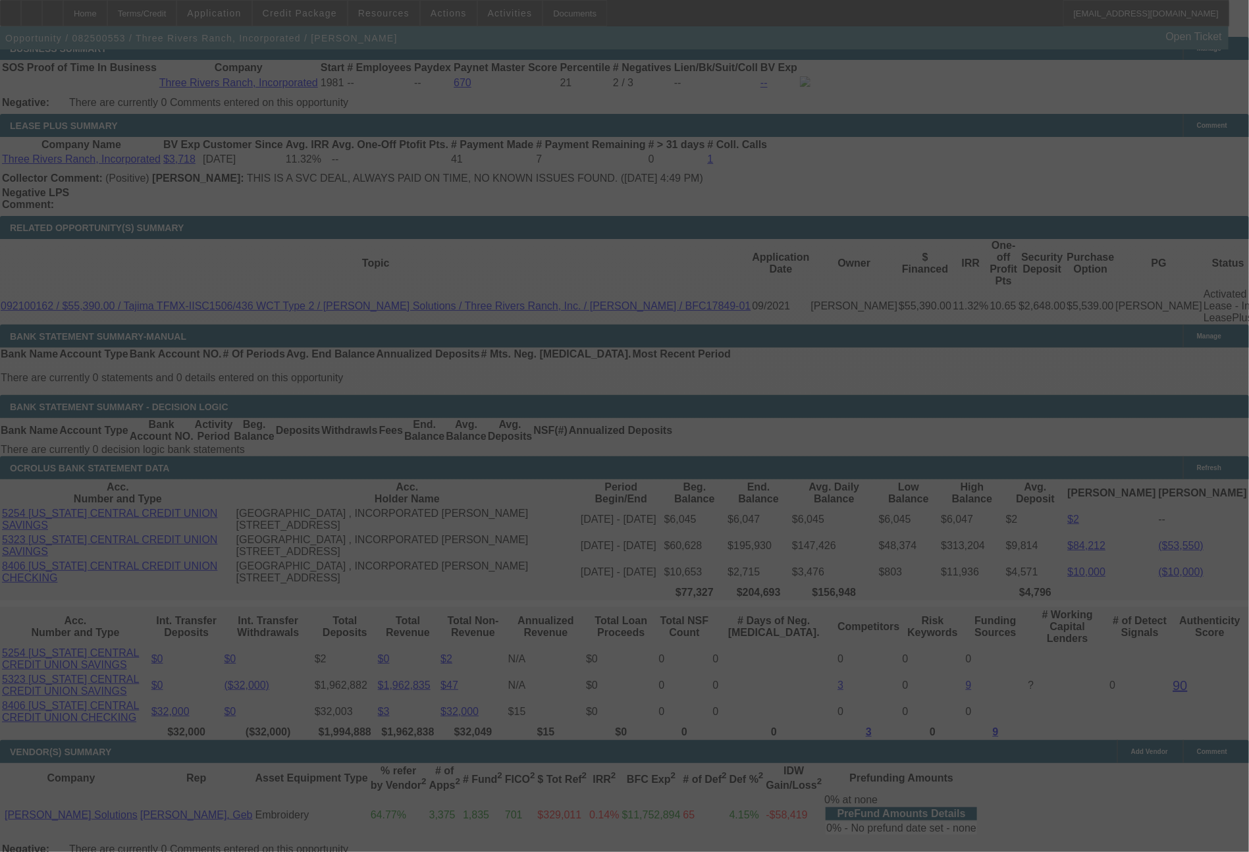
select select "0"
select select "2"
select select "0"
select select "6"
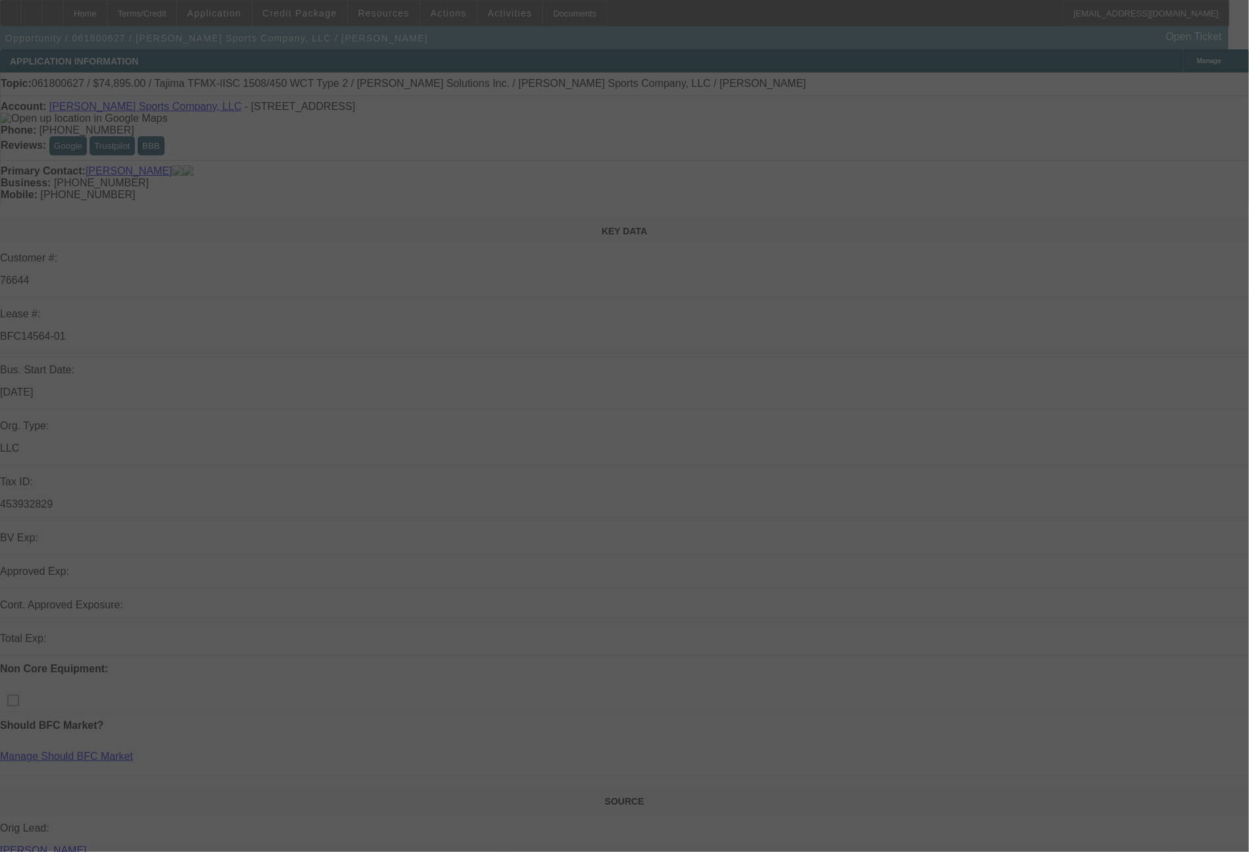
scroll to position [745, 0]
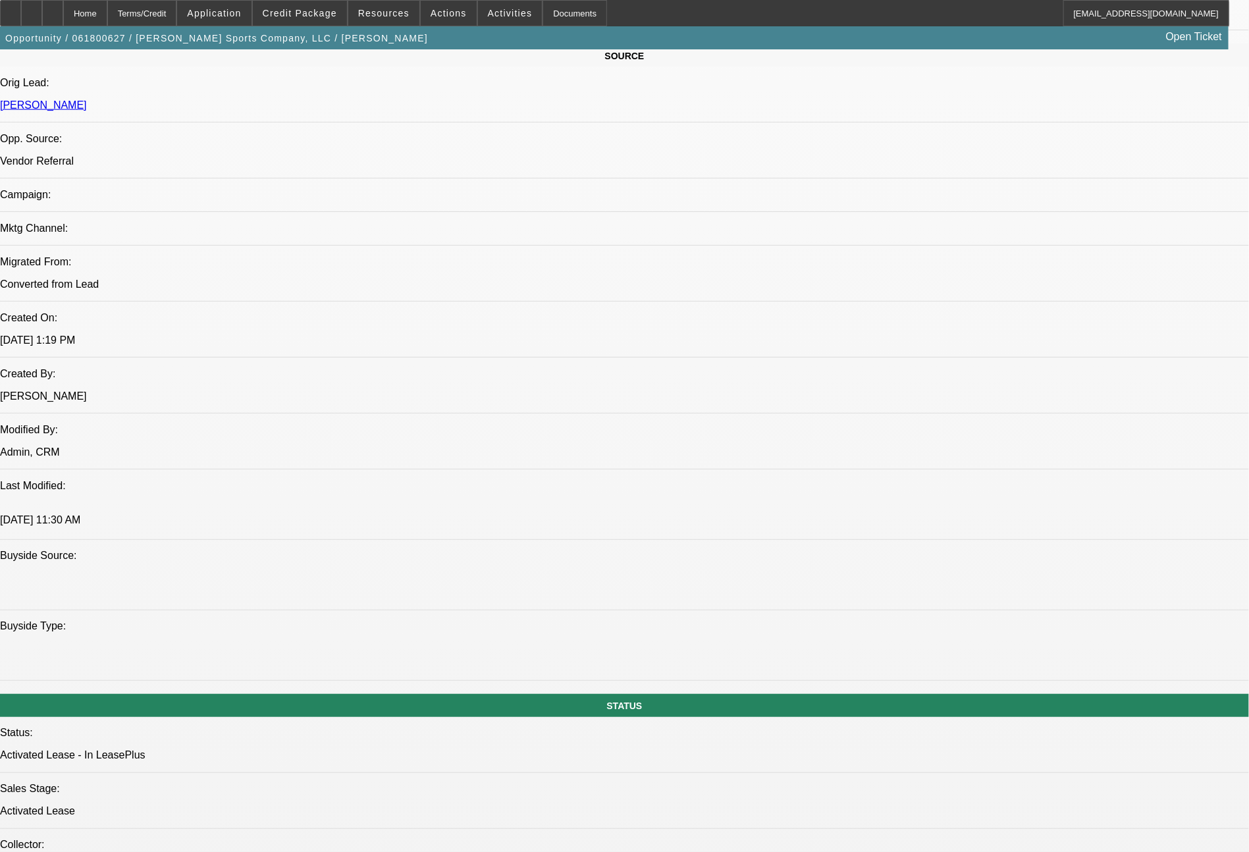
select select "0"
select select "2"
select select "0"
select select "2"
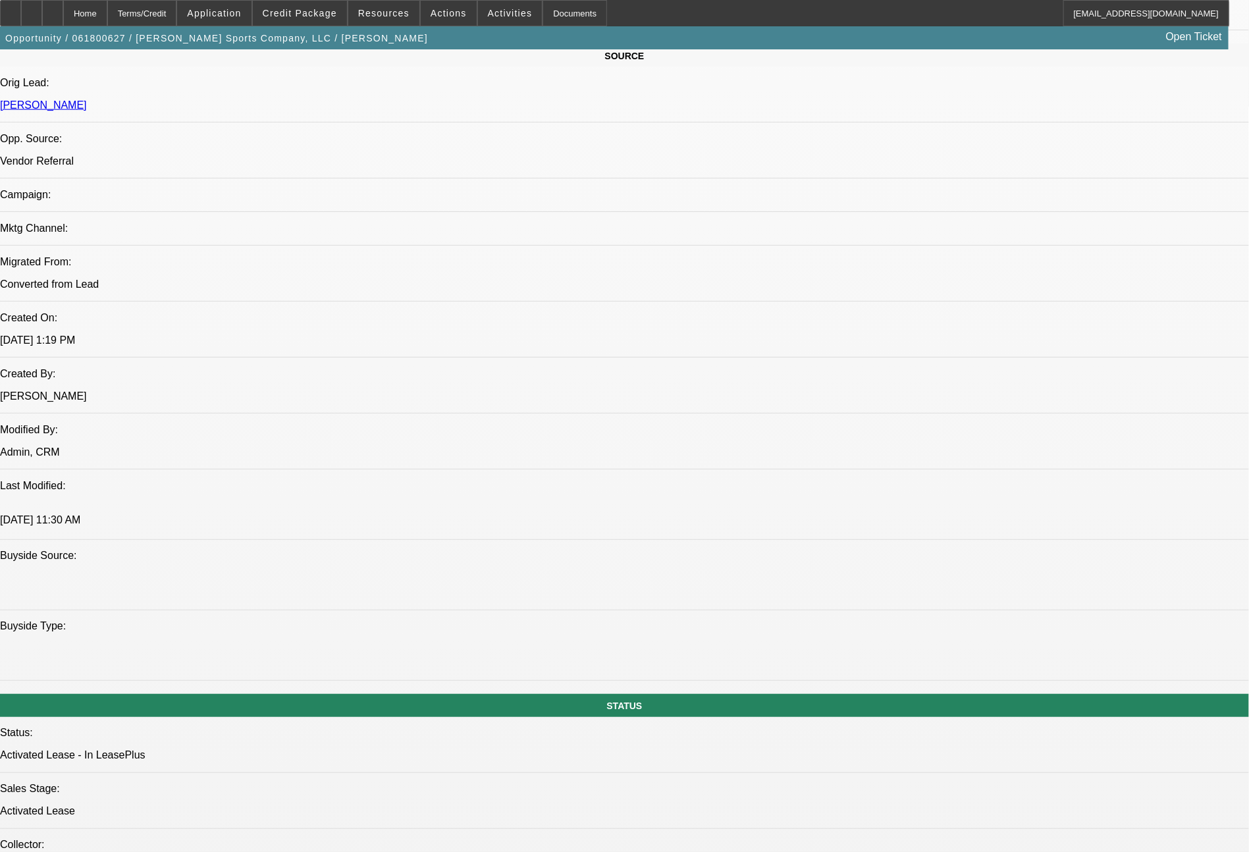
select select "0"
select select "2"
select select "0"
select select "2"
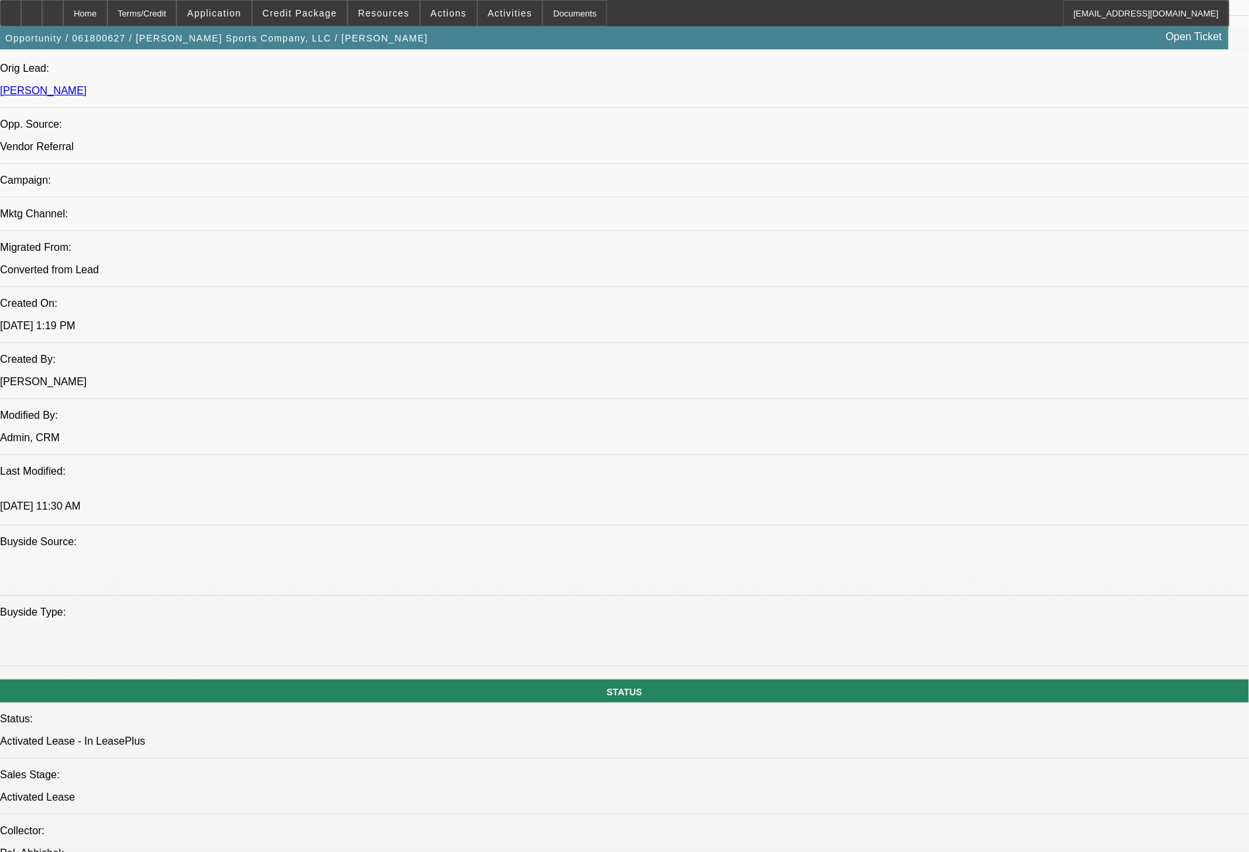
scroll to position [103, 0]
